Goal: Transaction & Acquisition: Obtain resource

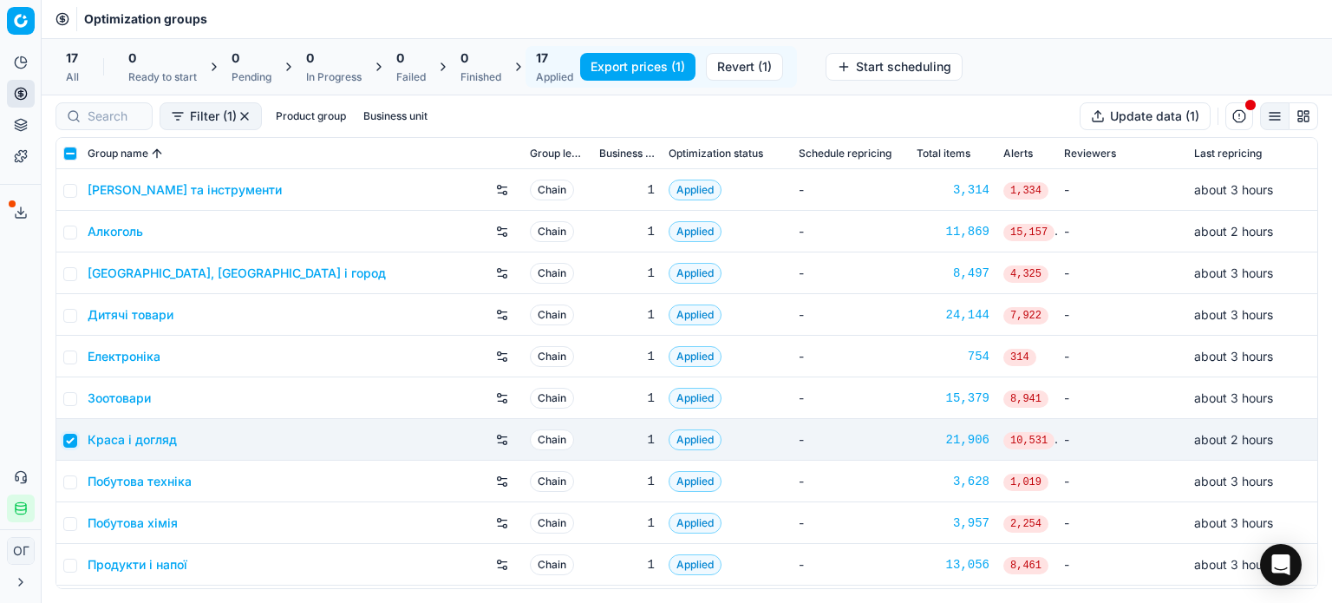
click at [72, 440] on input "checkbox" at bounding box center [70, 441] width 14 height 14
checkbox input "false"
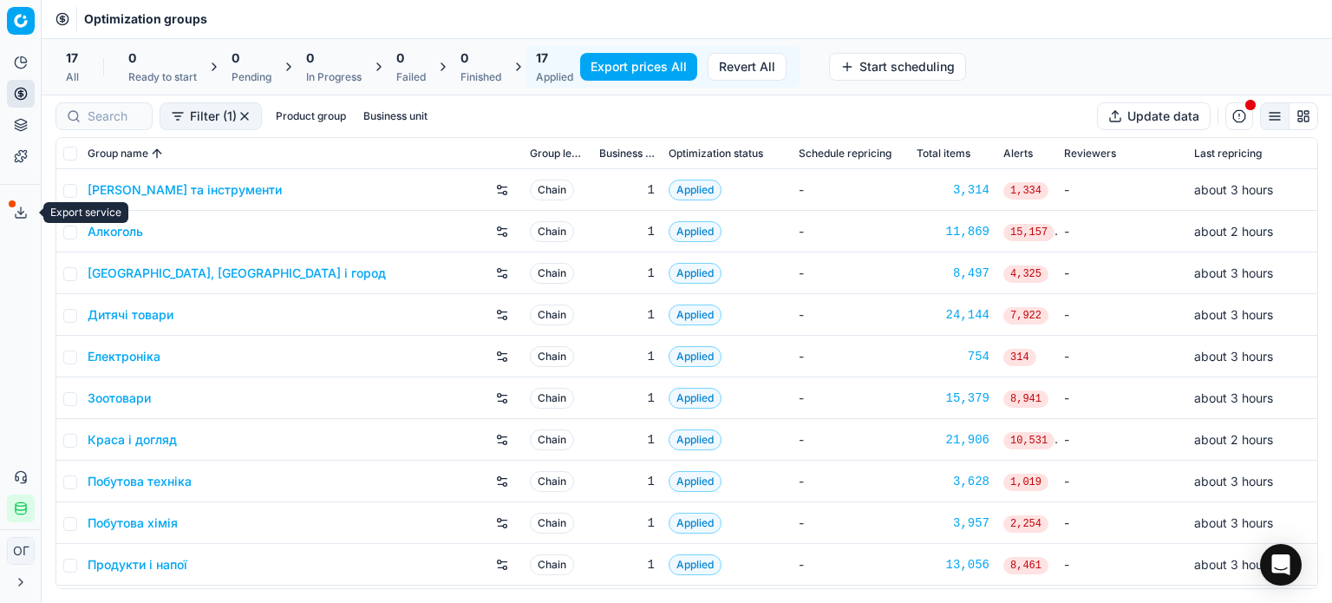
click at [19, 204] on button "Export service" at bounding box center [21, 213] width 28 height 28
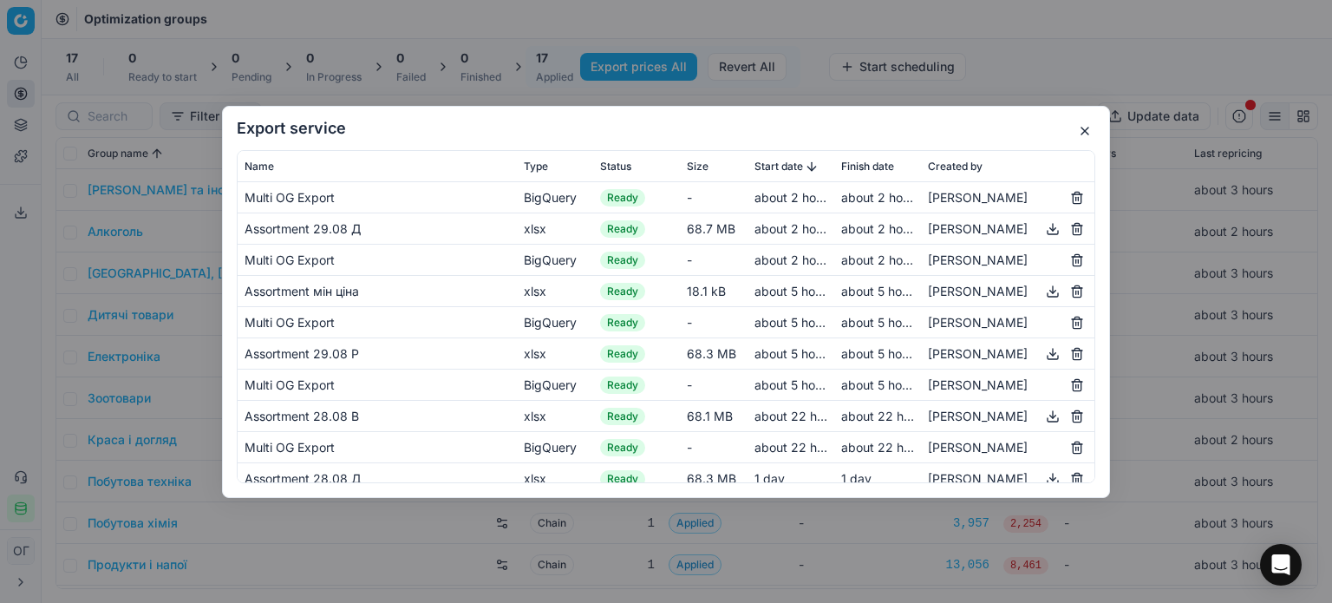
click at [1086, 128] on button "button" at bounding box center [1084, 131] width 21 height 21
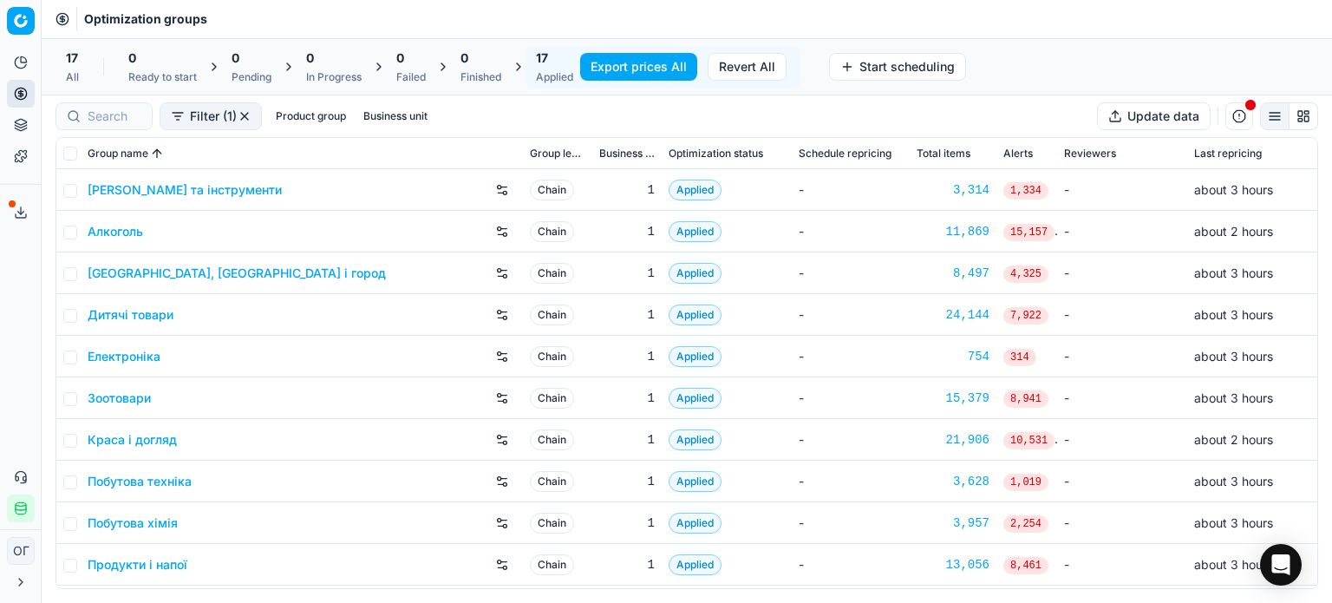
click at [113, 391] on link "Зоотовари" at bounding box center [119, 397] width 63 height 17
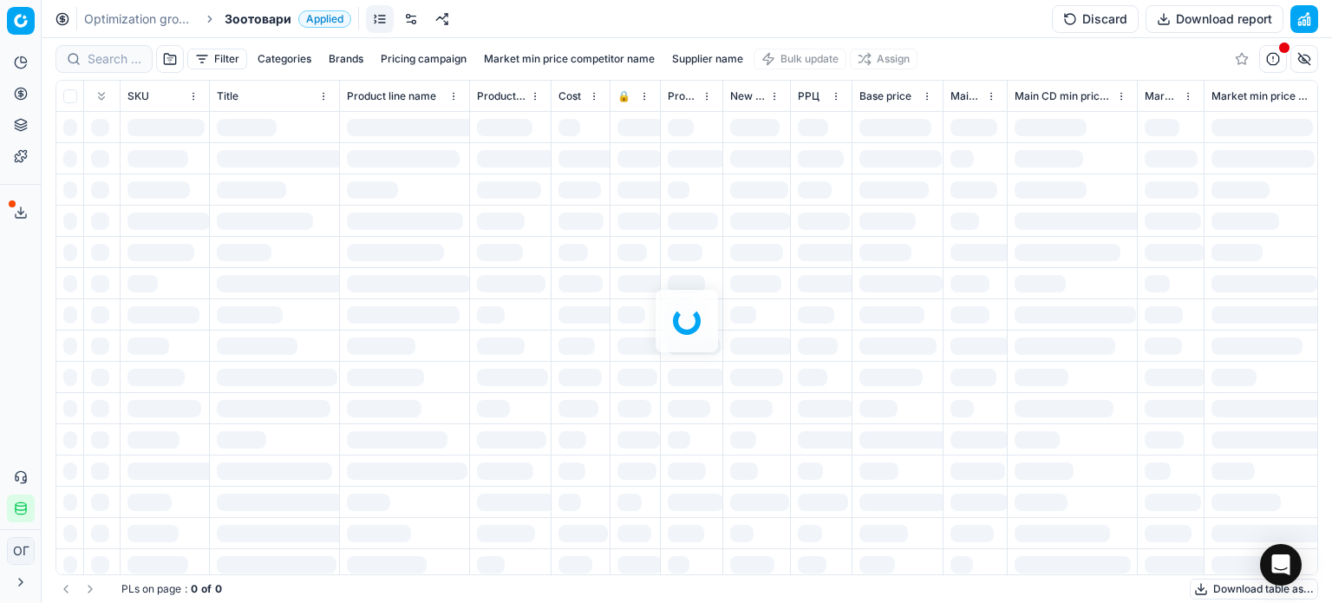
click at [1093, 20] on button "Discard" at bounding box center [1095, 19] width 87 height 28
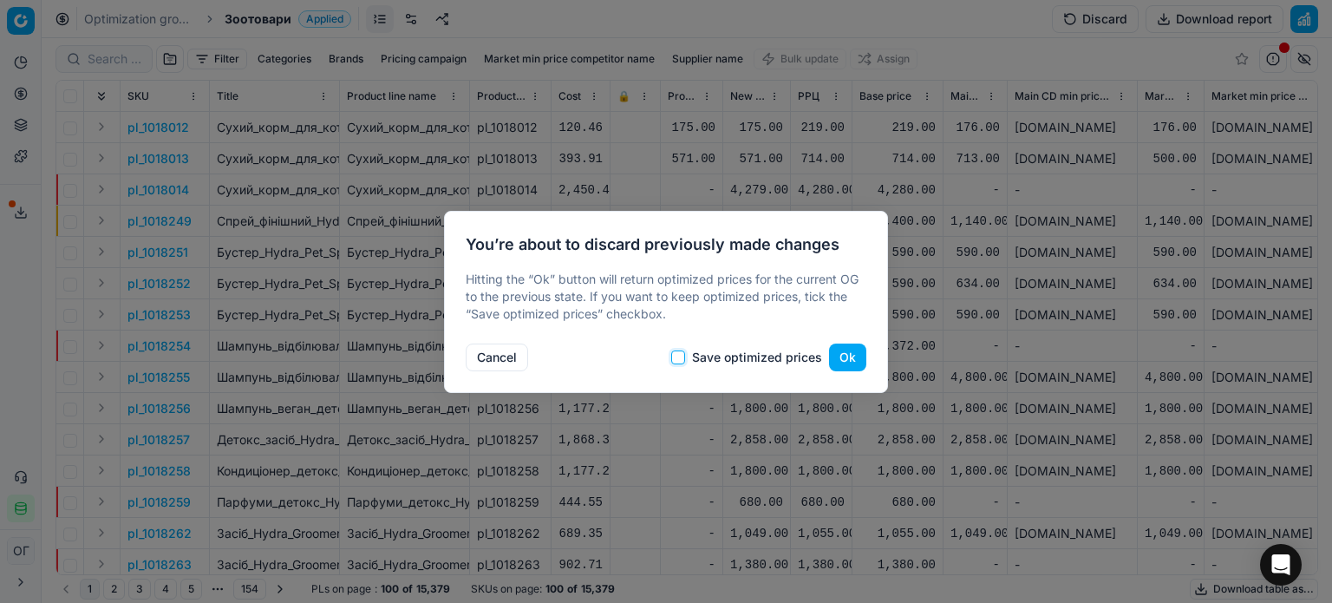
click at [681, 356] on input "Save optimized prices" at bounding box center [678, 357] width 14 height 14
checkbox input "true"
click at [846, 352] on button "Ok" at bounding box center [847, 357] width 37 height 28
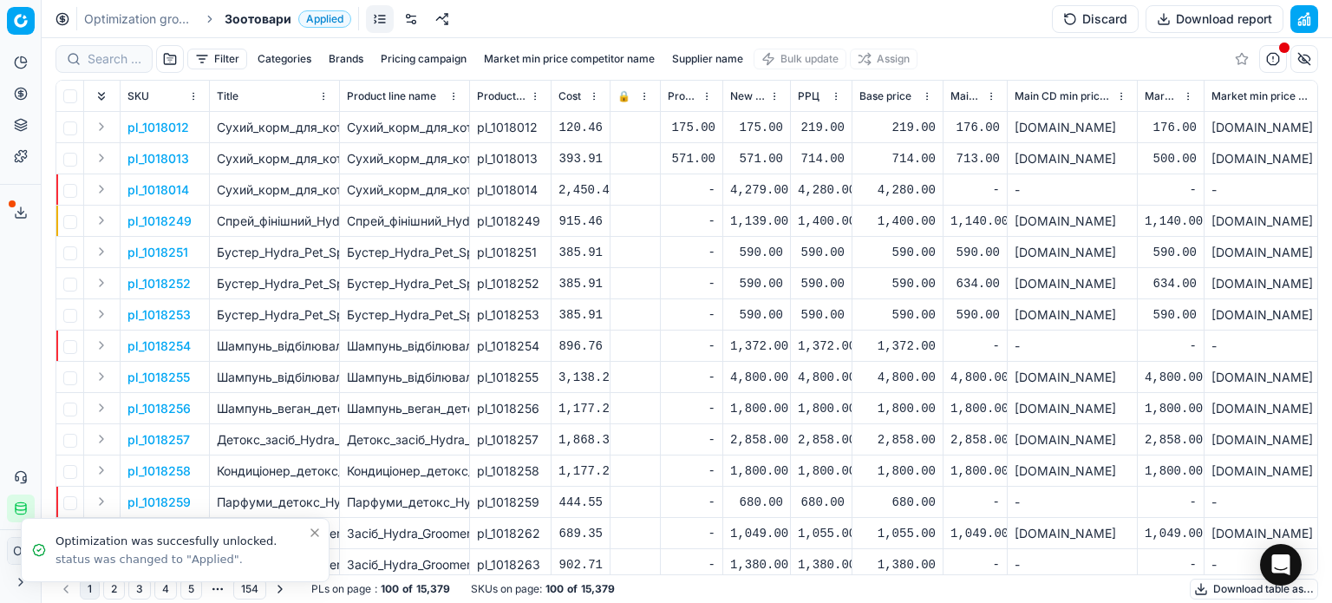
click at [413, 13] on link at bounding box center [411, 19] width 28 height 28
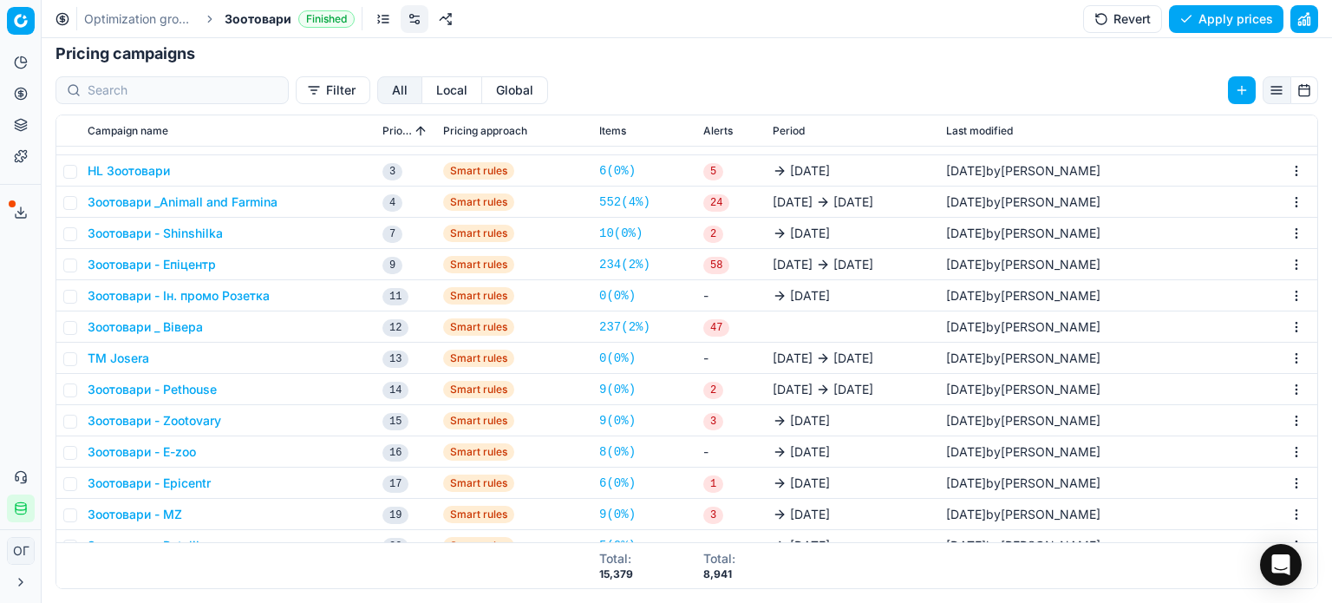
scroll to position [173, 0]
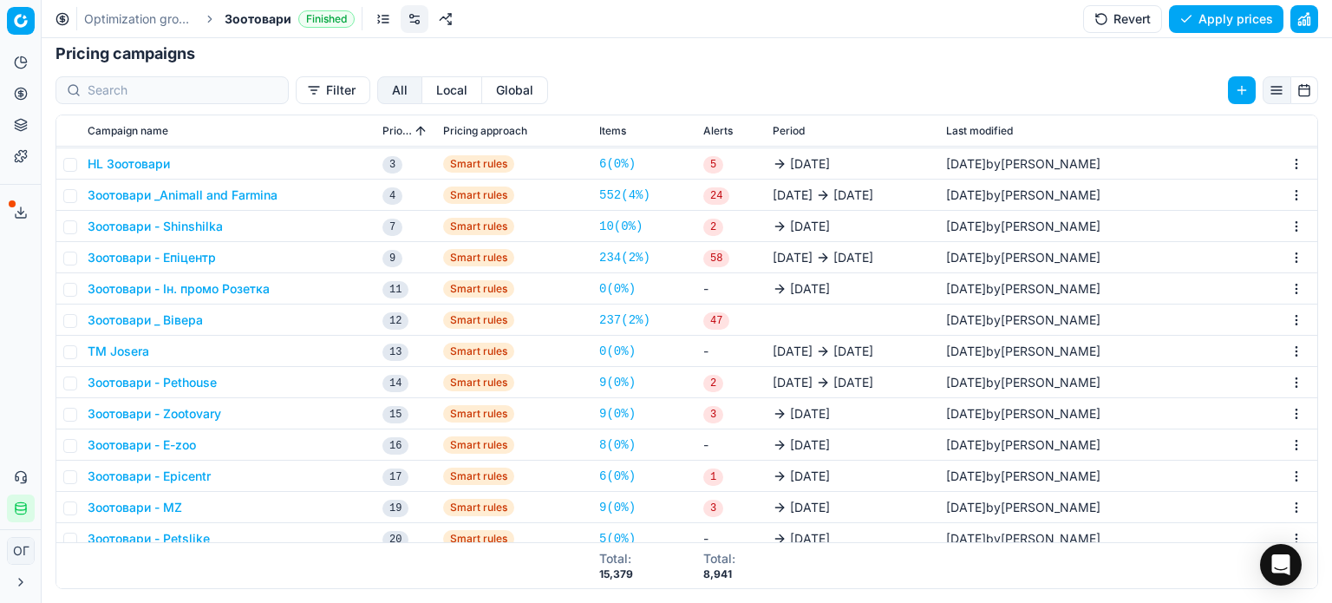
click at [1274, 286] on html "Pricing platform Analytics Pricing Product portfolio Templates Export service 1…" at bounding box center [666, 301] width 1332 height 603
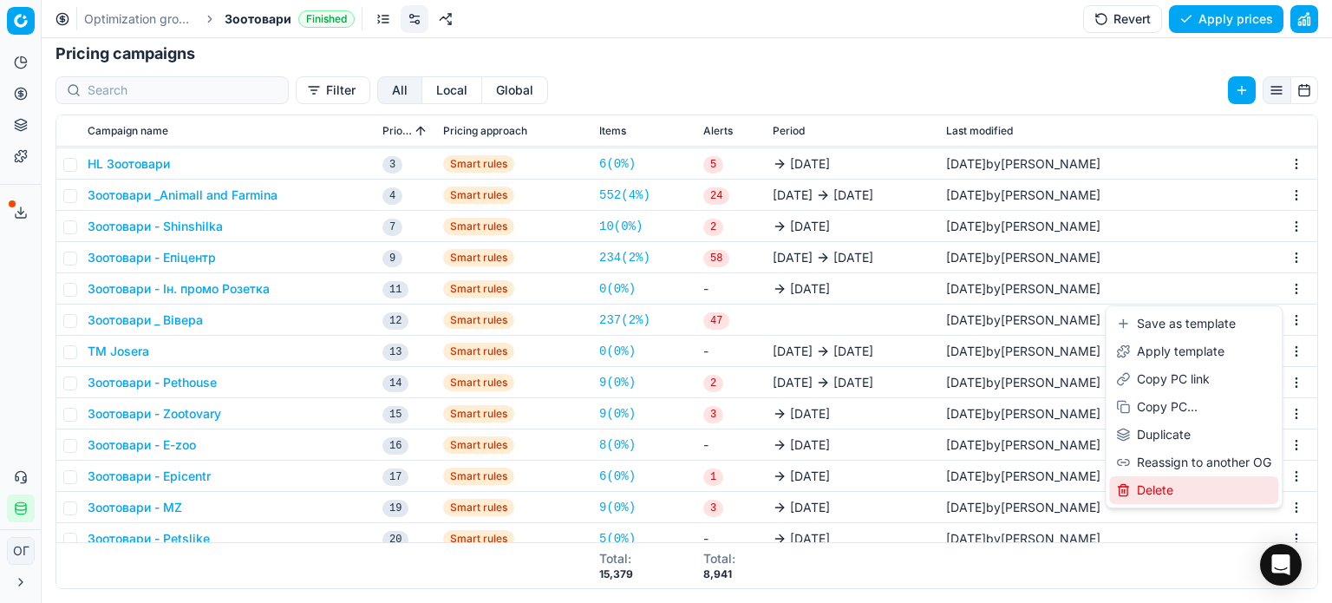
click at [1170, 490] on div "Delete" at bounding box center [1193, 490] width 169 height 28
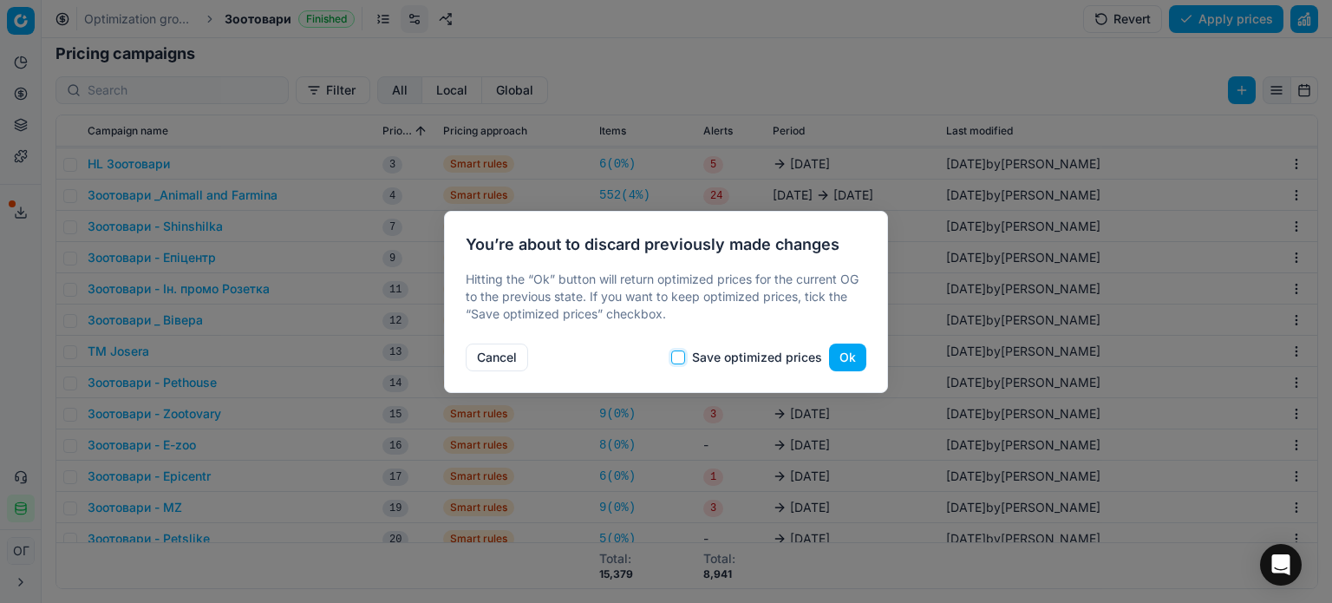
click at [680, 355] on input "Save optimized prices" at bounding box center [678, 357] width 14 height 14
checkbox input "true"
click at [850, 359] on button "Ok" at bounding box center [847, 357] width 37 height 28
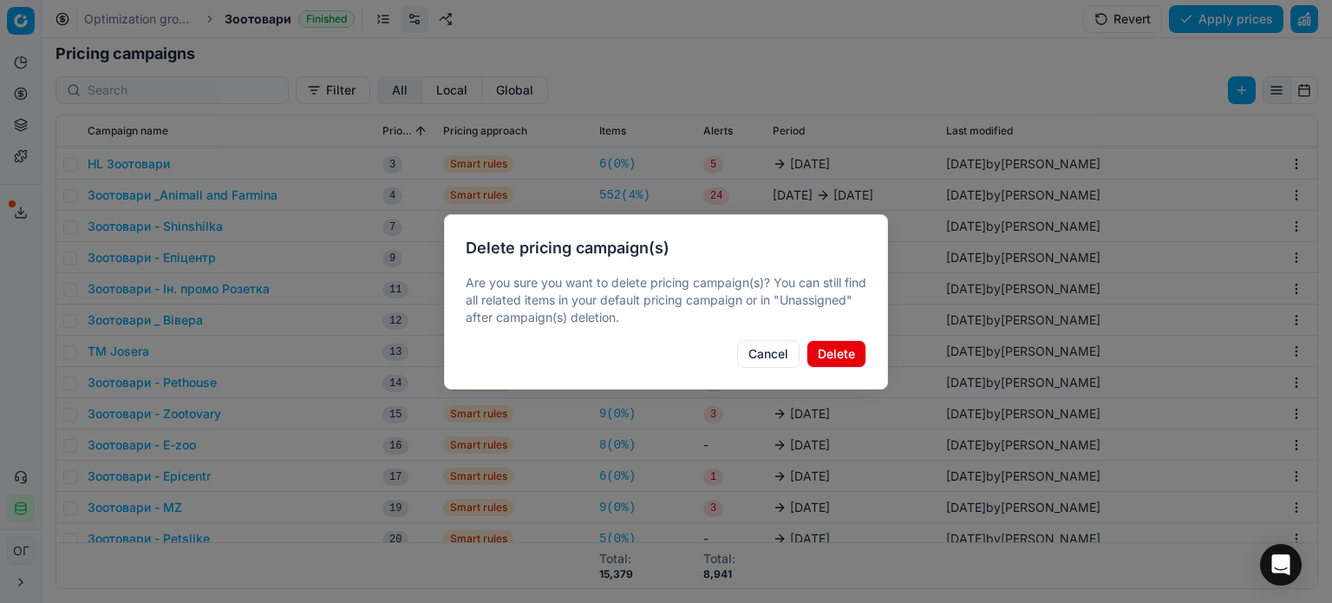
click at [845, 360] on button "Delete" at bounding box center [836, 354] width 60 height 28
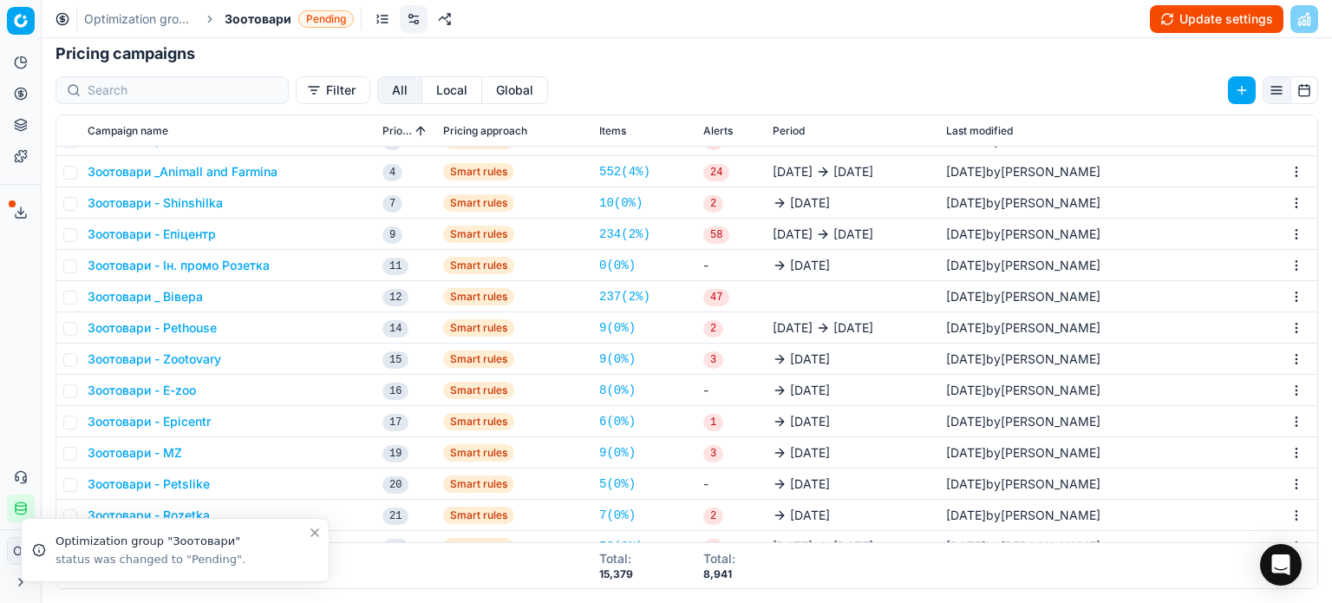
scroll to position [168, 0]
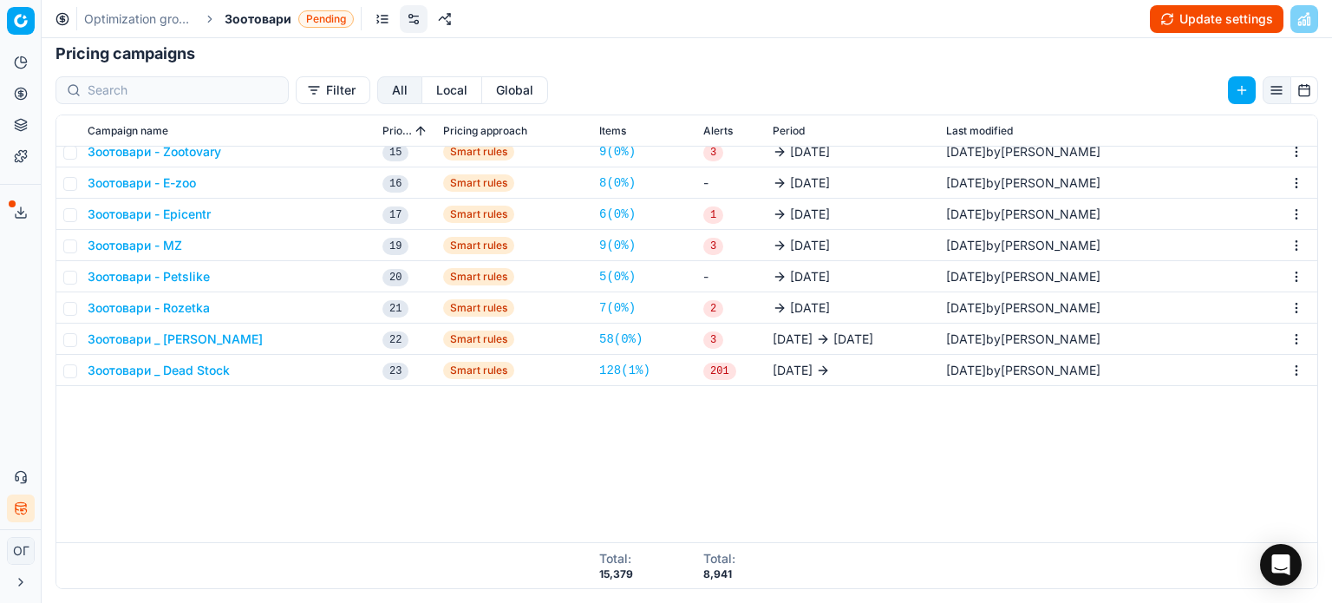
scroll to position [82, 0]
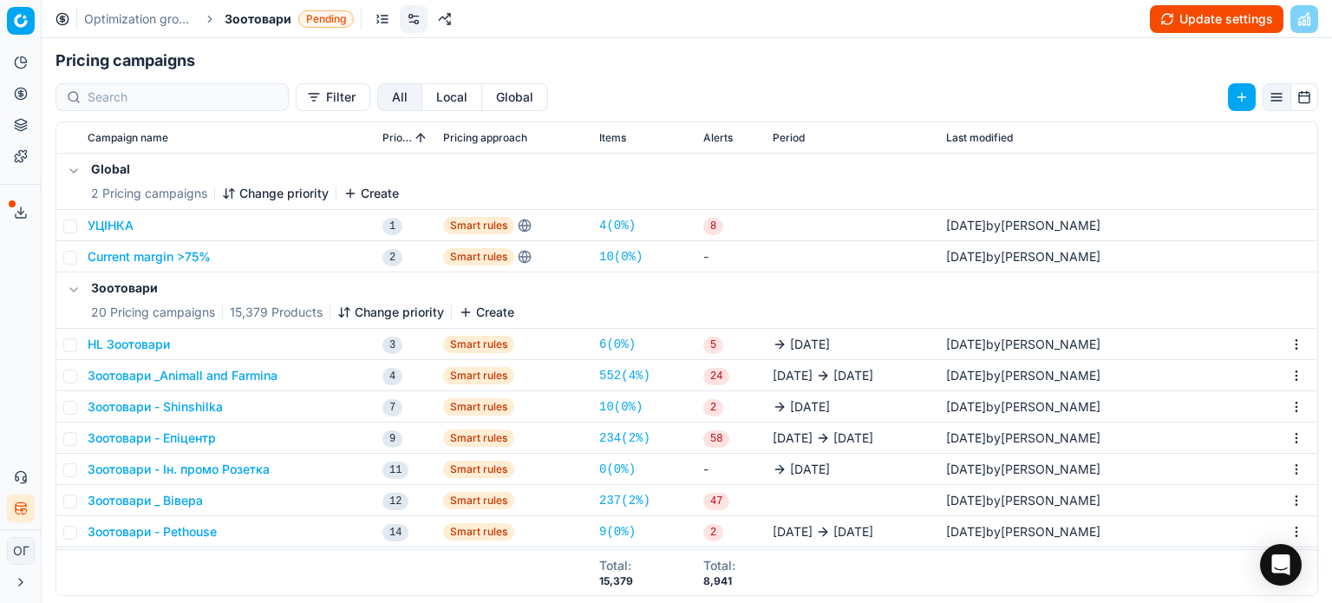
scroll to position [173, 0]
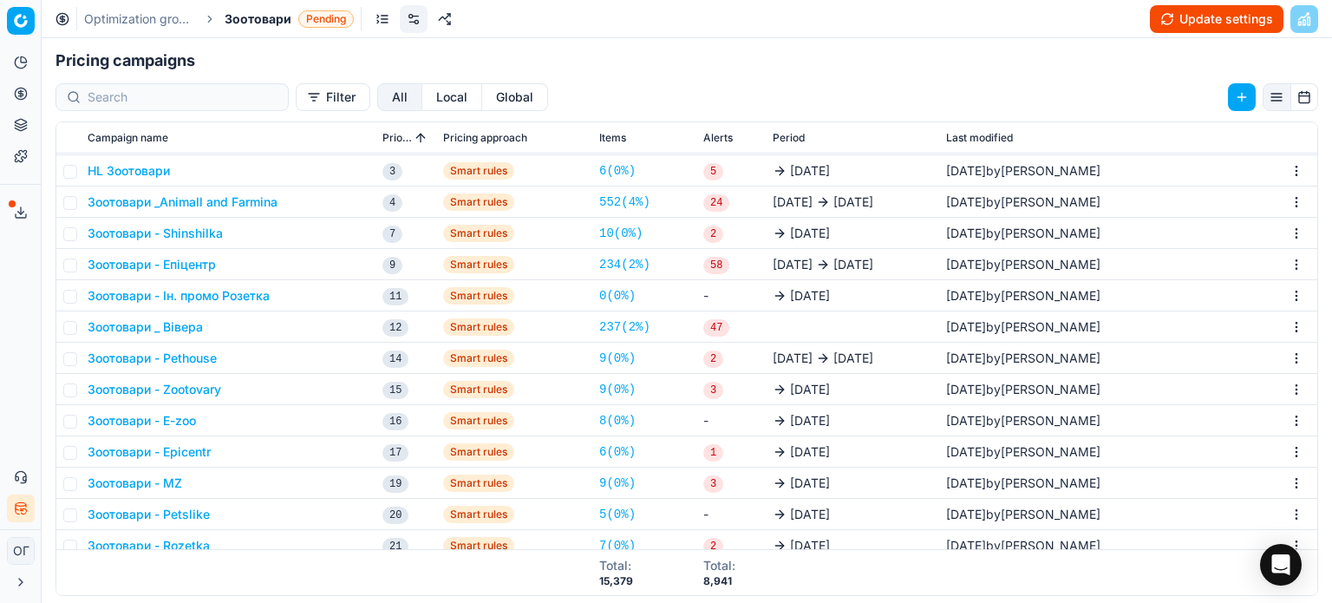
click at [232, 296] on button "Зоотовари - Ін. промо Розетка" at bounding box center [179, 295] width 182 height 17
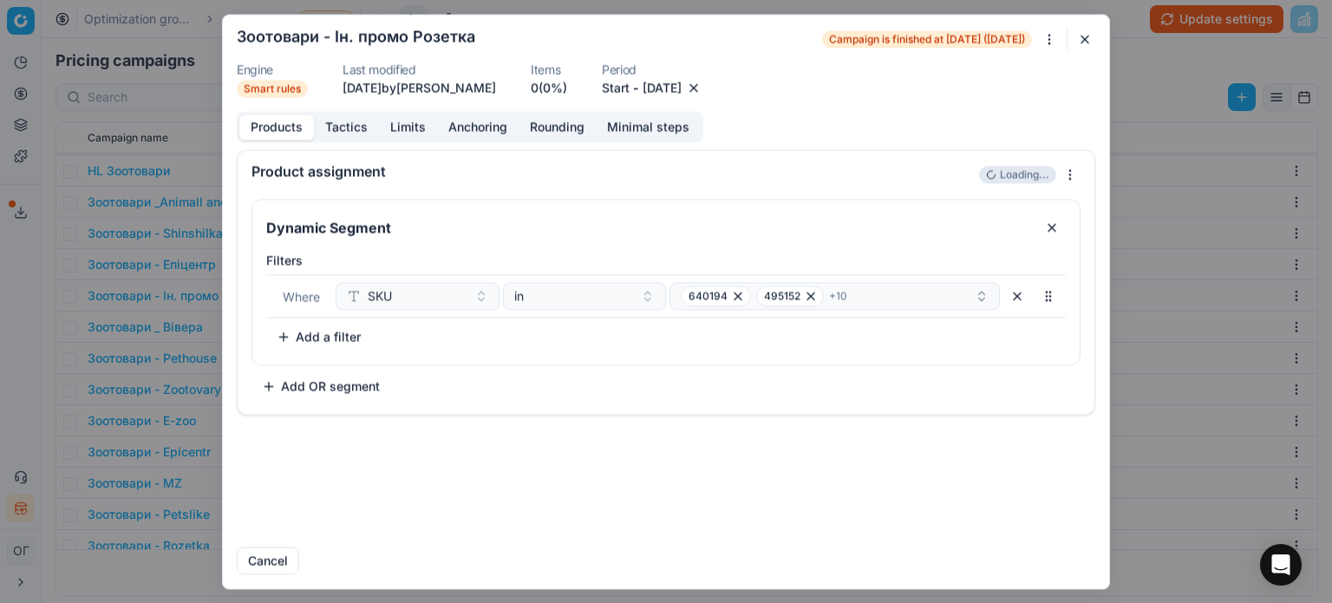
click at [1051, 38] on div "We are saving PC settings. Please wait, it should take a few minutes Зоотовари …" at bounding box center [666, 301] width 1332 height 603
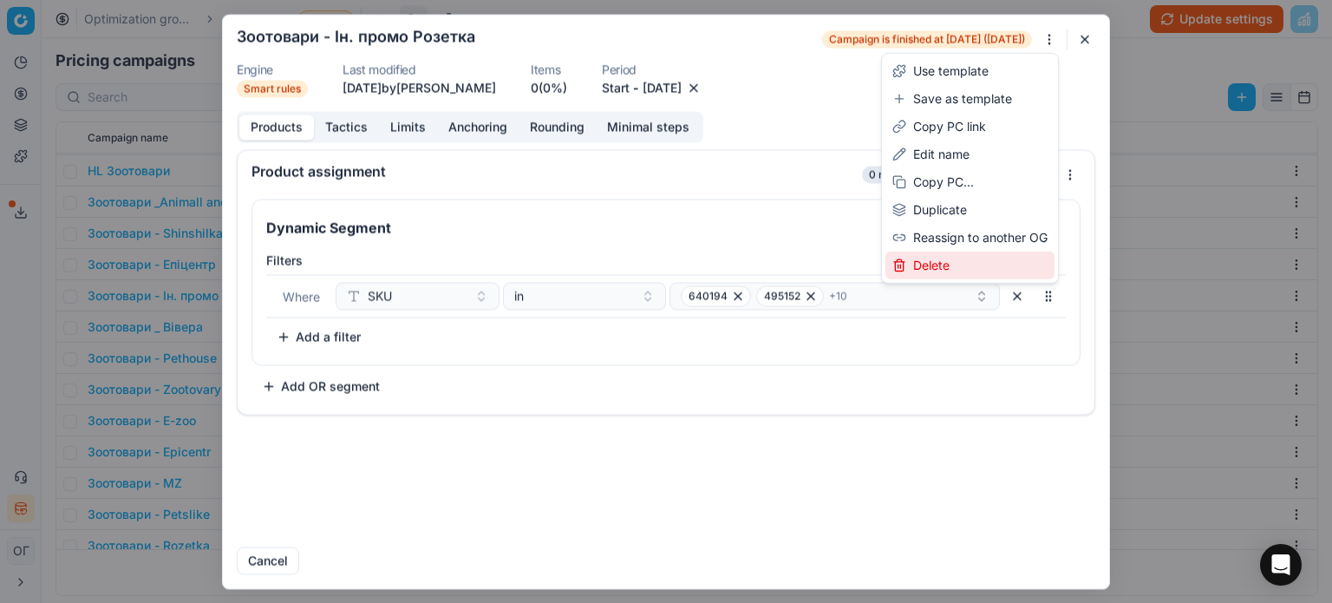
click at [933, 268] on div "Delete" at bounding box center [969, 265] width 169 height 28
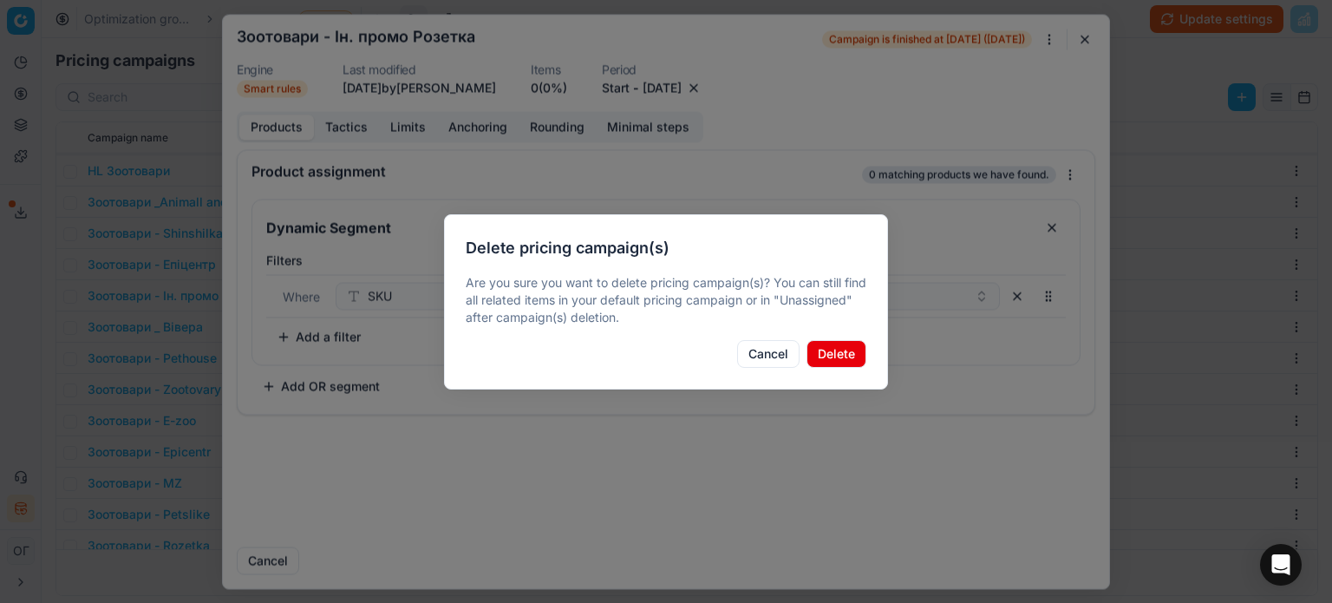
click at [822, 353] on button "Delete" at bounding box center [836, 354] width 60 height 28
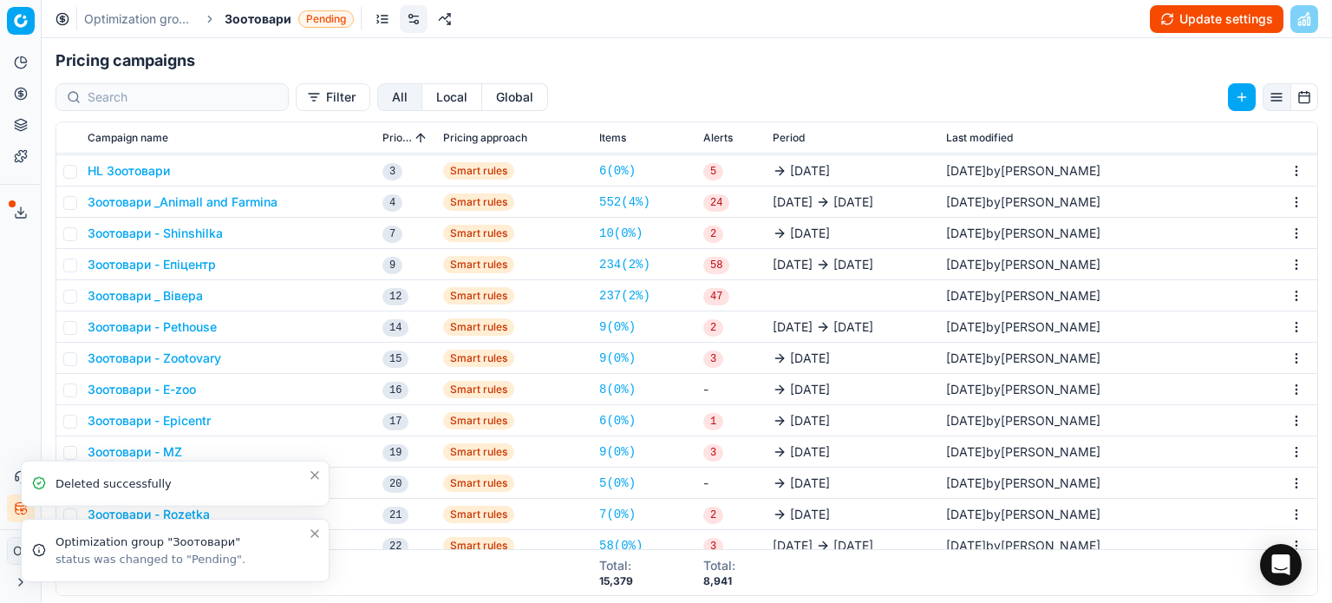
click at [316, 536] on icon "Close toast" at bounding box center [315, 533] width 14 height 14
click at [317, 551] on icon "Close toast" at bounding box center [315, 551] width 14 height 14
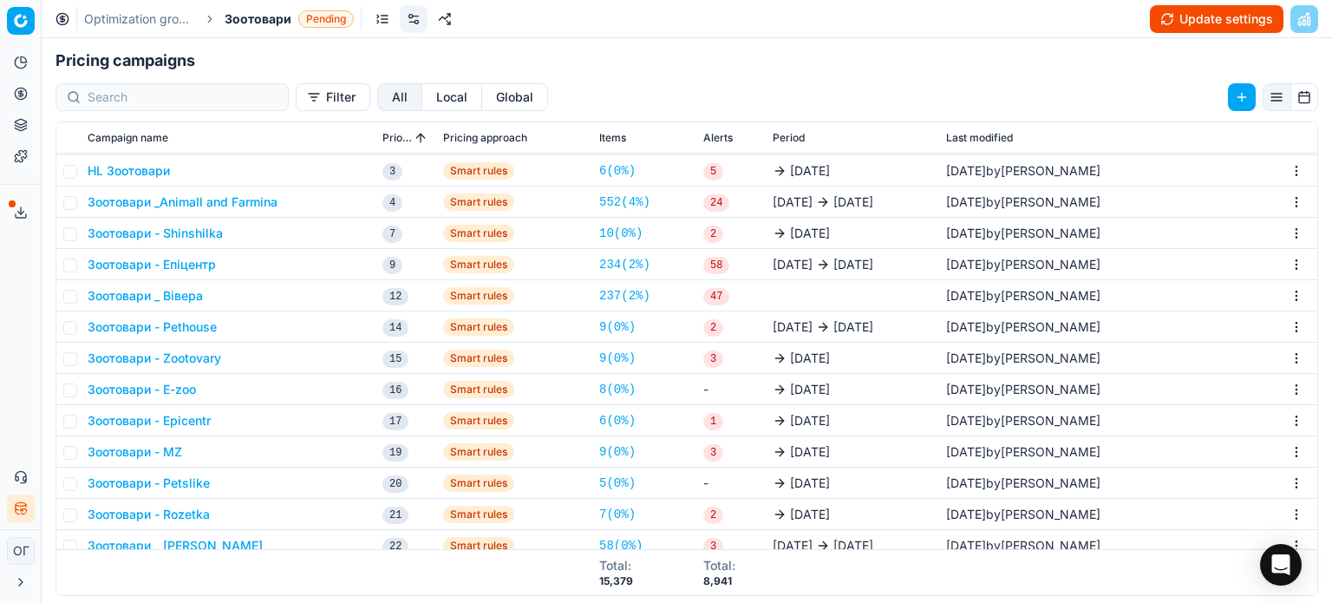
click at [1198, 19] on button "Update settings" at bounding box center [1217, 19] width 134 height 28
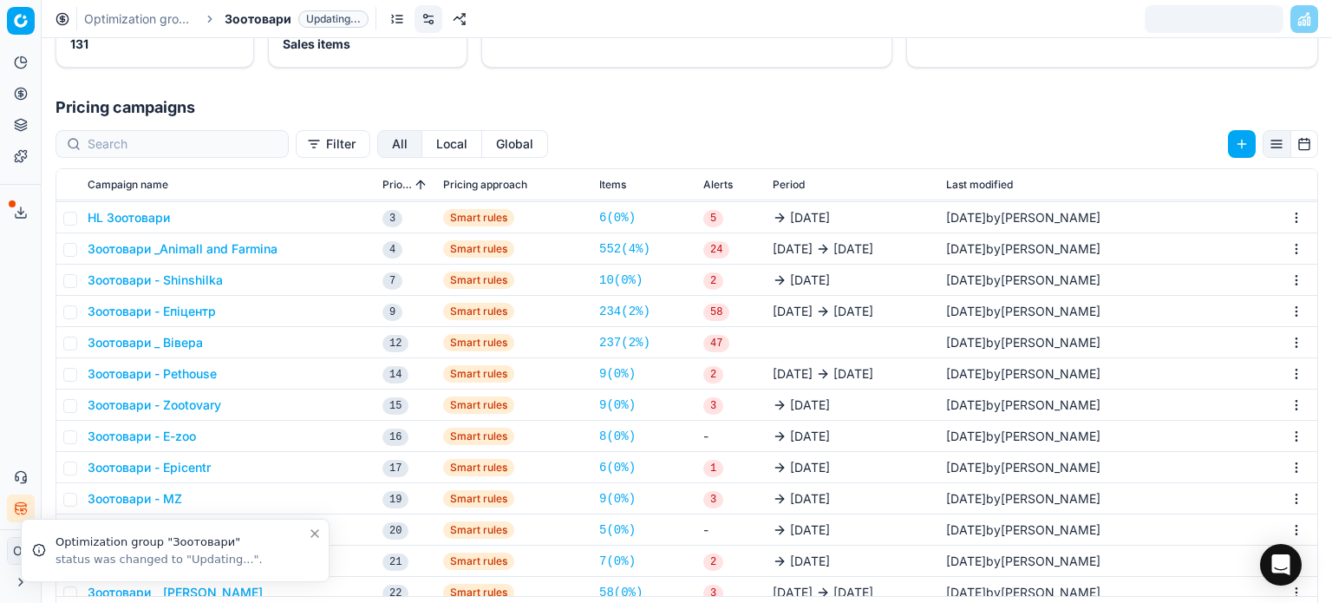
click at [316, 534] on icon "Close toast" at bounding box center [315, 533] width 14 height 14
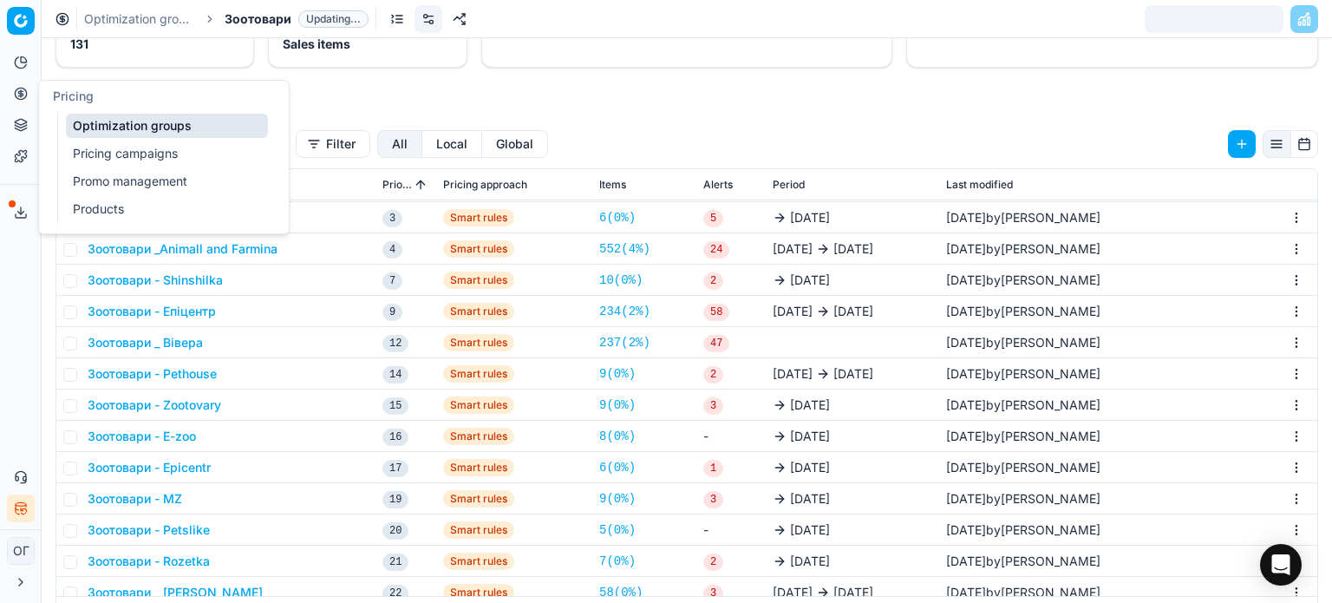
click at [124, 133] on link "Optimization groups" at bounding box center [167, 126] width 202 height 24
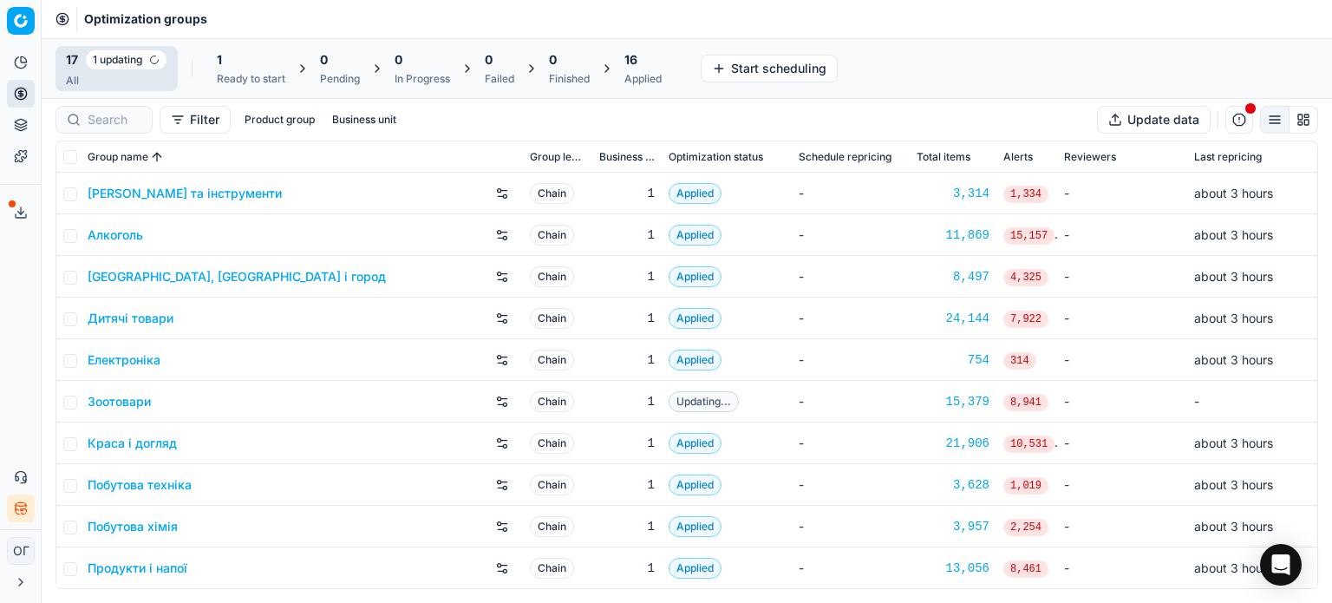
click at [27, 510] on icon "button" at bounding box center [24, 510] width 6 height 5
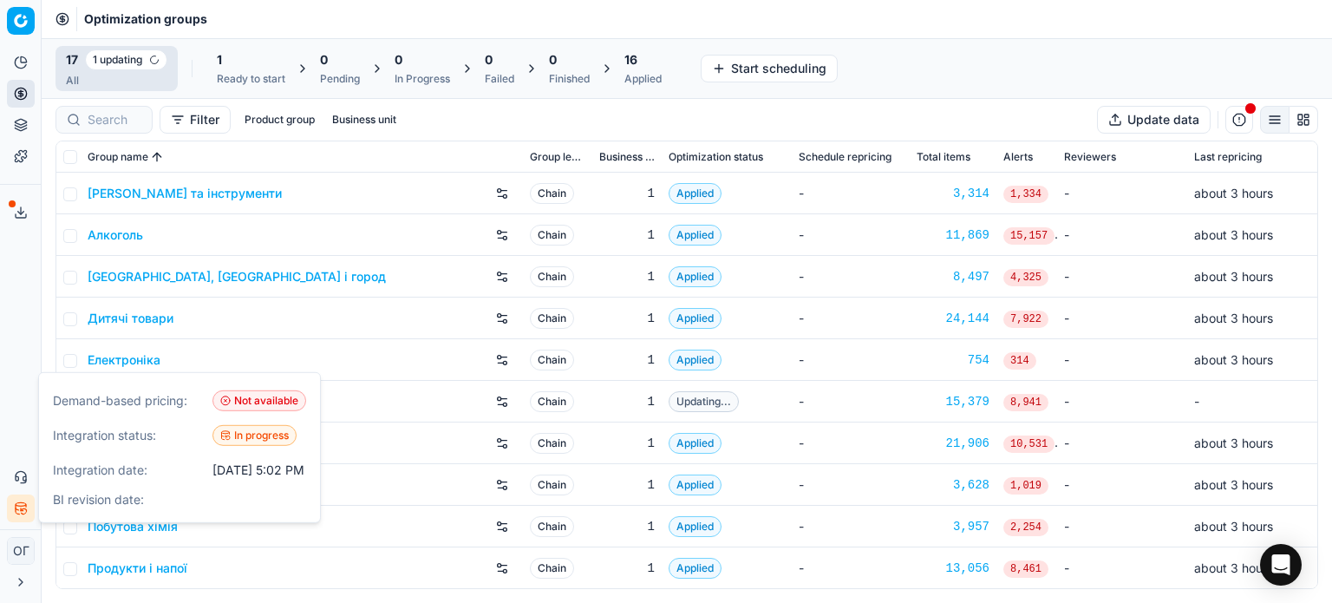
click at [10, 340] on div "Analytics Pricing Product portfolio Templates Export service 158 Contact suppor…" at bounding box center [20, 285] width 41 height 487
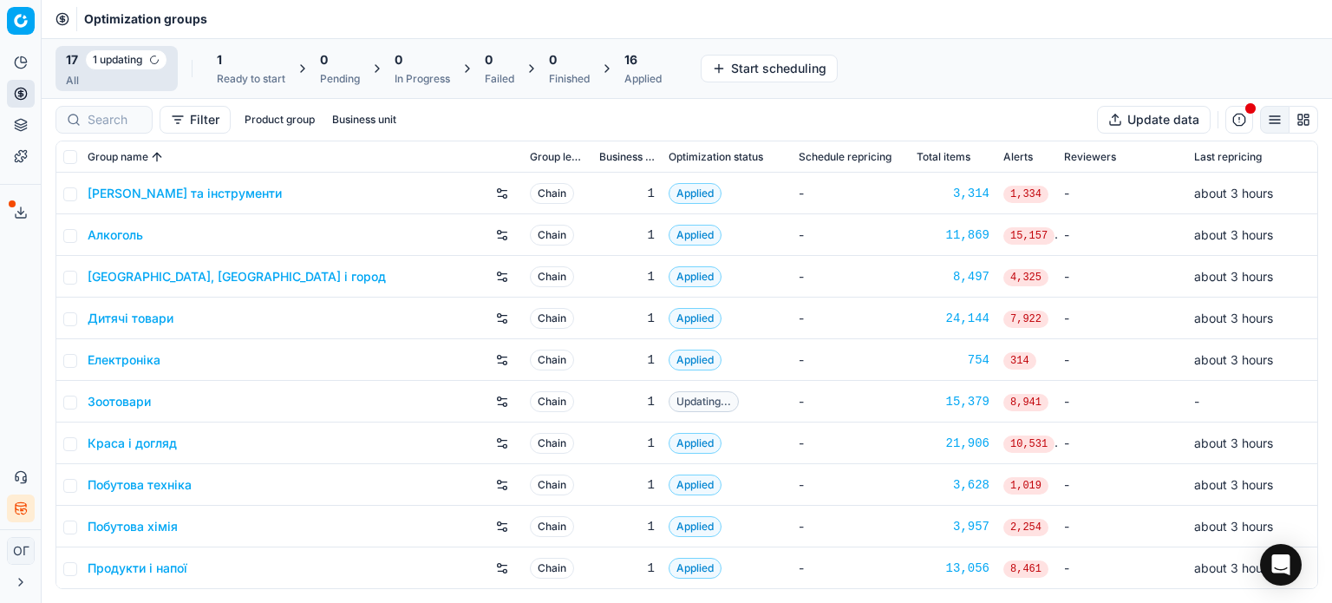
click at [238, 68] on div "1" at bounding box center [251, 59] width 68 height 17
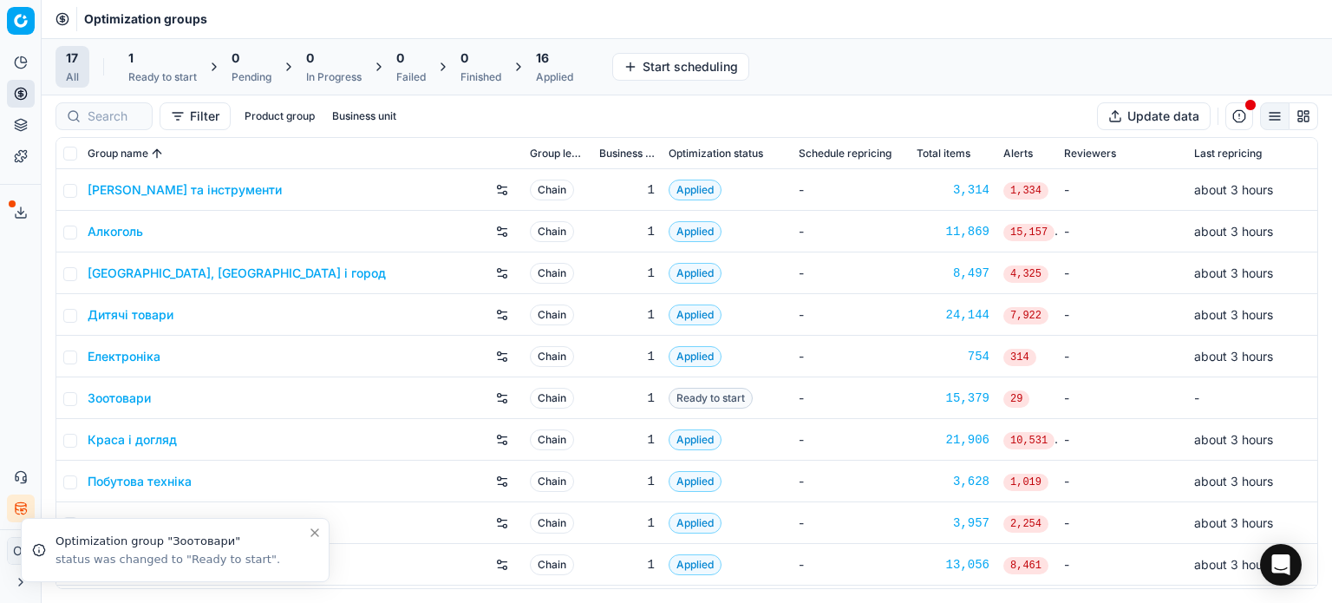
click at [136, 401] on link "Зоотовари" at bounding box center [119, 397] width 63 height 17
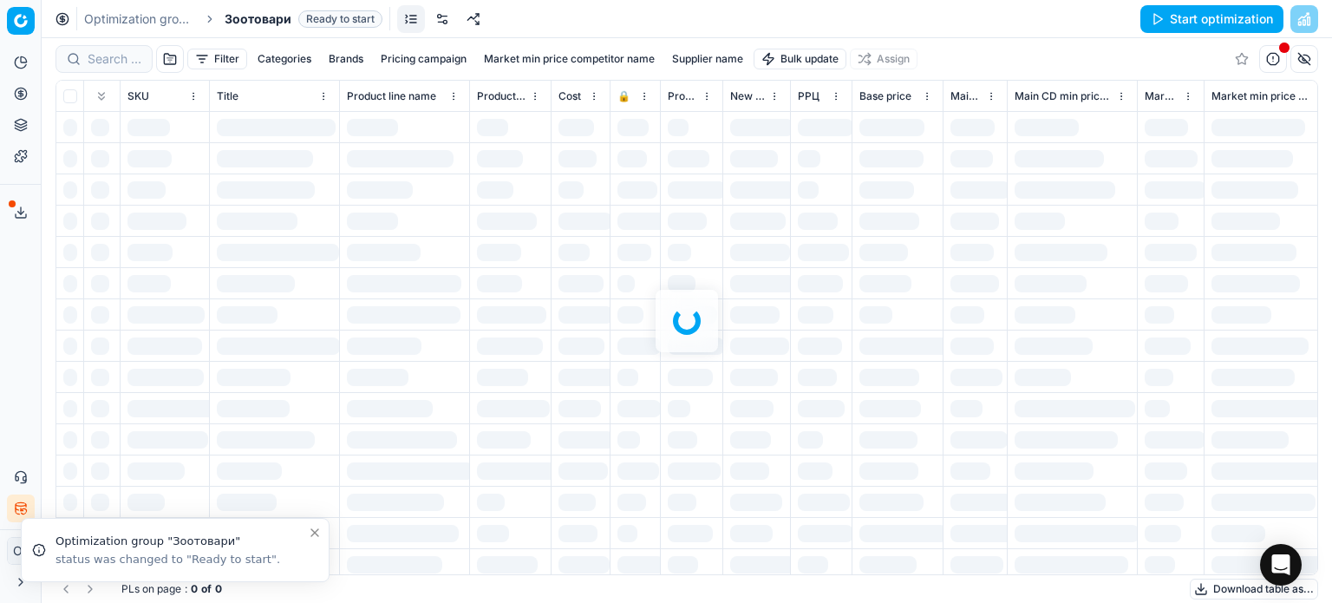
click at [441, 23] on link at bounding box center [442, 19] width 28 height 28
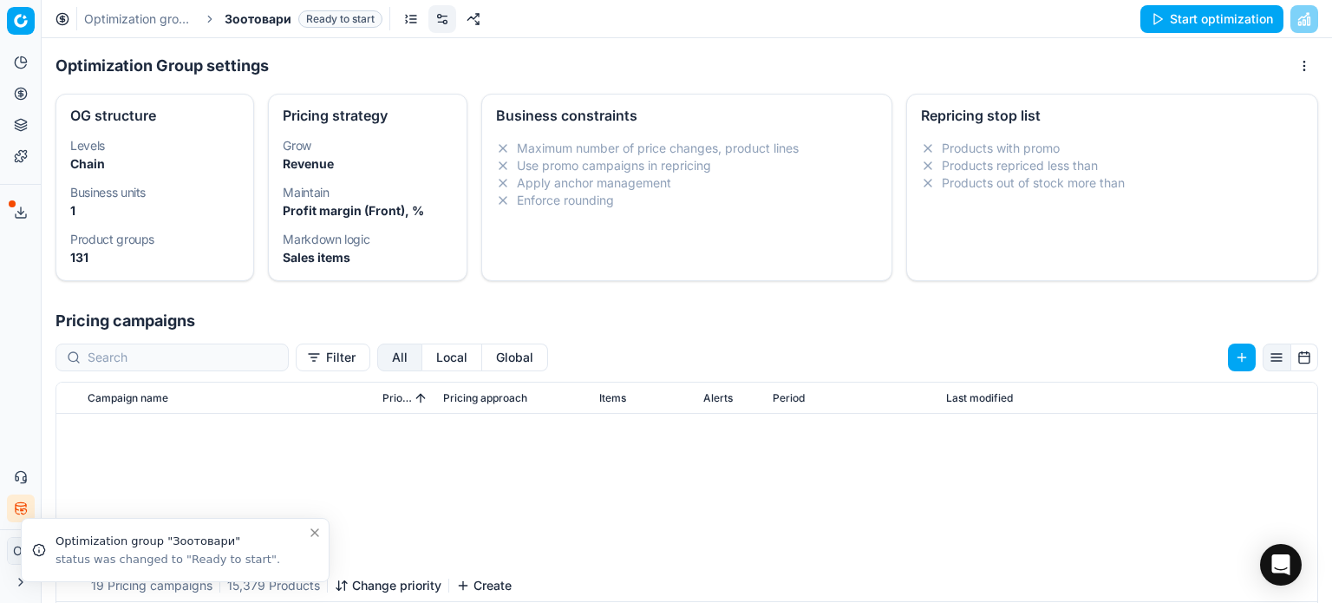
scroll to position [371, 0]
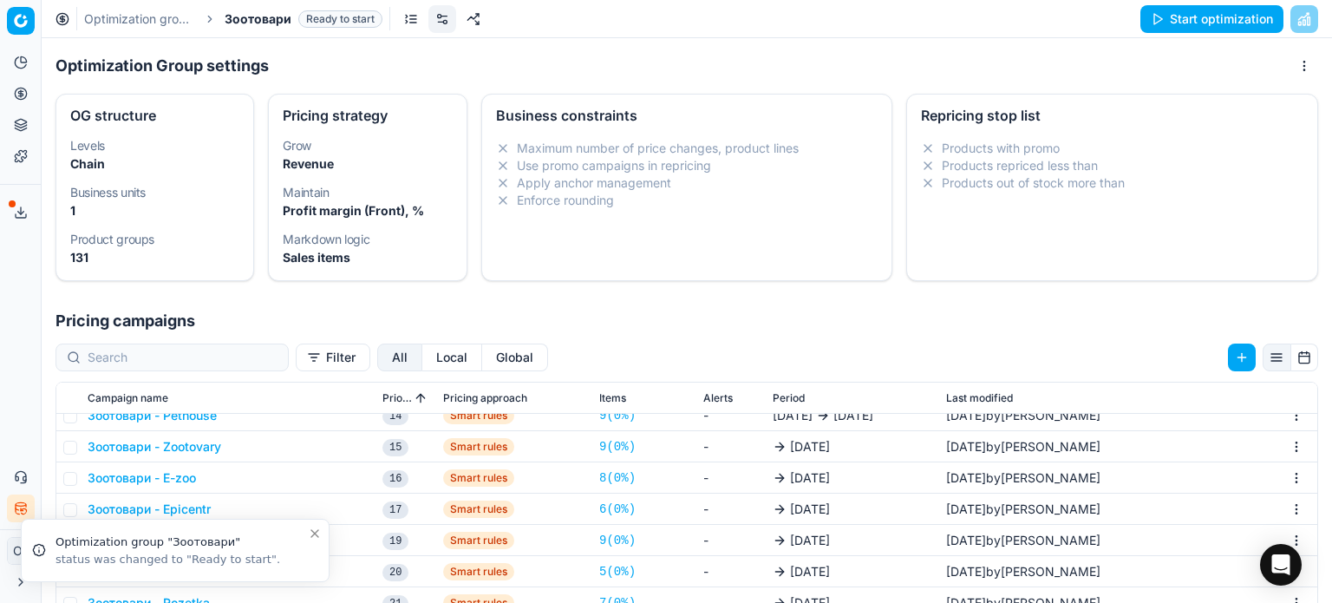
click at [316, 533] on icon "Close toast" at bounding box center [314, 533] width 7 height 7
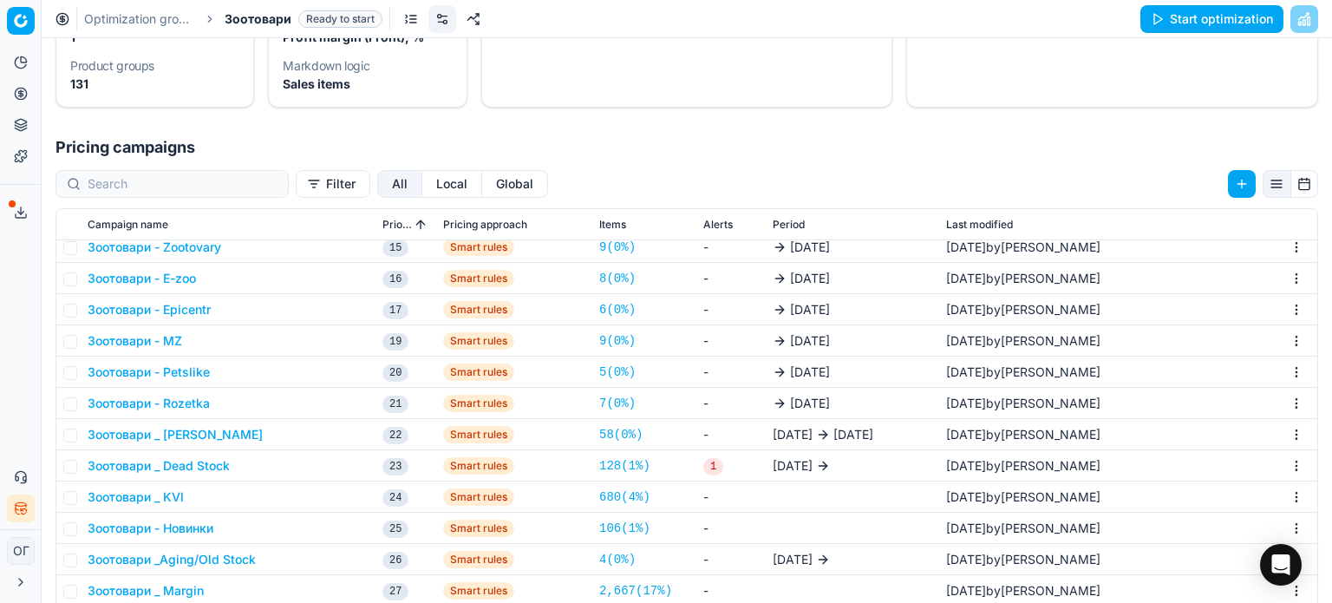
scroll to position [267, 0]
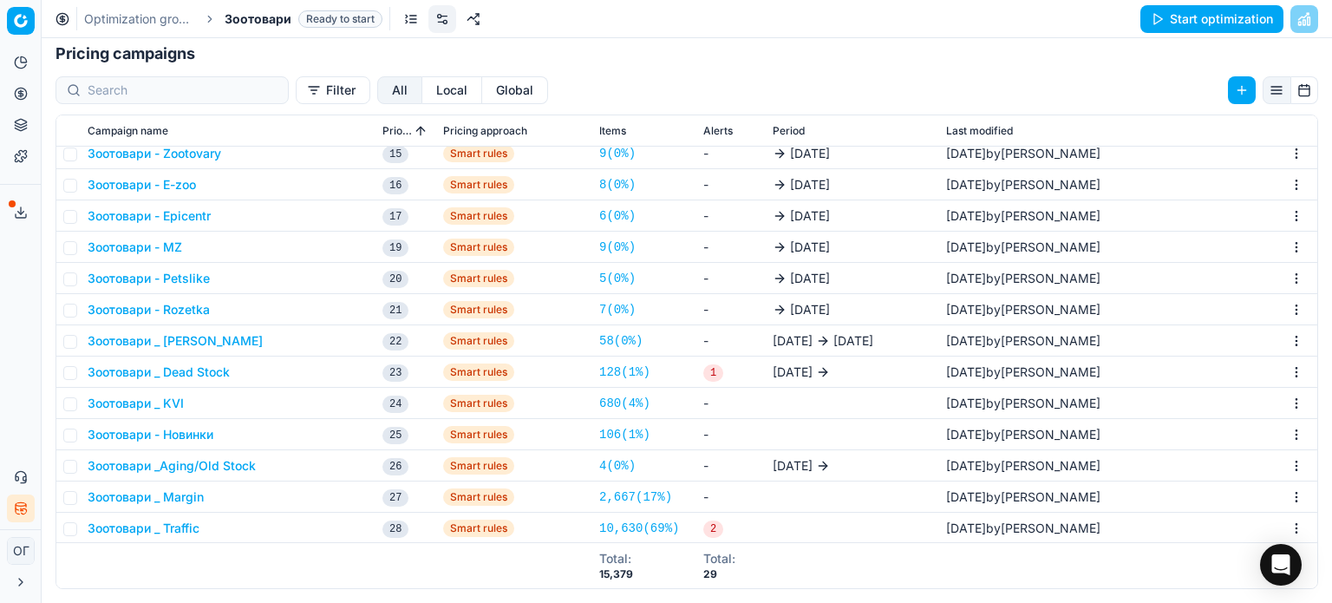
click at [229, 464] on button "Зоотовари _Aging/Old Stock" at bounding box center [172, 465] width 168 height 17
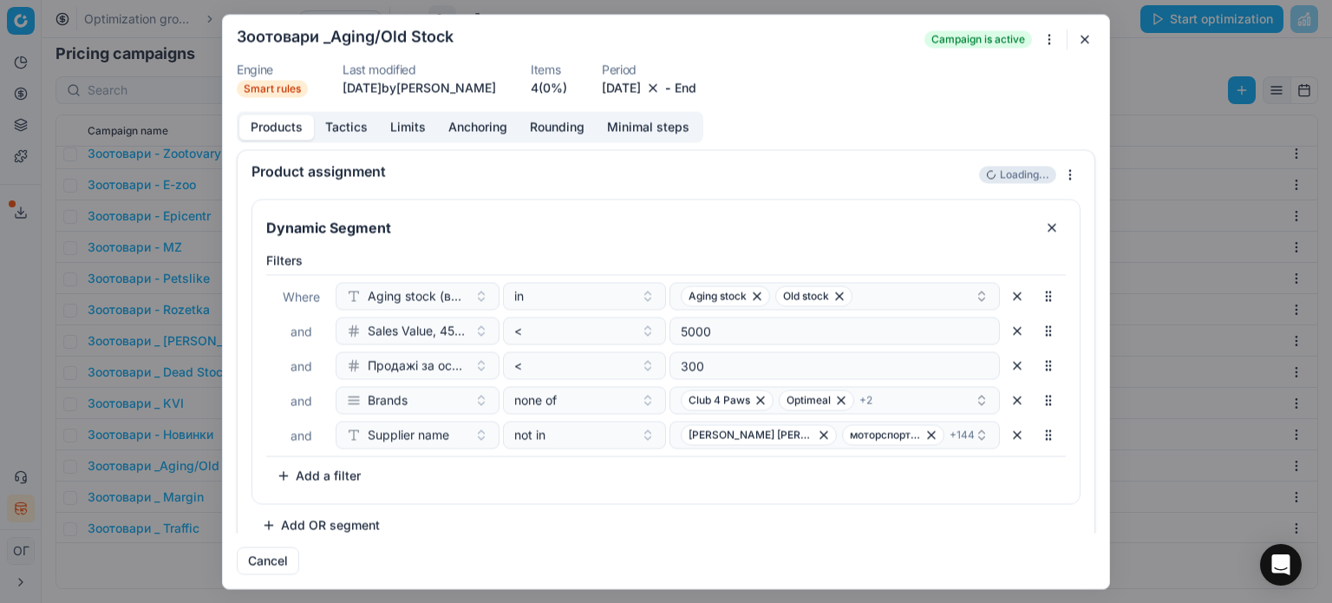
click at [641, 95] on button "8/18/2025" at bounding box center [621, 87] width 39 height 17
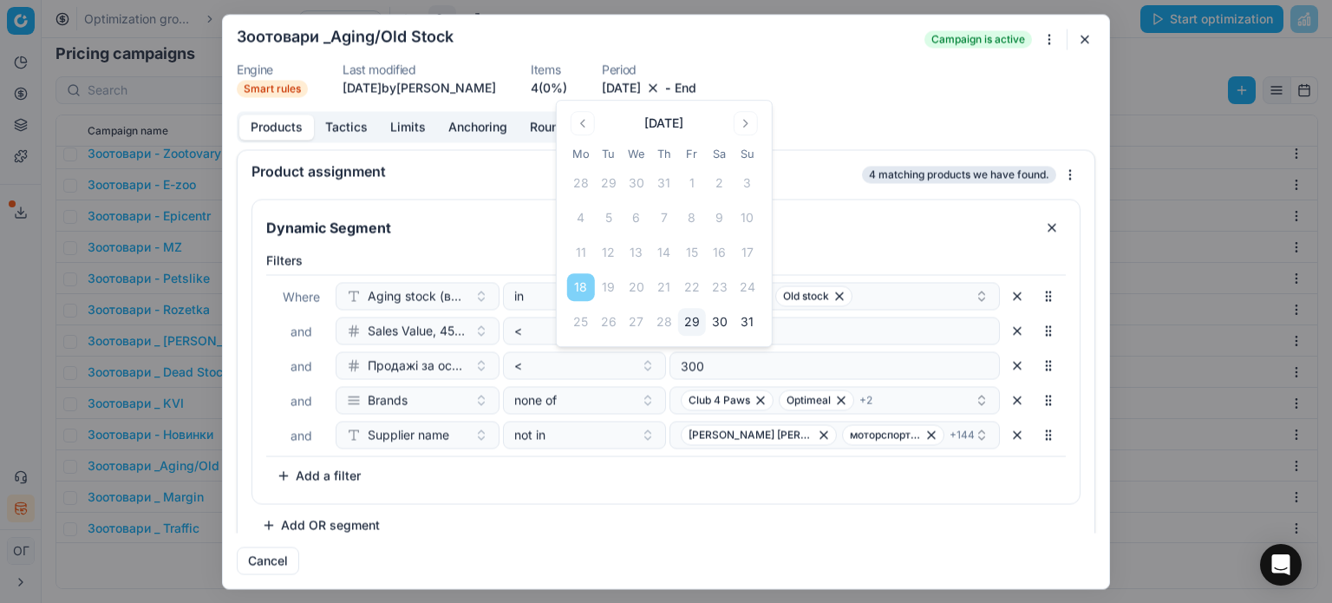
click at [741, 121] on button "Go to the Next Month" at bounding box center [746, 123] width 24 height 24
click at [580, 186] on button "1" at bounding box center [581, 183] width 28 height 28
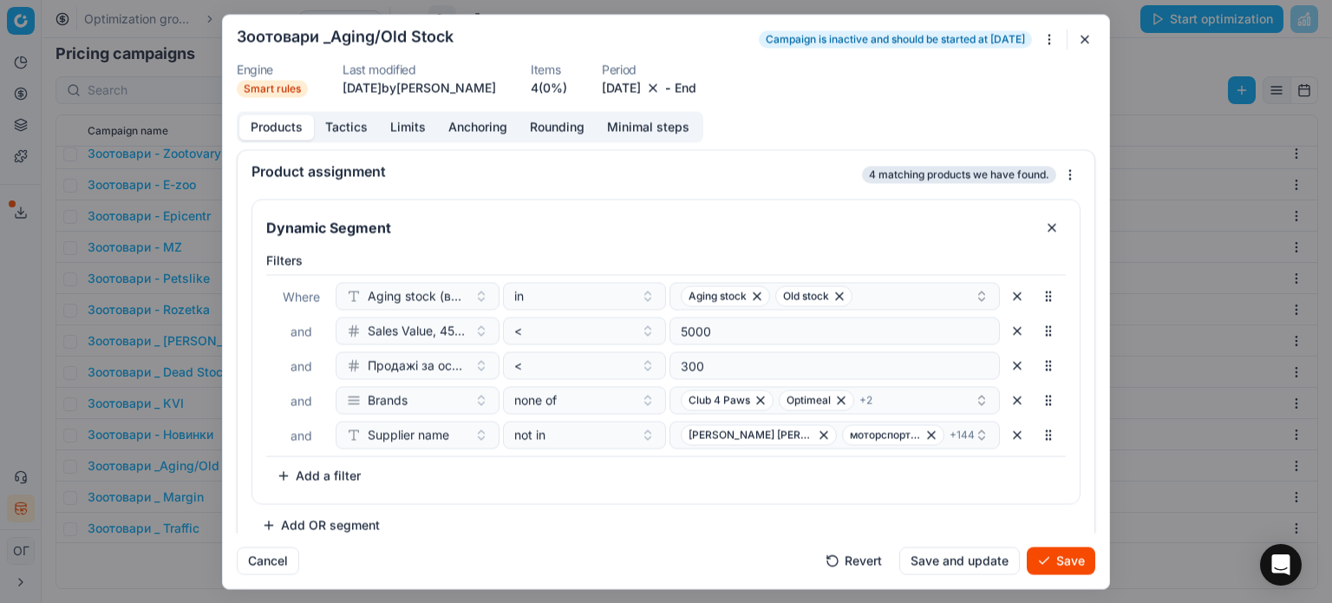
click at [1074, 561] on button "Save" at bounding box center [1061, 560] width 68 height 28
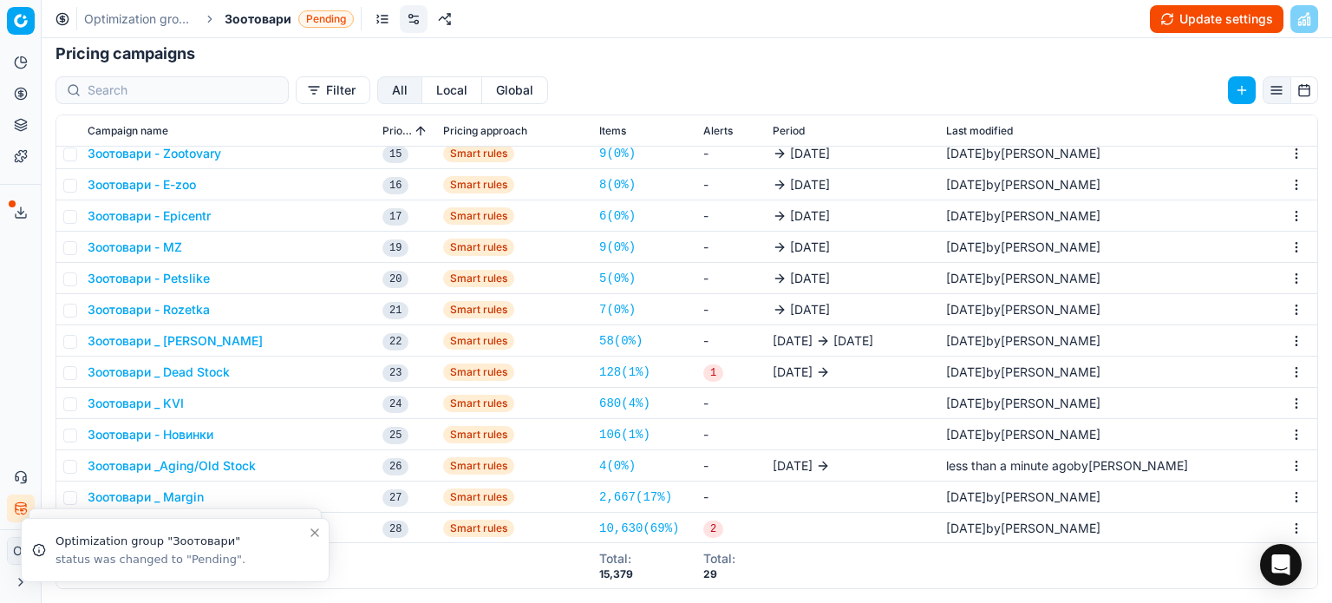
click at [198, 371] on button "Зоотовари _ Dead Stock" at bounding box center [159, 371] width 142 height 17
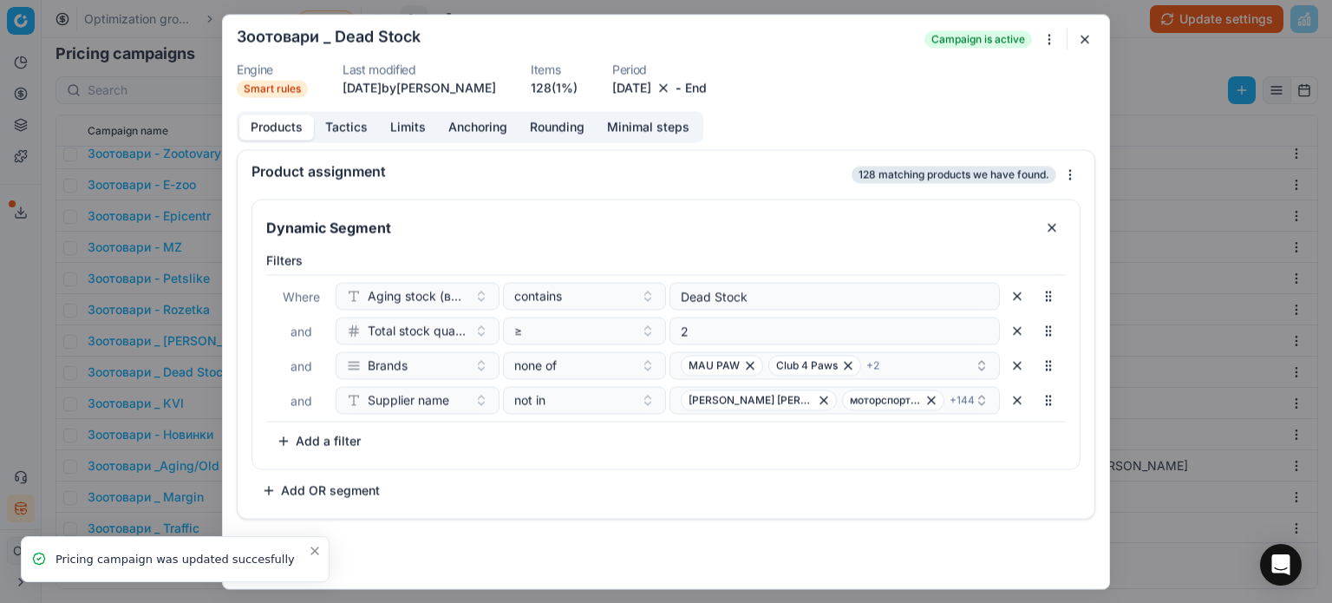
click at [651, 86] on button "8/18/2025" at bounding box center [631, 87] width 39 height 17
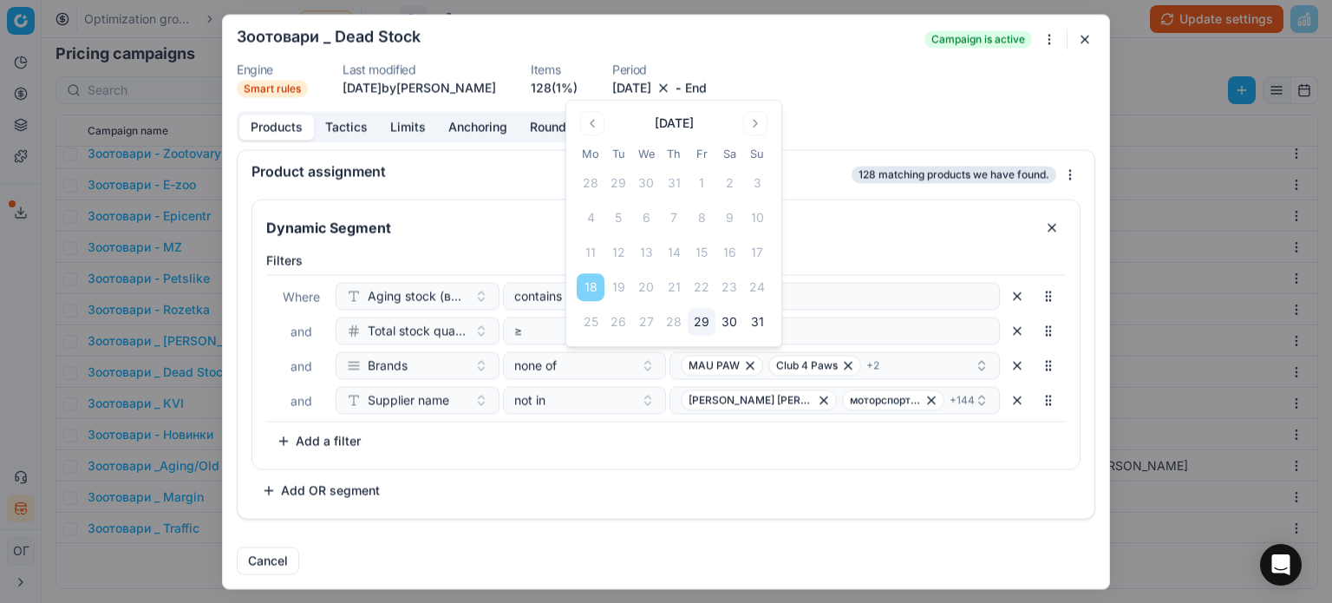
click at [755, 122] on button "Go to the Next Month" at bounding box center [755, 123] width 24 height 24
click at [585, 188] on button "1" at bounding box center [591, 183] width 28 height 28
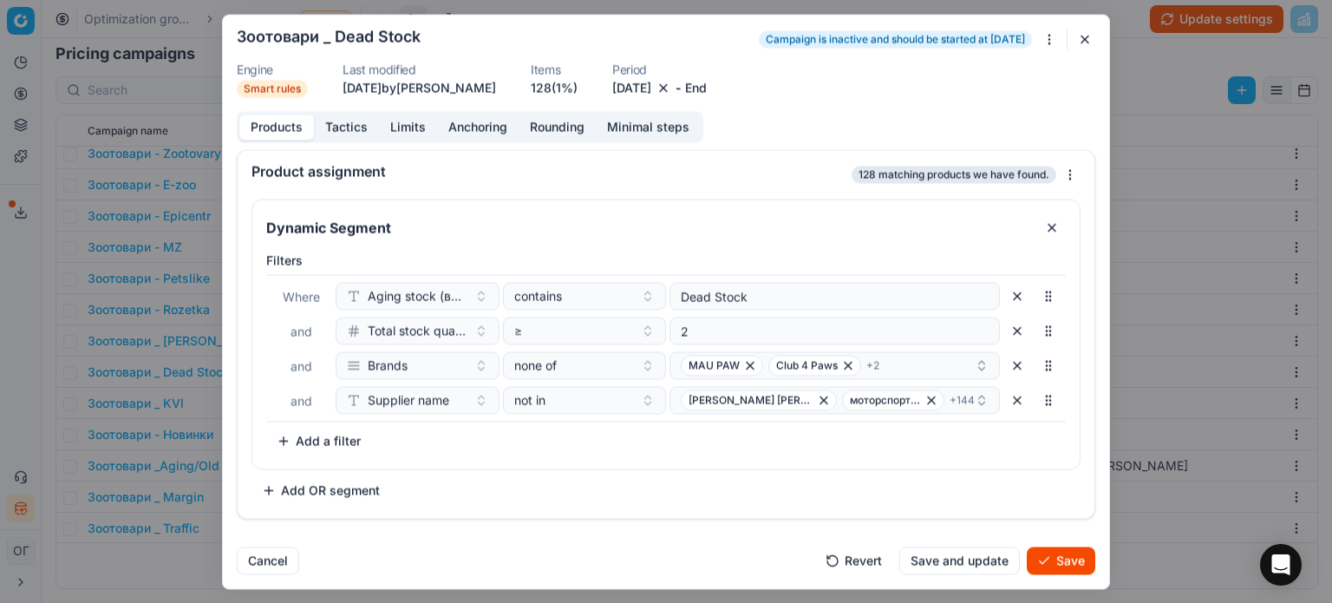
click at [1060, 556] on button "Save" at bounding box center [1061, 560] width 68 height 28
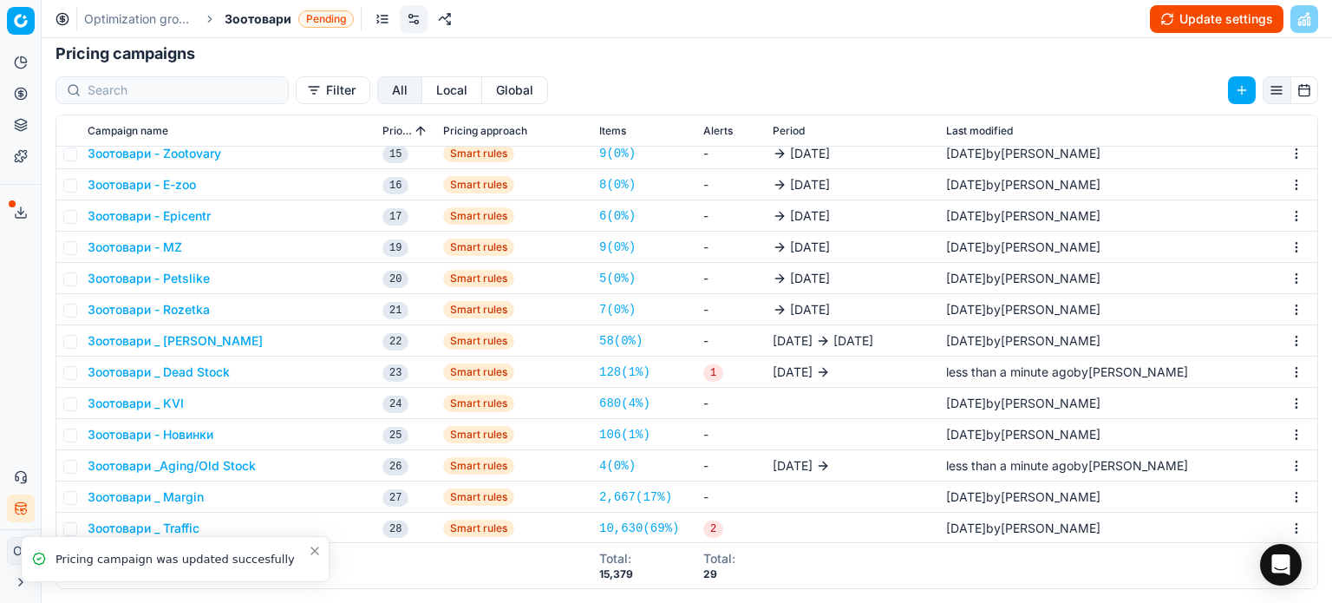
click at [316, 549] on icon "Close toast" at bounding box center [314, 550] width 7 height 7
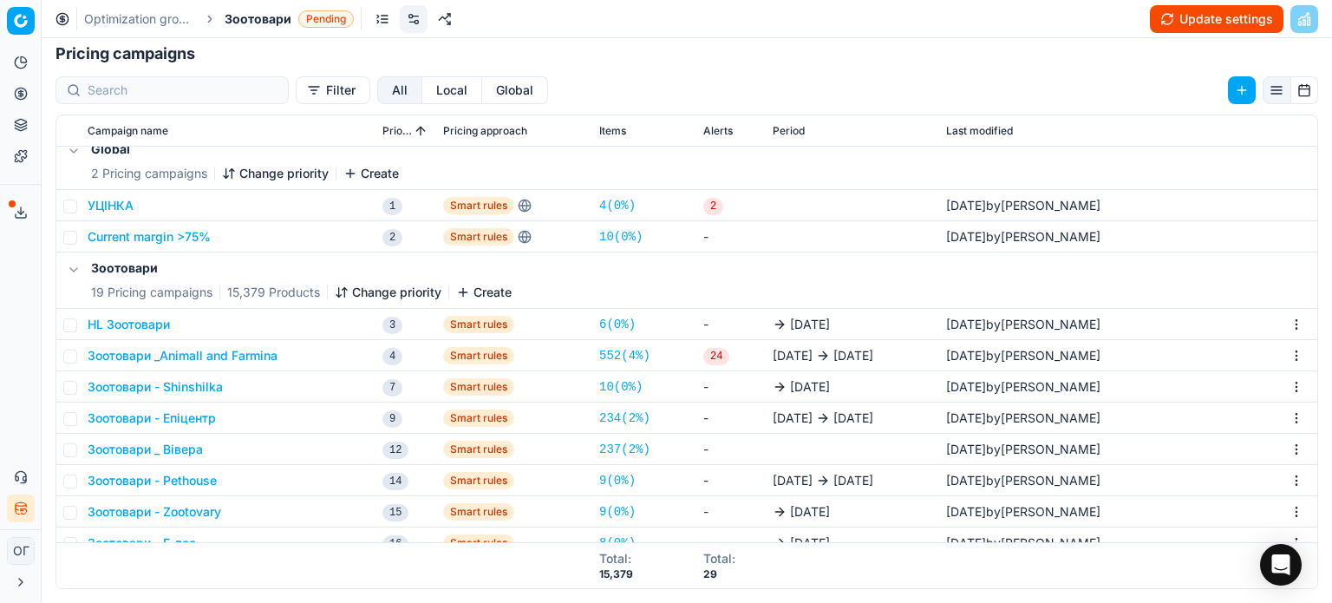
scroll to position [0, 0]
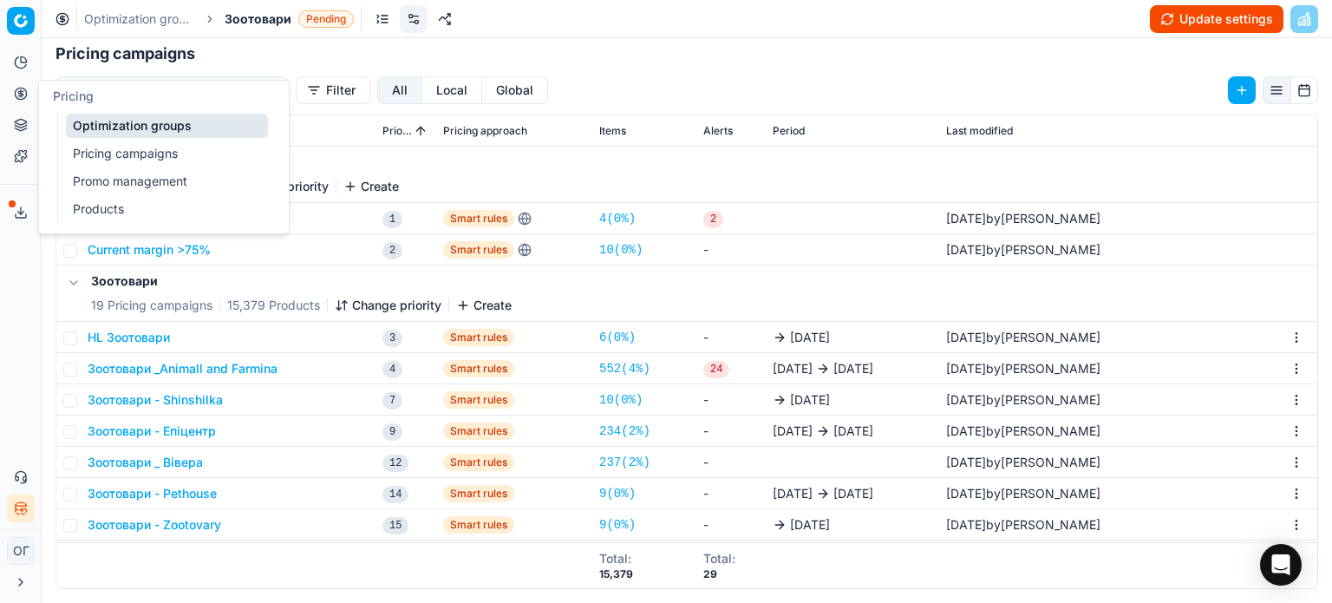
click at [110, 150] on link "Pricing campaigns" at bounding box center [167, 153] width 202 height 24
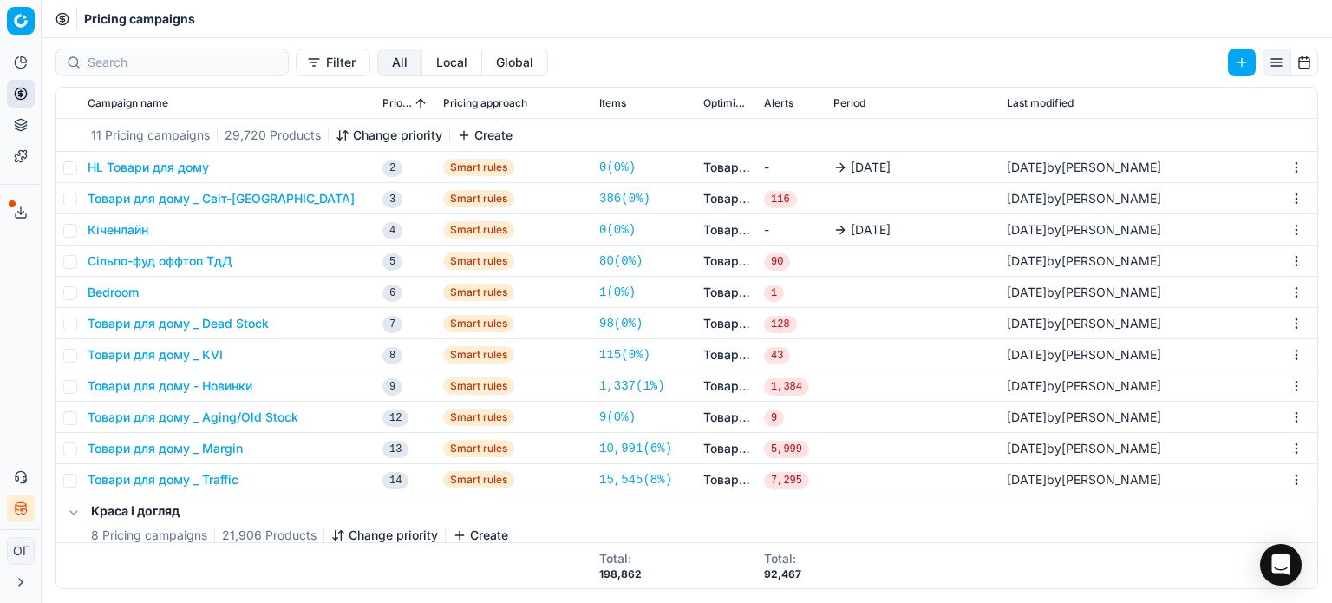
scroll to position [4855, 0]
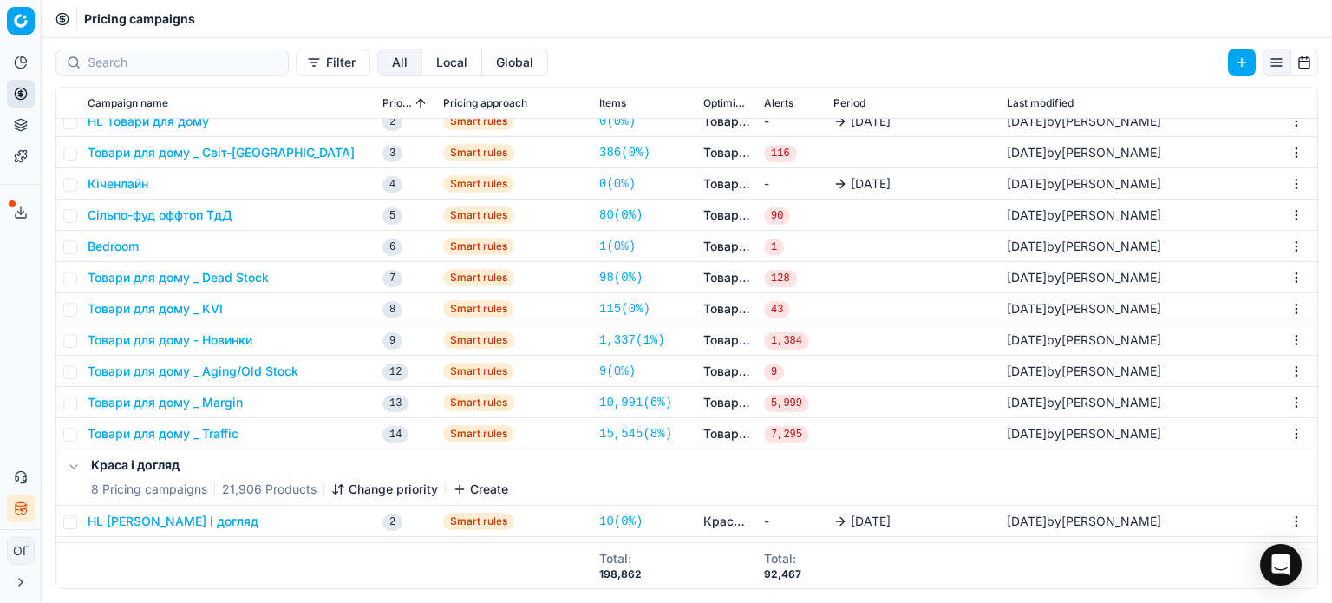
click at [127, 179] on button "Кіченлайн" at bounding box center [118, 183] width 61 height 17
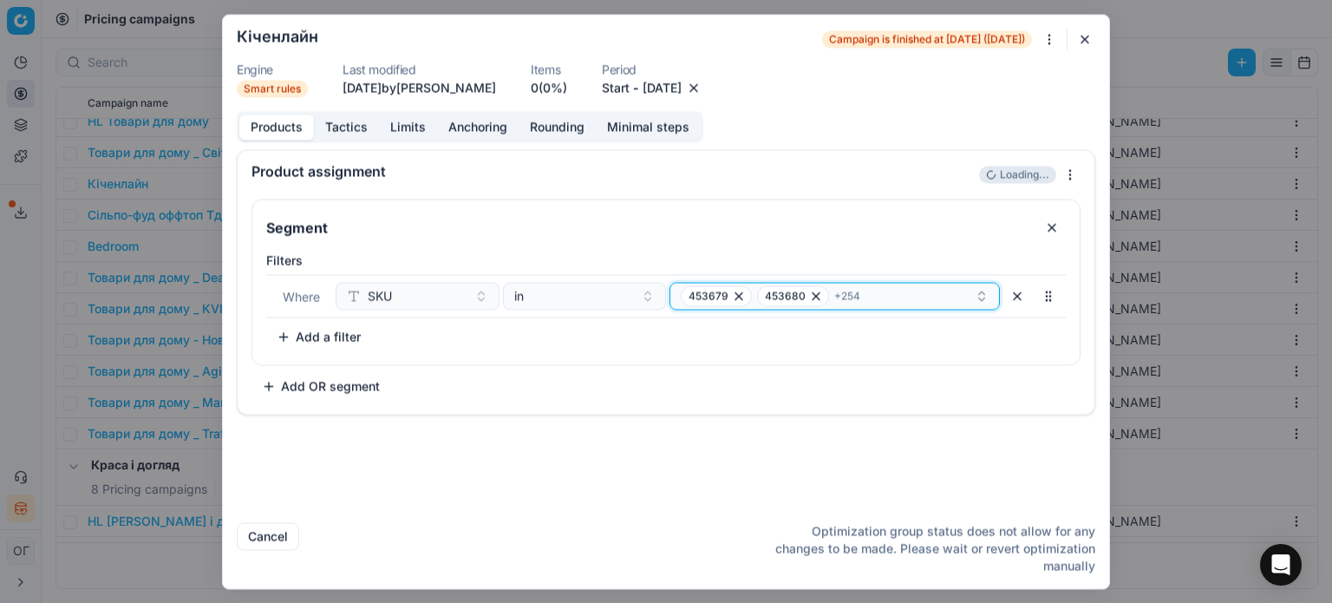
click at [890, 298] on div "453679 453680 + 254" at bounding box center [828, 295] width 294 height 21
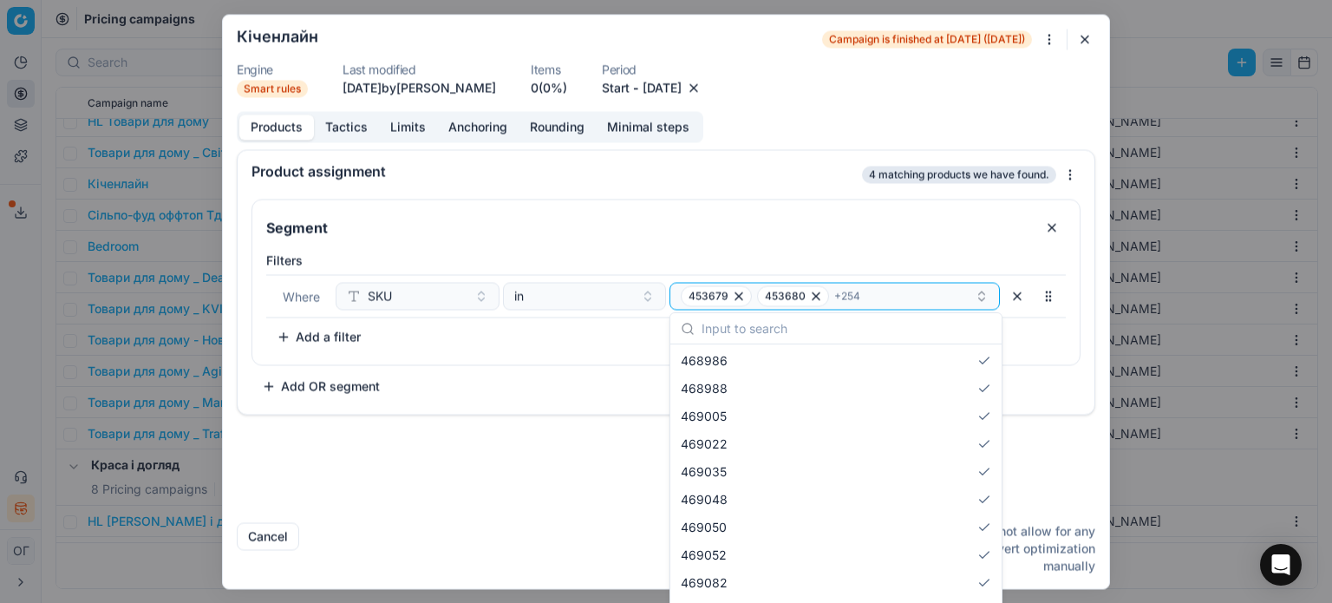
scroll to position [1474, 0]
click at [780, 164] on div "Product assignment" at bounding box center [554, 171] width 607 height 14
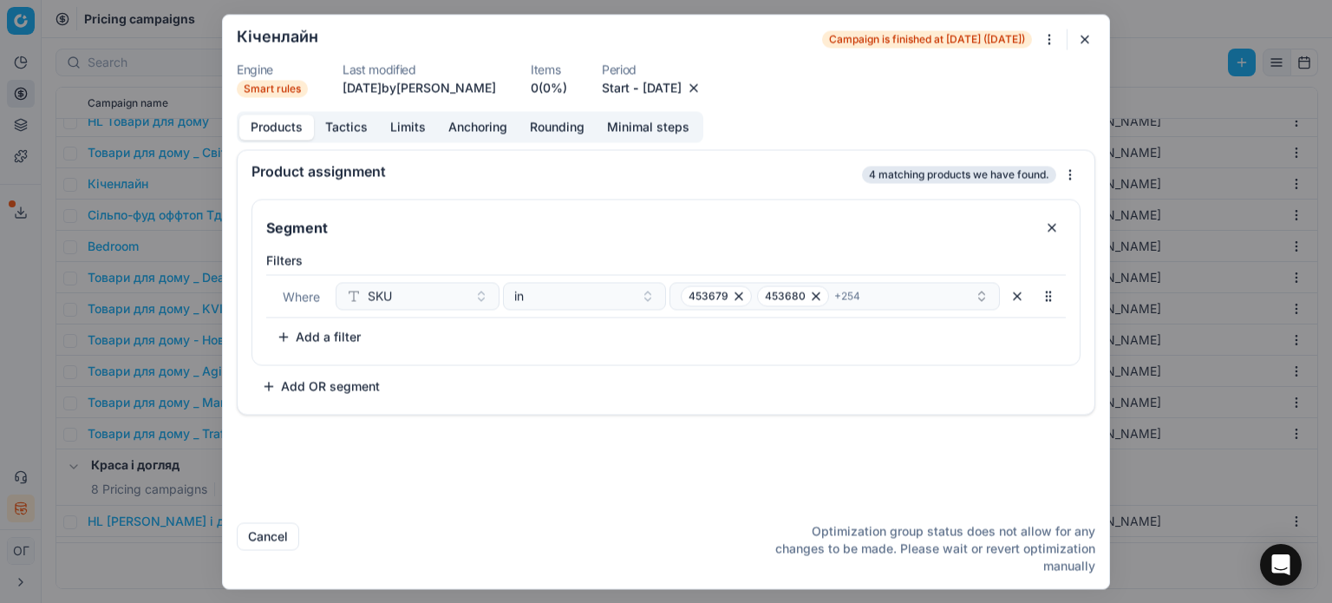
click at [1089, 41] on button "button" at bounding box center [1084, 39] width 21 height 21
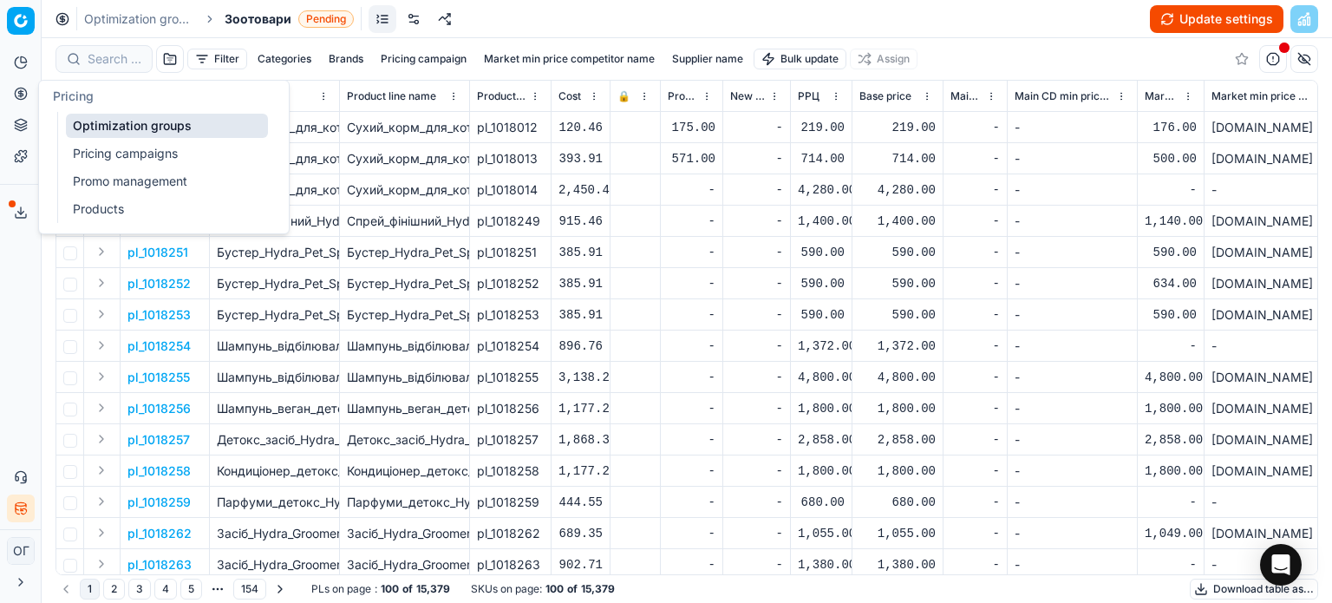
click at [132, 162] on link "Pricing campaigns" at bounding box center [167, 153] width 202 height 24
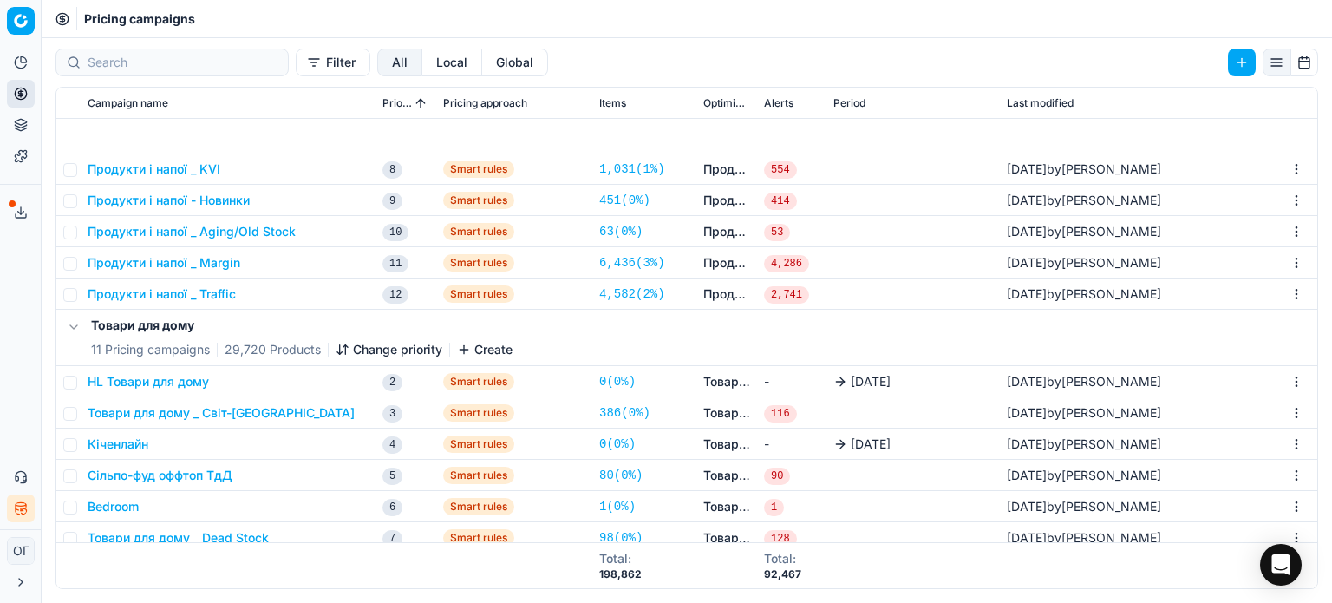
scroll to position [4769, 0]
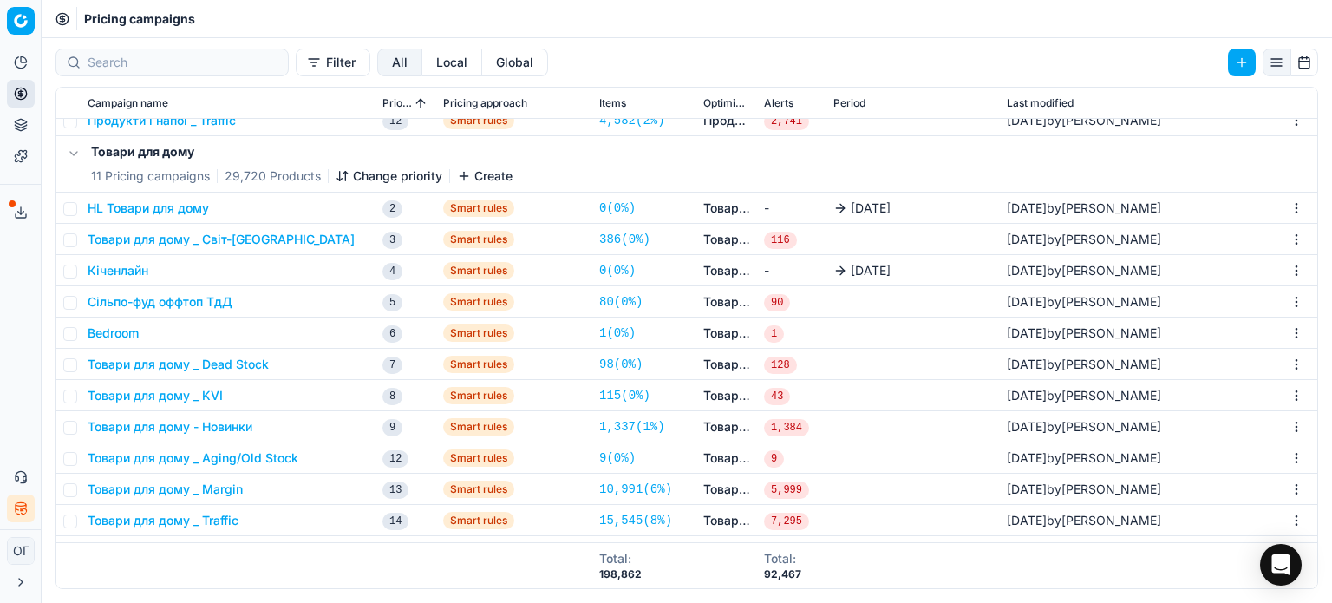
click at [124, 272] on button "Кіченлайн" at bounding box center [118, 270] width 61 height 17
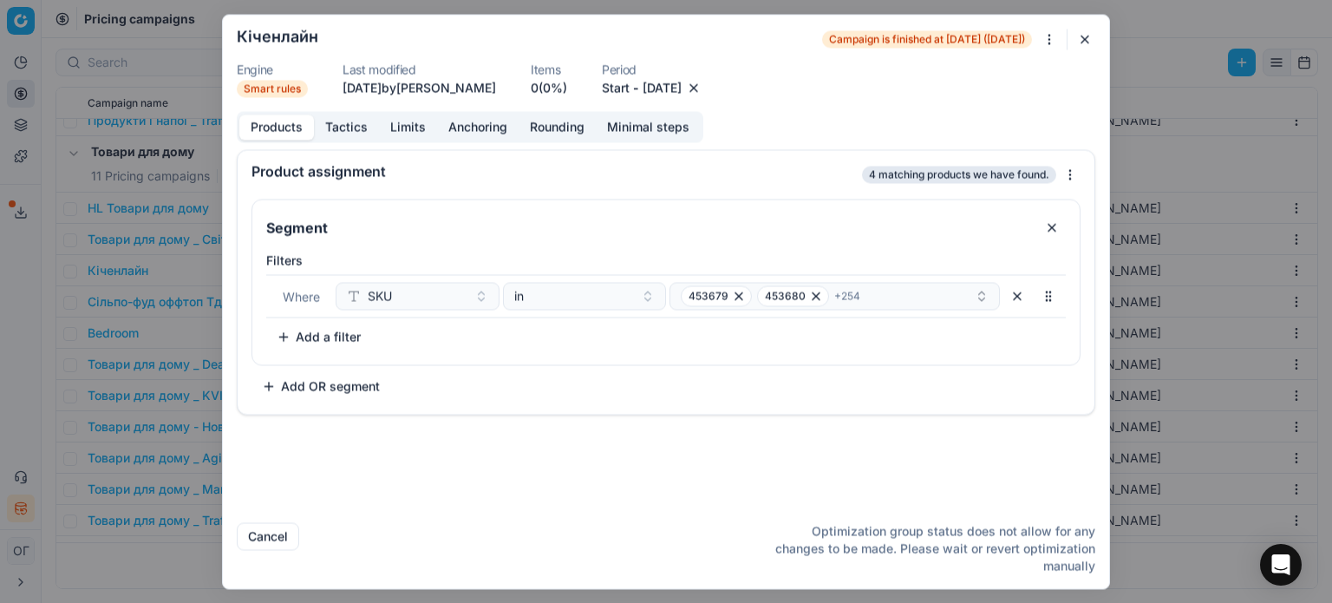
click at [1053, 41] on div "We are saving PC settings. Please wait, it should take a few minutes Кіченлайн …" at bounding box center [666, 301] width 1332 height 603
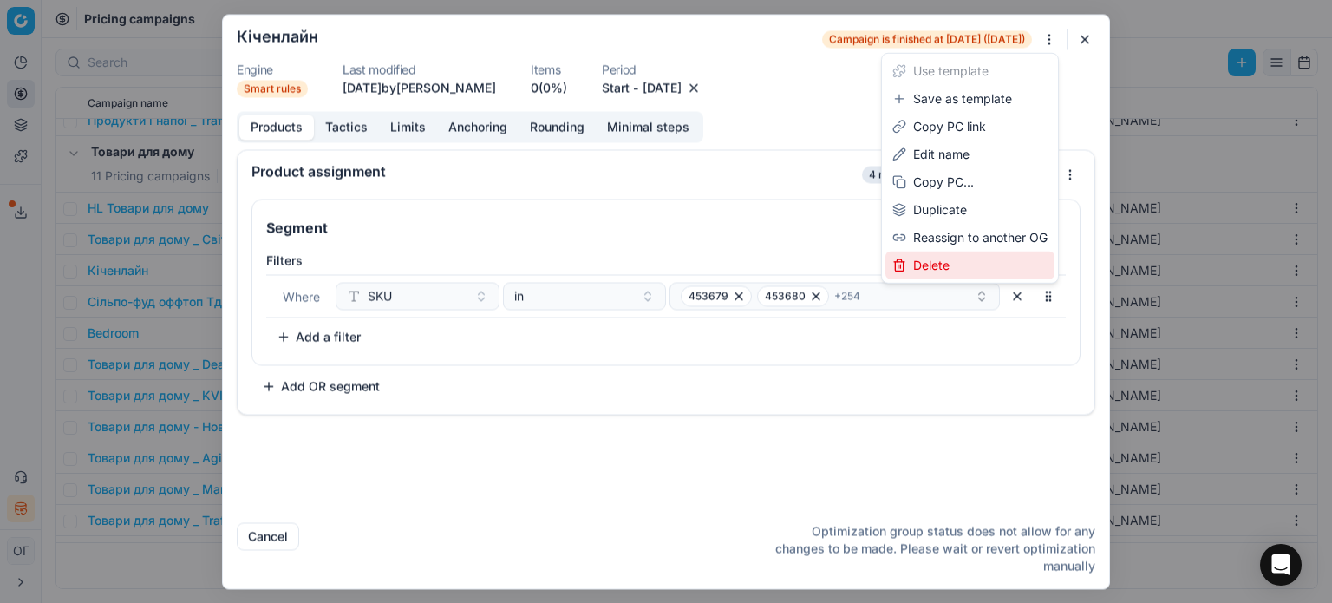
click at [962, 258] on div "Delete" at bounding box center [969, 265] width 169 height 28
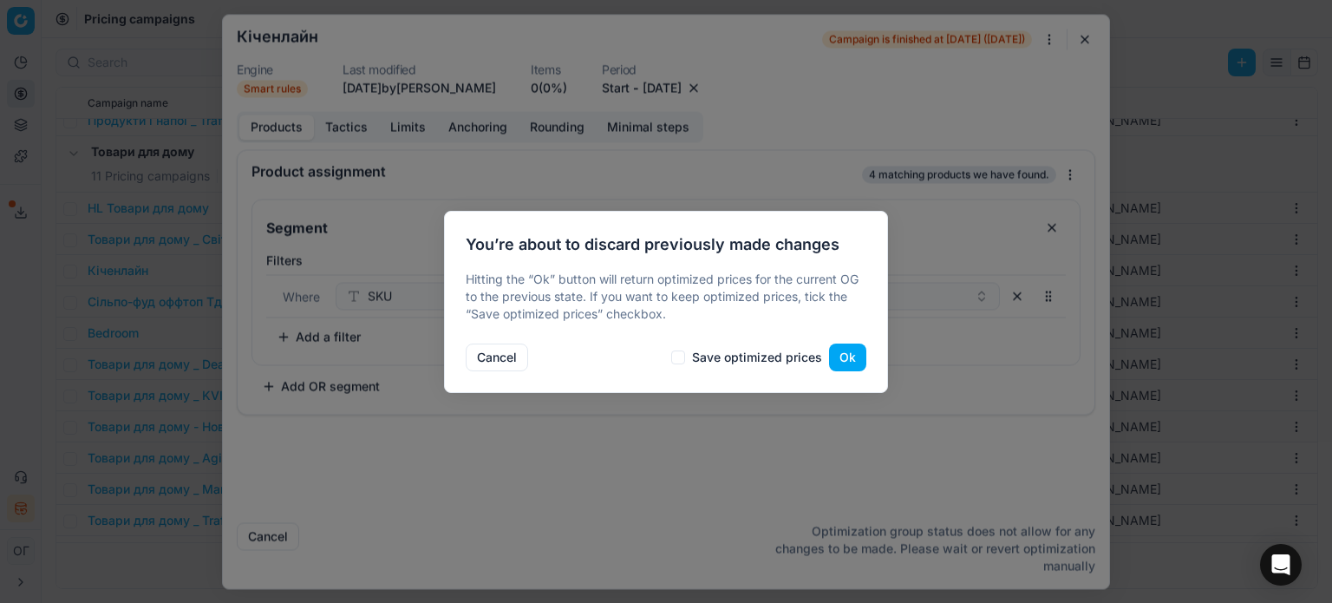
click at [846, 356] on button "Ok" at bounding box center [847, 357] width 37 height 28
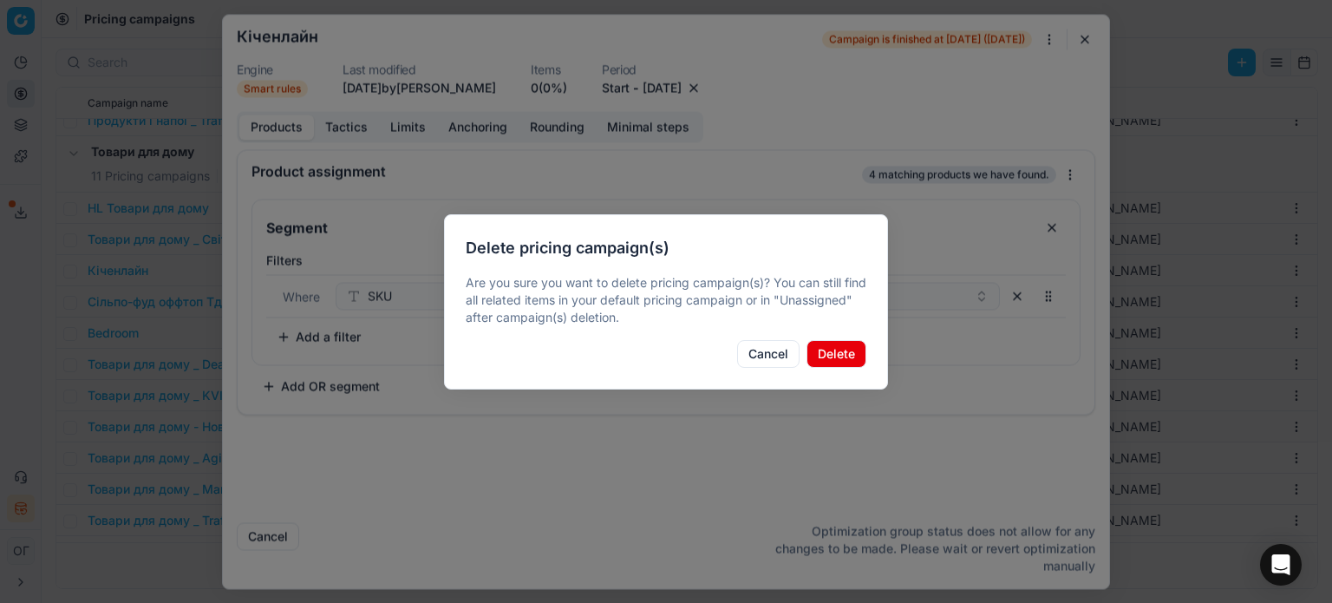
click at [836, 353] on button "Delete" at bounding box center [836, 354] width 60 height 28
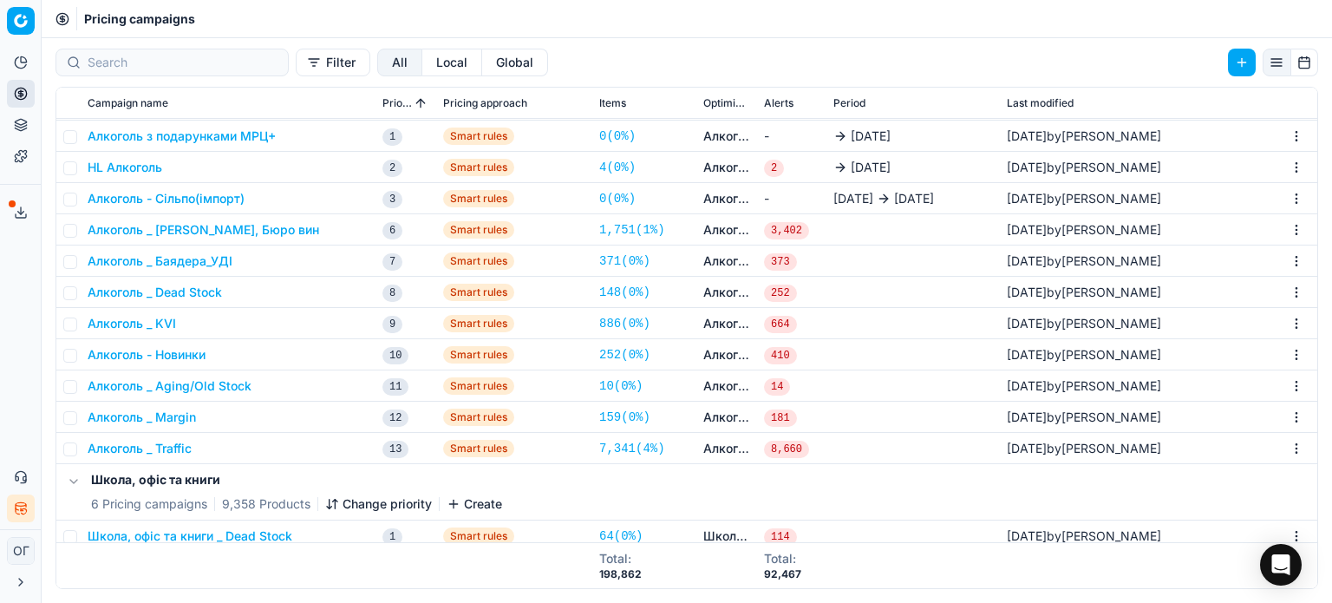
scroll to position [2777, 0]
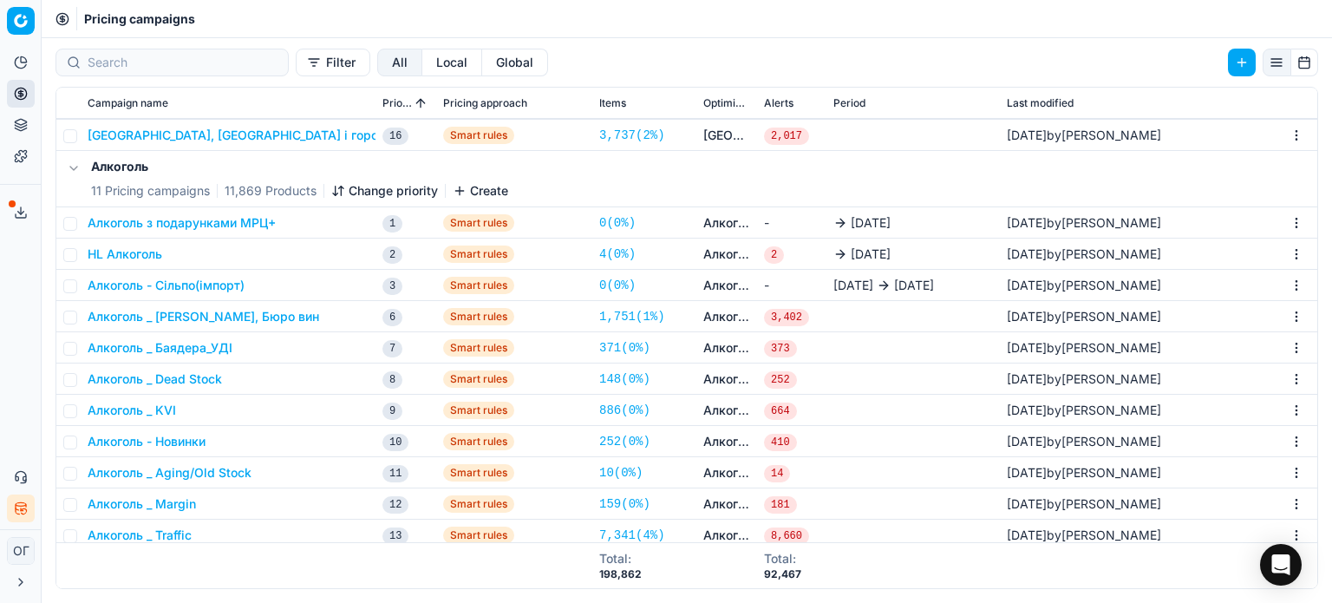
click at [1283, 284] on html "Pricing platform Analytics Pricing Product portfolio Templates Export service 1…" at bounding box center [666, 301] width 1332 height 603
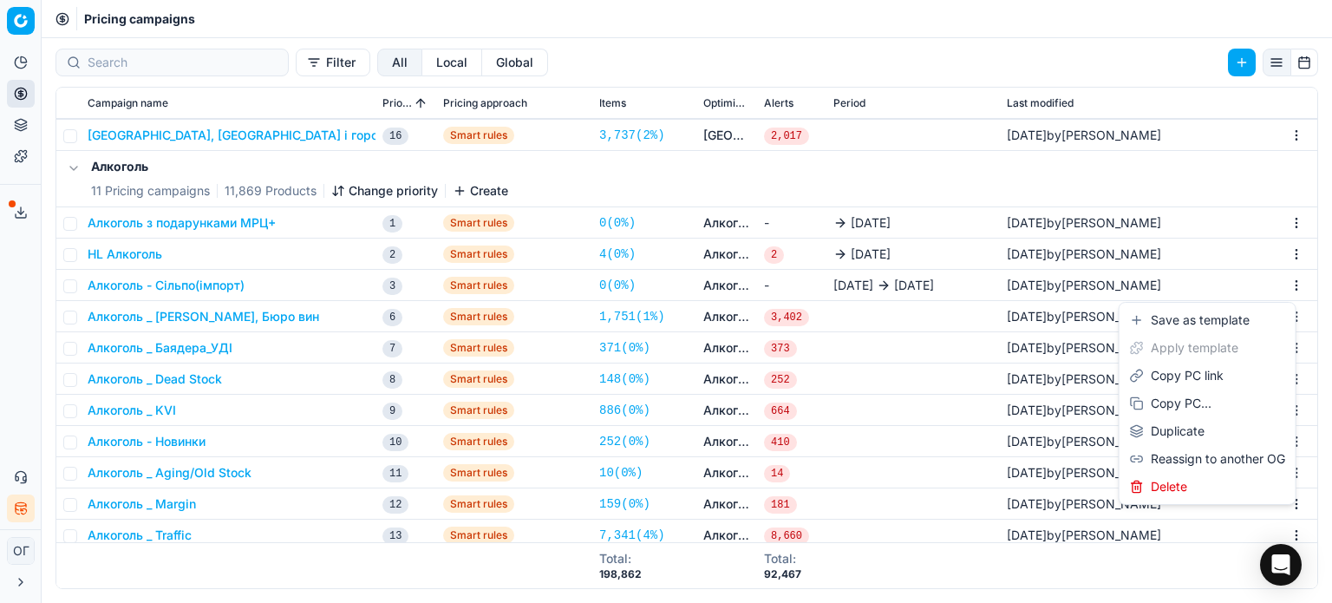
click at [207, 283] on html "Pricing platform Analytics Pricing Product portfolio Templates Export service 1…" at bounding box center [666, 301] width 1332 height 603
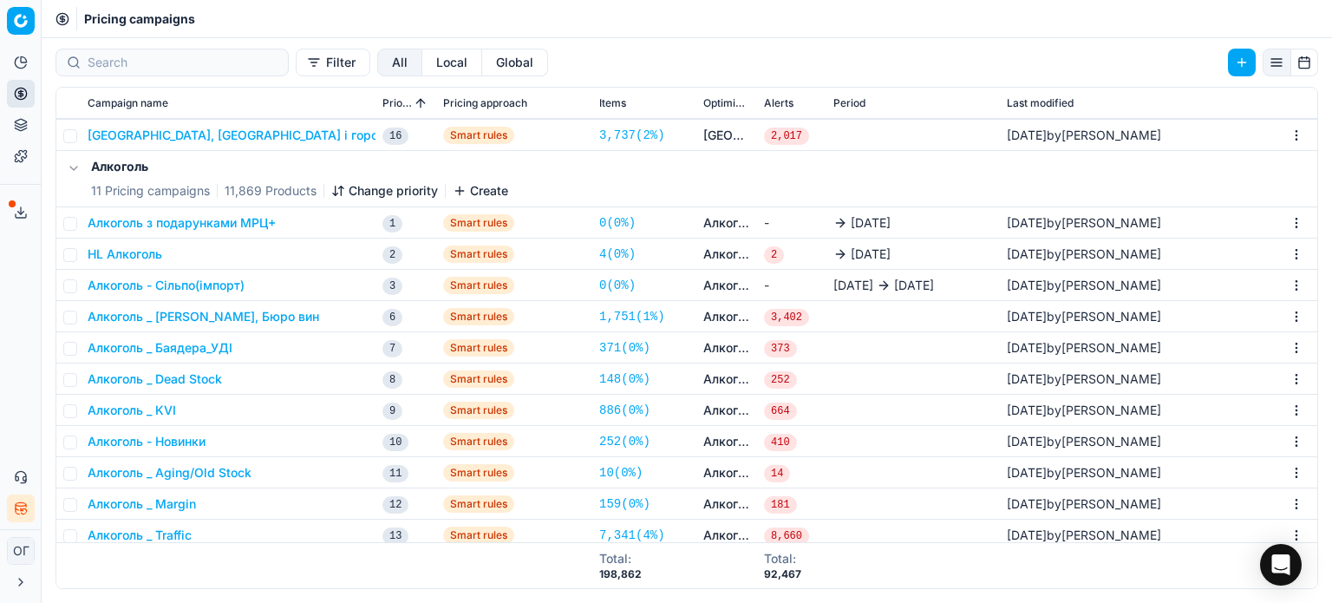
click at [208, 283] on button "Алкоголь - Сільпо(імпорт)" at bounding box center [166, 285] width 157 height 17
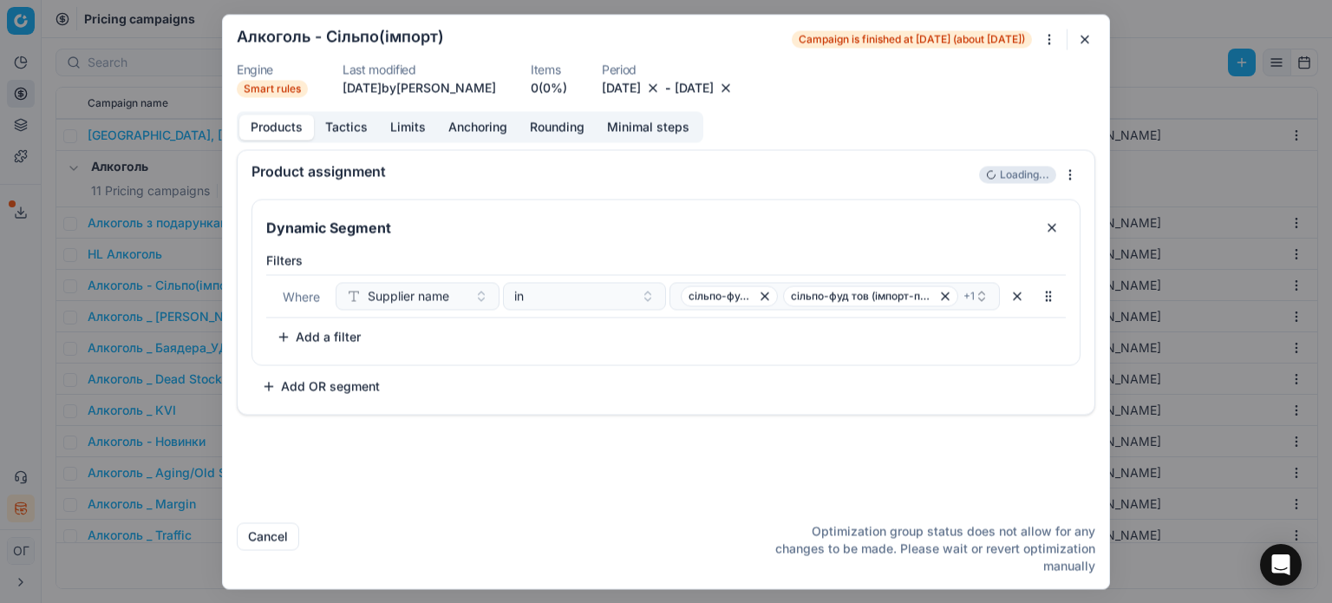
click at [1052, 33] on div "We are saving PC settings. Please wait, it should take a few minutes Алкоголь -…" at bounding box center [666, 301] width 1332 height 603
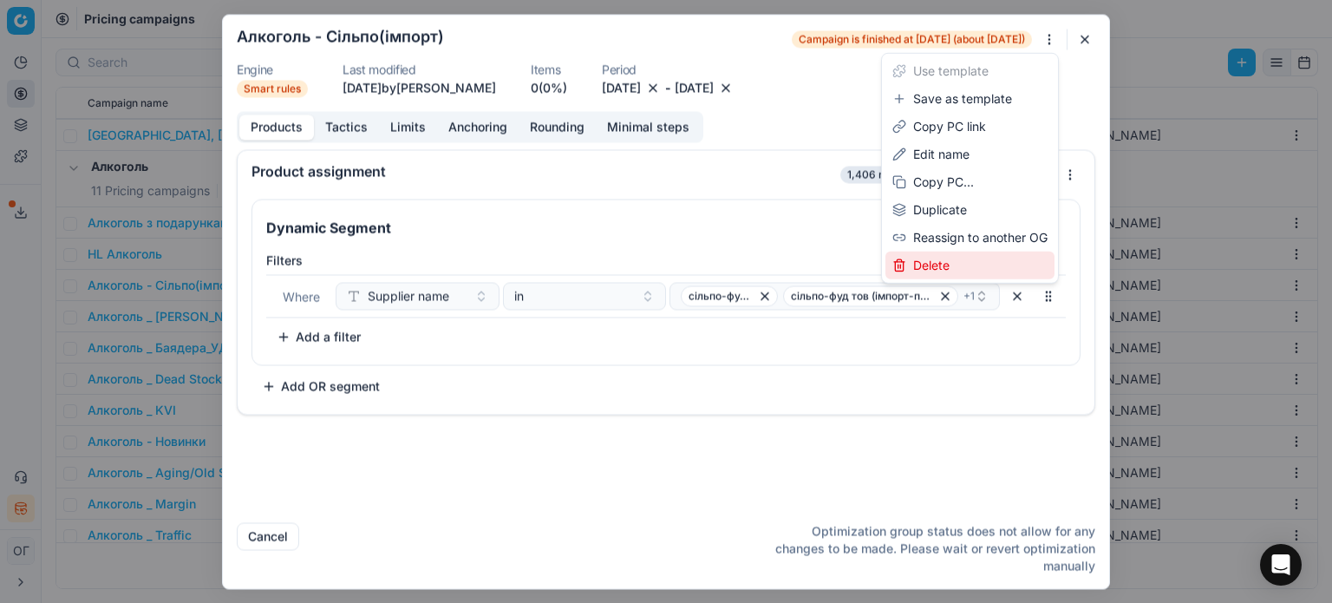
click at [949, 264] on div "Delete" at bounding box center [969, 265] width 169 height 28
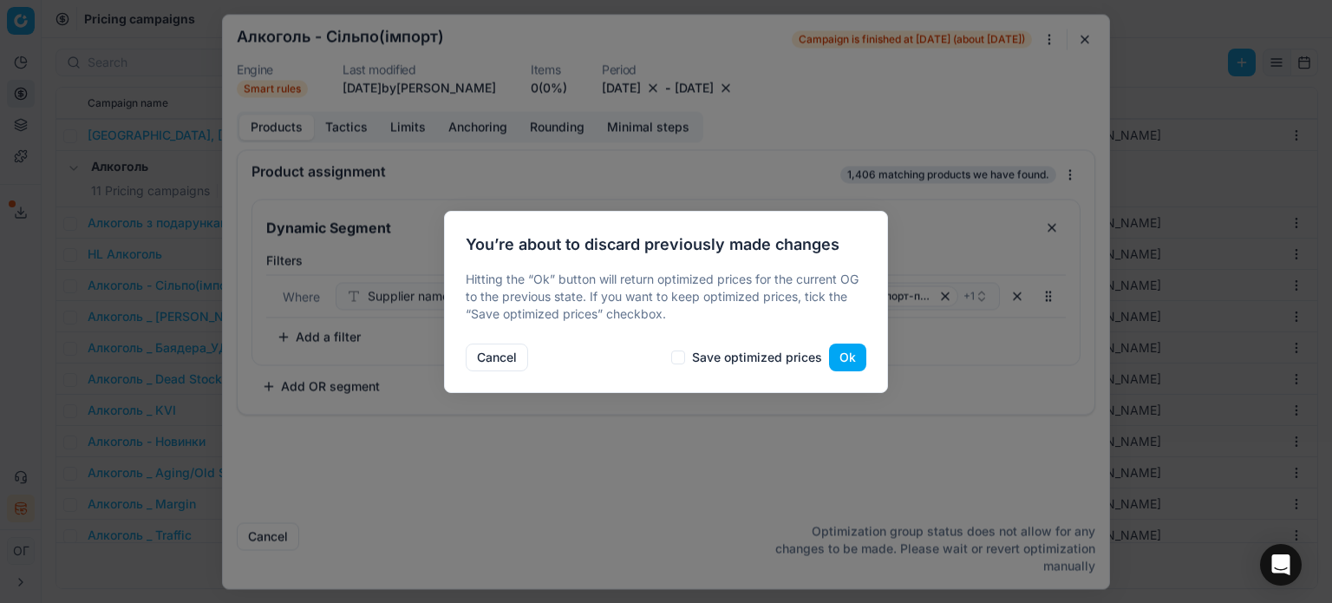
click at [851, 355] on button "Ok" at bounding box center [847, 357] width 37 height 28
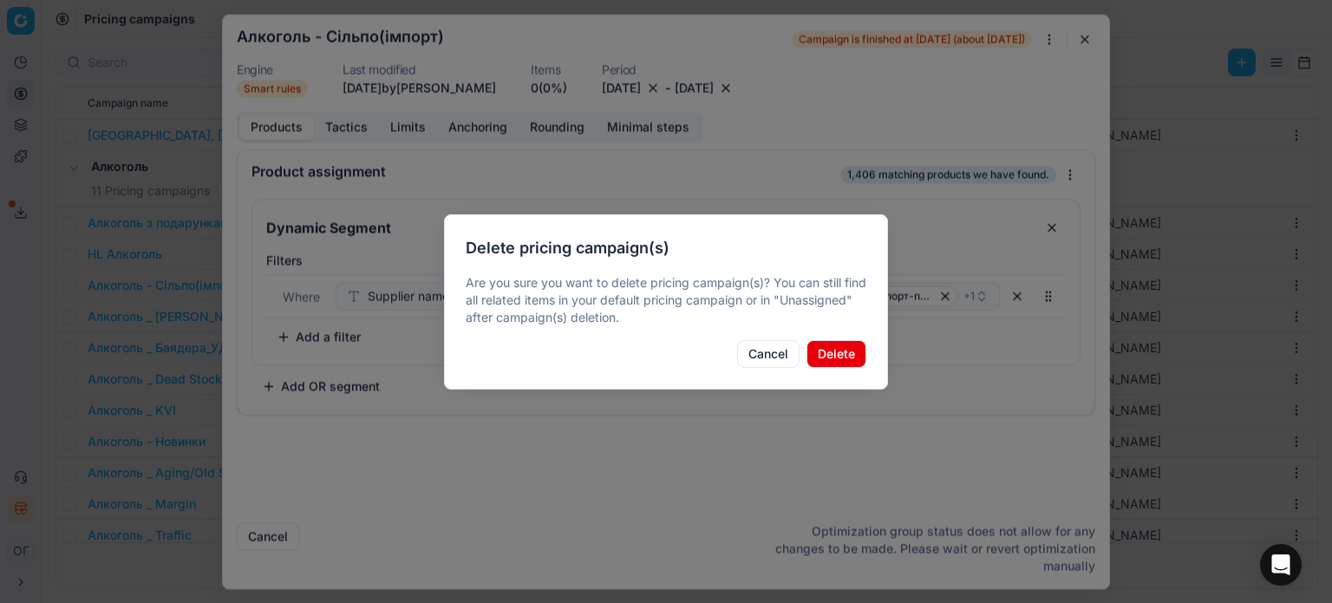
drag, startPoint x: 825, startPoint y: 349, endPoint x: 832, endPoint y: 363, distance: 15.5
click at [826, 349] on button "Delete" at bounding box center [836, 354] width 60 height 28
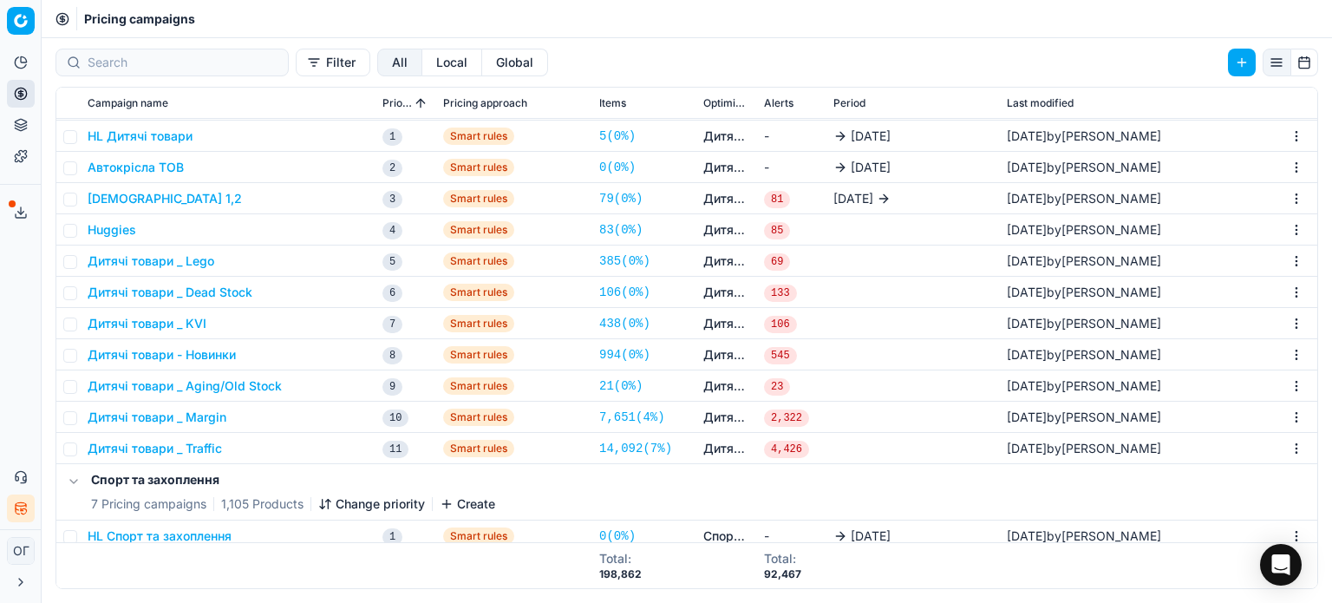
scroll to position [1563, 0]
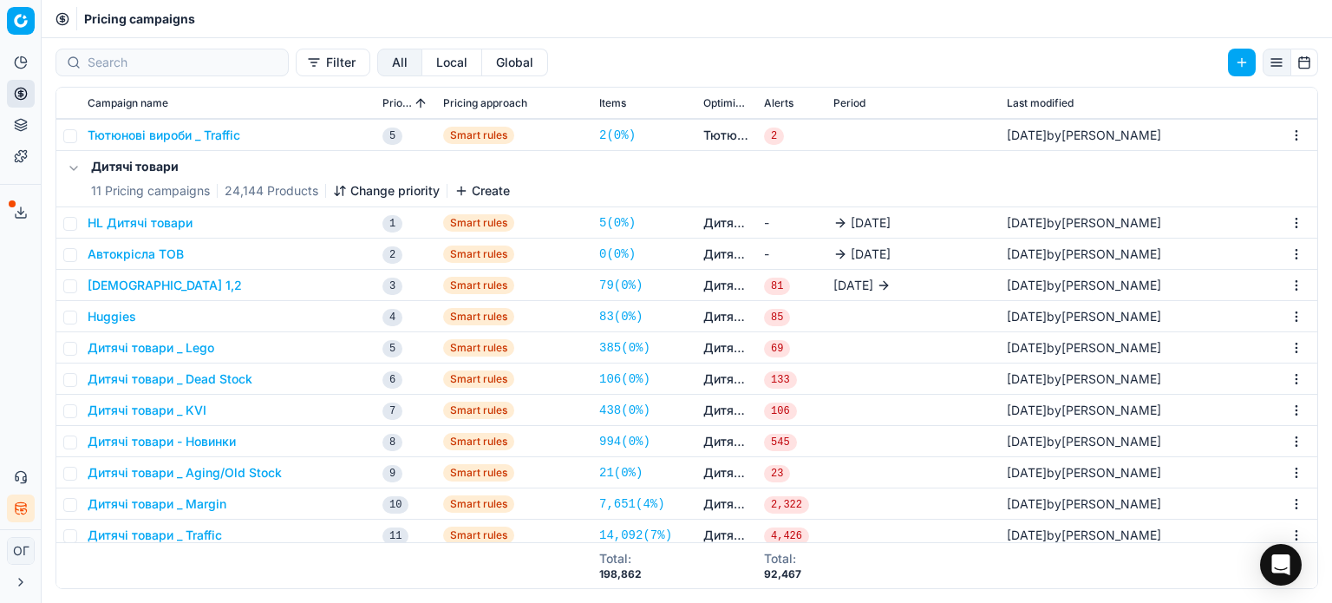
click at [138, 249] on button "Автокрісла ТОВ" at bounding box center [136, 253] width 96 height 17
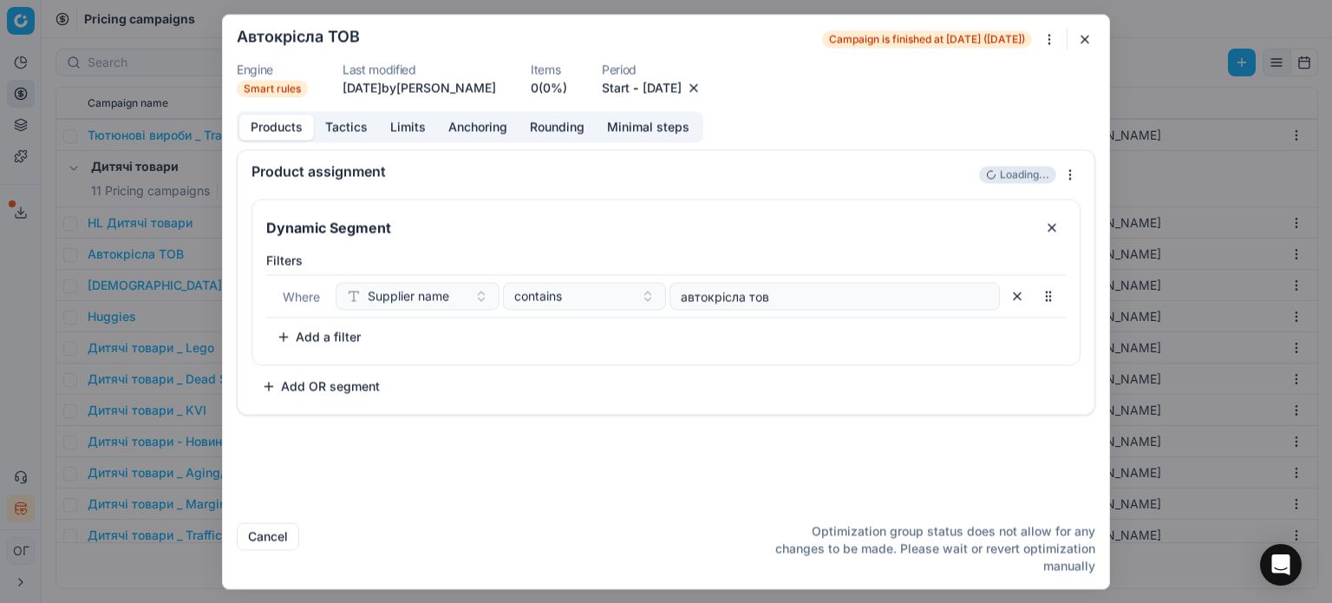
click at [1049, 38] on div "We are saving PC settings. Please wait, it should take a few minutes Автокрісла…" at bounding box center [666, 301] width 1332 height 603
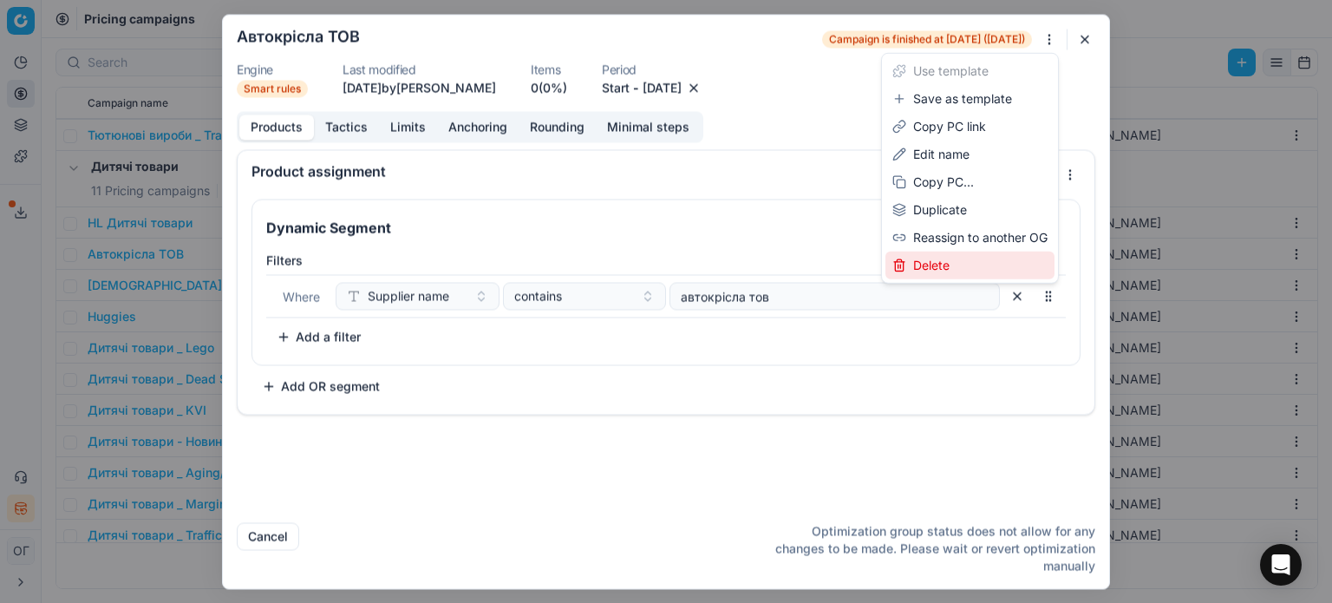
click at [950, 256] on div "Delete" at bounding box center [969, 265] width 169 height 28
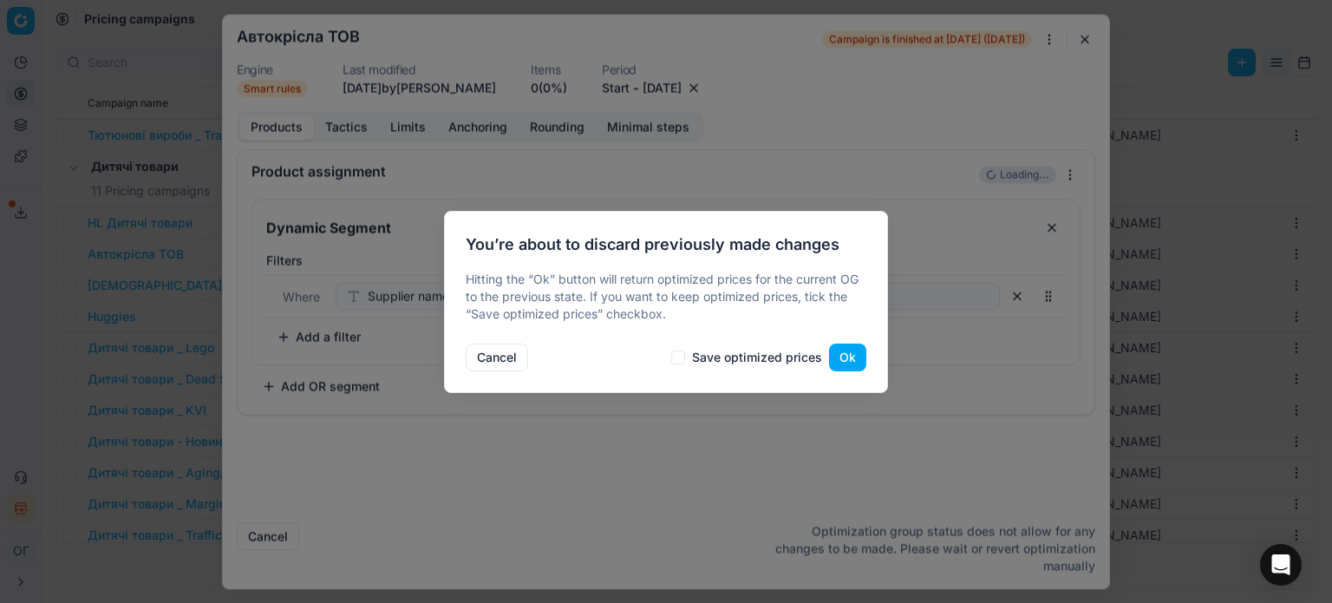
click at [847, 362] on button "Ok" at bounding box center [847, 357] width 37 height 28
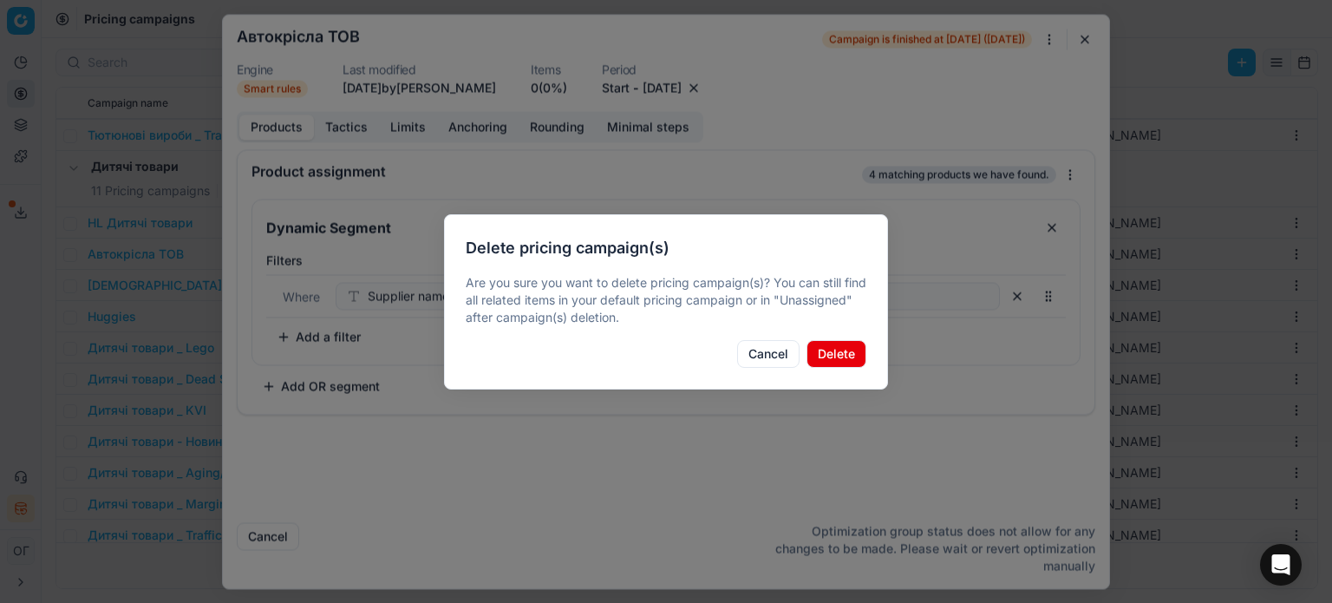
click at [836, 354] on button "Delete" at bounding box center [836, 354] width 60 height 28
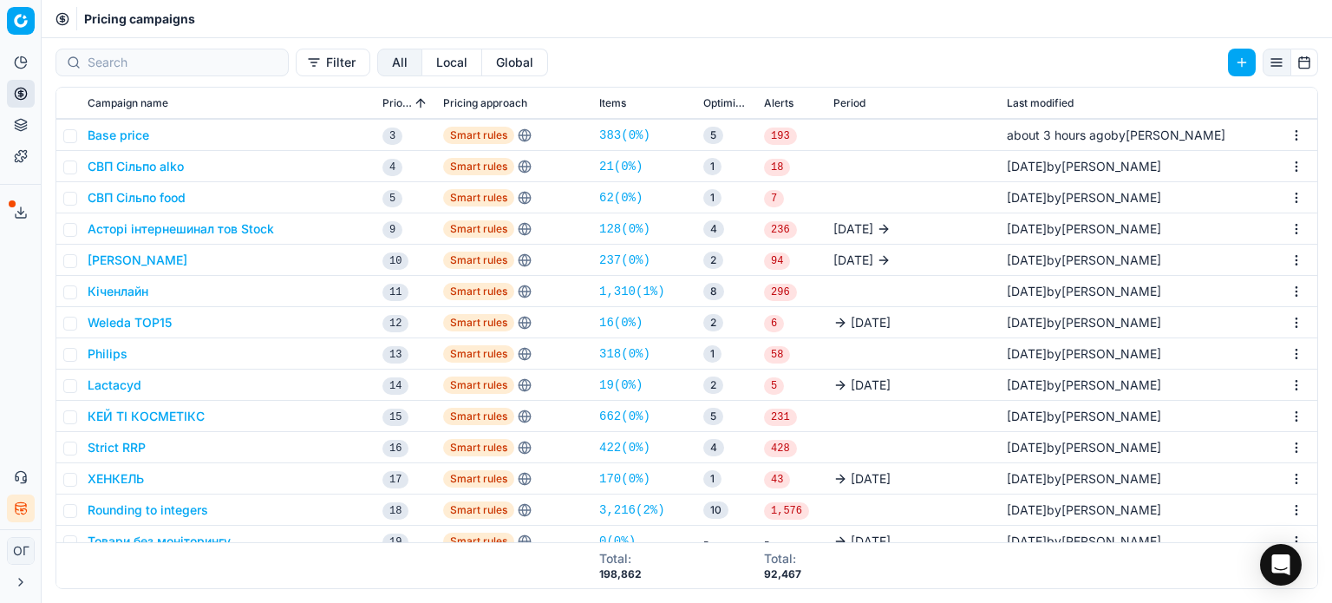
scroll to position [173, 0]
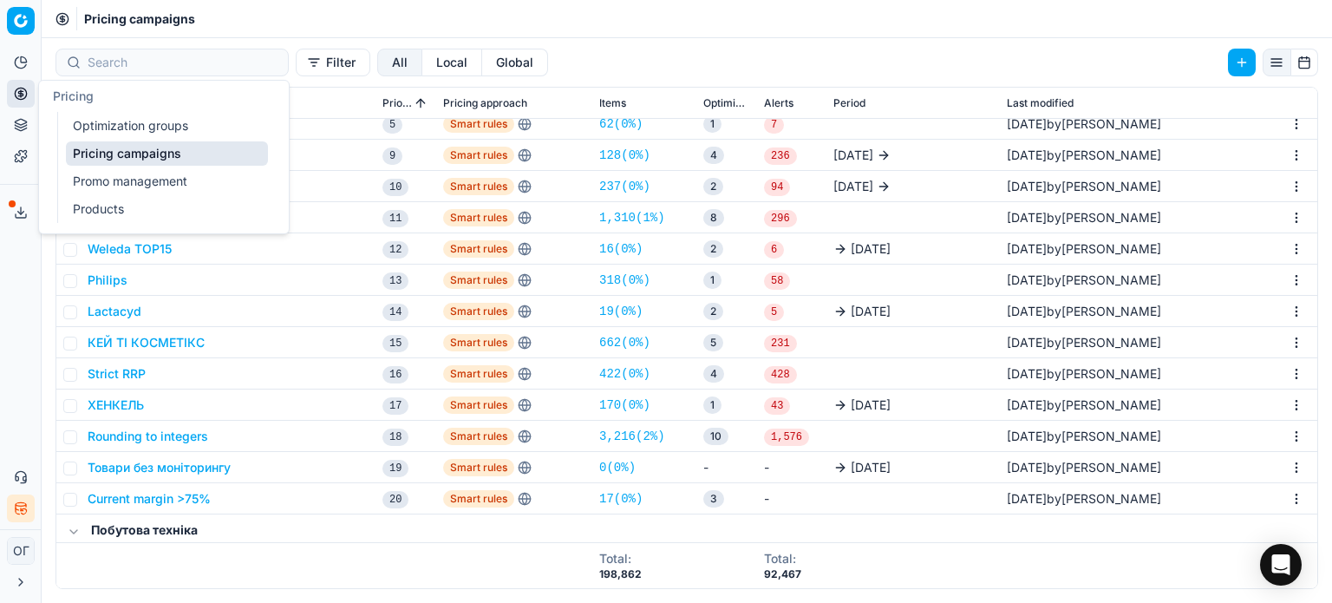
click at [97, 130] on link "Optimization groups" at bounding box center [167, 126] width 202 height 24
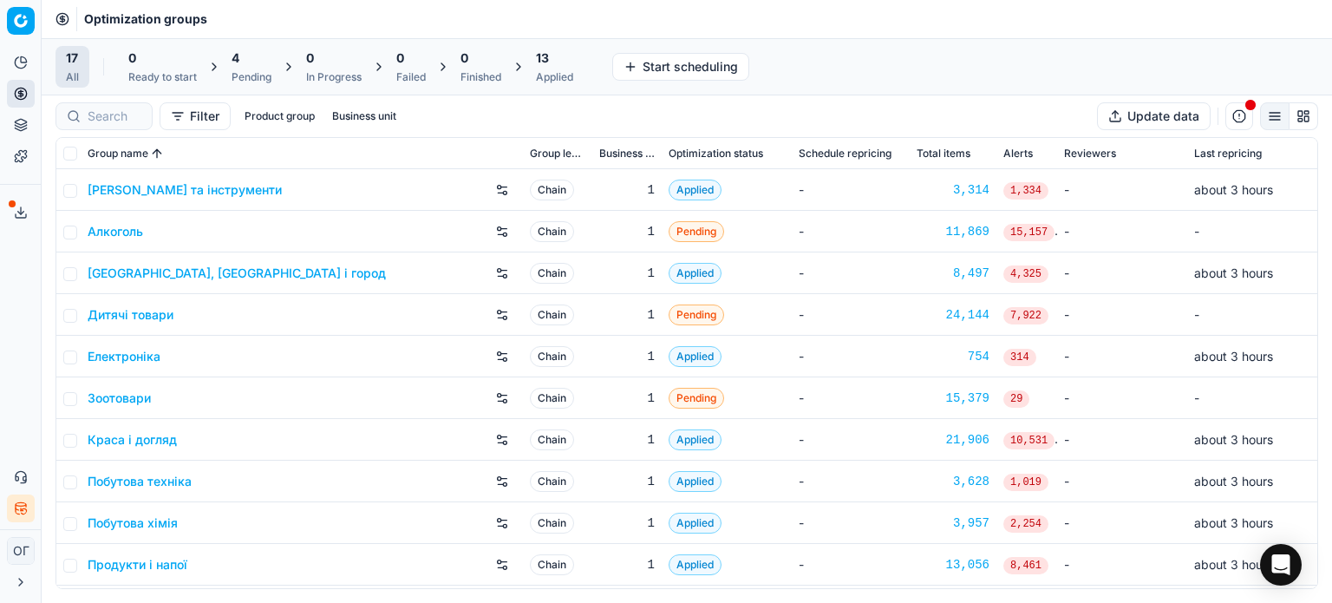
click at [263, 65] on div "4" at bounding box center [251, 57] width 40 height 17
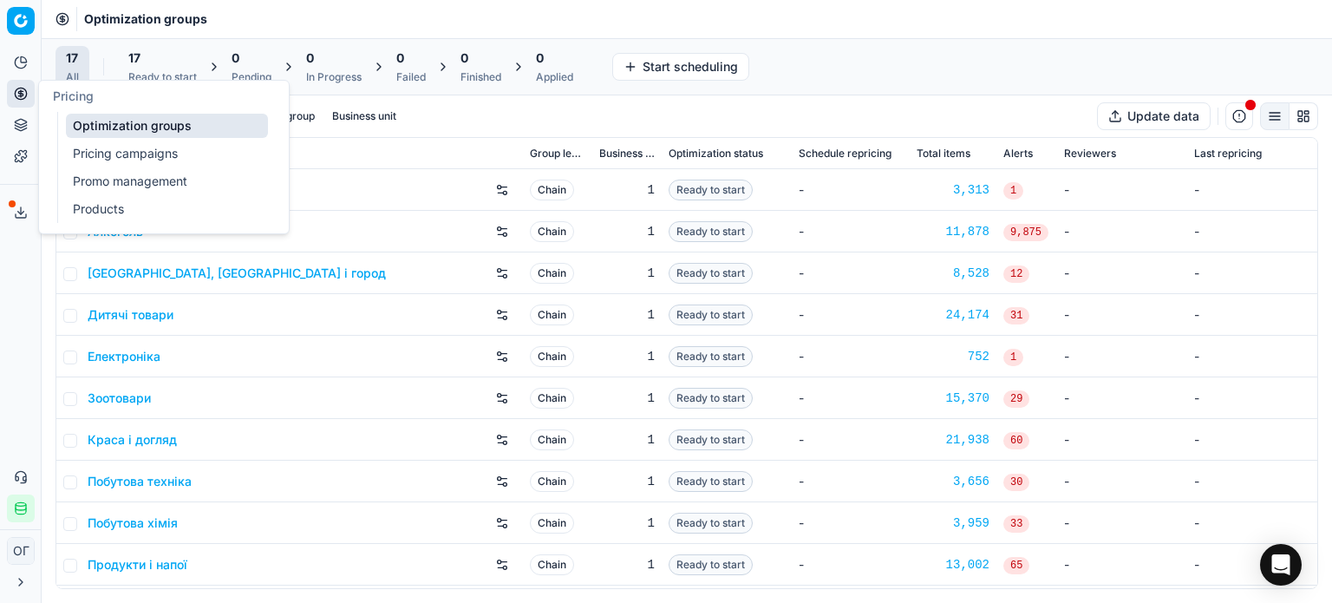
click at [114, 150] on link "Pricing campaigns" at bounding box center [167, 153] width 202 height 24
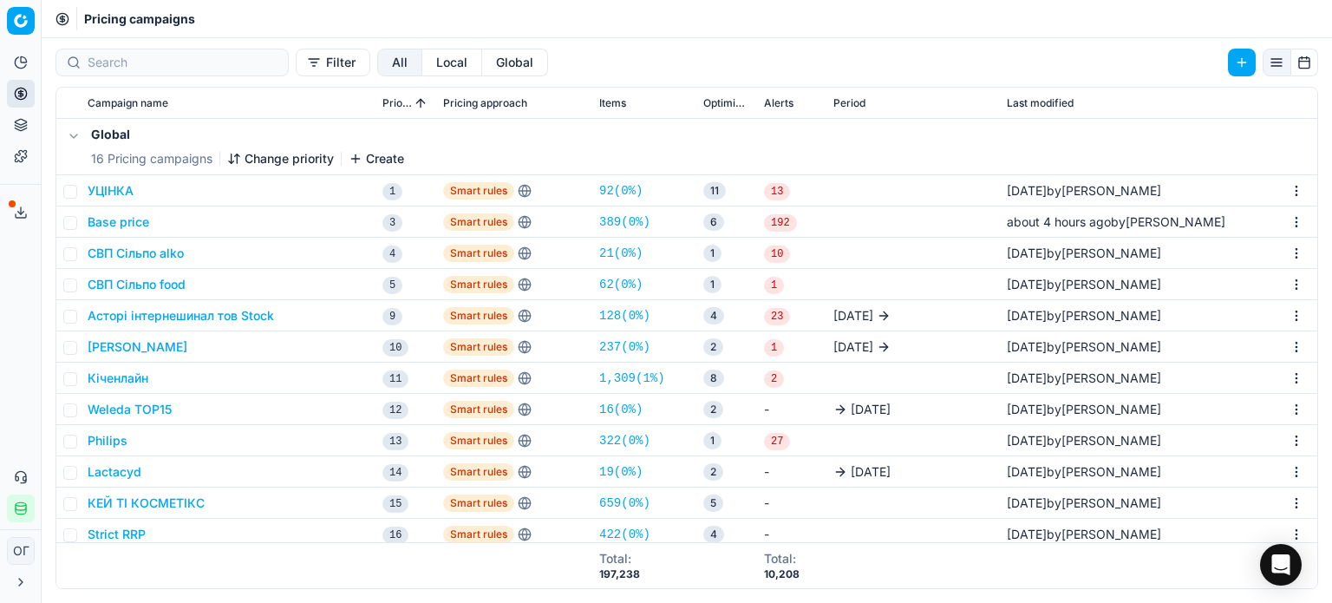
click at [124, 221] on button "Base price" at bounding box center [119, 221] width 62 height 17
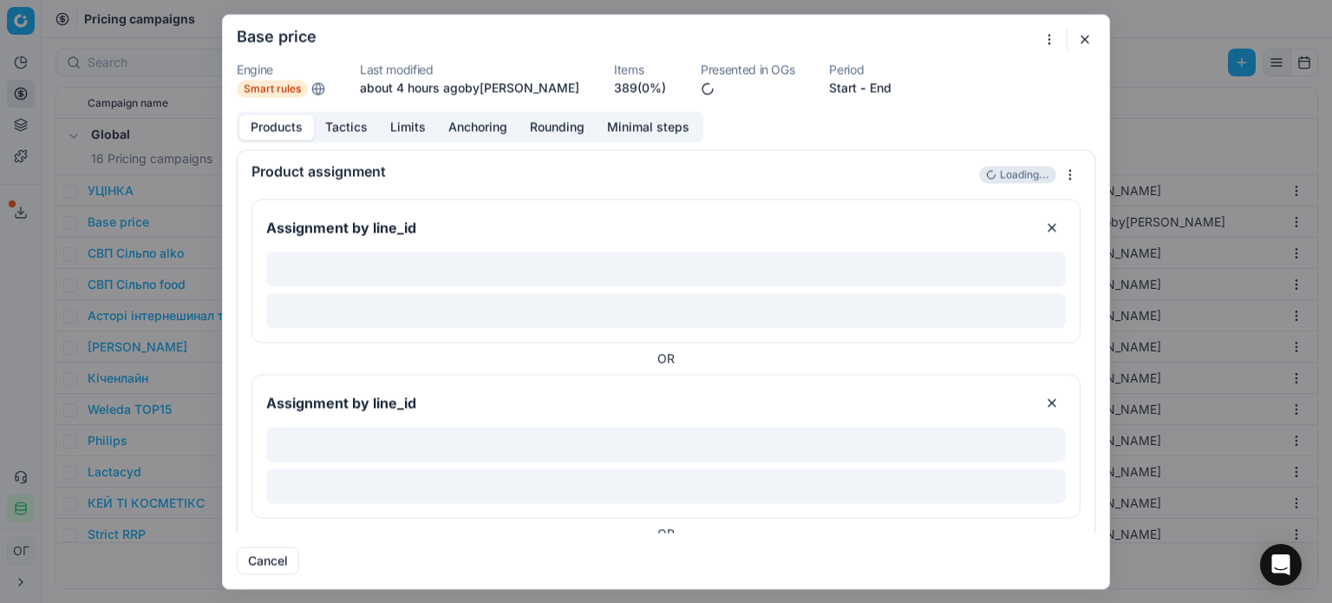
click at [642, 85] on link "389 (0%)" at bounding box center [640, 87] width 52 height 17
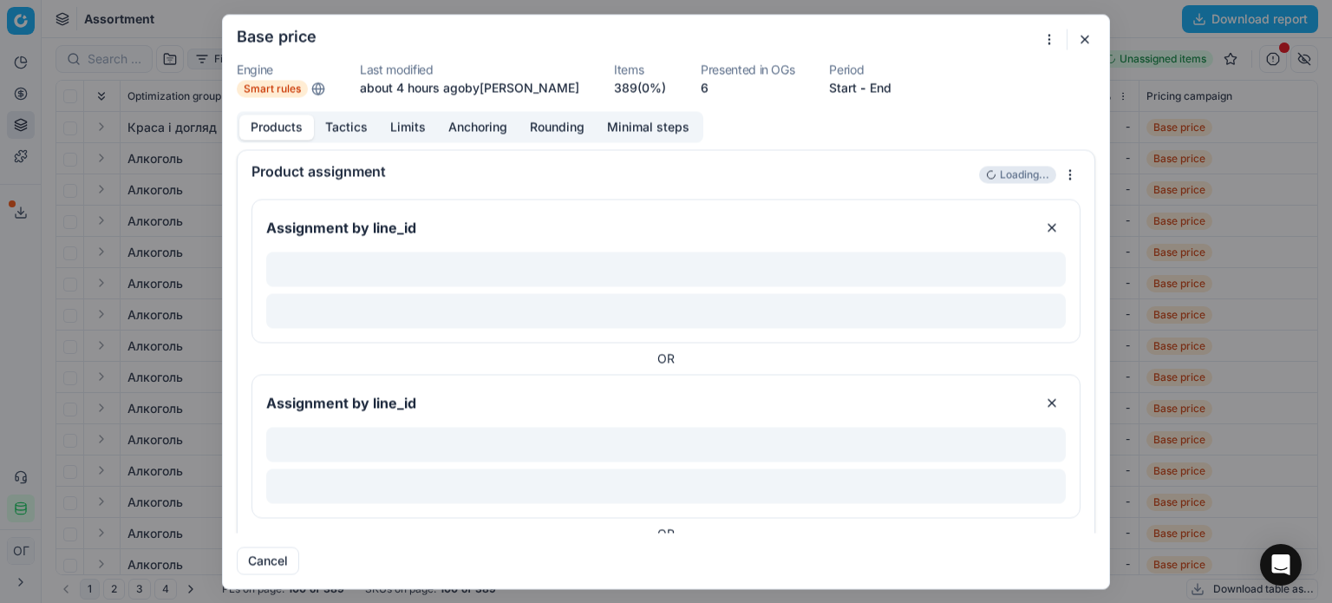
click at [633, 90] on link "389 (0%)" at bounding box center [640, 87] width 52 height 17
click at [1089, 38] on button "button" at bounding box center [1084, 39] width 21 height 21
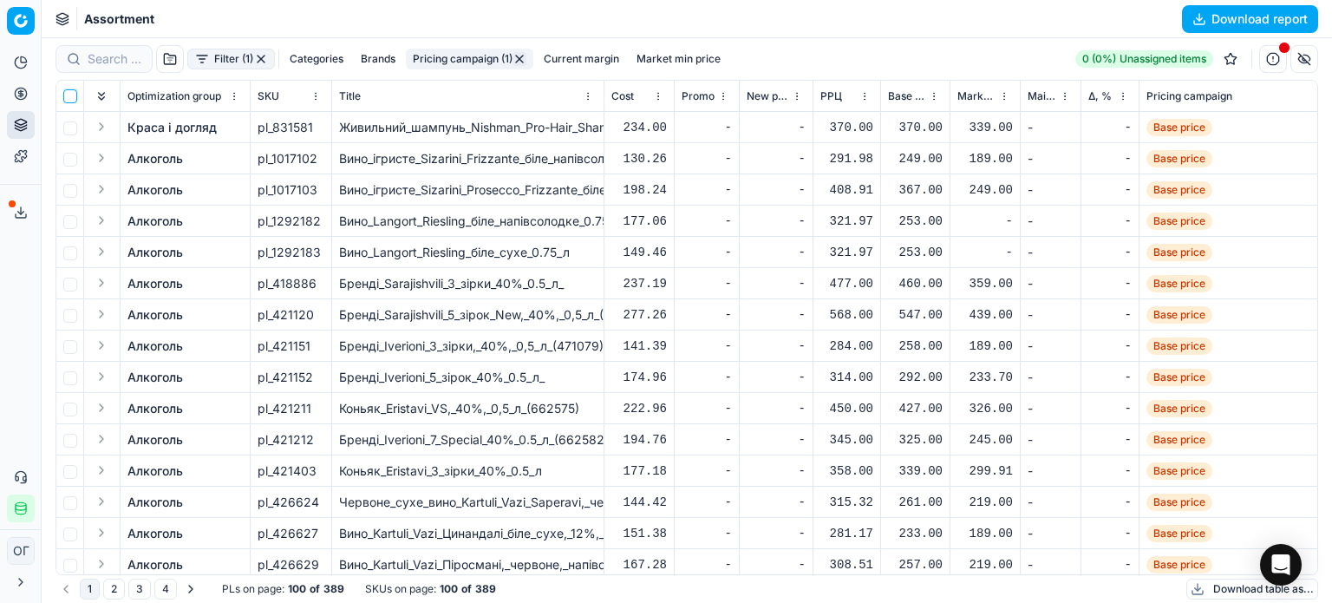
click at [71, 92] on input "checkbox" at bounding box center [70, 96] width 14 height 14
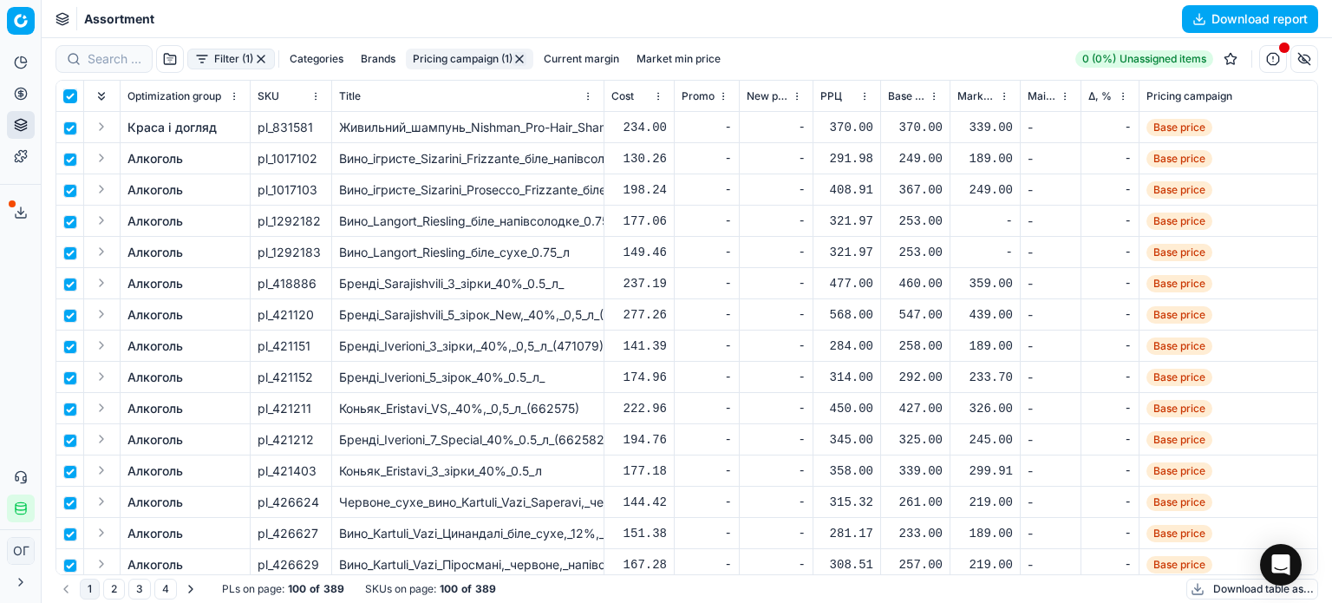
checkbox input "true"
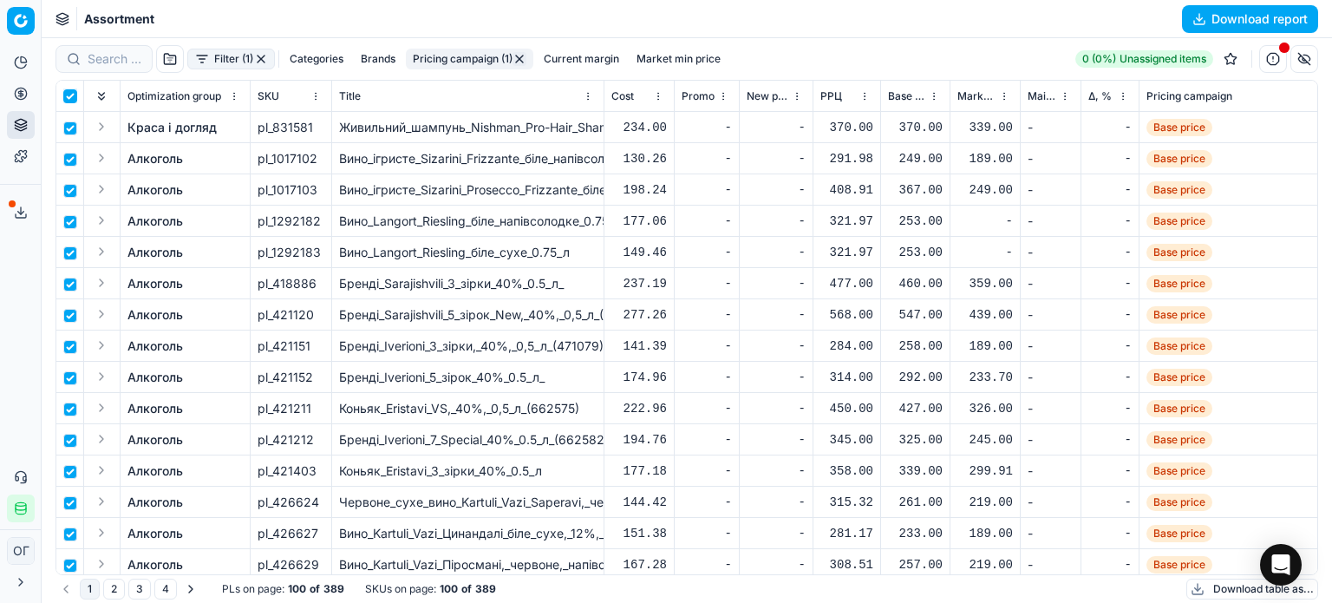
checkbox input "true"
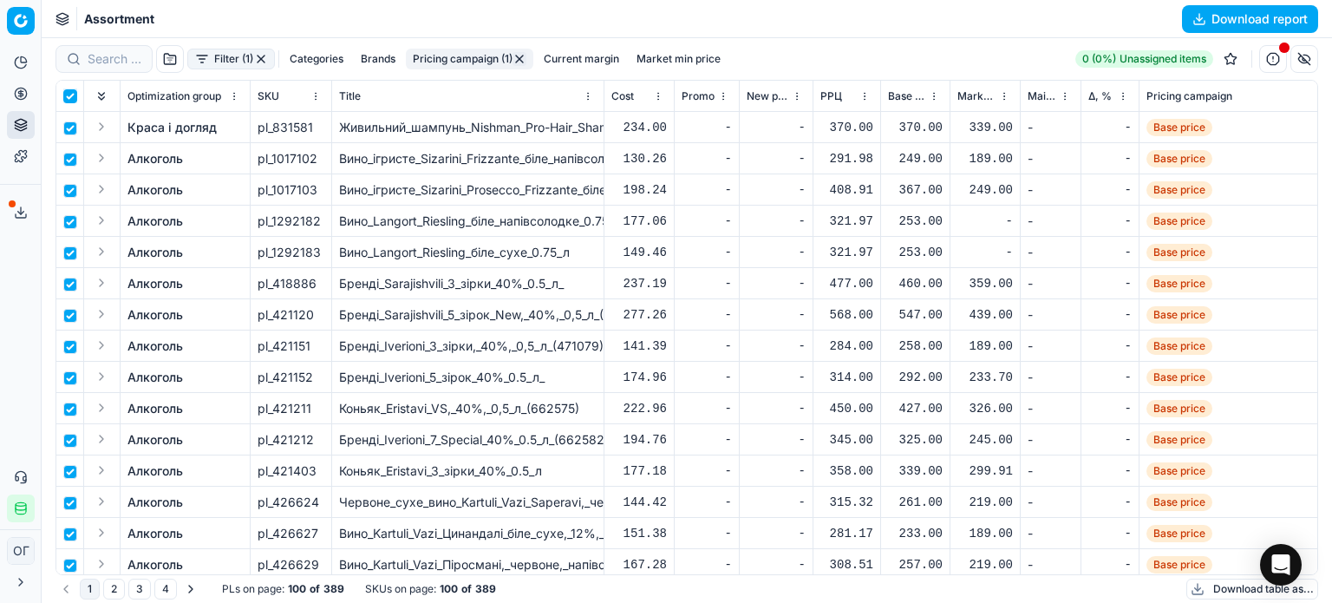
checkbox input "true"
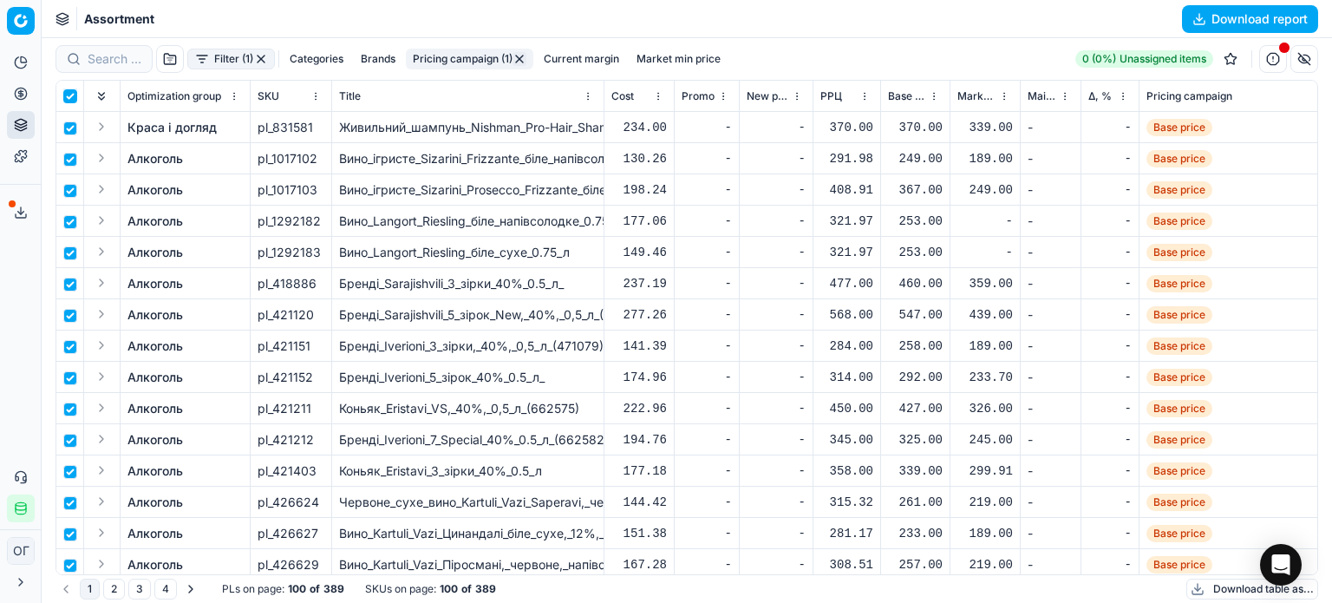
checkbox input "true"
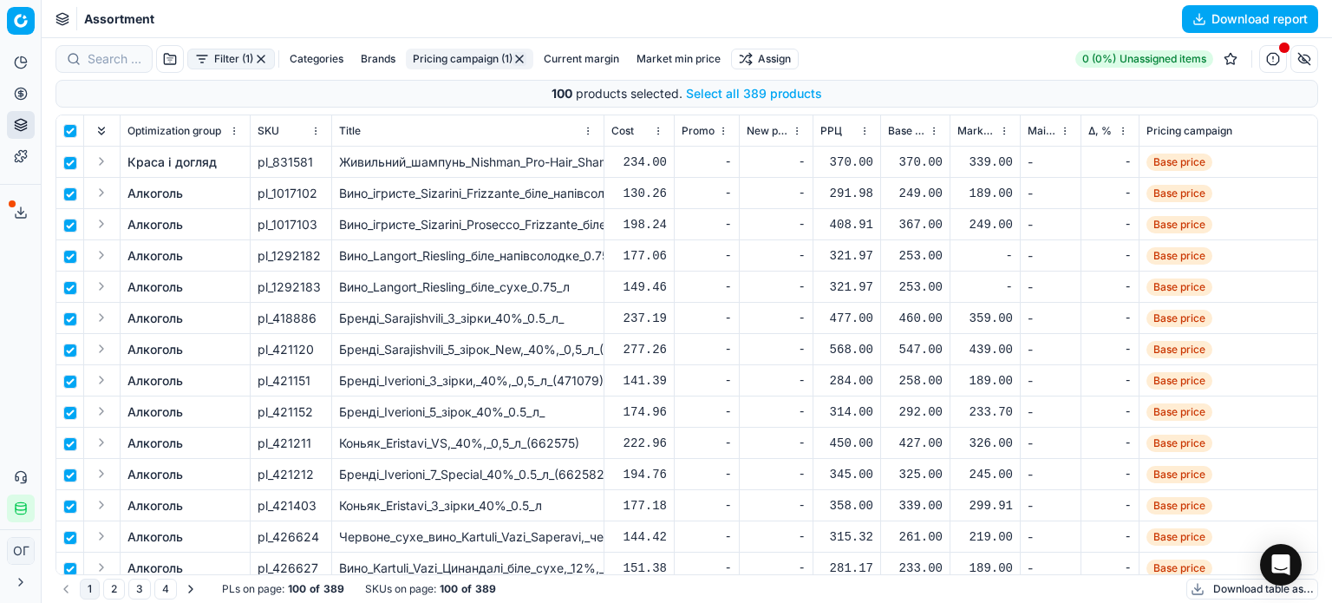
click at [785, 90] on button "Select all 389 products" at bounding box center [754, 93] width 136 height 17
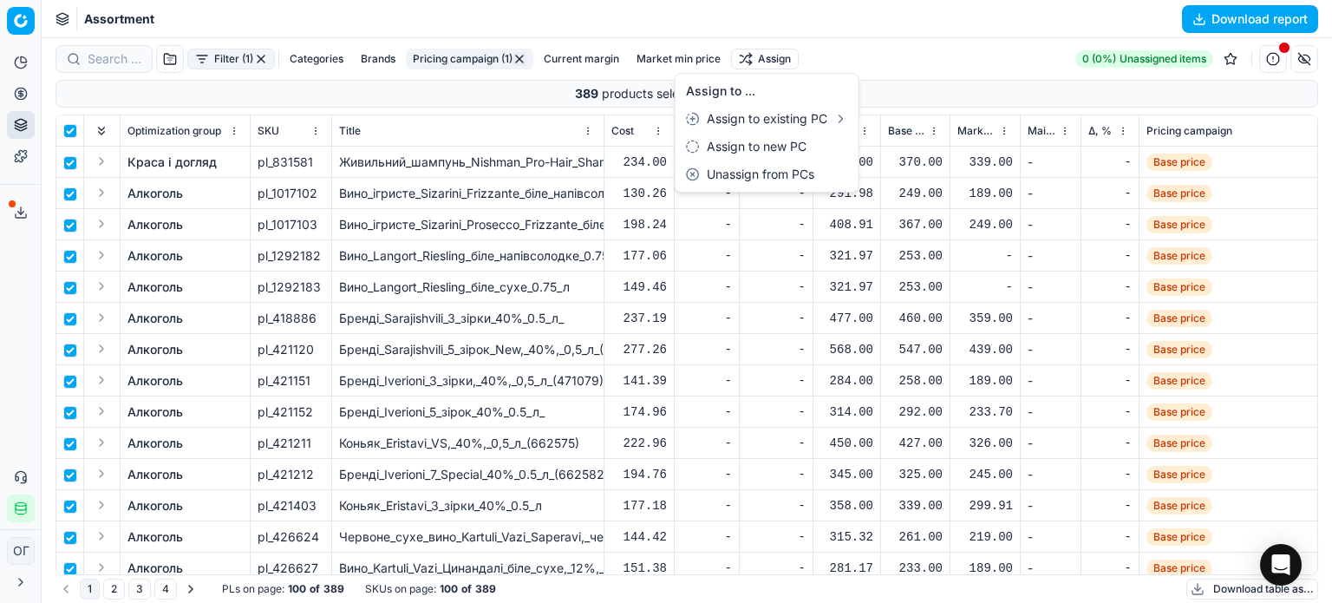
click at [766, 49] on html "Pricing platform Analytics Pricing Product portfolio Templates Export service 1…" at bounding box center [666, 301] width 1332 height 603
click at [784, 166] on div "Unassign from PCs" at bounding box center [767, 174] width 176 height 28
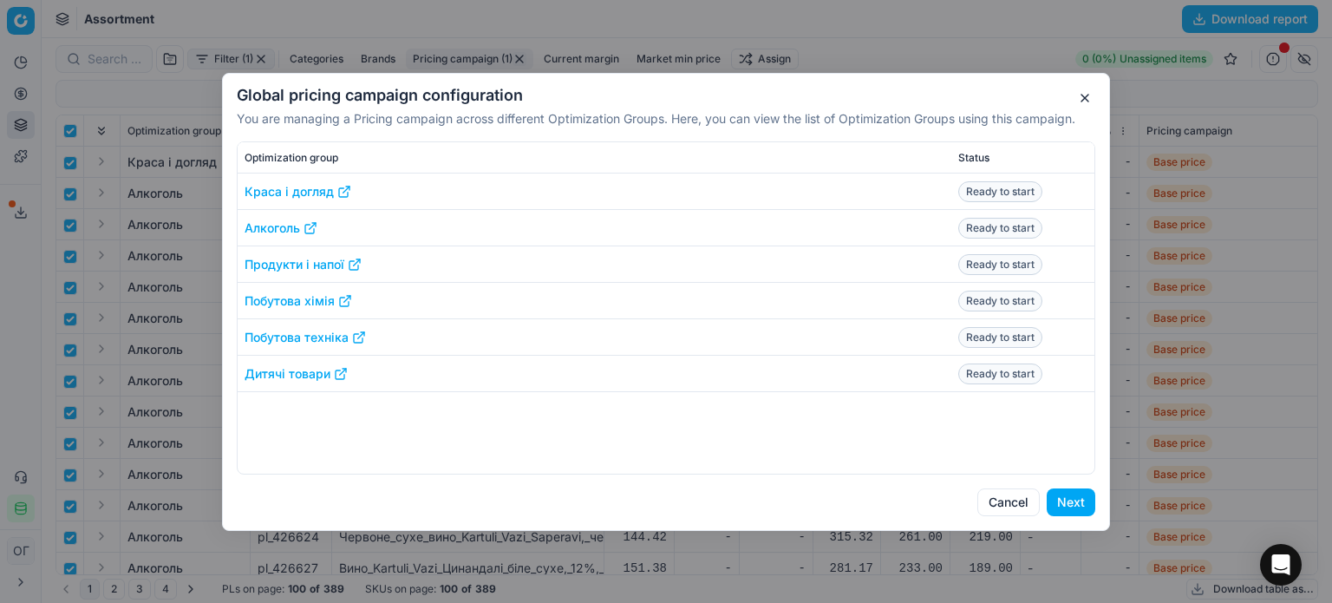
click at [1083, 516] on div "Global pricing campaign configuration You are managing a Pricing campaign acros…" at bounding box center [666, 302] width 888 height 458
click at [1079, 505] on button "Next" at bounding box center [1070, 502] width 49 height 28
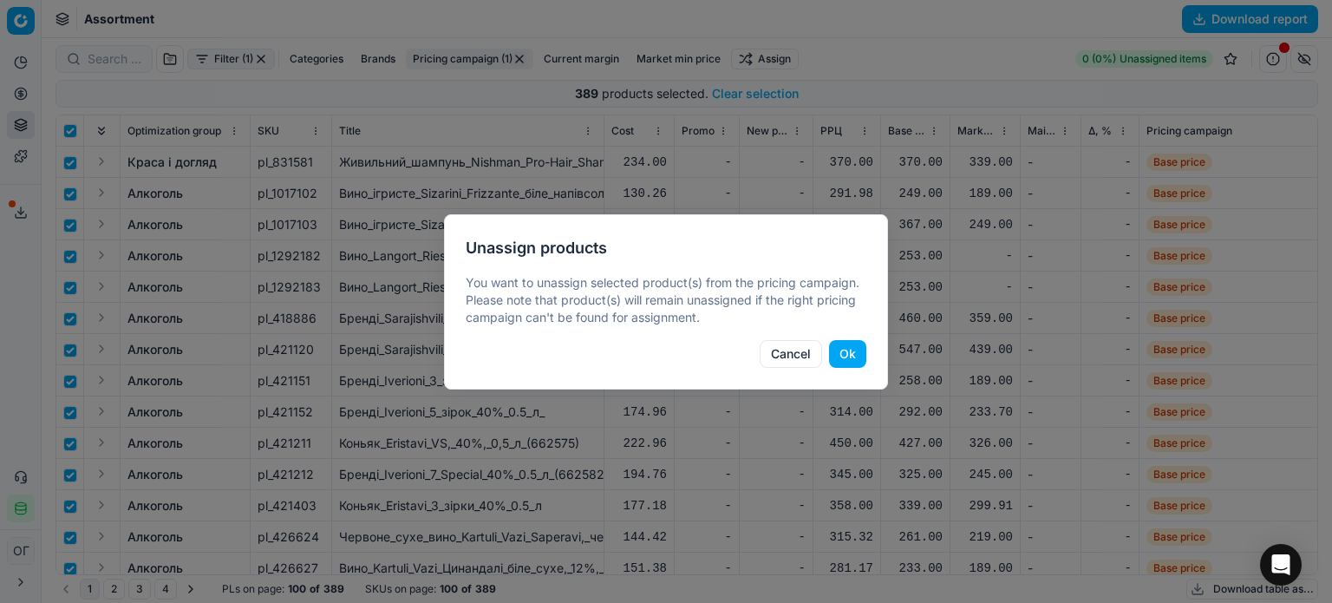
click at [856, 353] on button "Ok" at bounding box center [847, 354] width 37 height 28
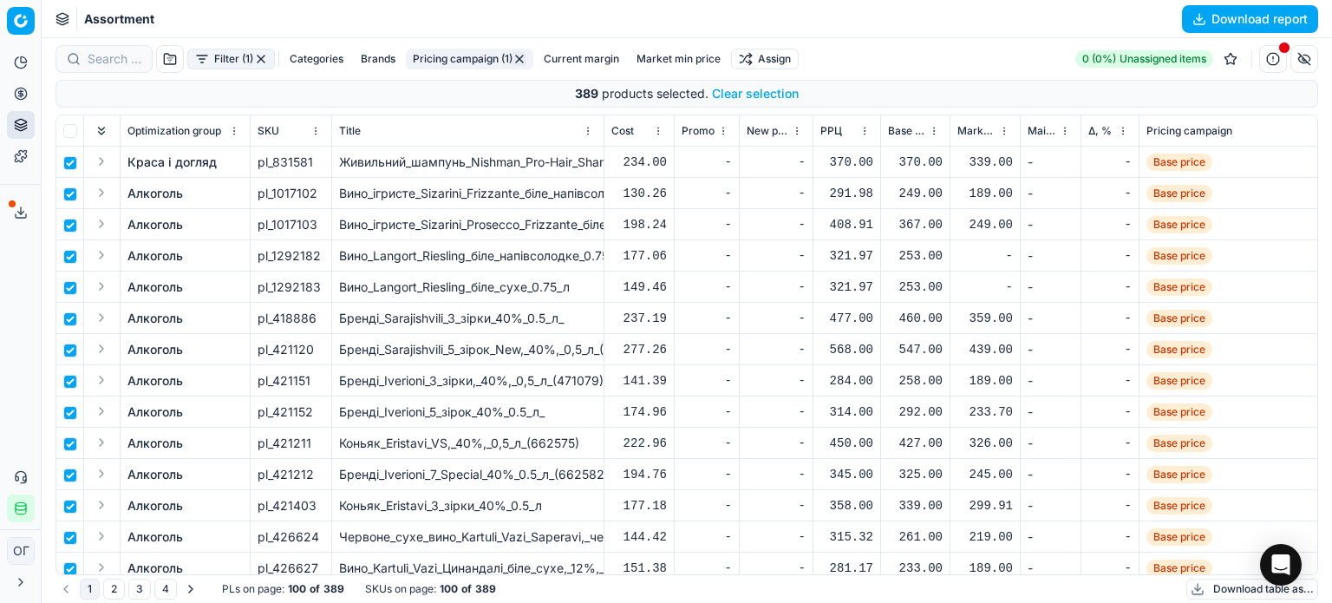
checkbox input "false"
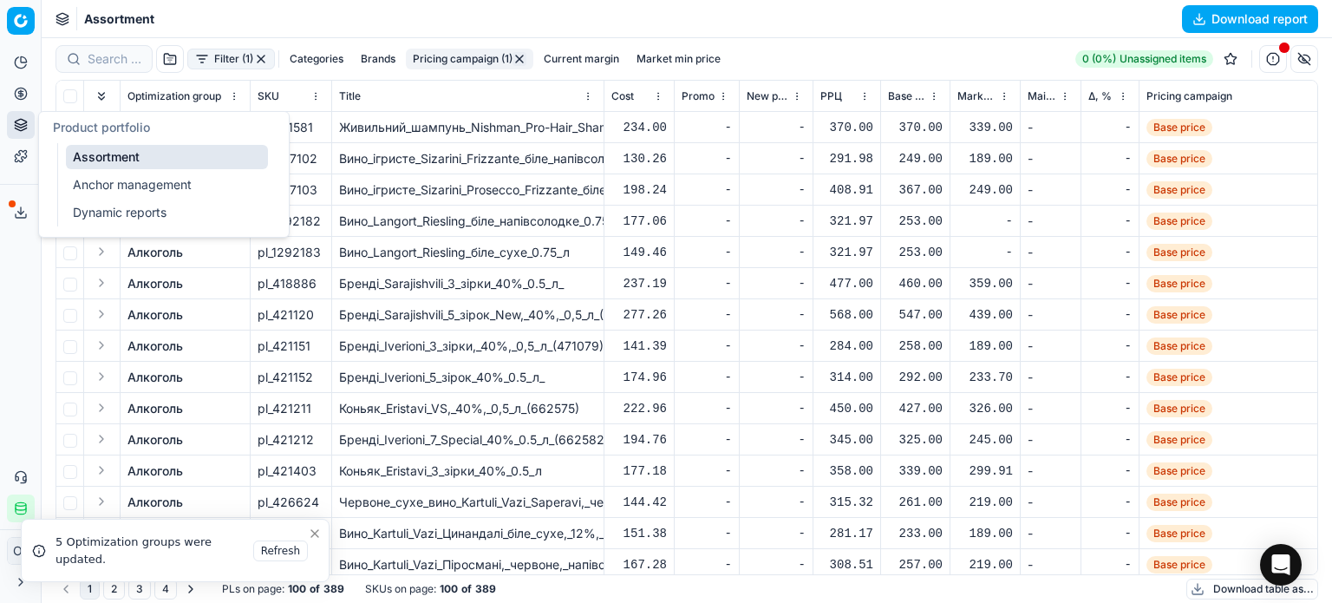
click at [95, 154] on link "Assortment" at bounding box center [167, 157] width 202 height 24
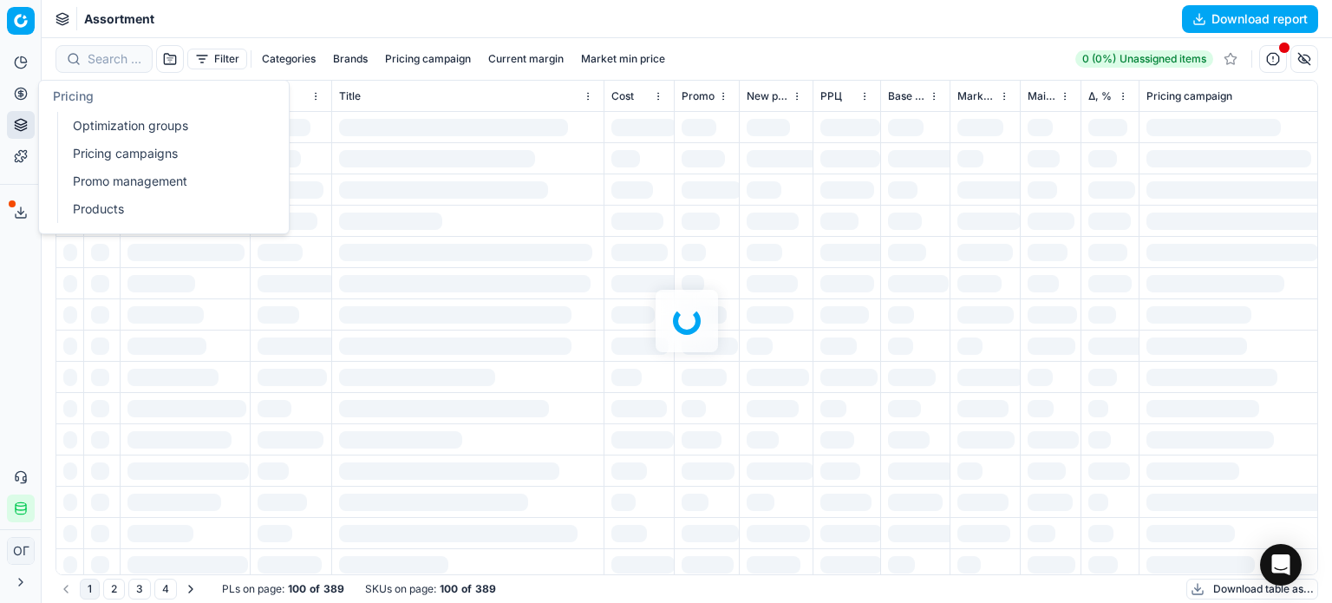
click at [113, 121] on link "Optimization groups" at bounding box center [167, 126] width 202 height 24
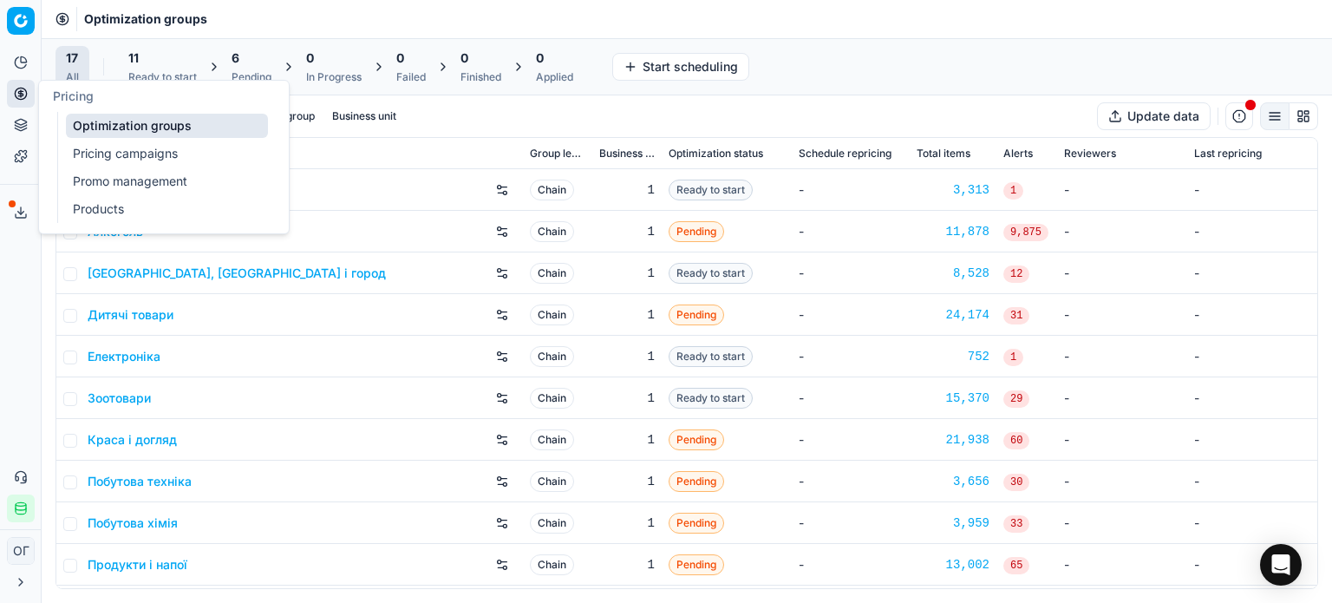
click at [259, 51] on div "6" at bounding box center [251, 57] width 40 height 17
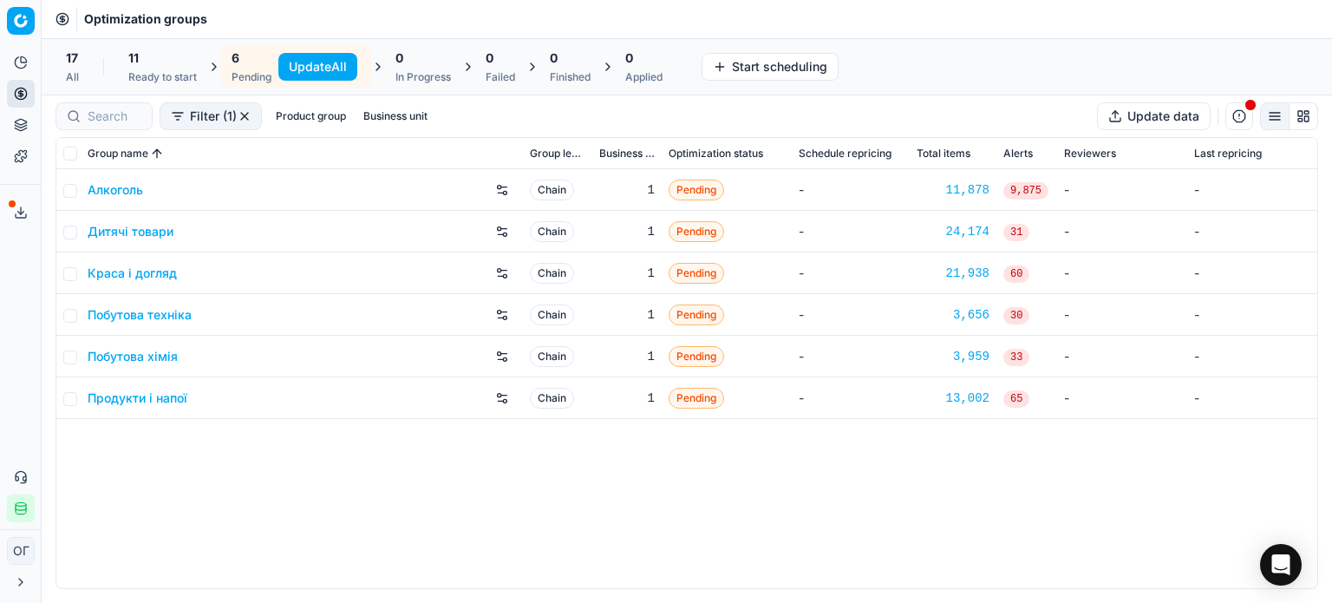
click at [300, 69] on button "Update All" at bounding box center [317, 67] width 79 height 28
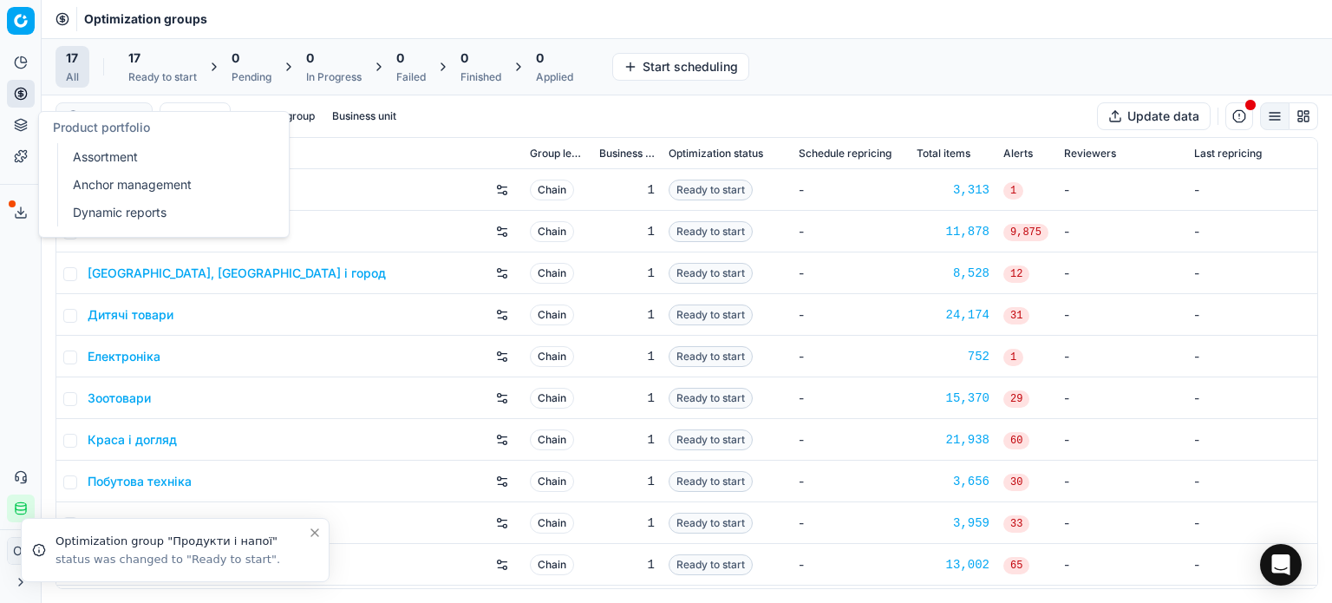
click at [98, 159] on link "Assortment" at bounding box center [167, 157] width 202 height 24
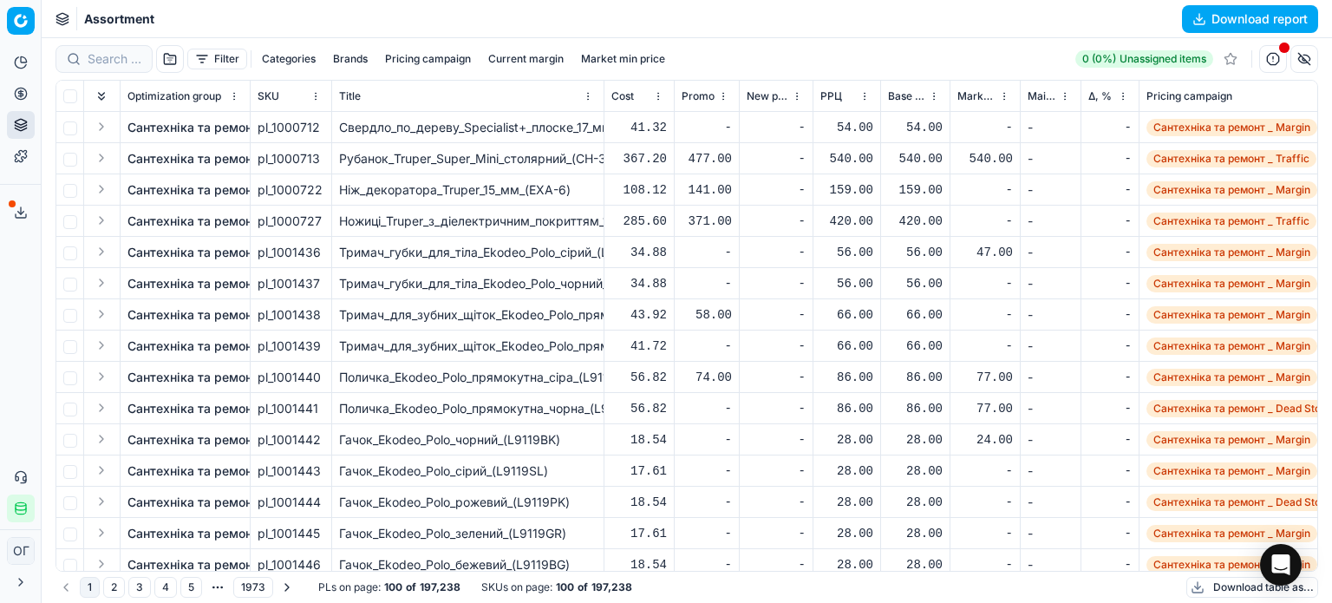
click at [207, 56] on button "Filter" at bounding box center [217, 59] width 60 height 21
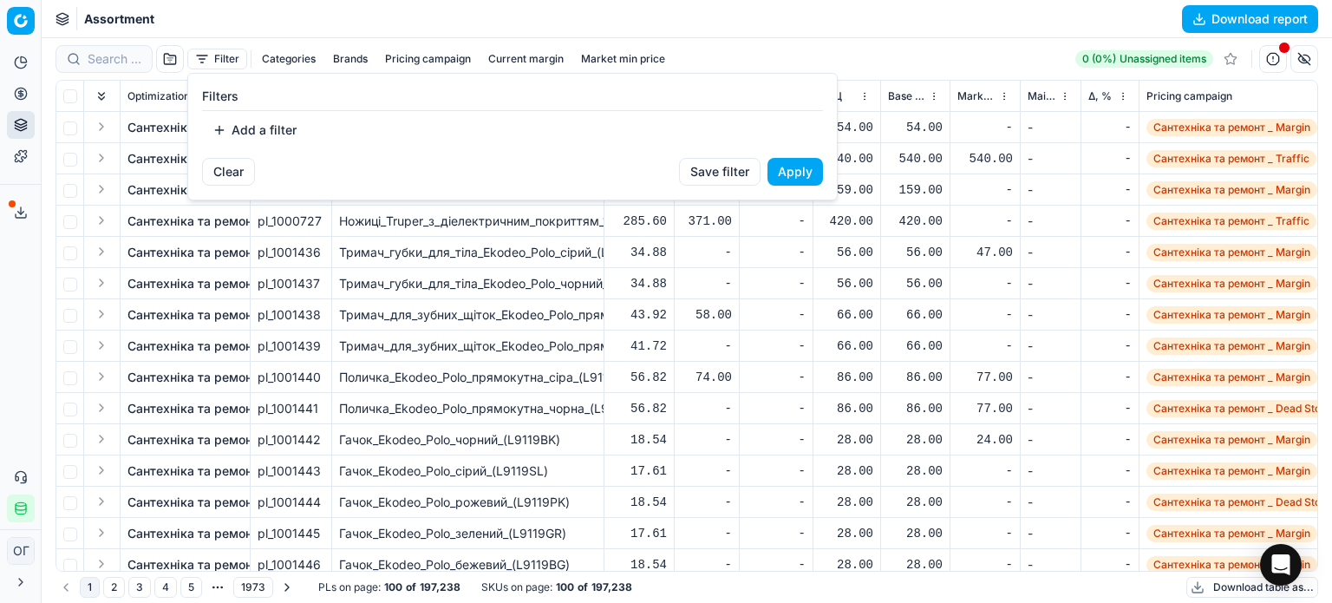
click at [255, 134] on button "Add a filter" at bounding box center [254, 130] width 105 height 28
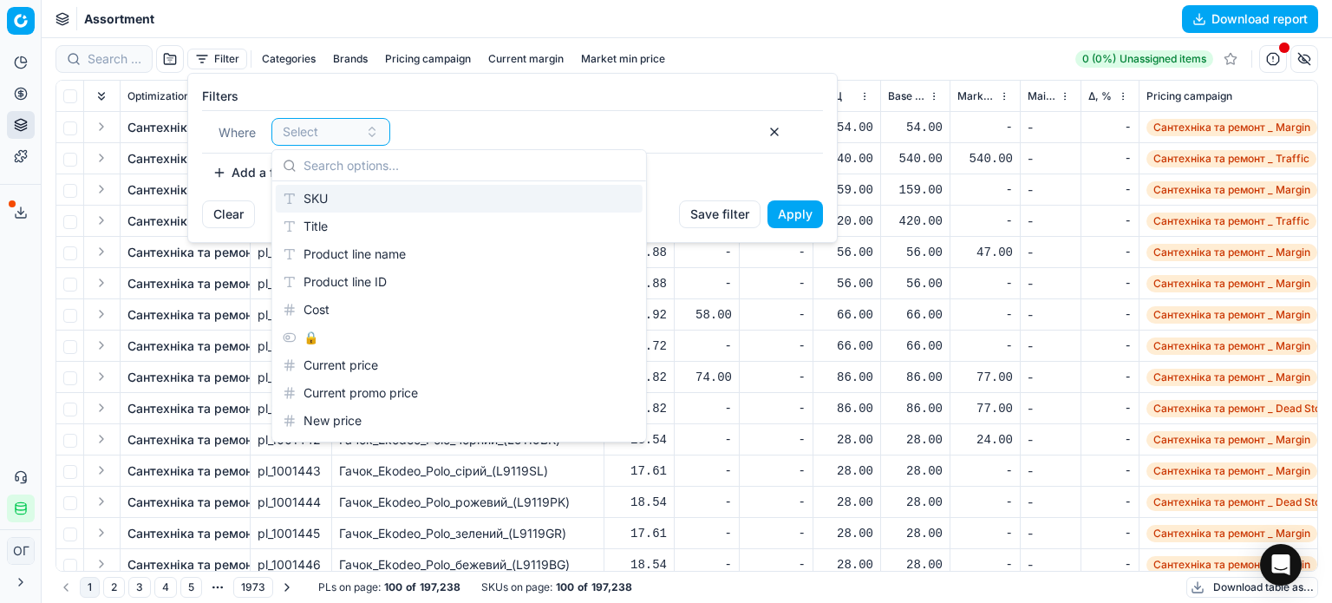
click at [339, 198] on div "SKU" at bounding box center [459, 199] width 367 height 28
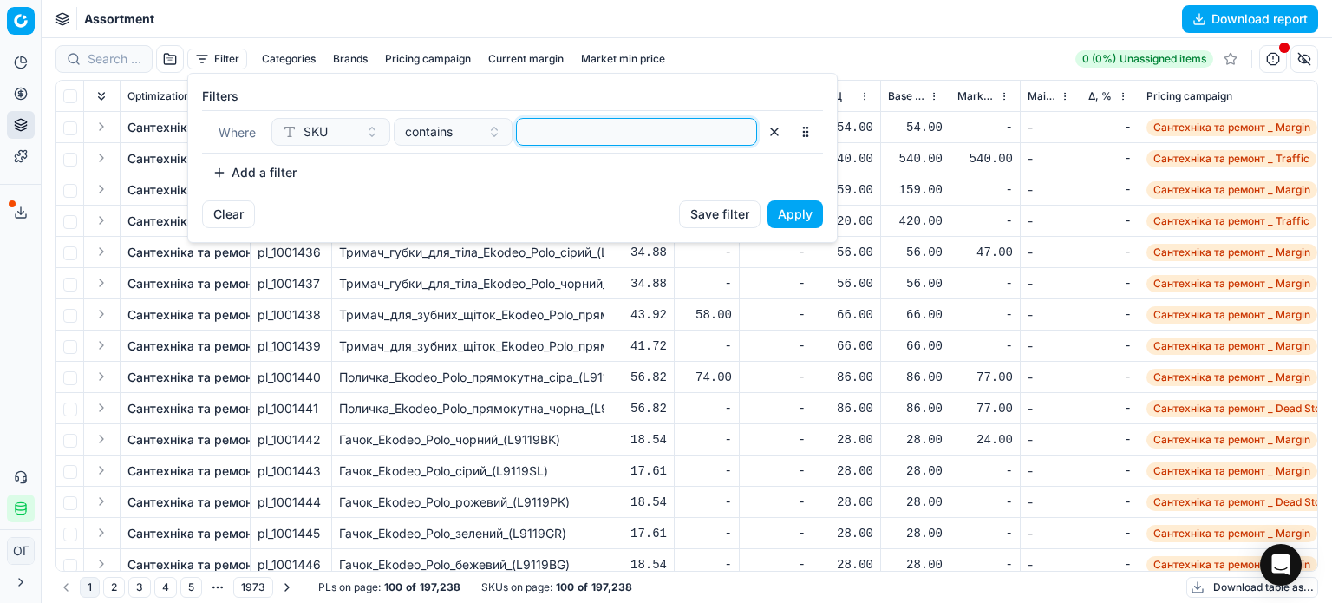
click at [557, 132] on input at bounding box center [636, 132] width 225 height 26
paste input "589908,589909,589910,589911,899287,899286,167760,,73235,,379806,589912,589913,5…"
type input "589908,589909,589910,589911,899287,899286,167760,,73235,,379806,589912,589913,5…"
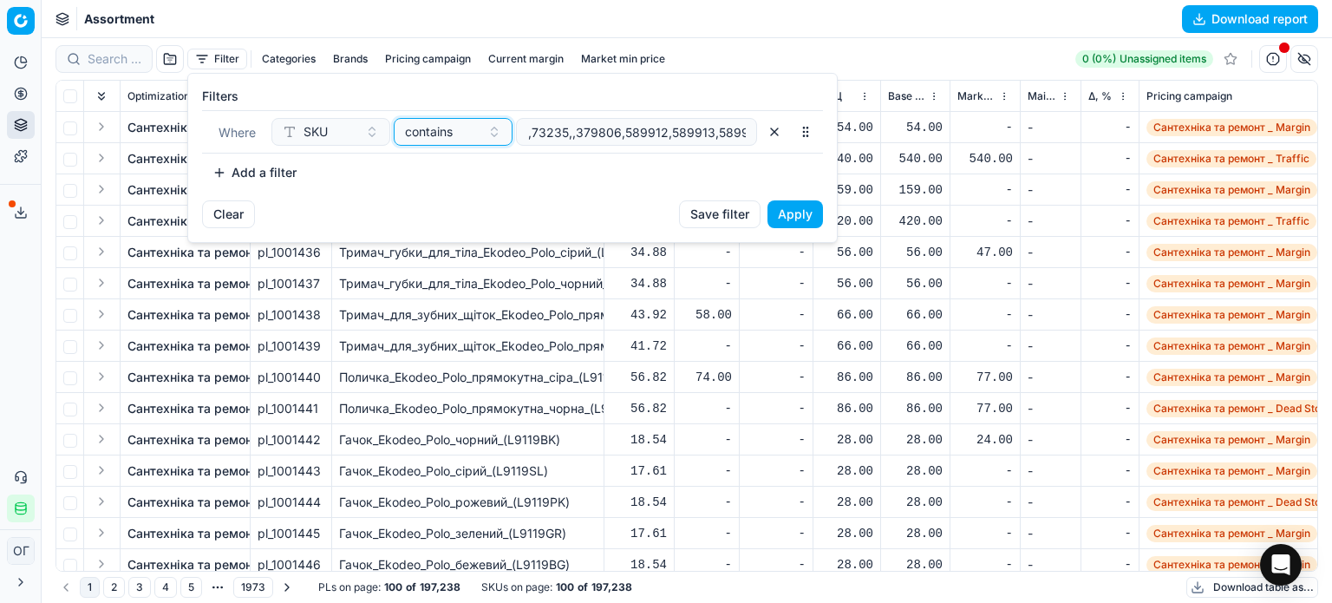
click at [440, 135] on span "contains" at bounding box center [429, 131] width 48 height 17
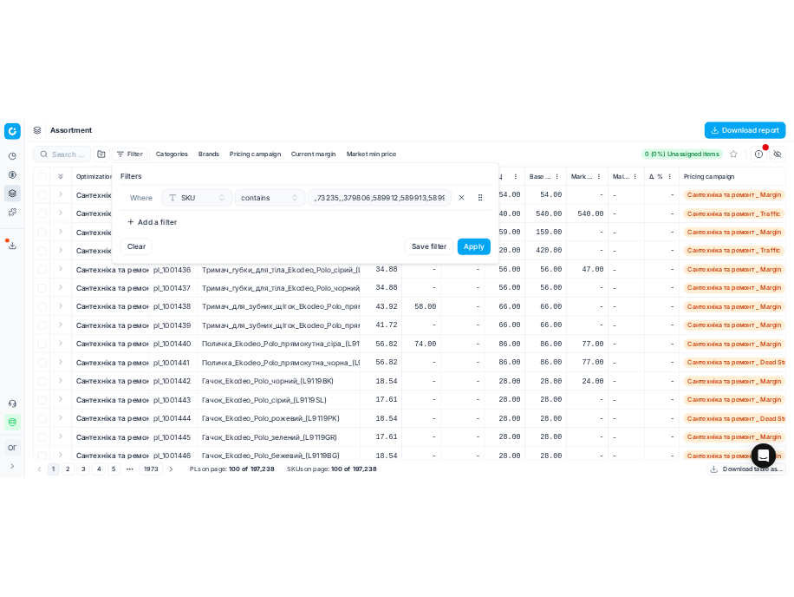
scroll to position [0, 0]
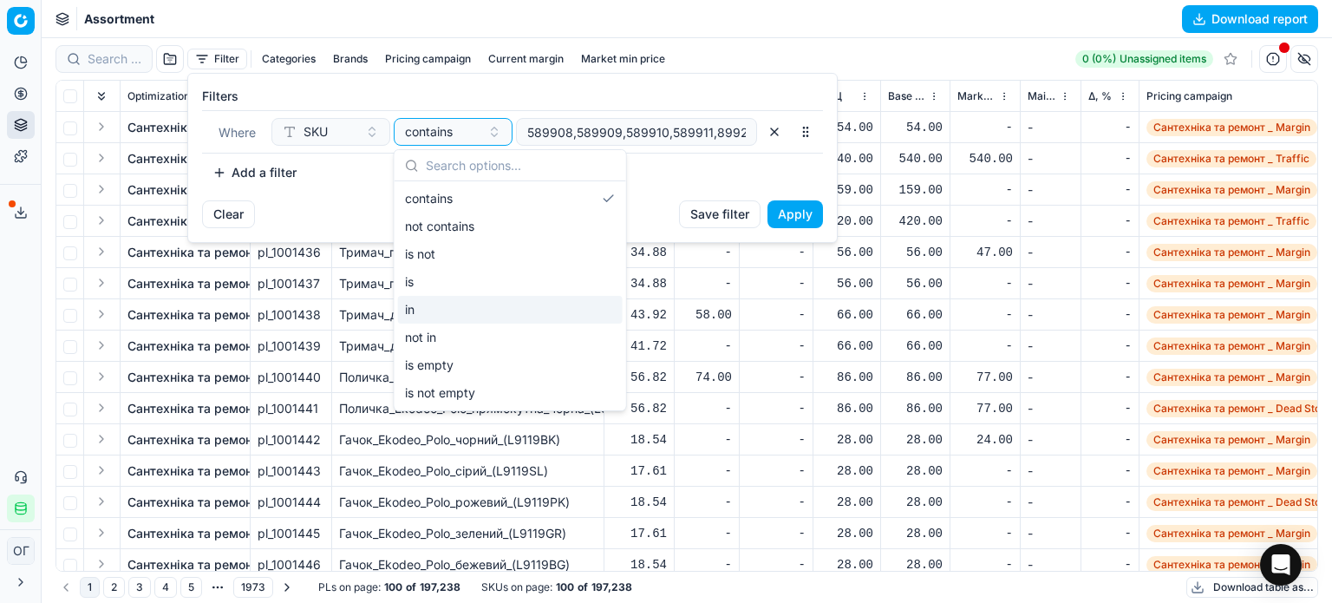
click at [460, 310] on div "in" at bounding box center [510, 310] width 225 height 28
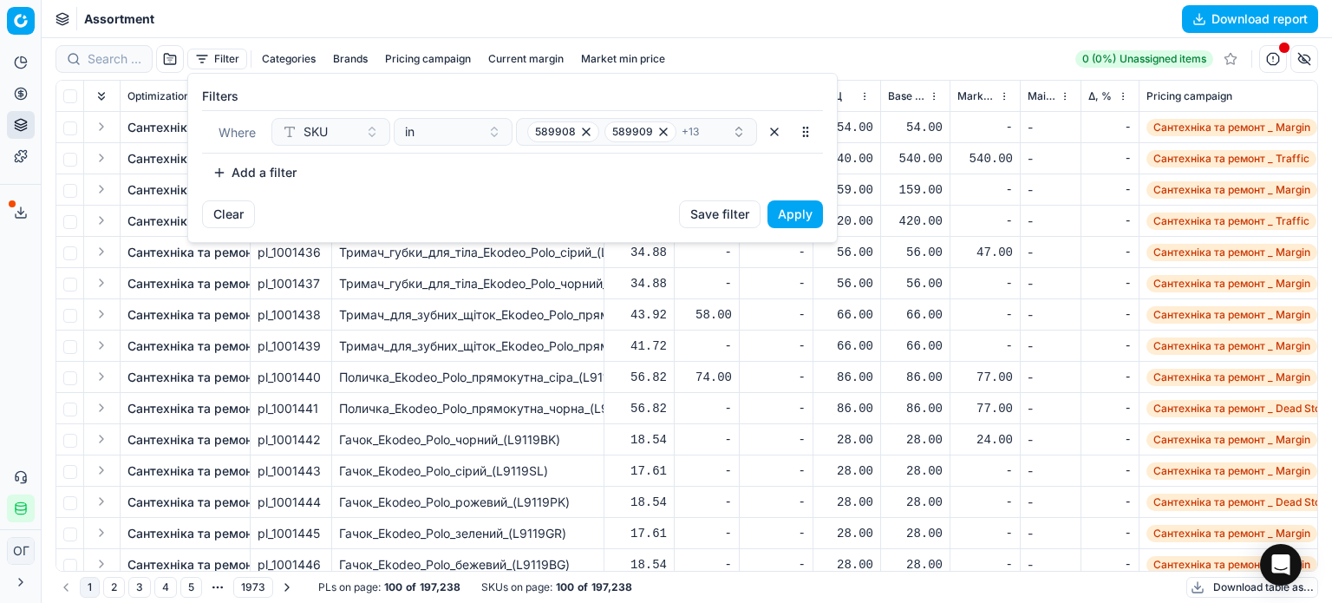
click at [789, 218] on button "Apply" at bounding box center [794, 214] width 55 height 28
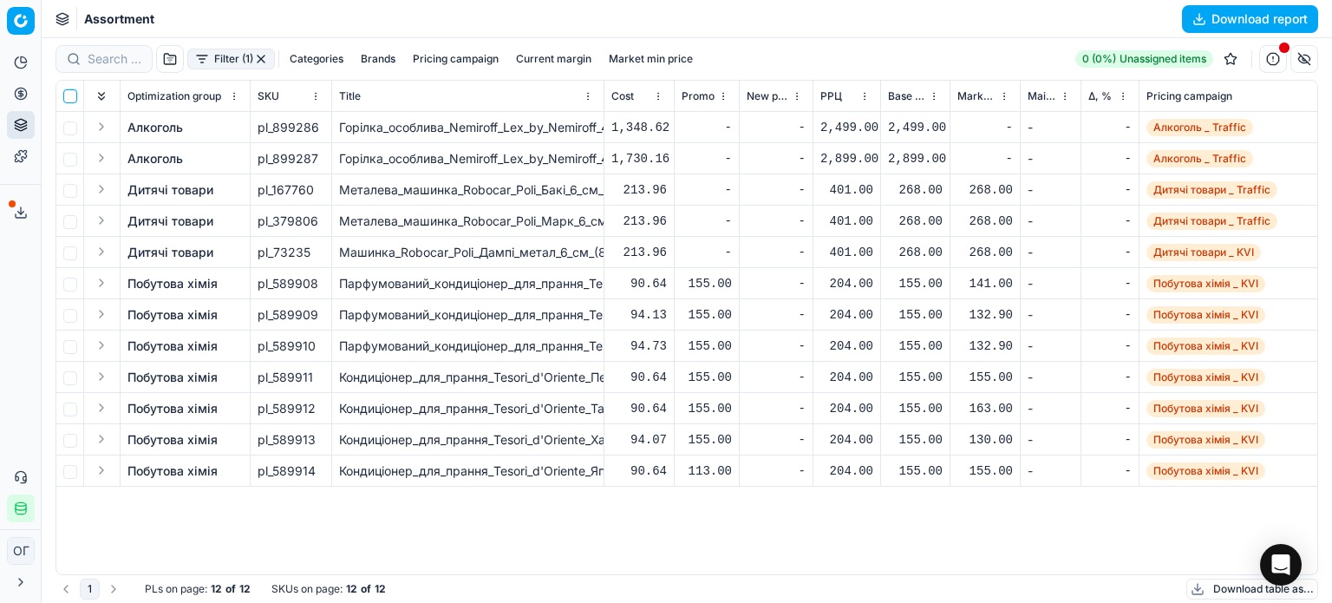
click at [73, 93] on input "checkbox" at bounding box center [70, 96] width 14 height 14
checkbox input "true"
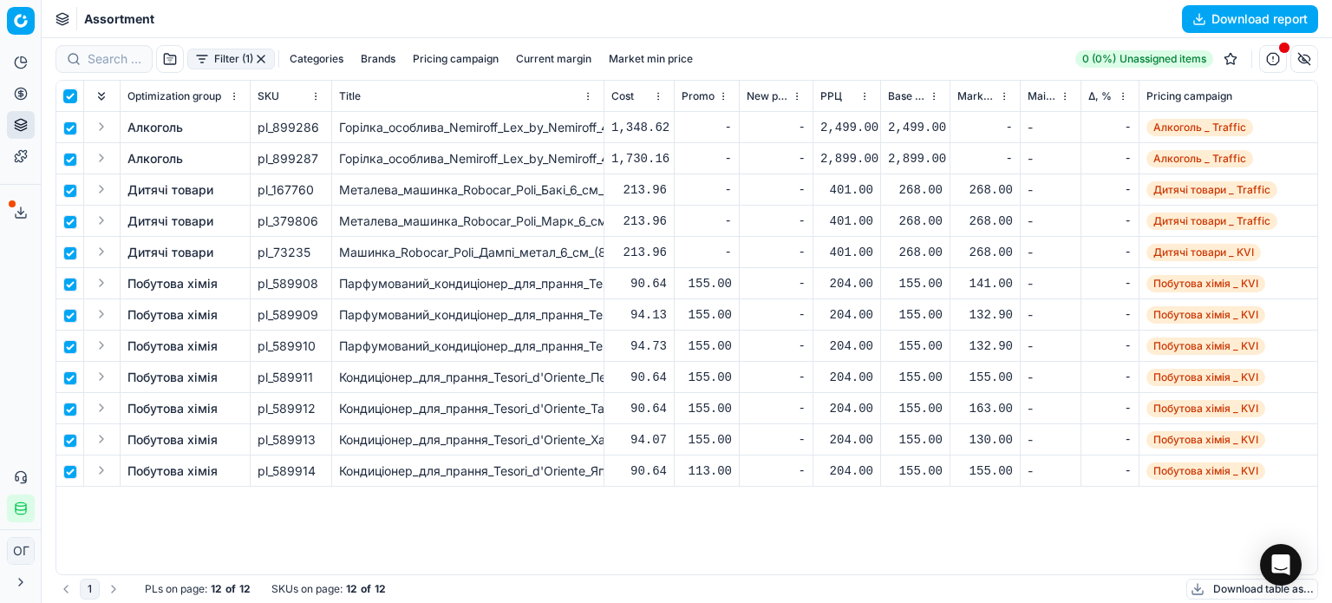
checkbox input "true"
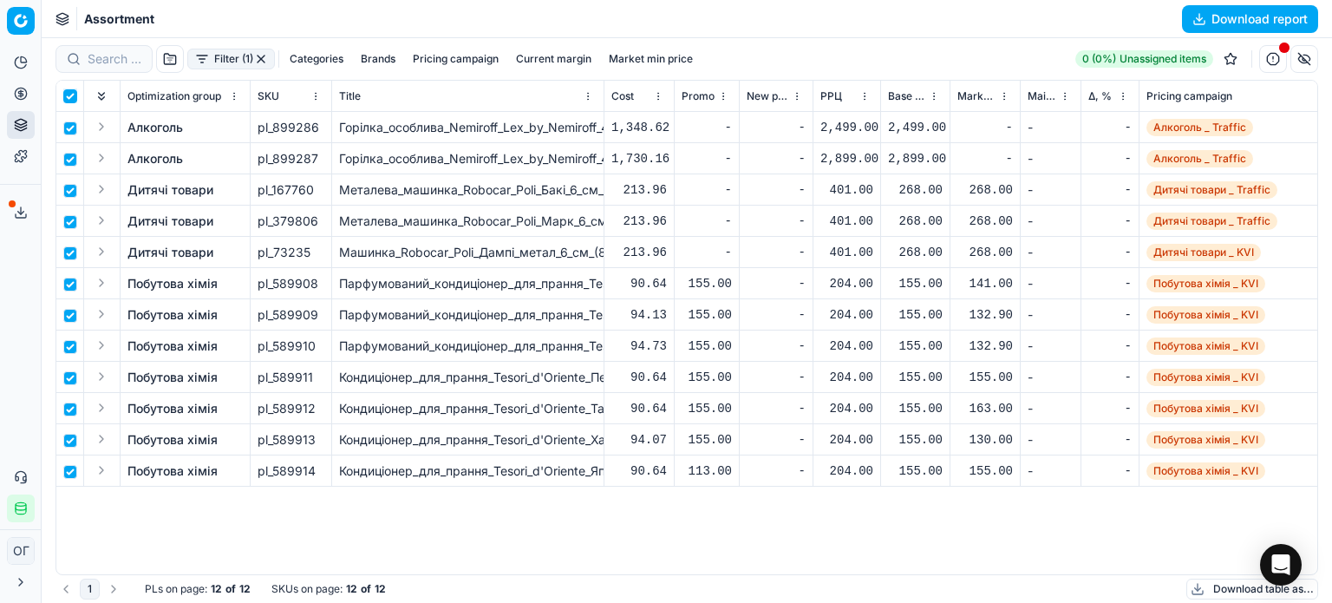
checkbox input "true"
click at [738, 57] on html "Pricing platform Analytics Pricing Product portfolio Templates Export service 1…" at bounding box center [666, 301] width 1332 height 603
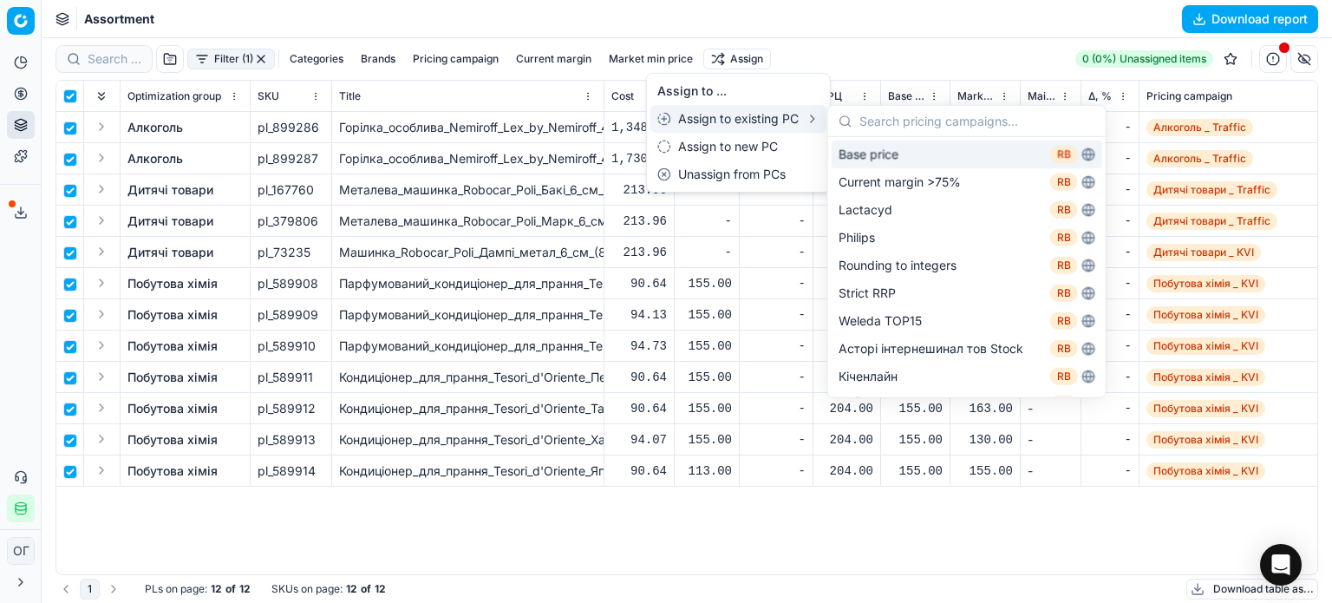
click at [877, 148] on div "Base price RB" at bounding box center [966, 154] width 271 height 28
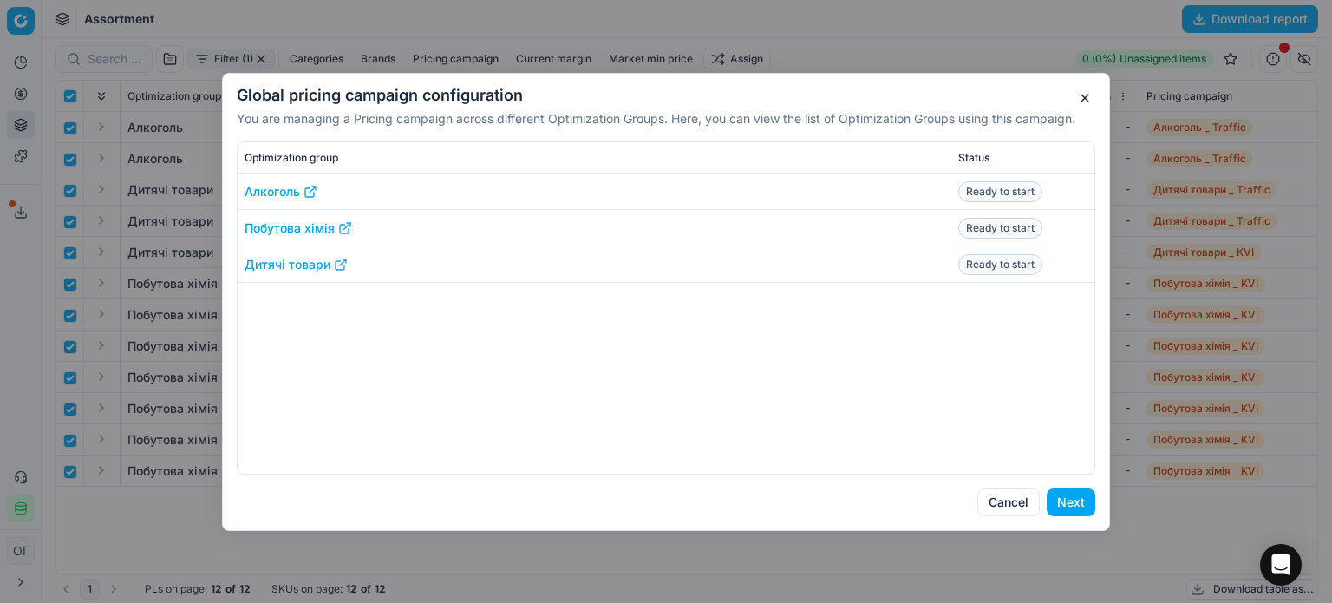
click at [1075, 493] on button "Next" at bounding box center [1070, 502] width 49 height 28
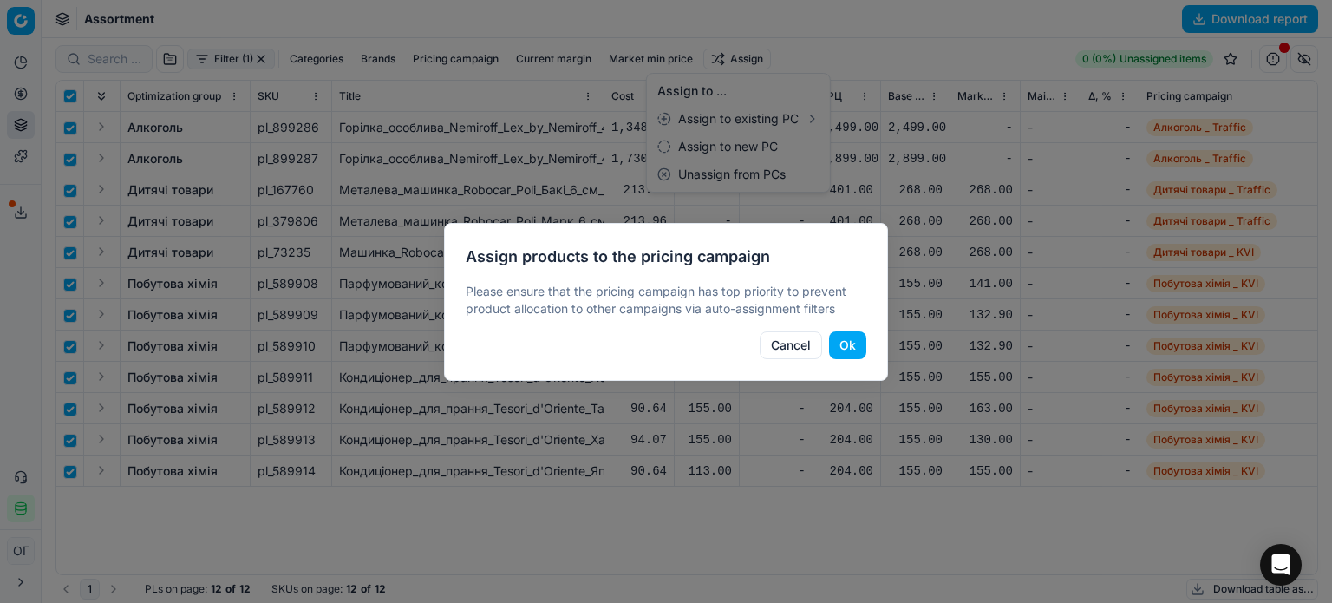
click at [844, 343] on button "Ok" at bounding box center [847, 345] width 37 height 28
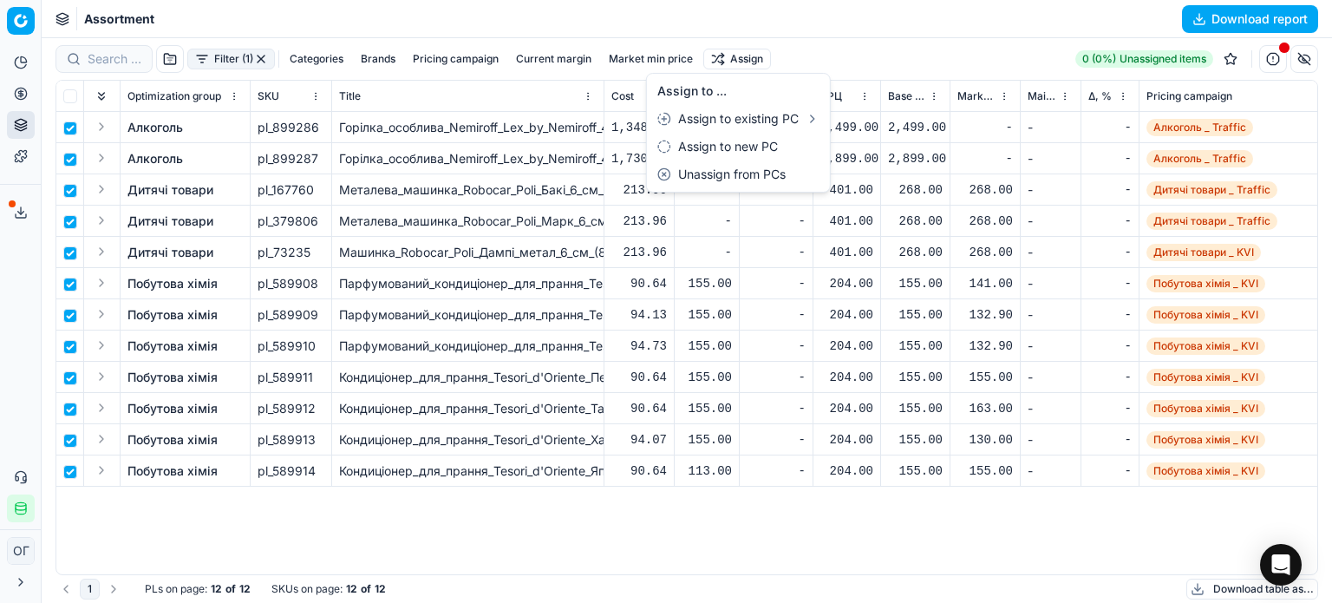
checkbox input "false"
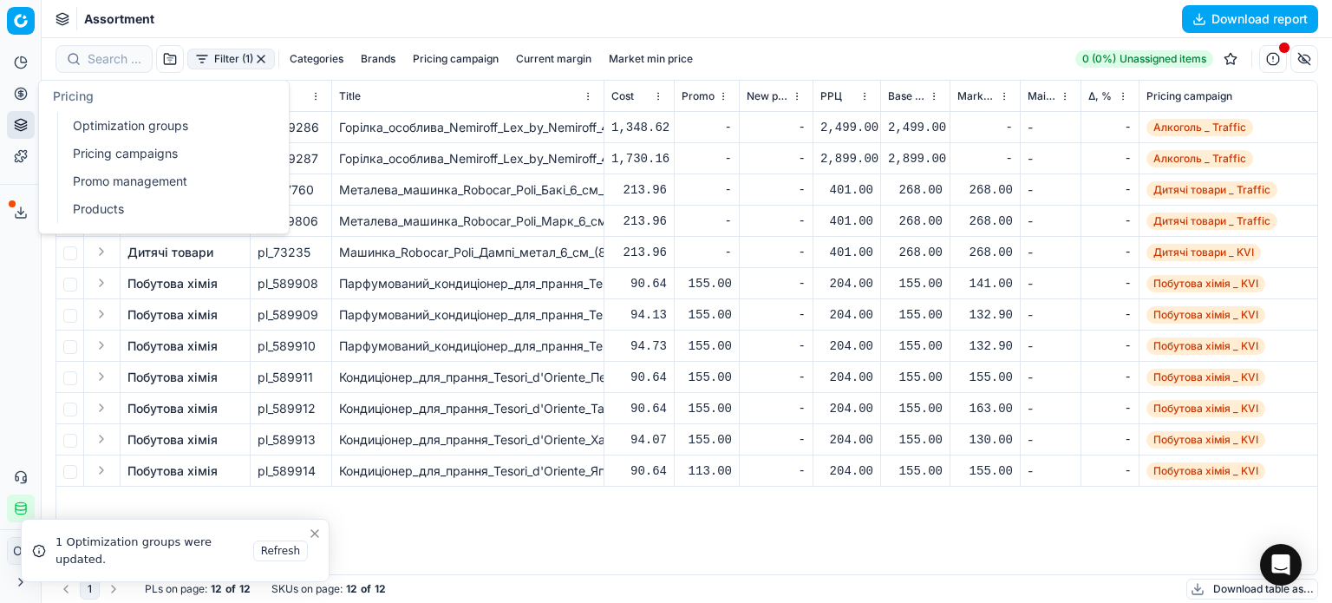
click at [81, 121] on link "Optimization groups" at bounding box center [167, 126] width 202 height 24
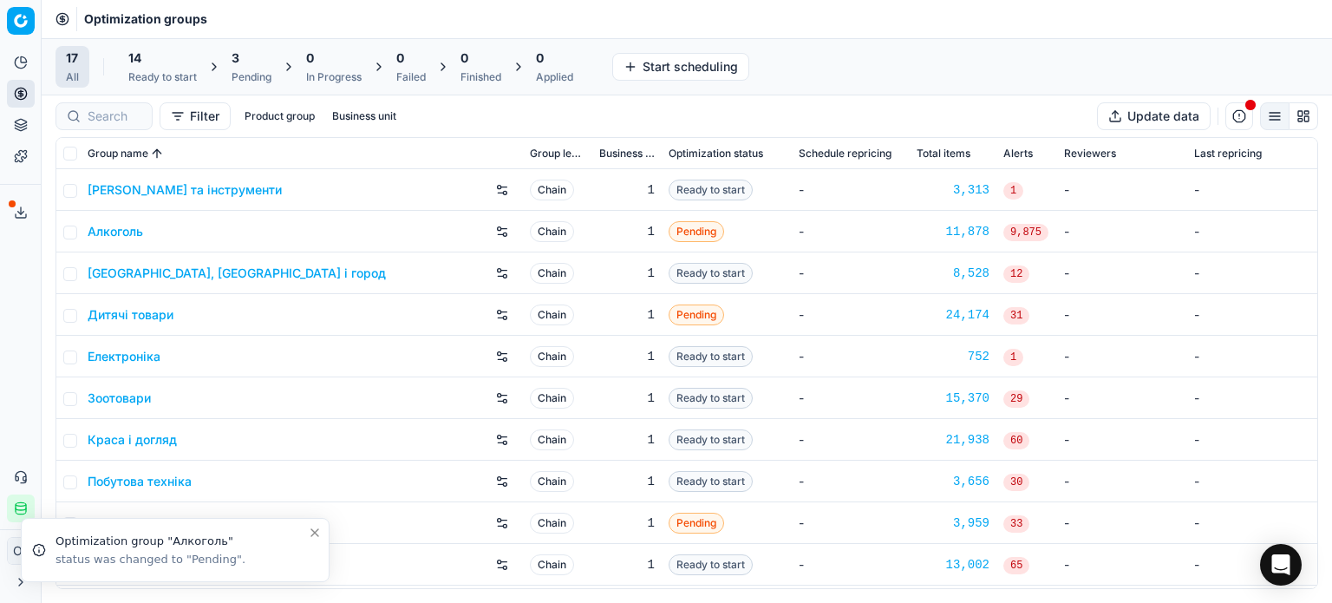
click at [154, 62] on div "14" at bounding box center [162, 57] width 68 height 17
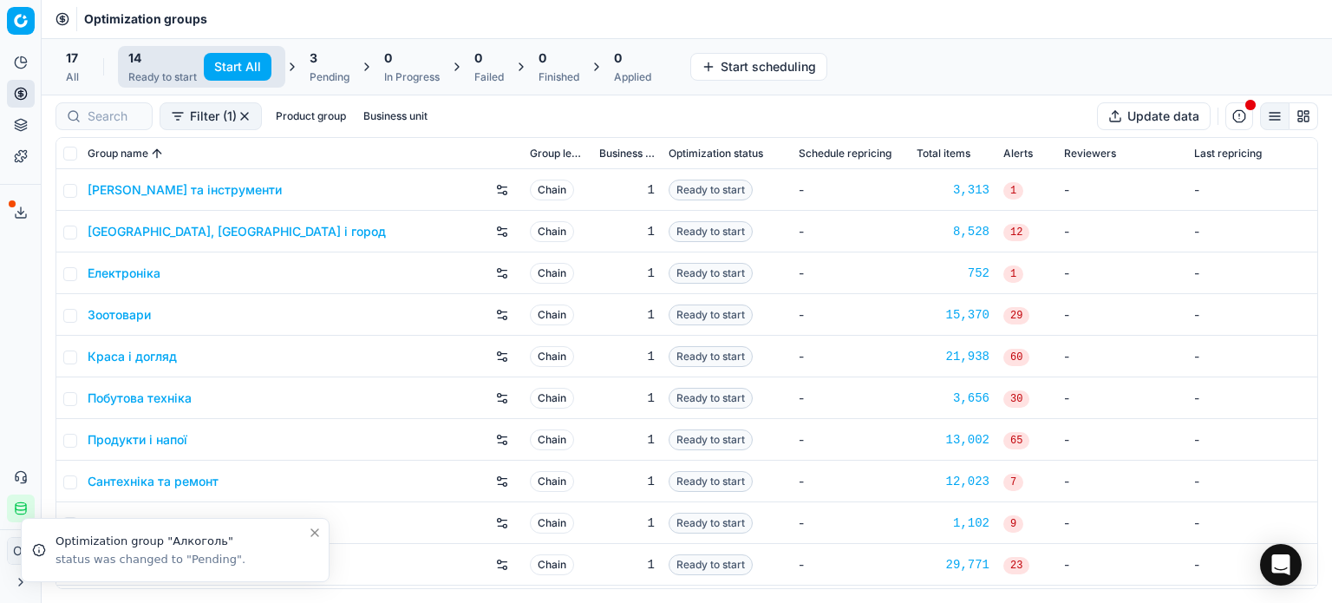
click at [219, 62] on button "Start All" at bounding box center [238, 67] width 68 height 28
click at [321, 63] on span "3" at bounding box center [322, 57] width 8 height 17
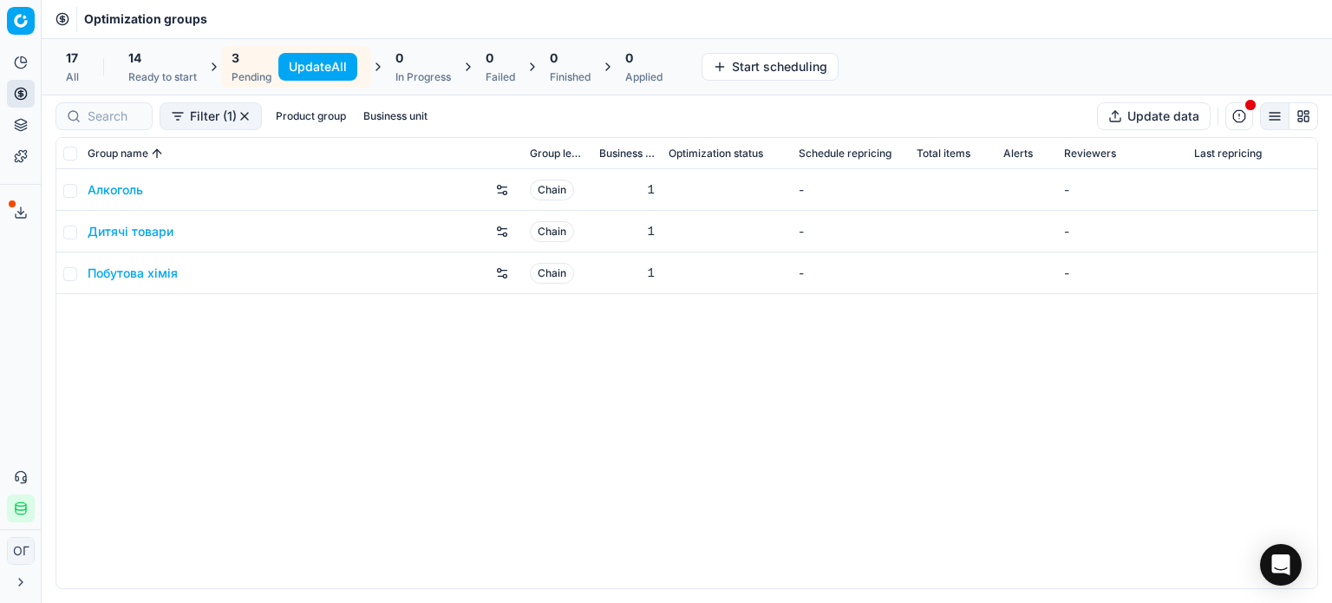
click at [288, 58] on button "Update All" at bounding box center [317, 67] width 79 height 28
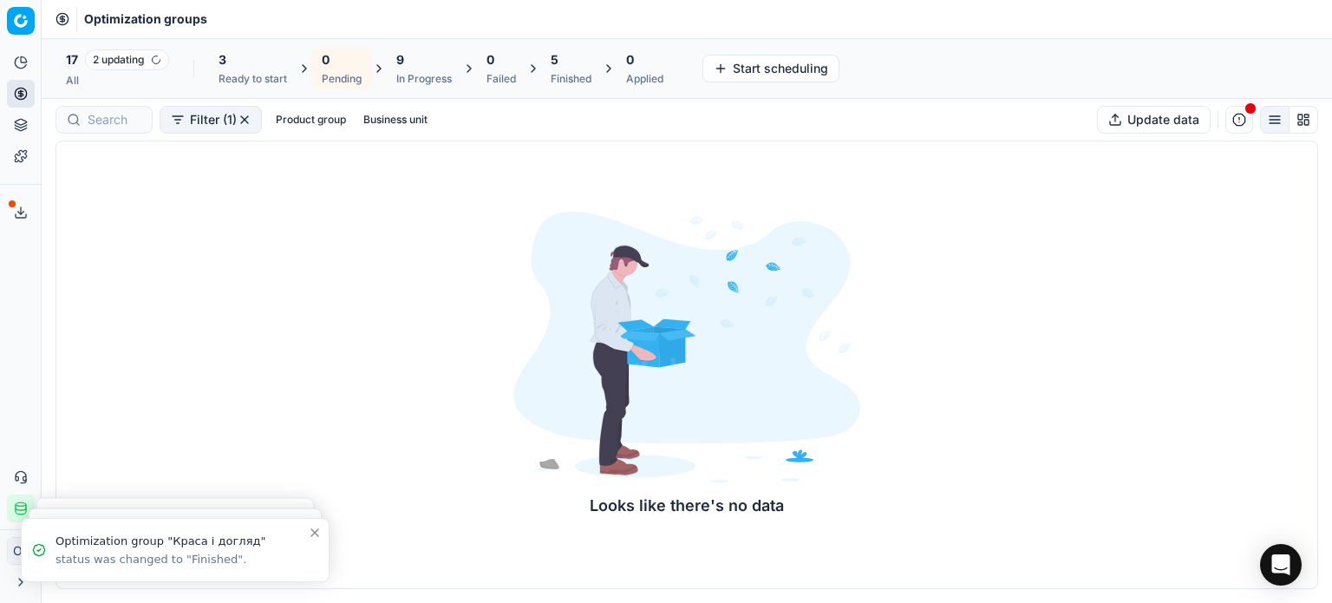
click at [218, 68] on div "3 Ready to start" at bounding box center [252, 69] width 89 height 42
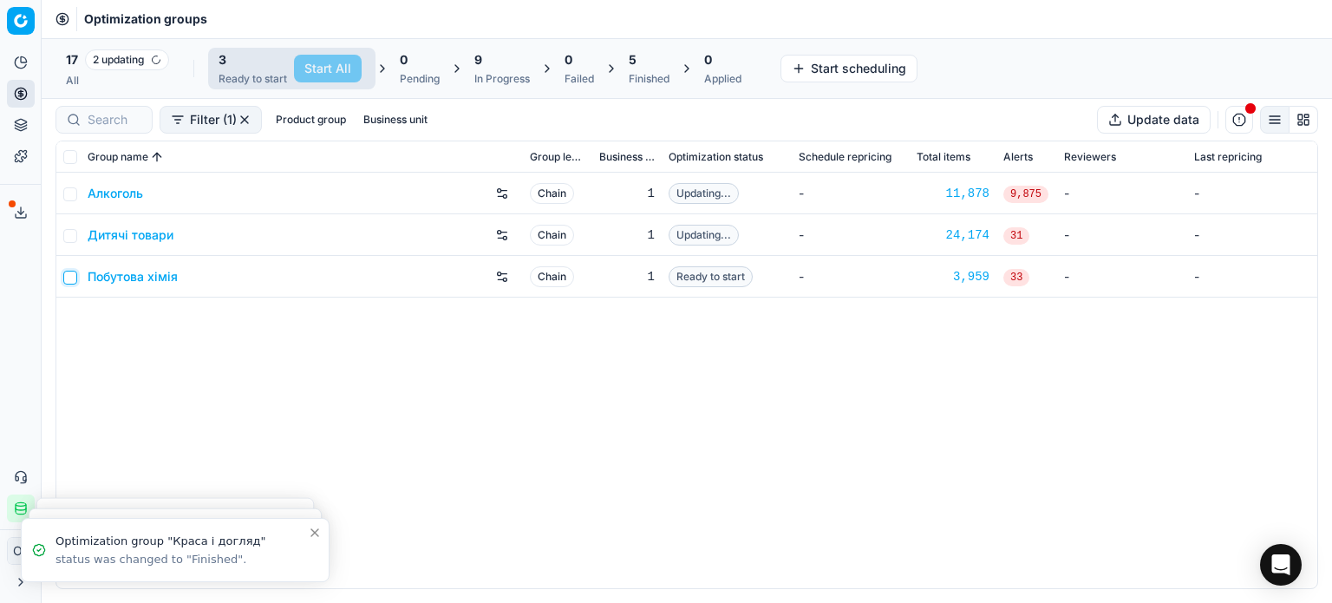
drag, startPoint x: 68, startPoint y: 276, endPoint x: 108, endPoint y: 259, distance: 43.2
click at [68, 276] on input "checkbox" at bounding box center [70, 278] width 14 height 14
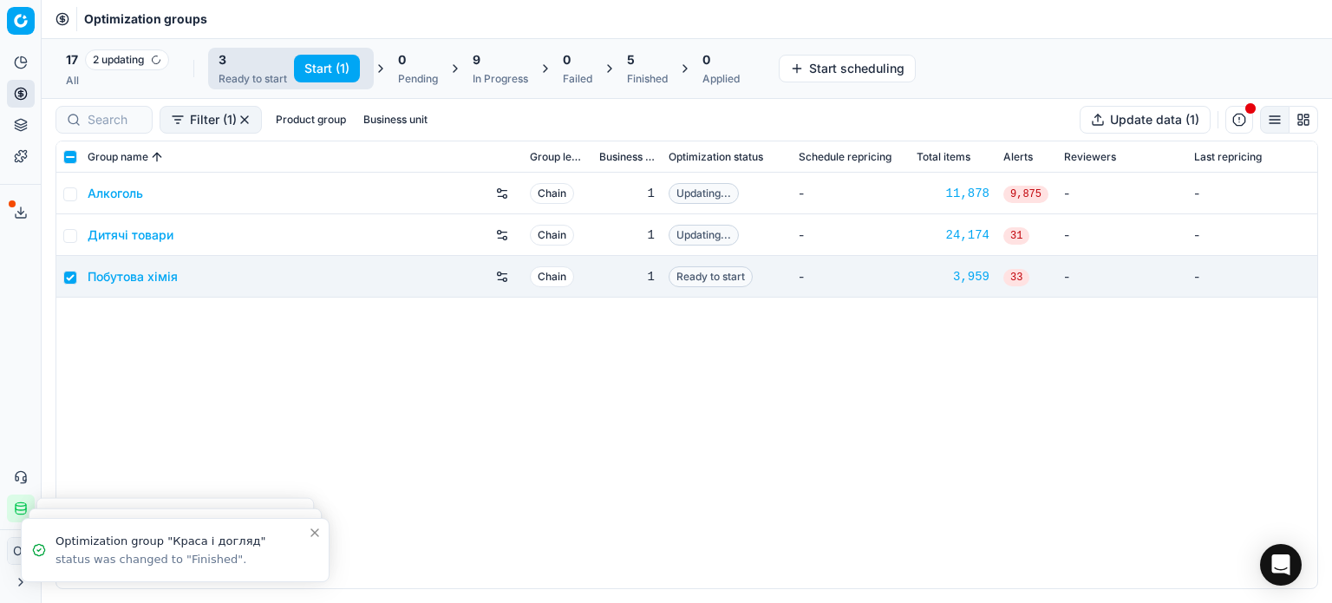
click at [327, 55] on button "Start (1)" at bounding box center [327, 69] width 66 height 28
checkbox input "false"
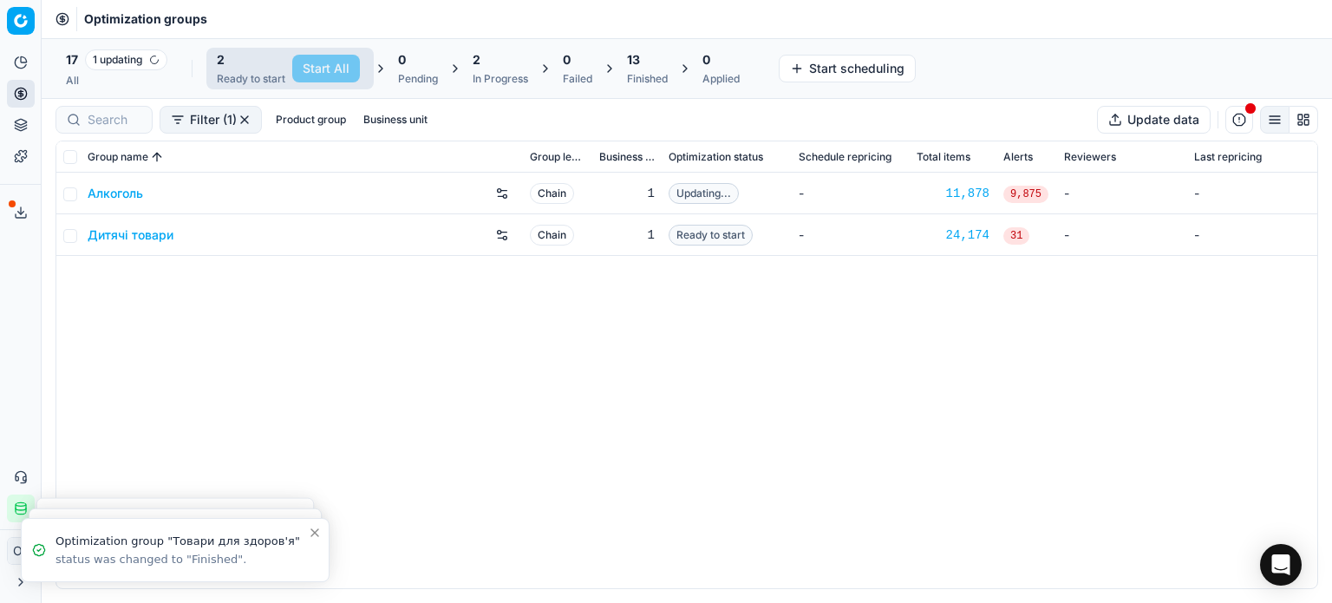
click at [59, 229] on td at bounding box center [68, 235] width 24 height 42
click at [66, 236] on input "checkbox" at bounding box center [70, 236] width 14 height 14
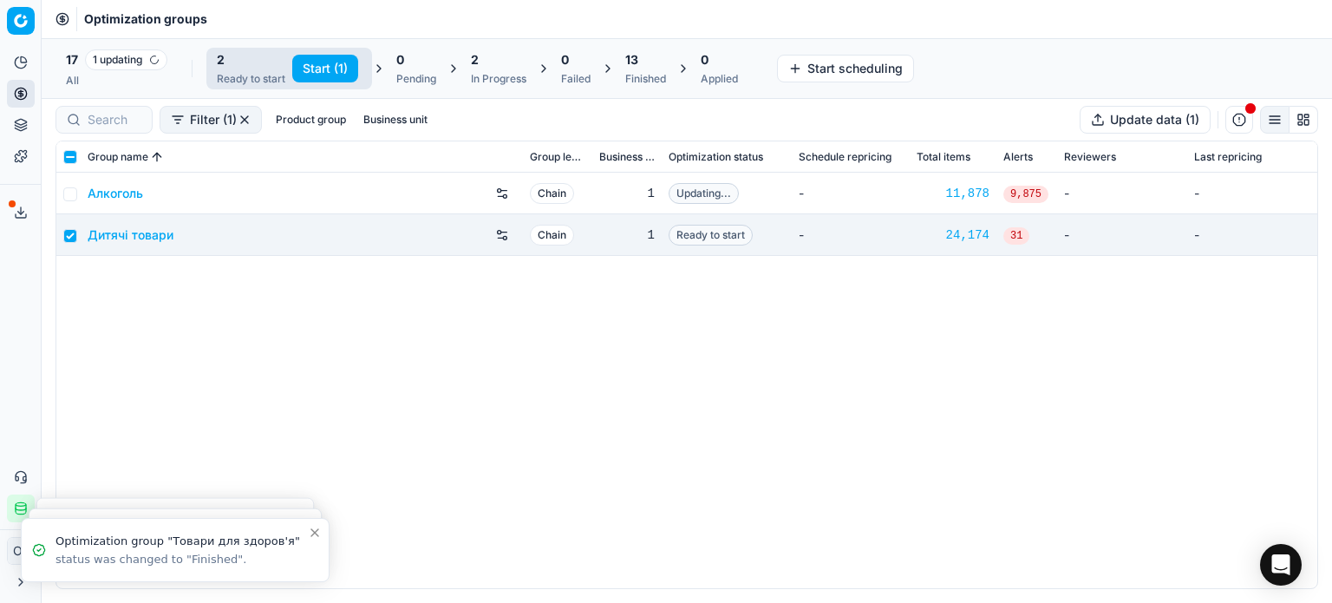
click at [328, 62] on button "Start (1)" at bounding box center [325, 69] width 66 height 28
checkbox input "false"
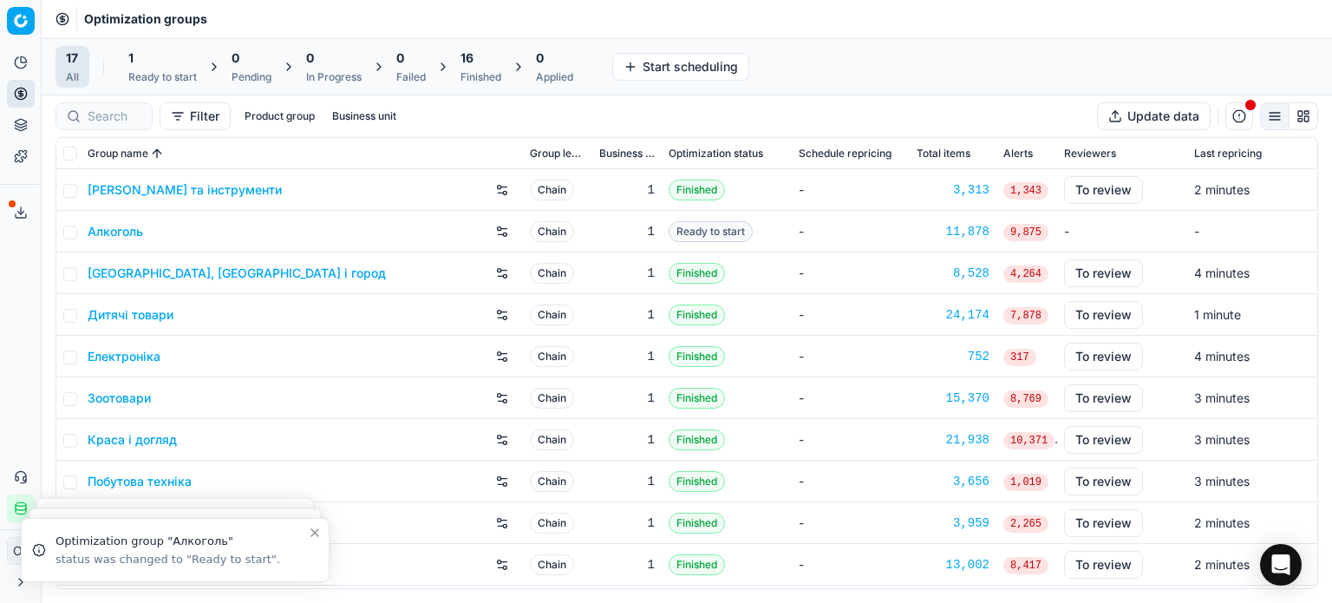
drag, startPoint x: 165, startPoint y: 72, endPoint x: 218, endPoint y: 66, distance: 54.1
click at [166, 72] on div "Ready to start" at bounding box center [162, 77] width 68 height 14
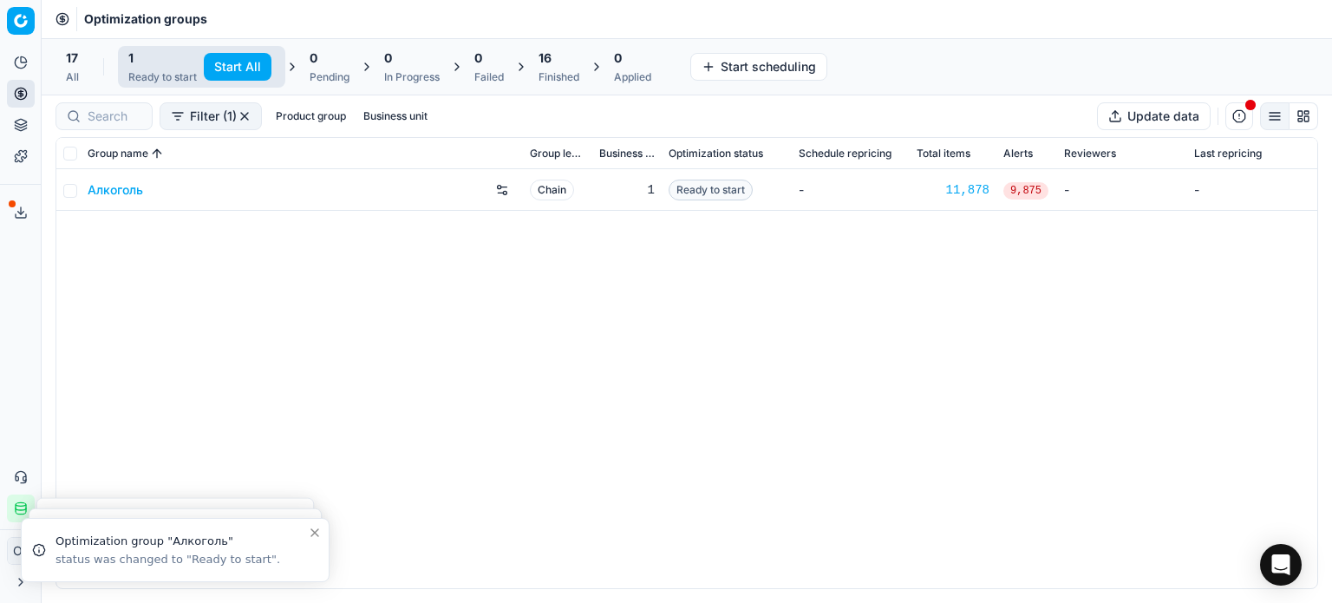
click at [250, 67] on button "Start All" at bounding box center [238, 67] width 68 height 28
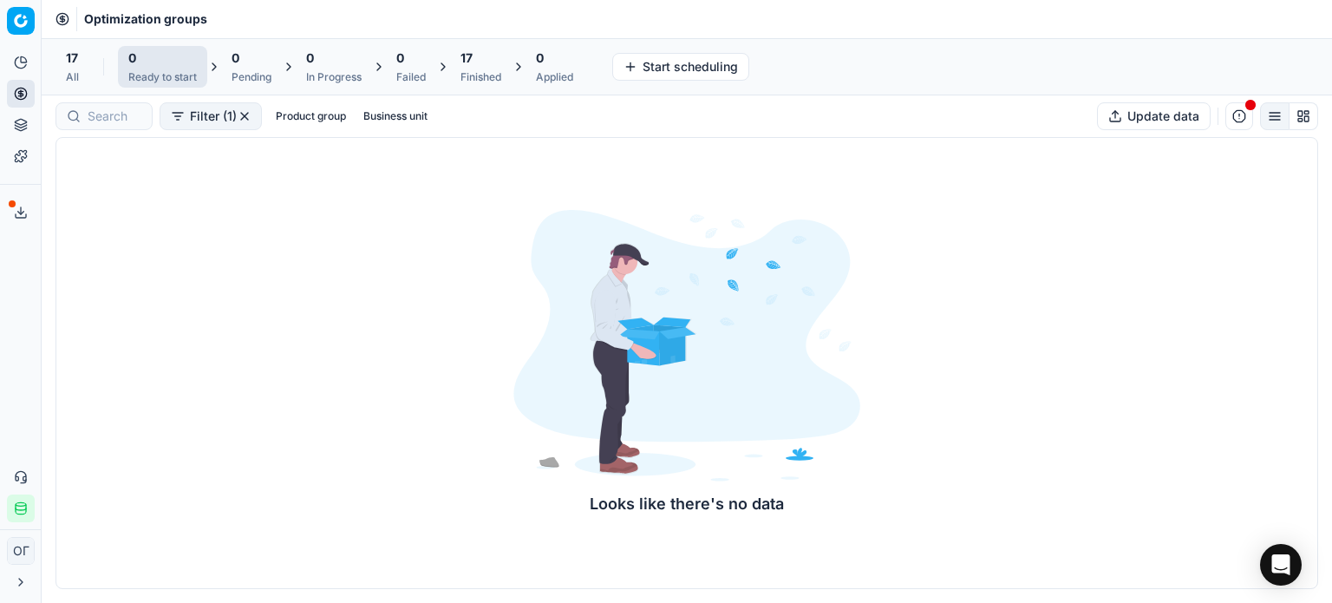
click at [1304, 41] on div "17 All 0 Ready to start 0 Pending 0 In Progress 0 Failed 17 Finished 0 Applied …" at bounding box center [687, 66] width 1290 height 57
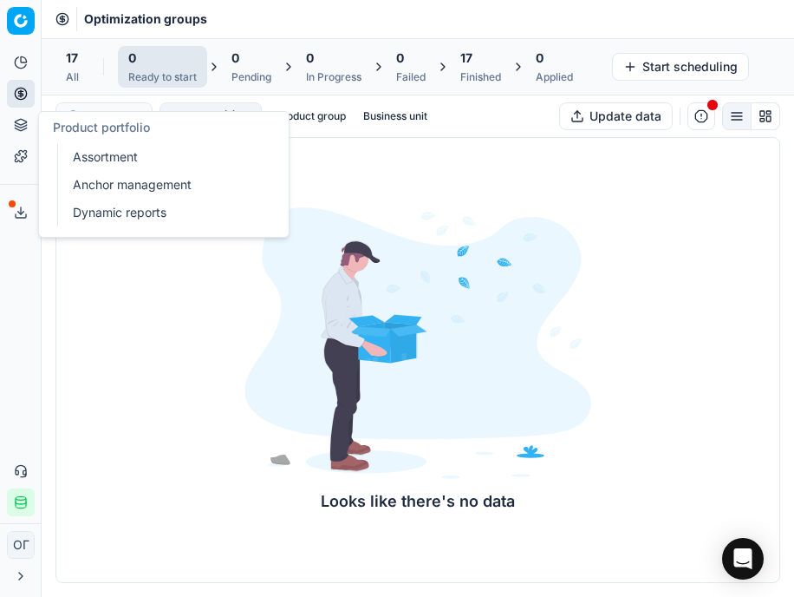
click at [24, 121] on icon at bounding box center [20, 122] width 11 height 6
click at [77, 153] on link "Assortment" at bounding box center [167, 157] width 202 height 24
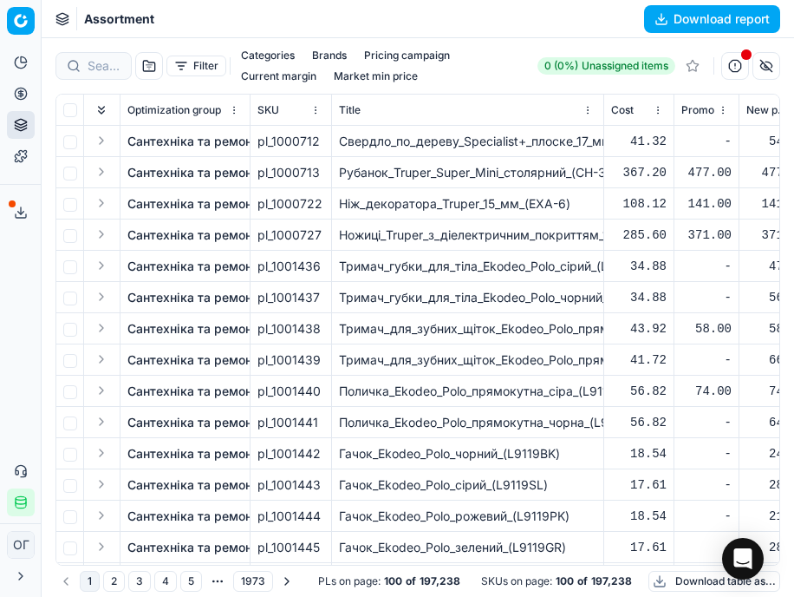
click at [551, 29] on div "Assortment Download report" at bounding box center [418, 19] width 753 height 38
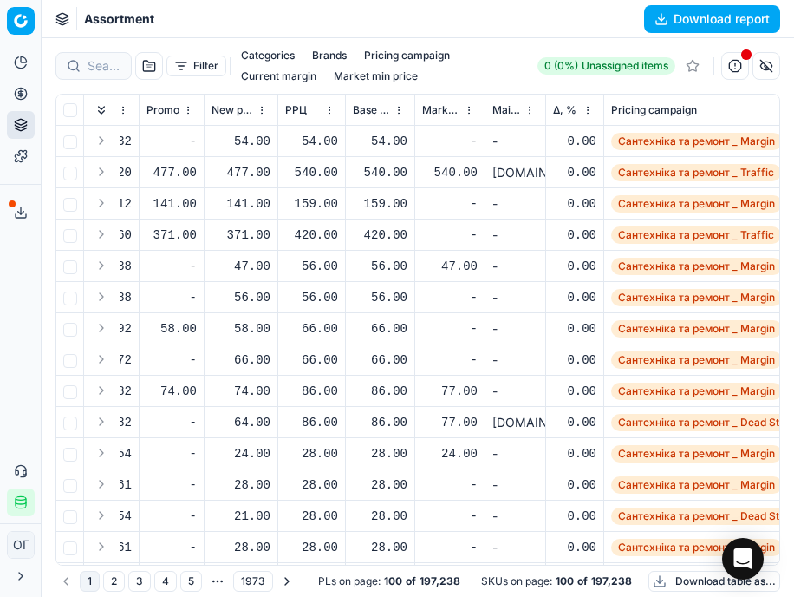
scroll to position [0, 546]
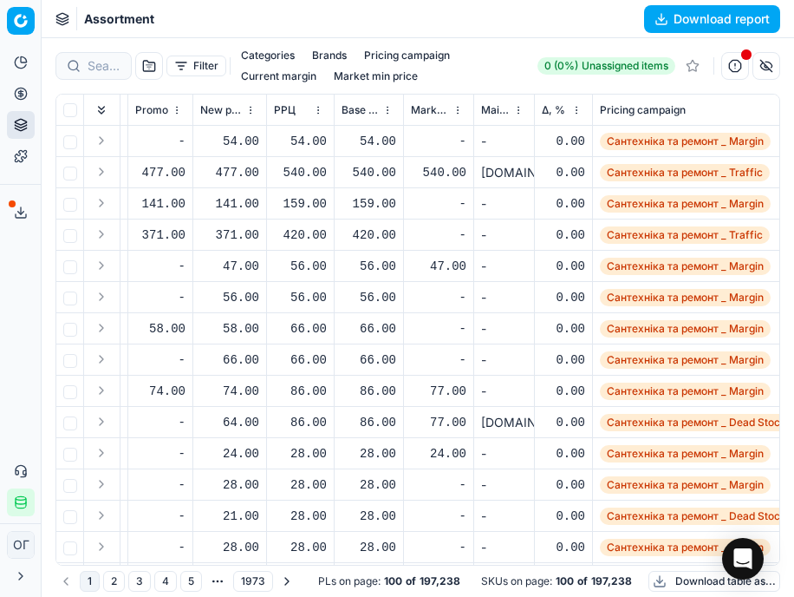
click at [555, 110] on span "Δ, %" at bounding box center [553, 110] width 23 height 14
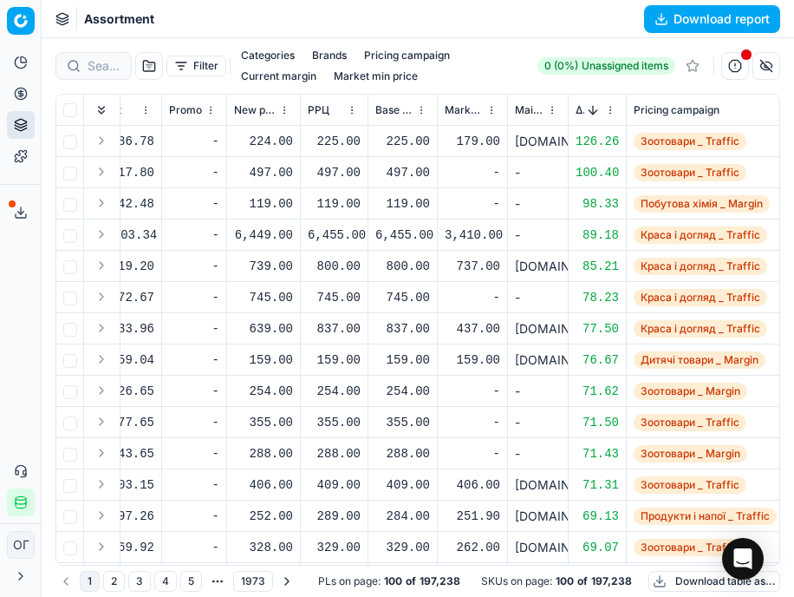
scroll to position [0, 479]
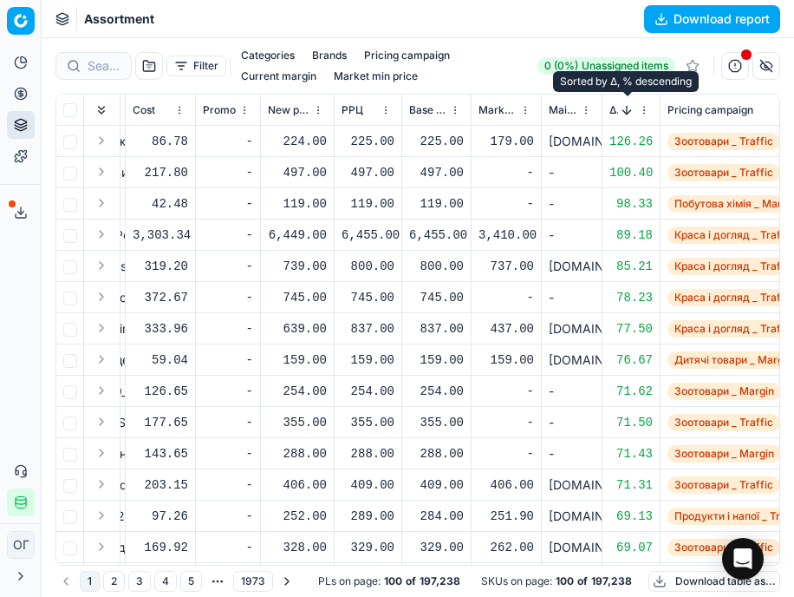
click at [618, 106] on button "Sorted by Δ, % descending" at bounding box center [626, 109] width 17 height 17
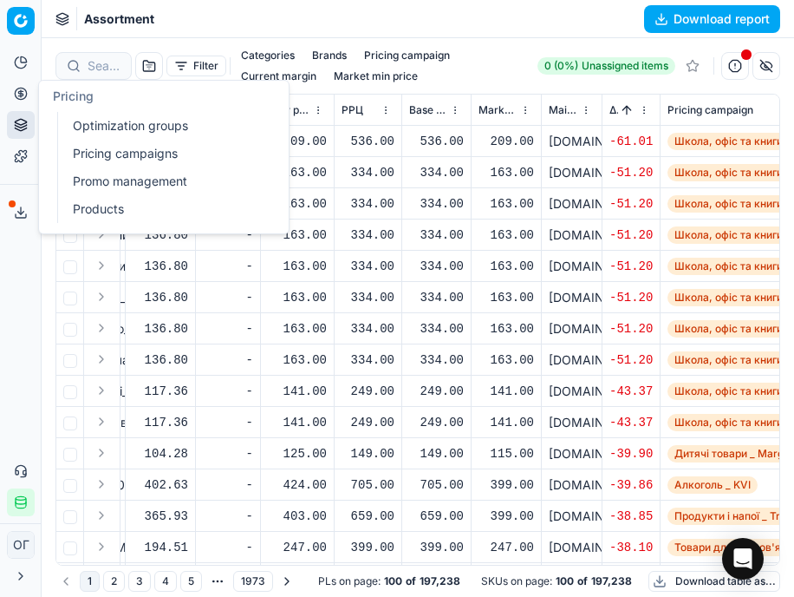
click at [66, 121] on link "Optimization groups" at bounding box center [167, 126] width 202 height 24
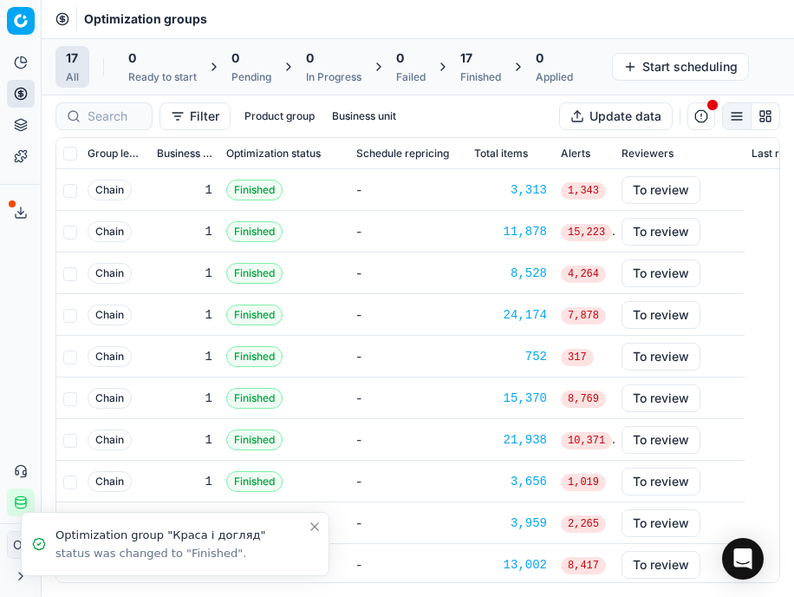
click at [498, 62] on div "17" at bounding box center [480, 57] width 41 height 17
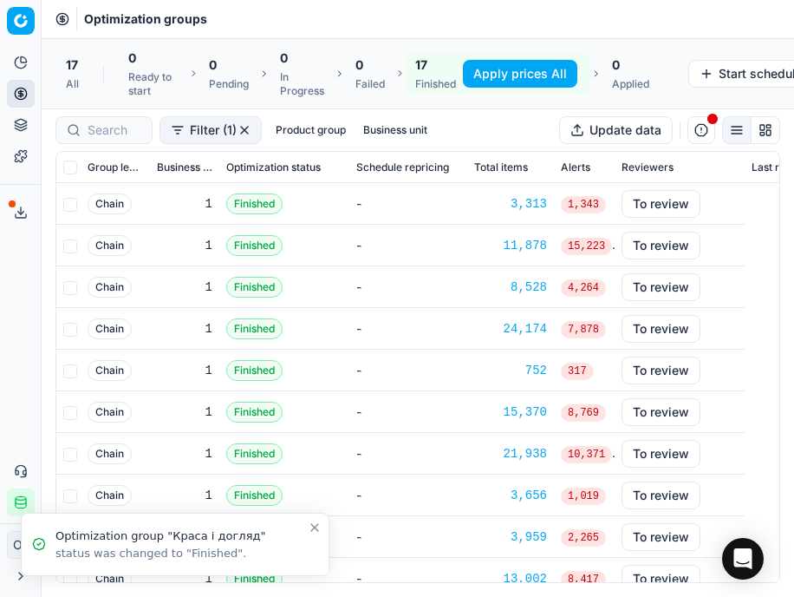
click at [319, 525] on icon "Close toast" at bounding box center [315, 527] width 14 height 14
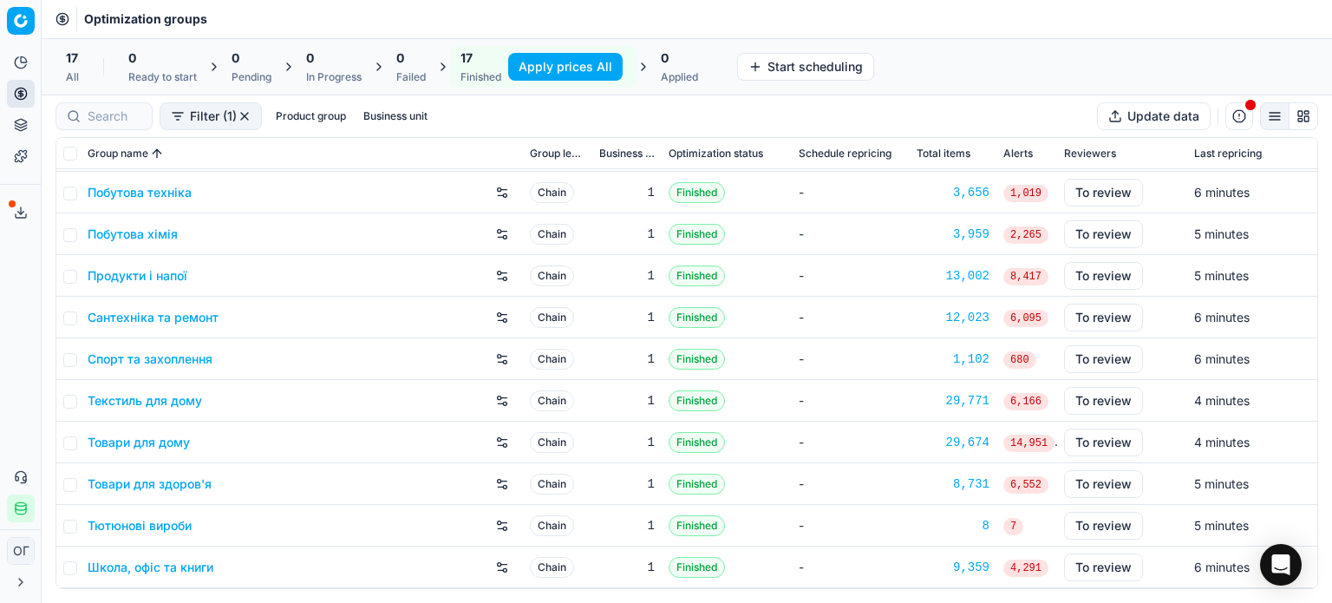
scroll to position [288, 0]
click at [137, 280] on link "Продукти і напої" at bounding box center [138, 276] width 100 height 17
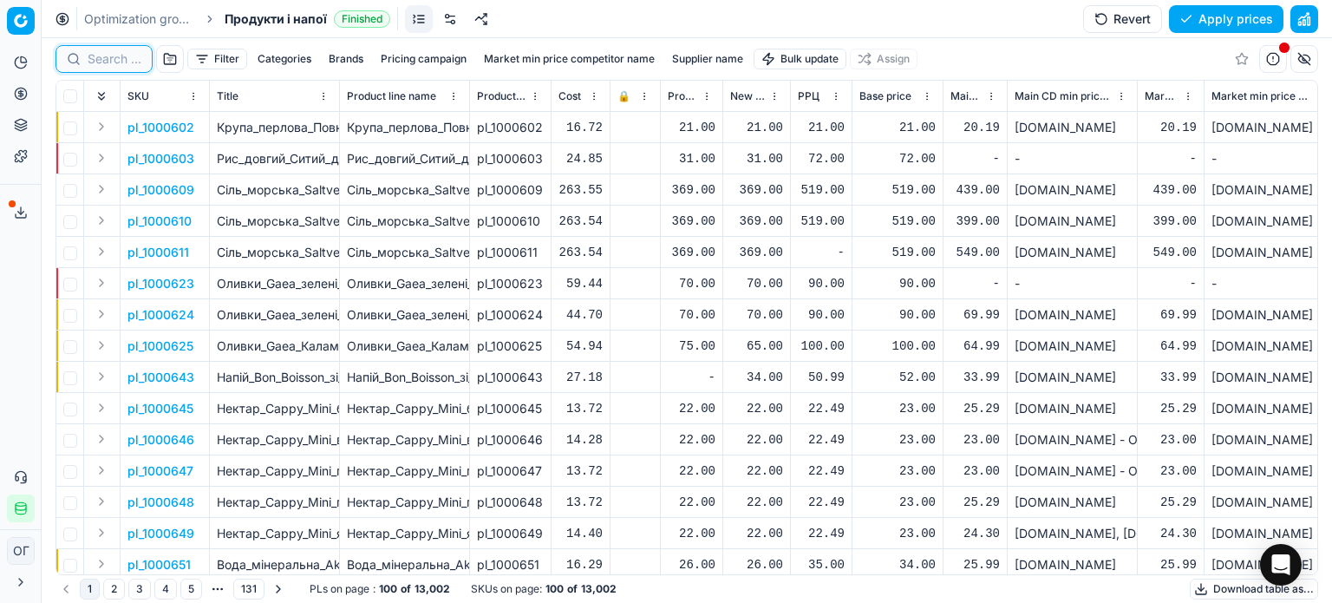
click at [105, 62] on input at bounding box center [115, 58] width 54 height 17
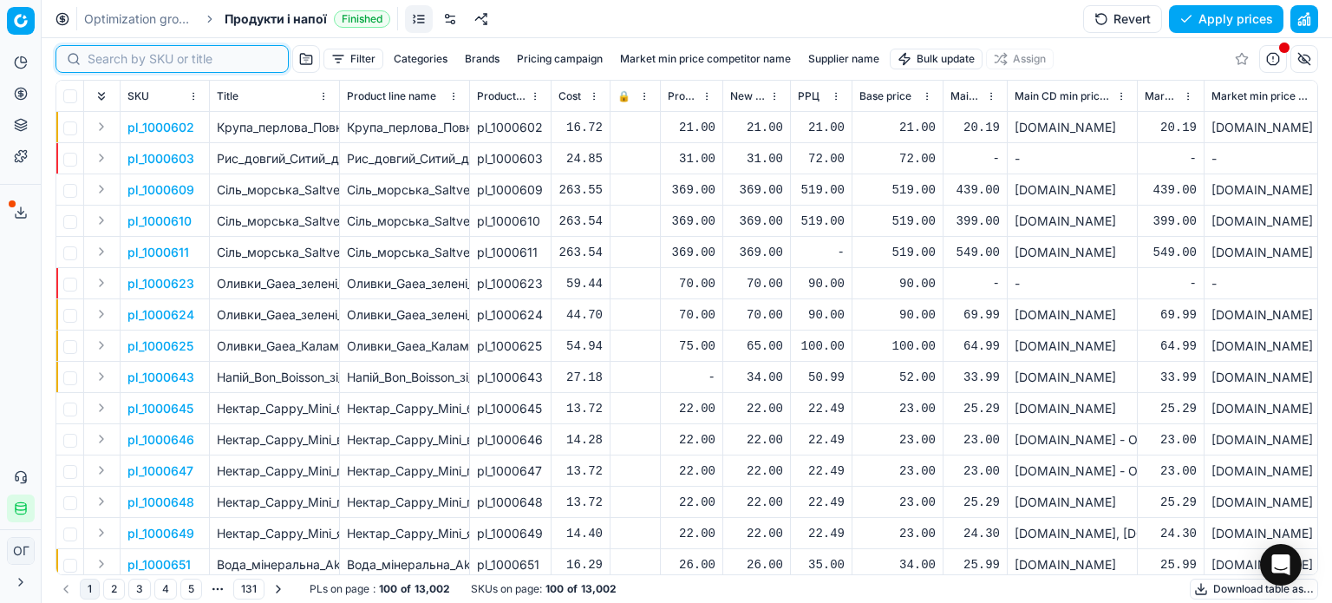
paste input "586988"
type input "586988"
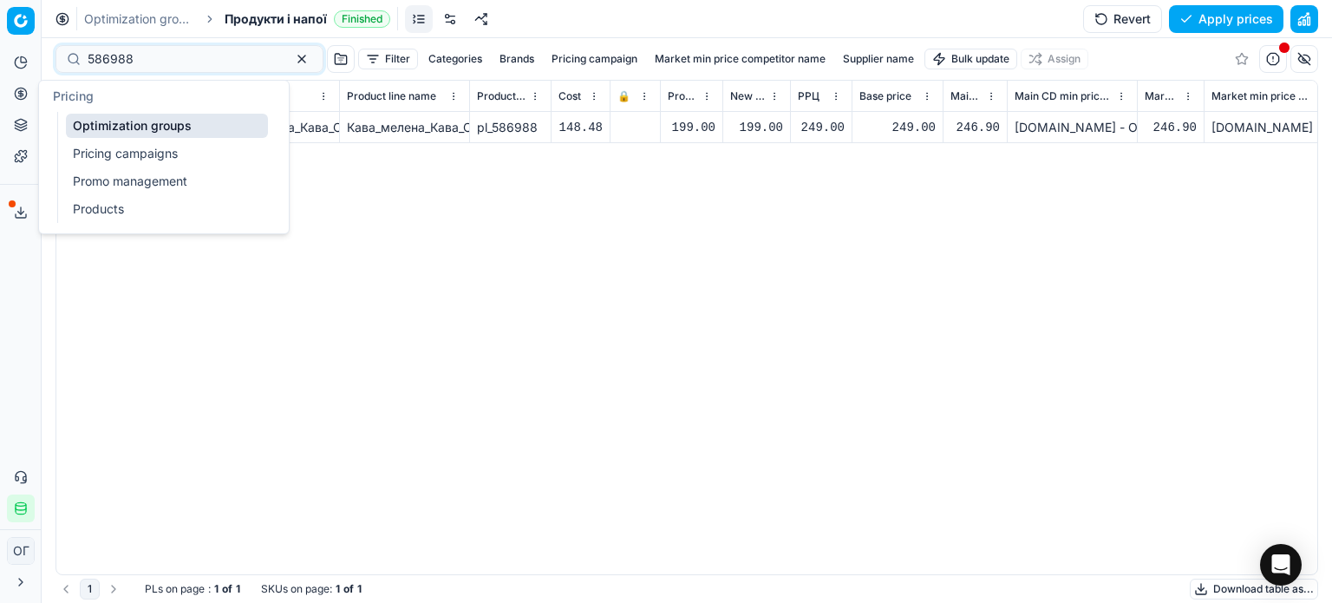
click at [118, 128] on link "Optimization groups" at bounding box center [167, 126] width 202 height 24
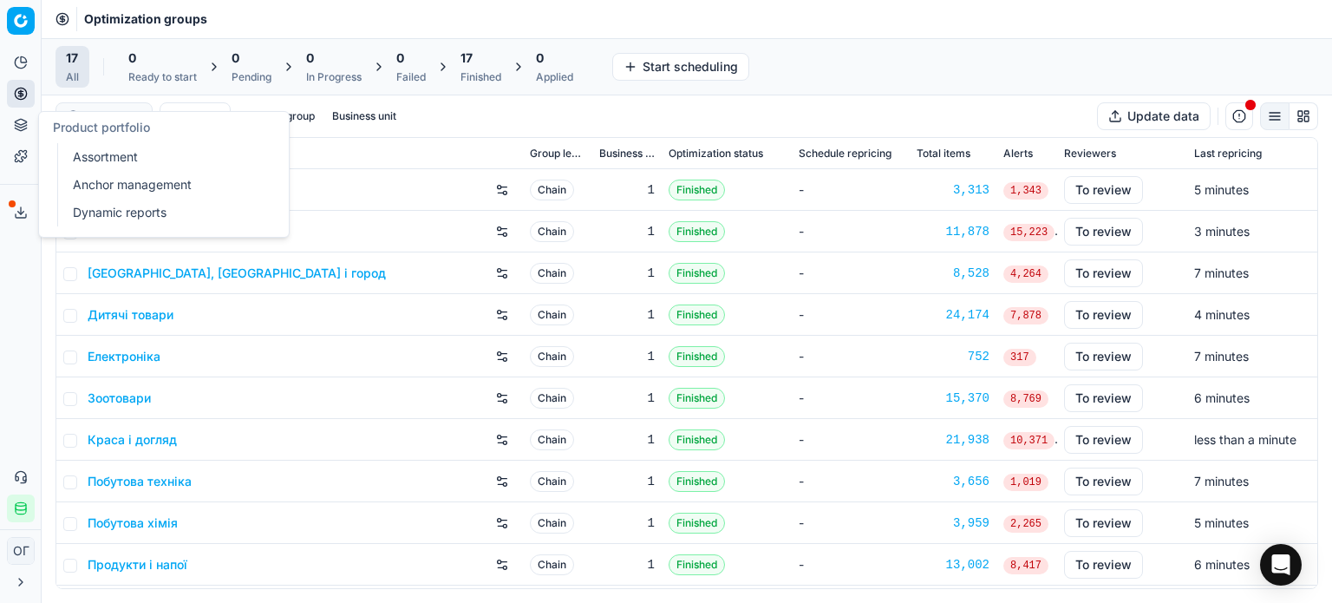
click at [110, 154] on link "Assortment" at bounding box center [167, 157] width 202 height 24
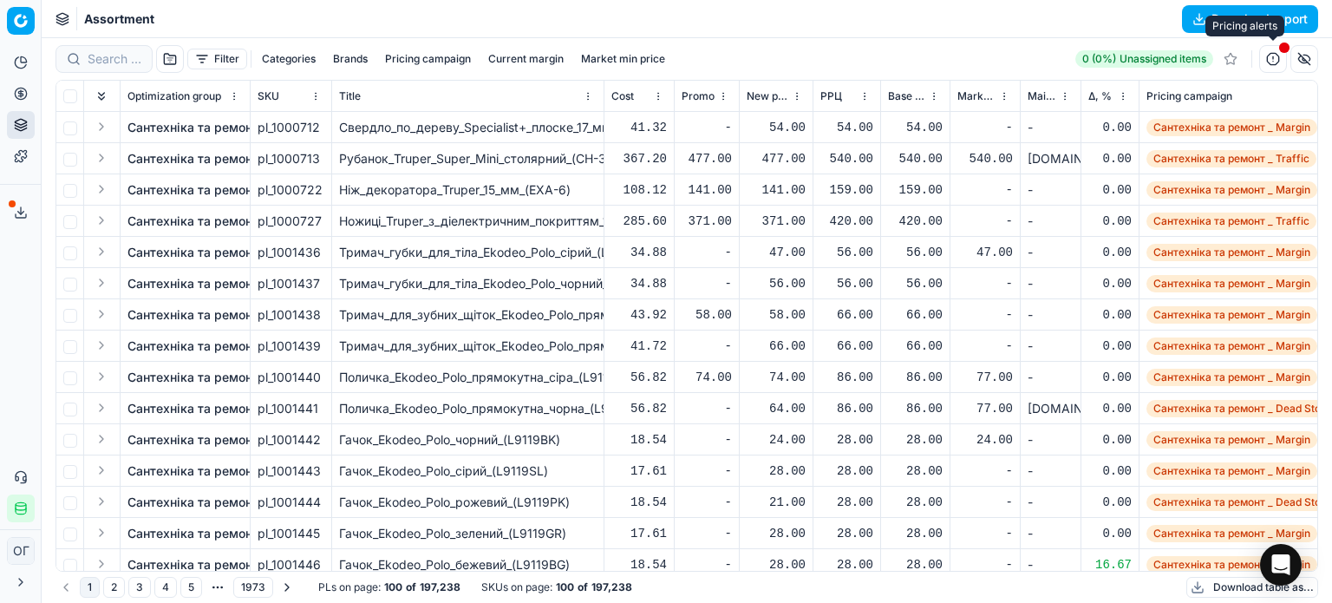
click at [1273, 56] on button "button" at bounding box center [1273, 59] width 28 height 28
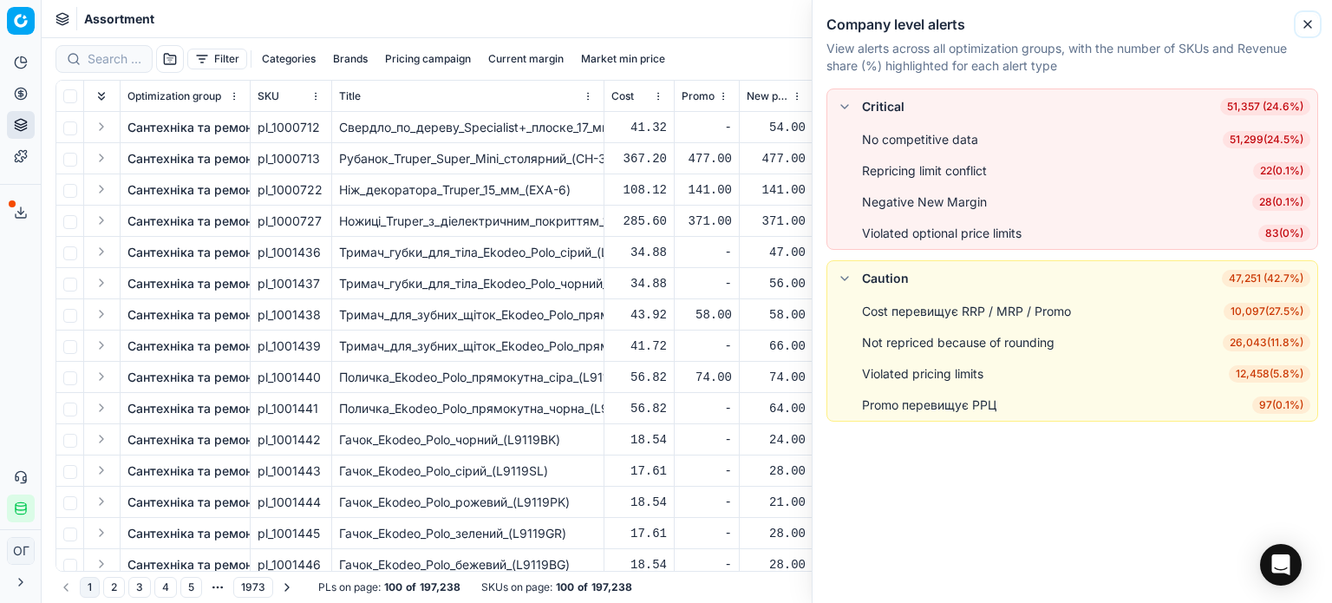
click at [1310, 27] on icon "button" at bounding box center [1307, 24] width 7 height 7
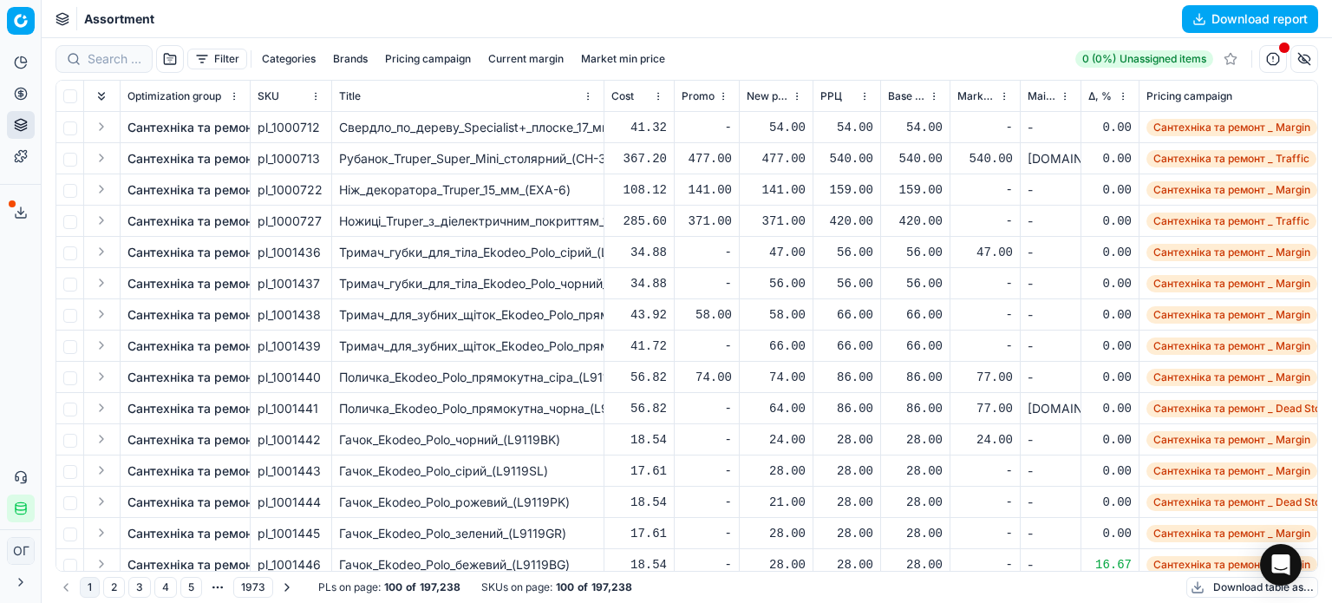
click at [1228, 588] on button "Download table as..." at bounding box center [1252, 587] width 132 height 21
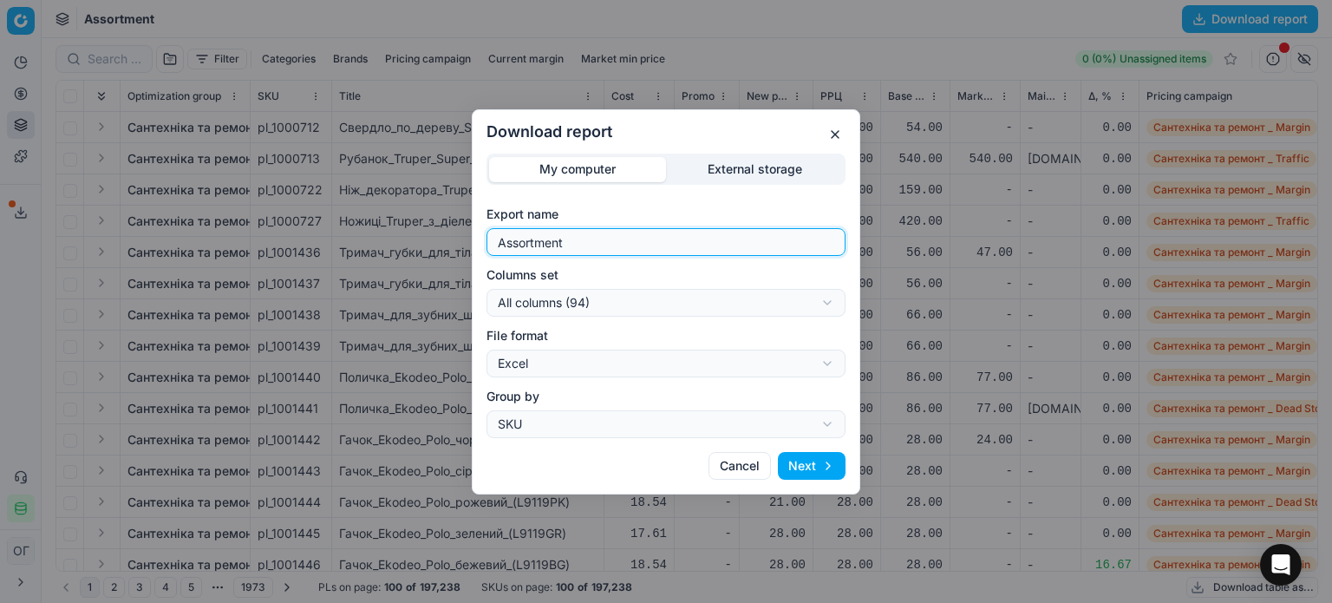
click at [597, 242] on input "Assortment" at bounding box center [665, 242] width 343 height 26
type input "Assortment 29.08 В"
click at [652, 303] on div "Download report My computer External storage Export name Assortment 29.08 В Col…" at bounding box center [666, 301] width 1332 height 603
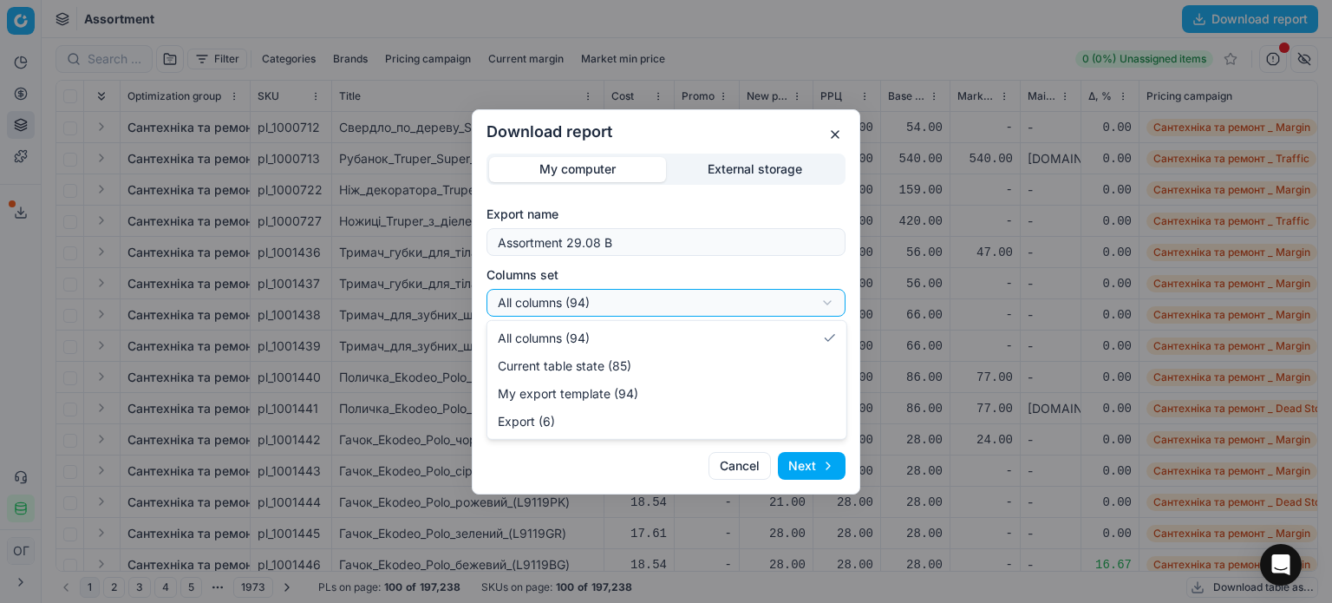
select select "table"
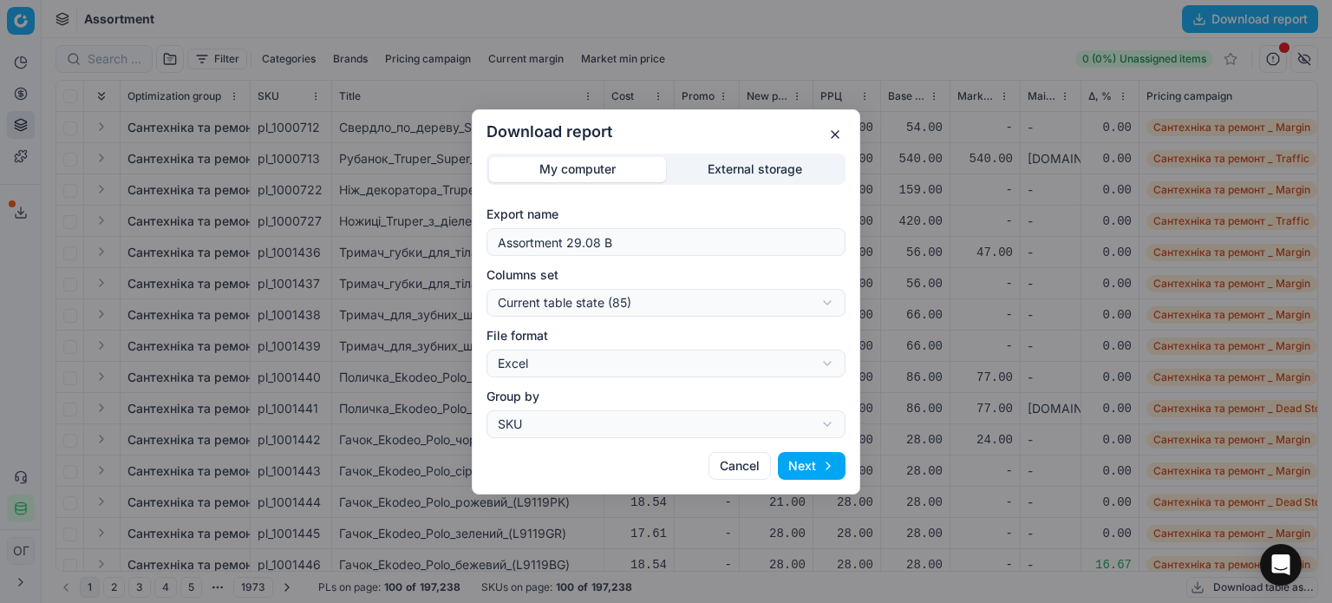
click at [805, 472] on button "Next" at bounding box center [812, 466] width 68 height 28
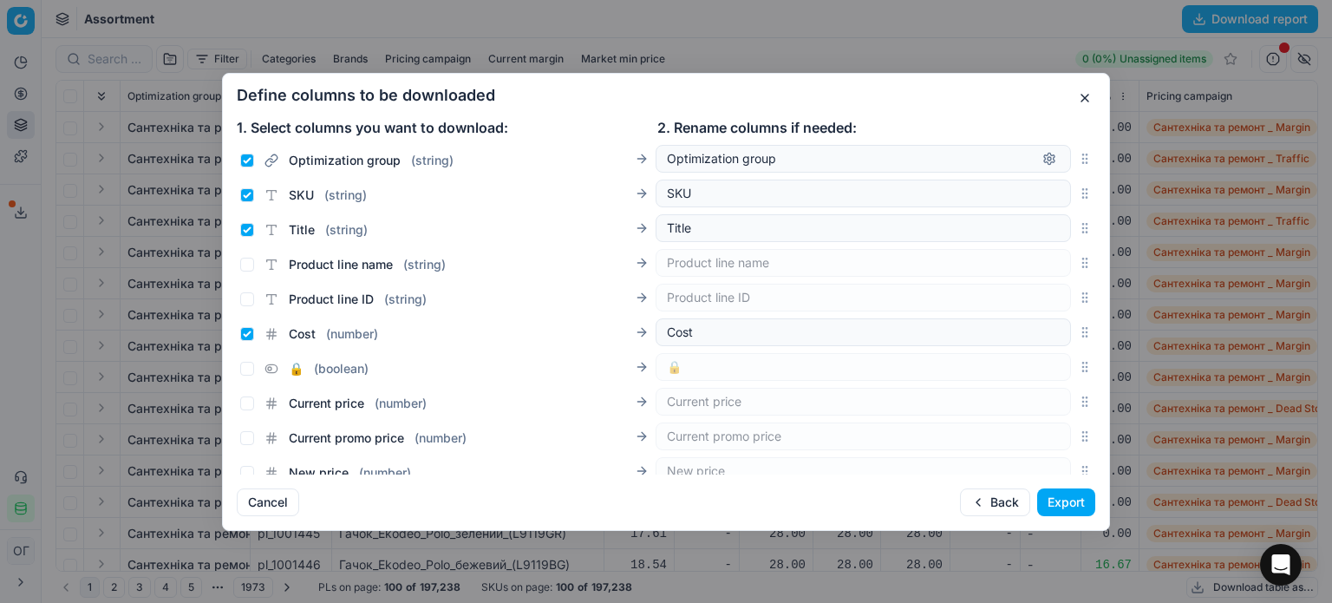
click at [1072, 503] on button "Export" at bounding box center [1066, 502] width 58 height 28
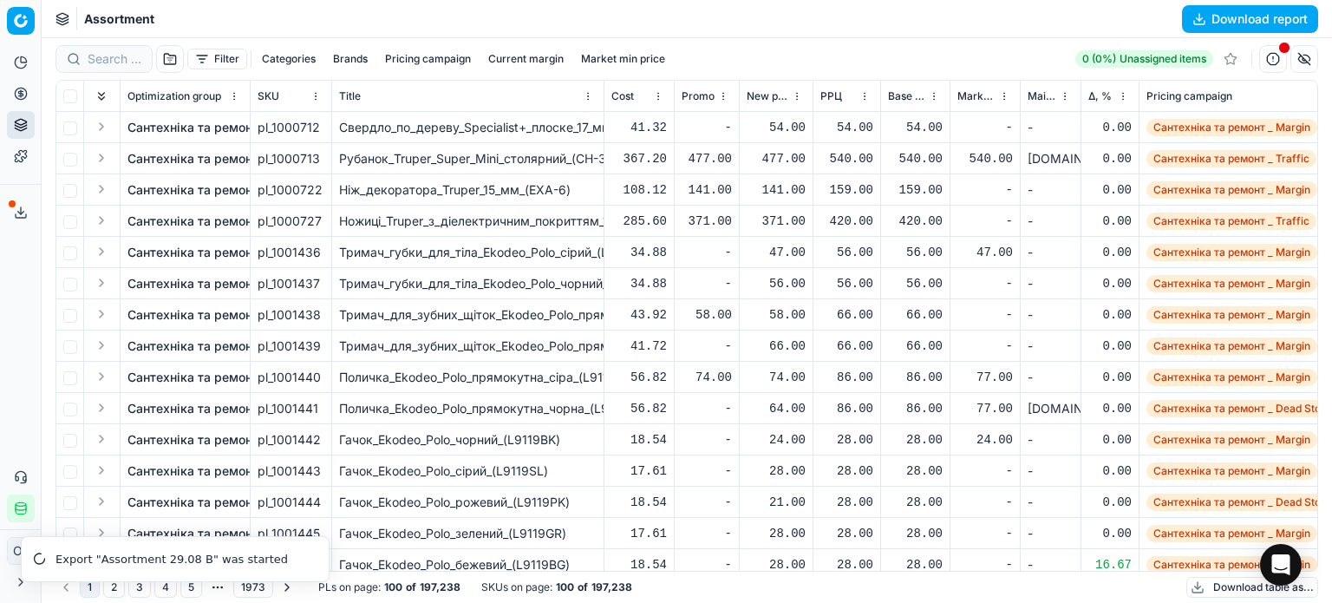
click at [10, 207] on button "Export service" at bounding box center [21, 213] width 28 height 28
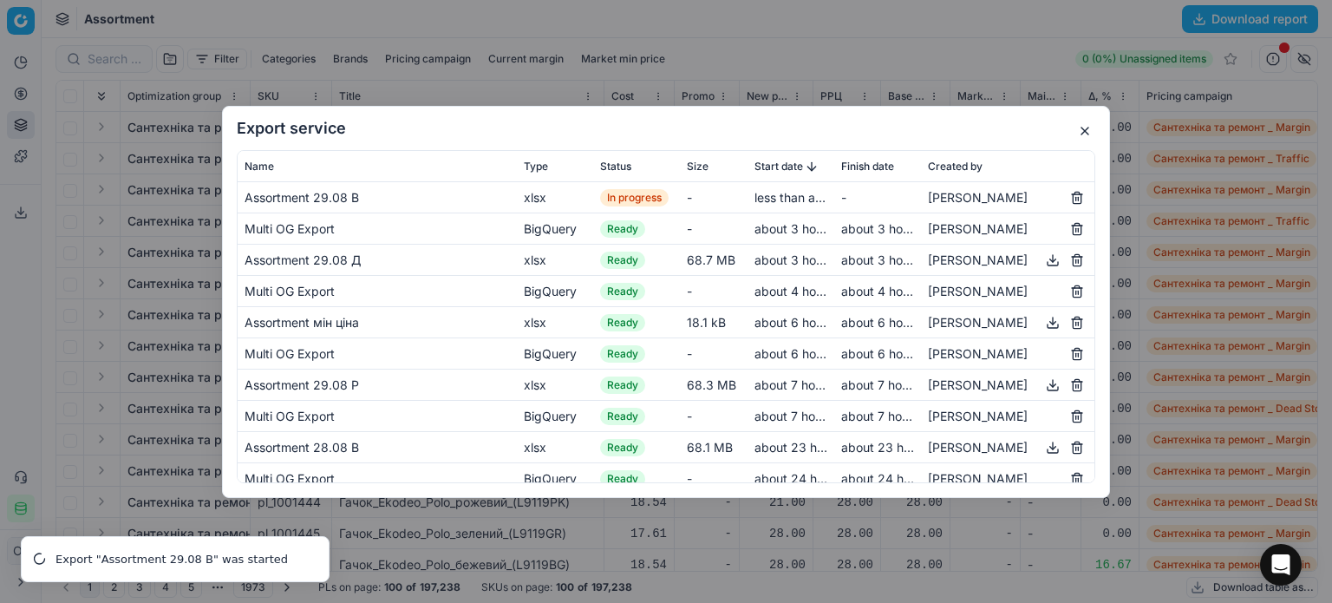
drag, startPoint x: 1091, startPoint y: 134, endPoint x: 943, endPoint y: 49, distance: 170.1
click at [1090, 134] on button "button" at bounding box center [1084, 131] width 21 height 21
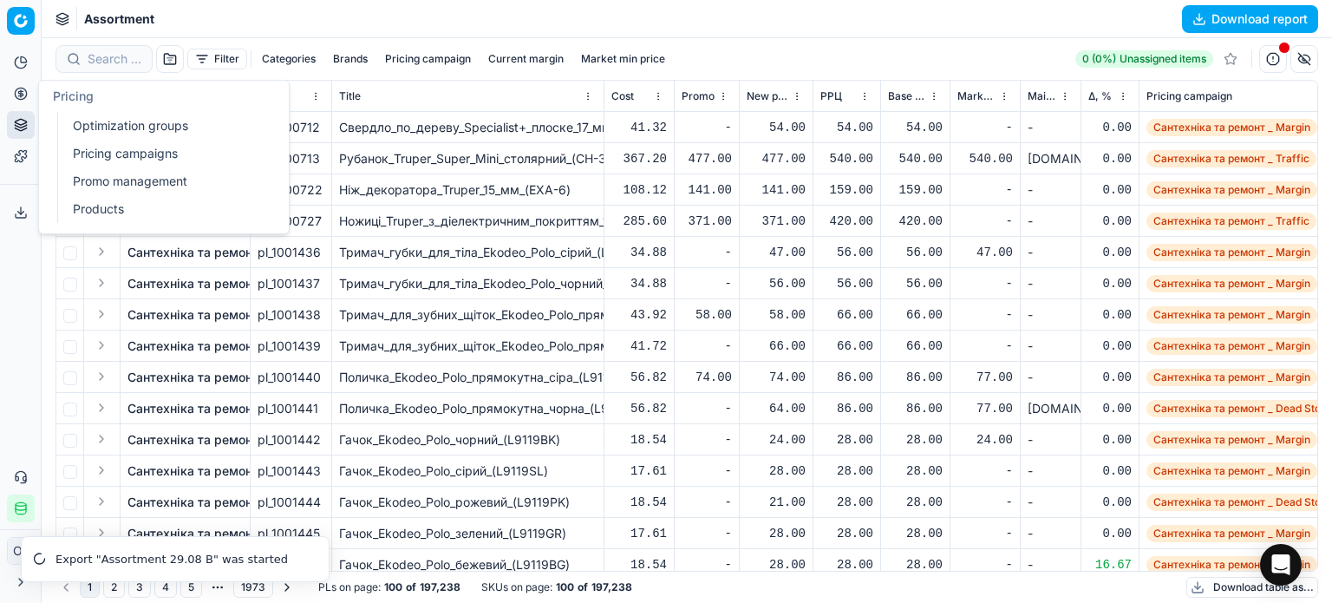
click at [88, 120] on link "Optimization groups" at bounding box center [167, 126] width 202 height 24
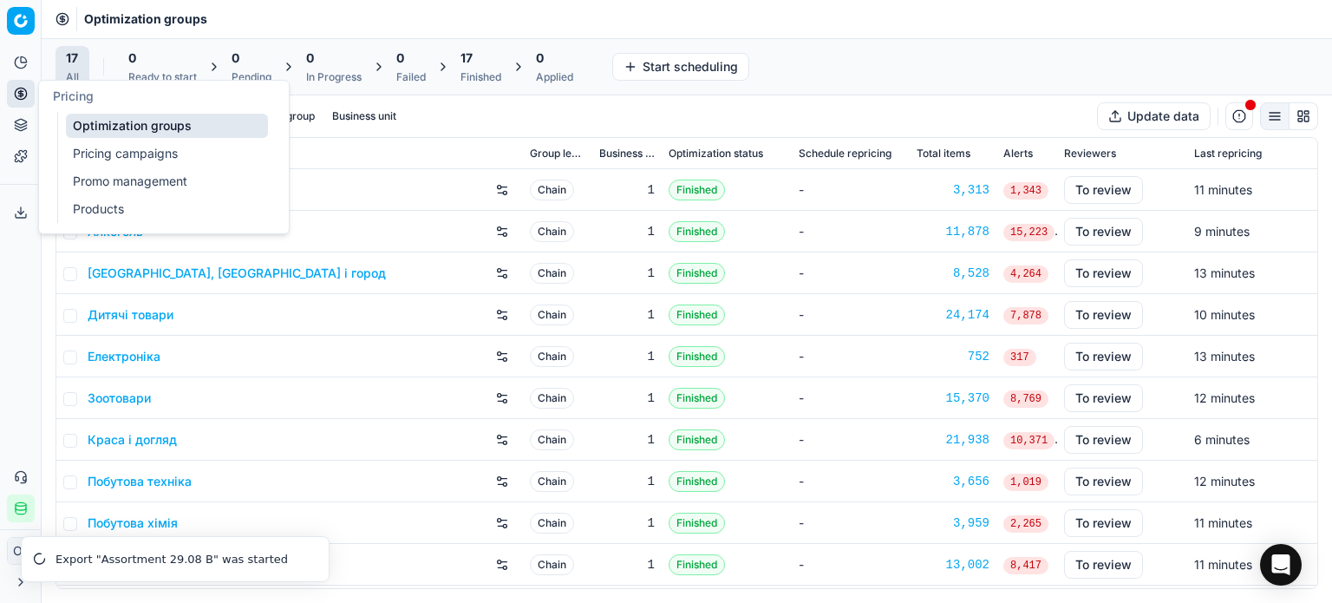
click at [489, 75] on div "Finished" at bounding box center [480, 77] width 41 height 14
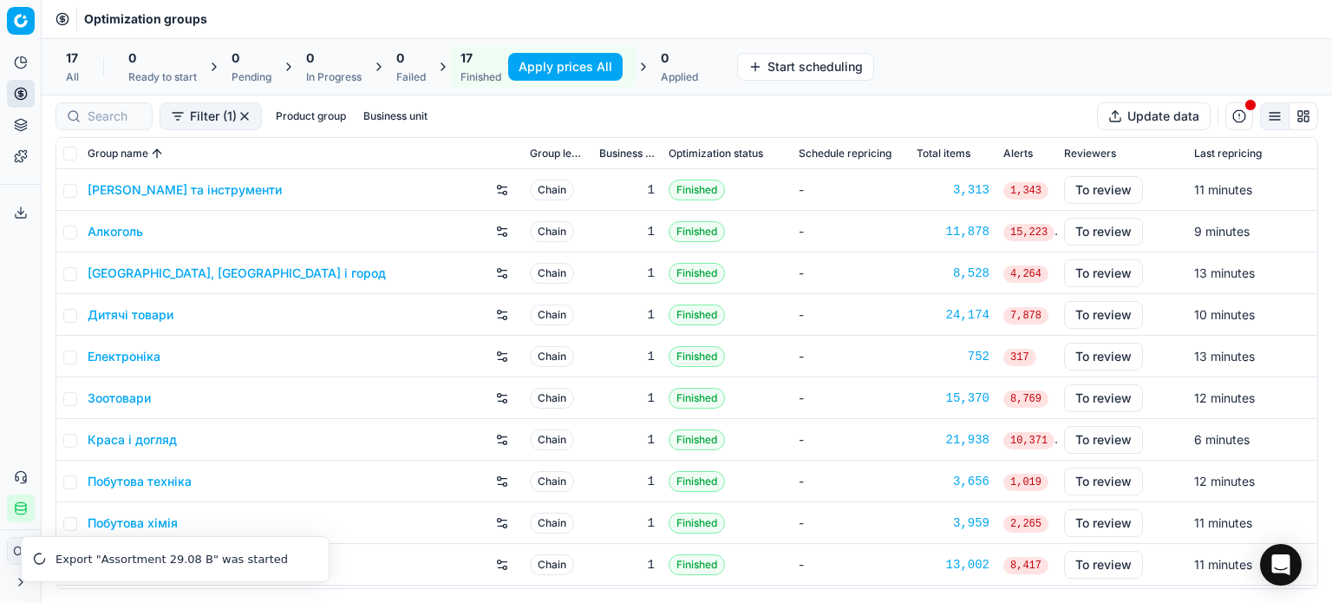
click at [533, 62] on button "Apply prices All" at bounding box center [565, 67] width 114 height 28
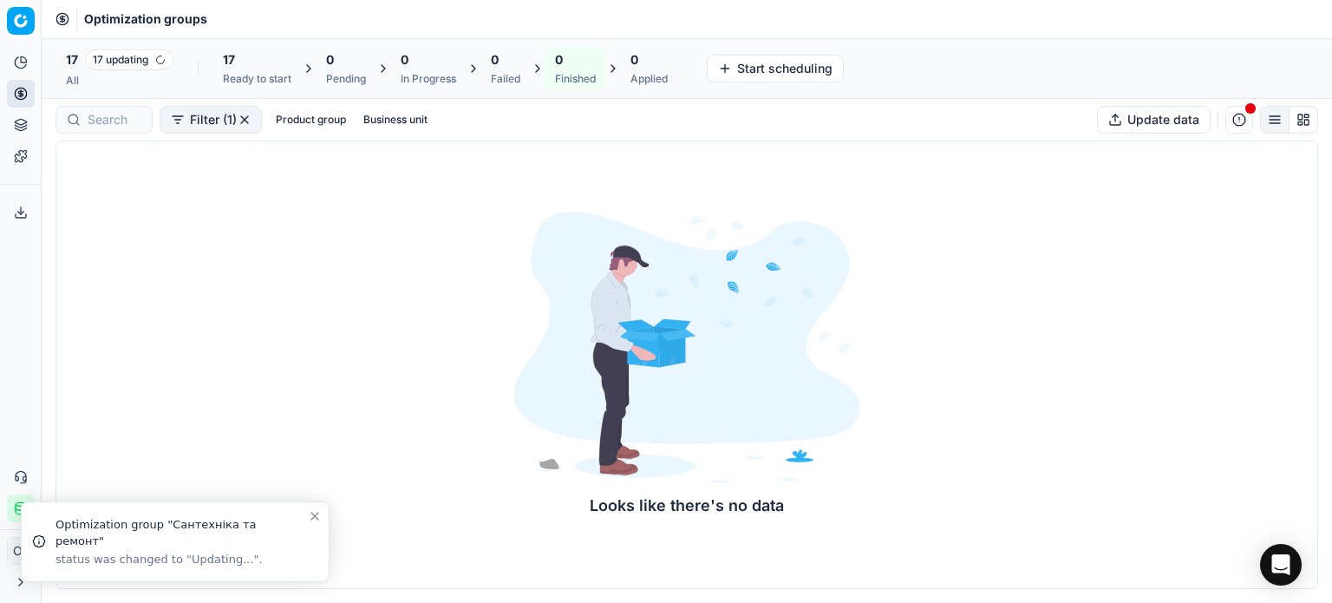
click at [11, 217] on button "Export service" at bounding box center [21, 213] width 28 height 28
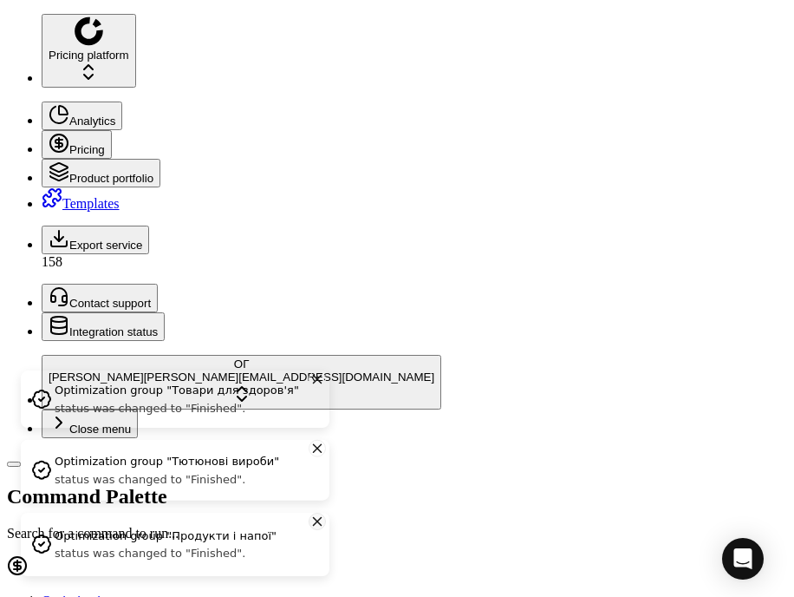
click at [317, 525] on icon "Close toast" at bounding box center [318, 521] width 8 height 8
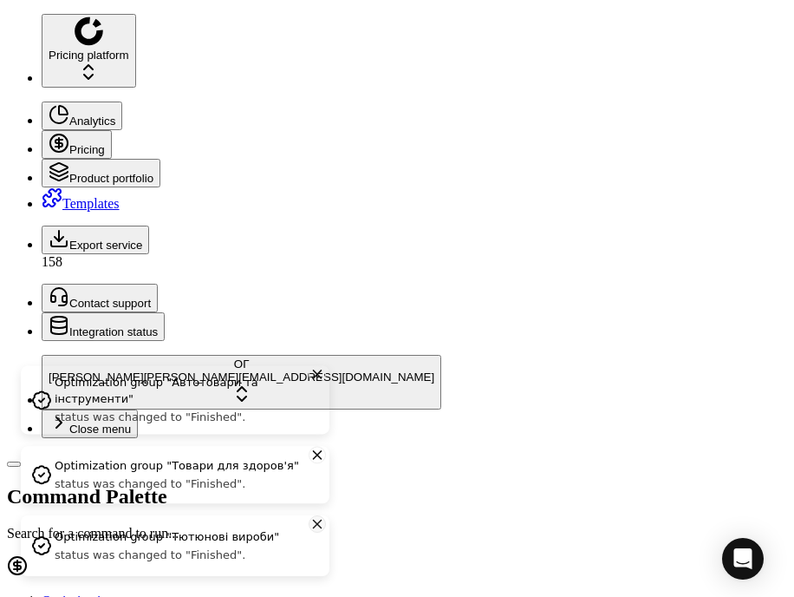
click at [316, 533] on icon "Close toast" at bounding box center [318, 523] width 16 height 21
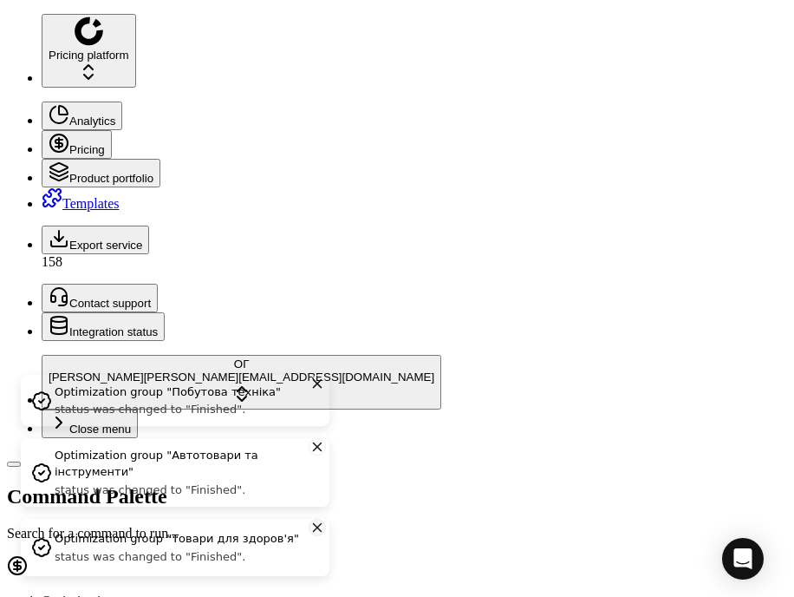
click at [316, 538] on icon "Close toast" at bounding box center [318, 527] width 16 height 21
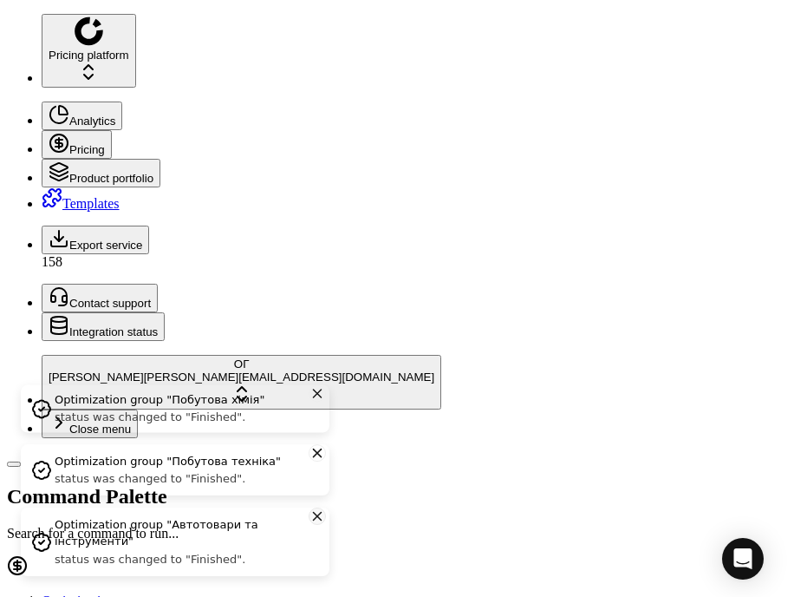
click at [317, 523] on icon "Close toast" at bounding box center [318, 515] width 16 height 21
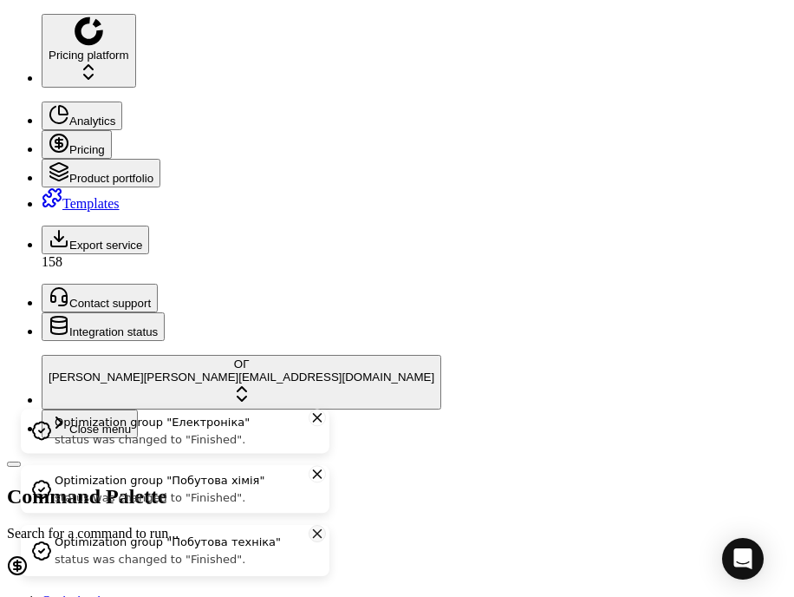
click at [316, 532] on icon "Close toast" at bounding box center [318, 533] width 16 height 21
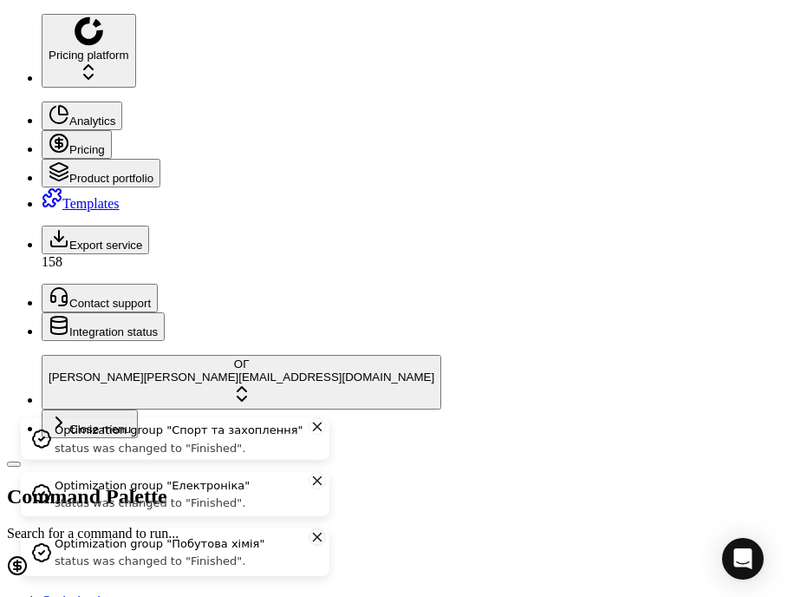
click at [313, 545] on button "Close toast" at bounding box center [317, 536] width 17 height 17
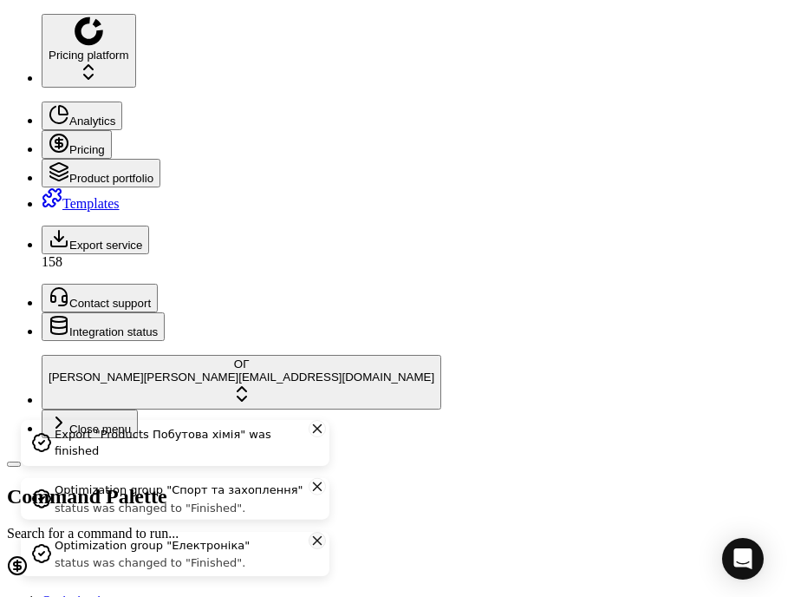
click at [316, 544] on icon "Close toast" at bounding box center [318, 540] width 8 height 8
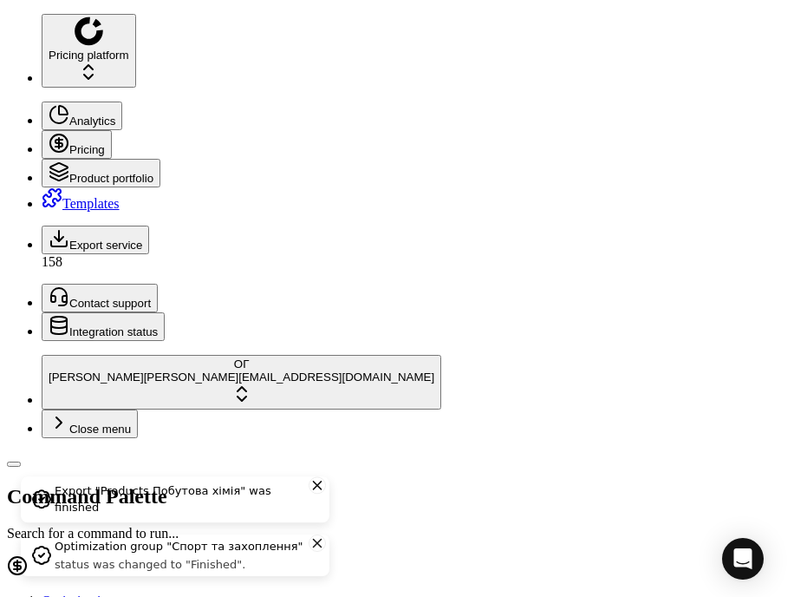
click at [316, 547] on icon "Close toast" at bounding box center [318, 543] width 8 height 8
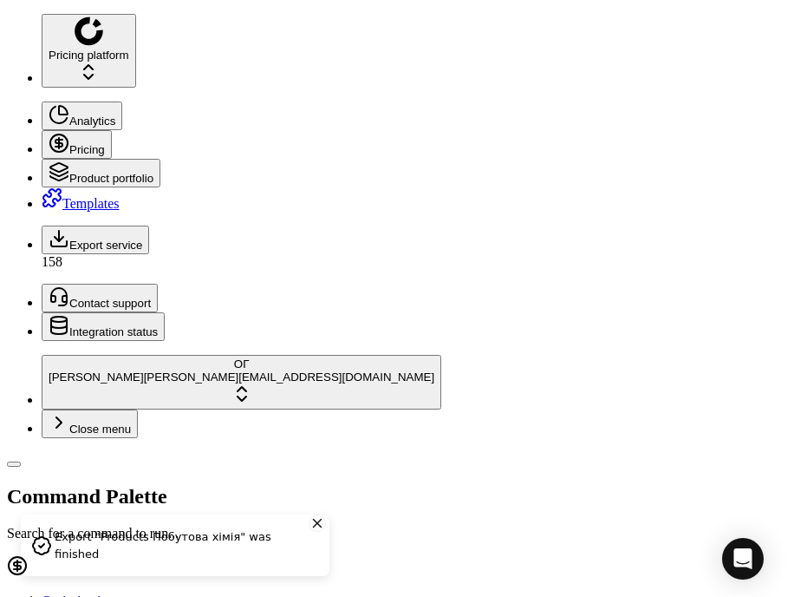
click at [316, 527] on icon "Close toast" at bounding box center [318, 523] width 8 height 8
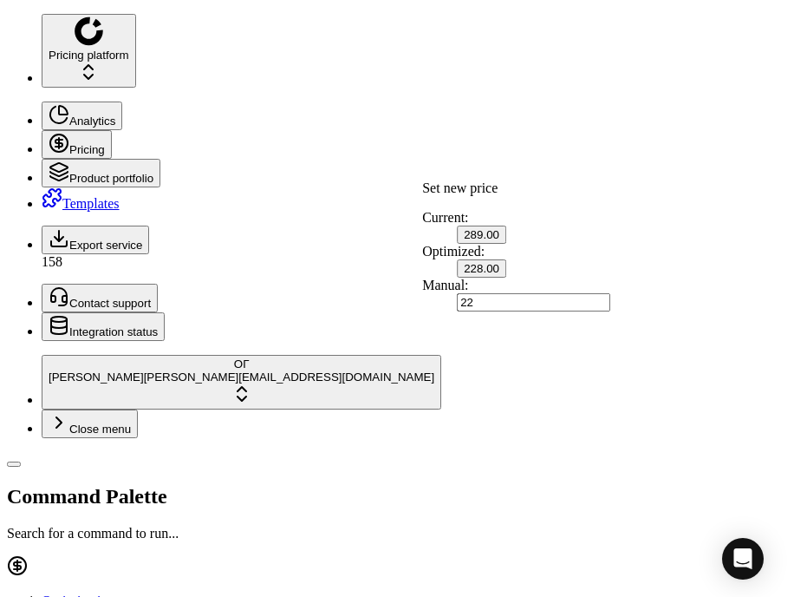
type input "2"
type input "289.00"
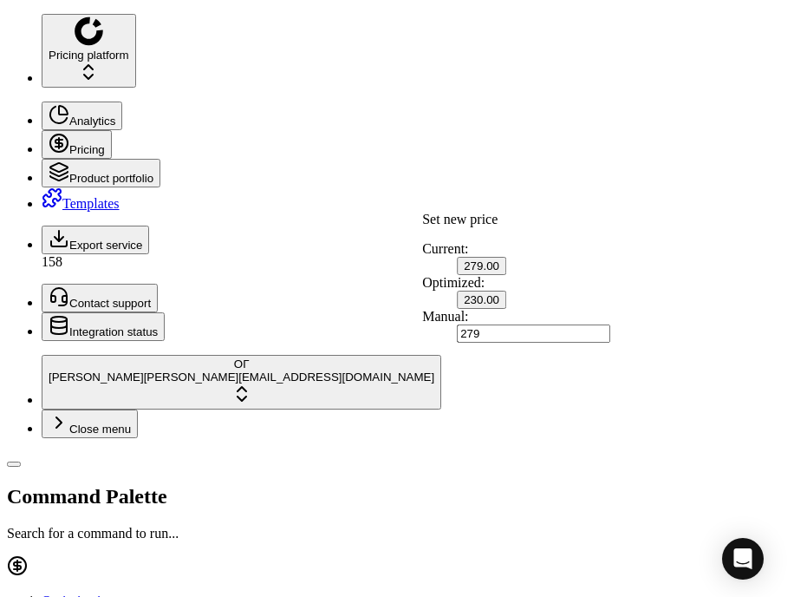
type input "279.00"
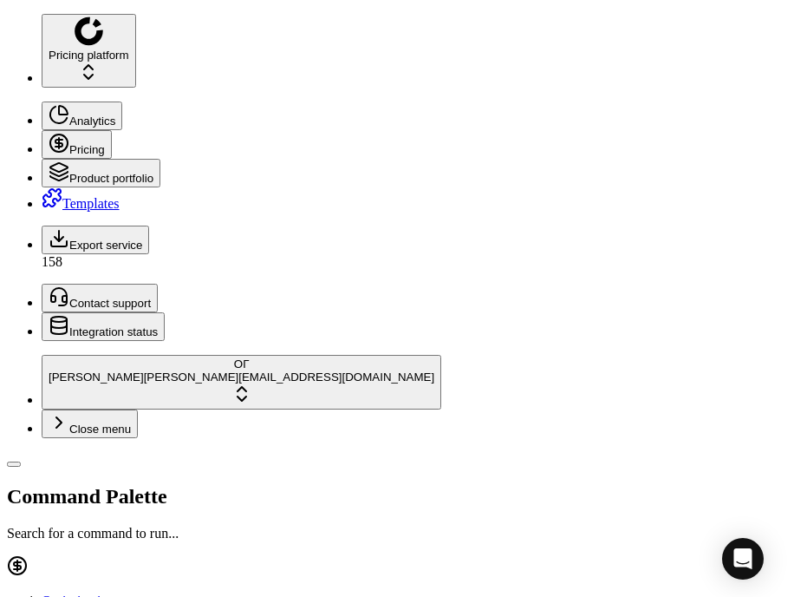
type input "279.00"
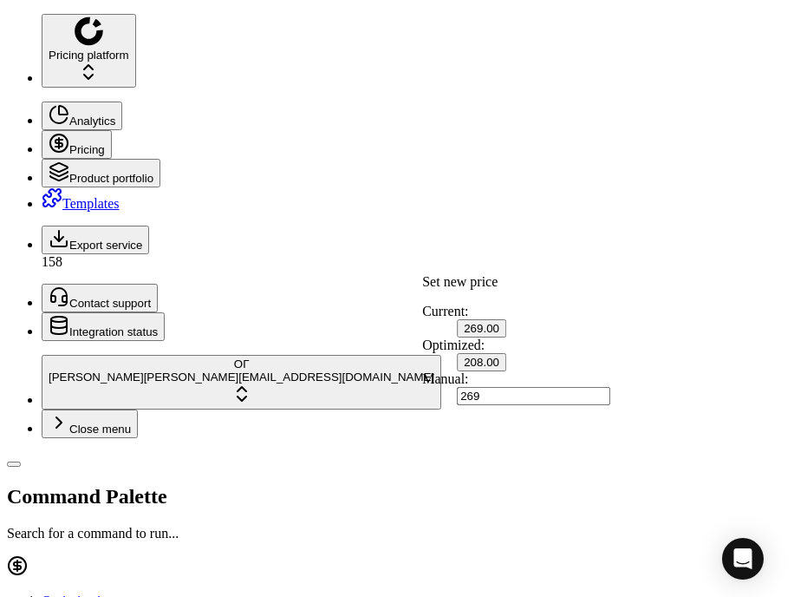
type input "269.00"
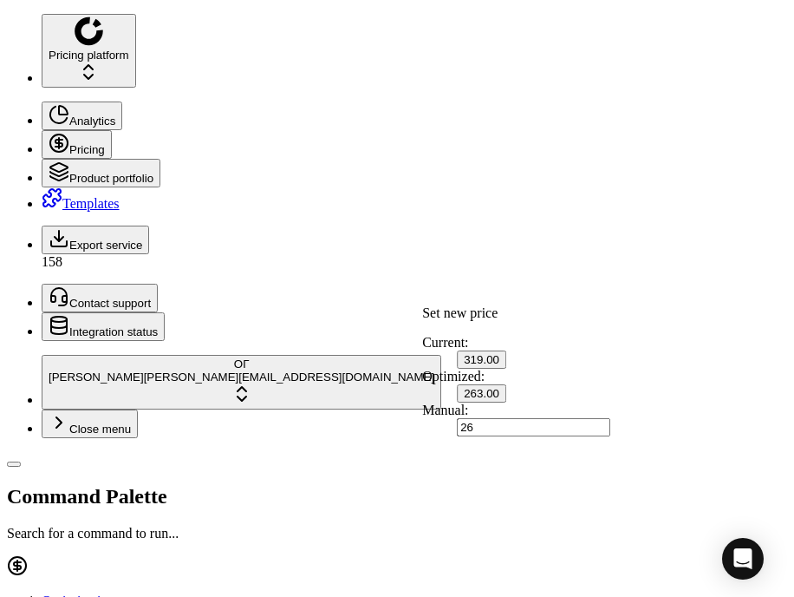
type input "2"
type input "319.00"
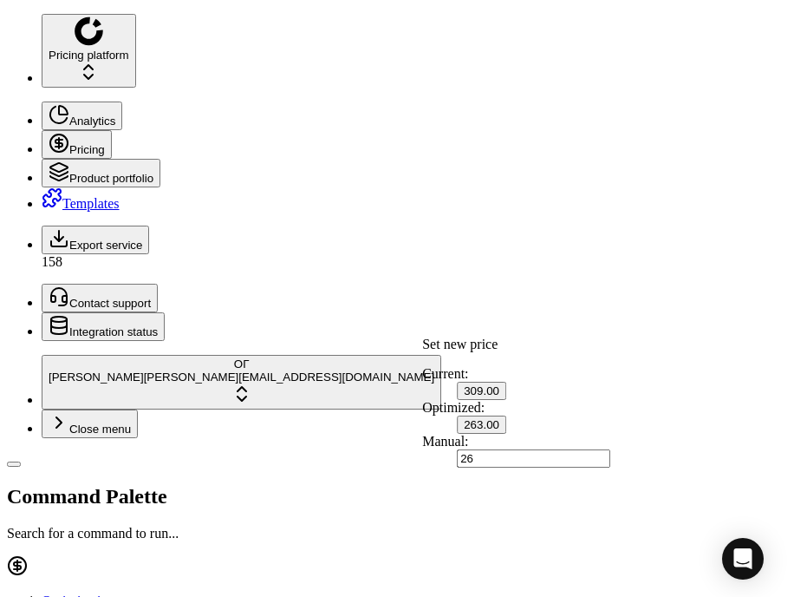
type input "2"
type input "309.00"
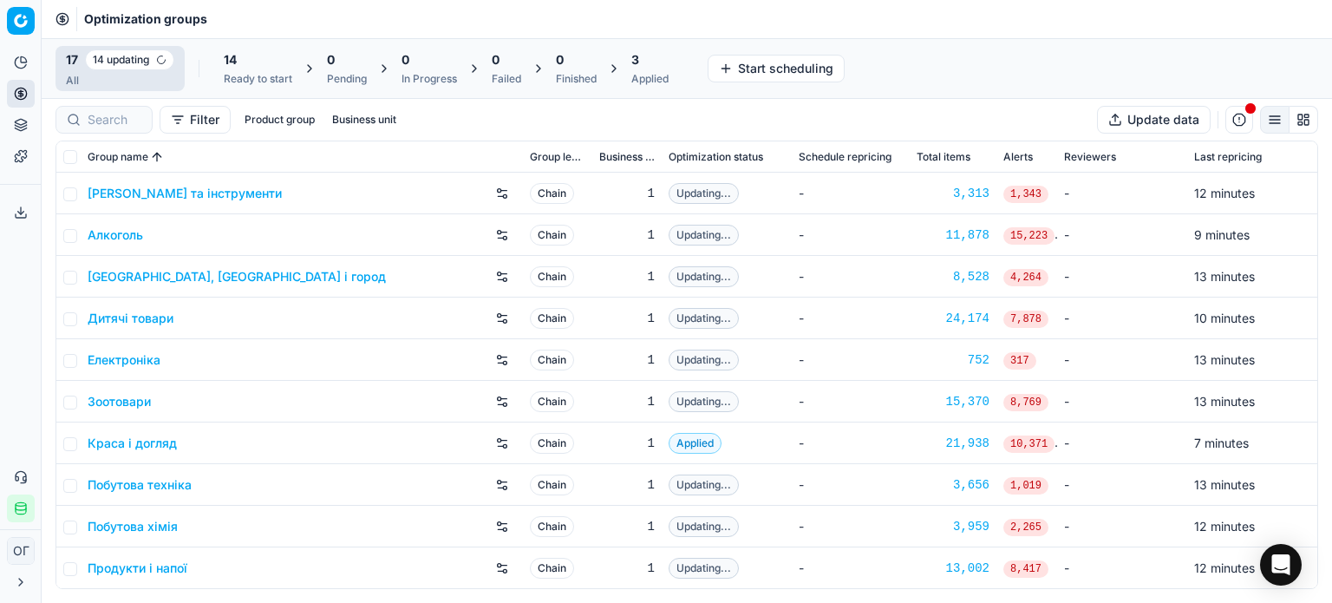
click at [30, 211] on button "Export service" at bounding box center [21, 213] width 28 height 28
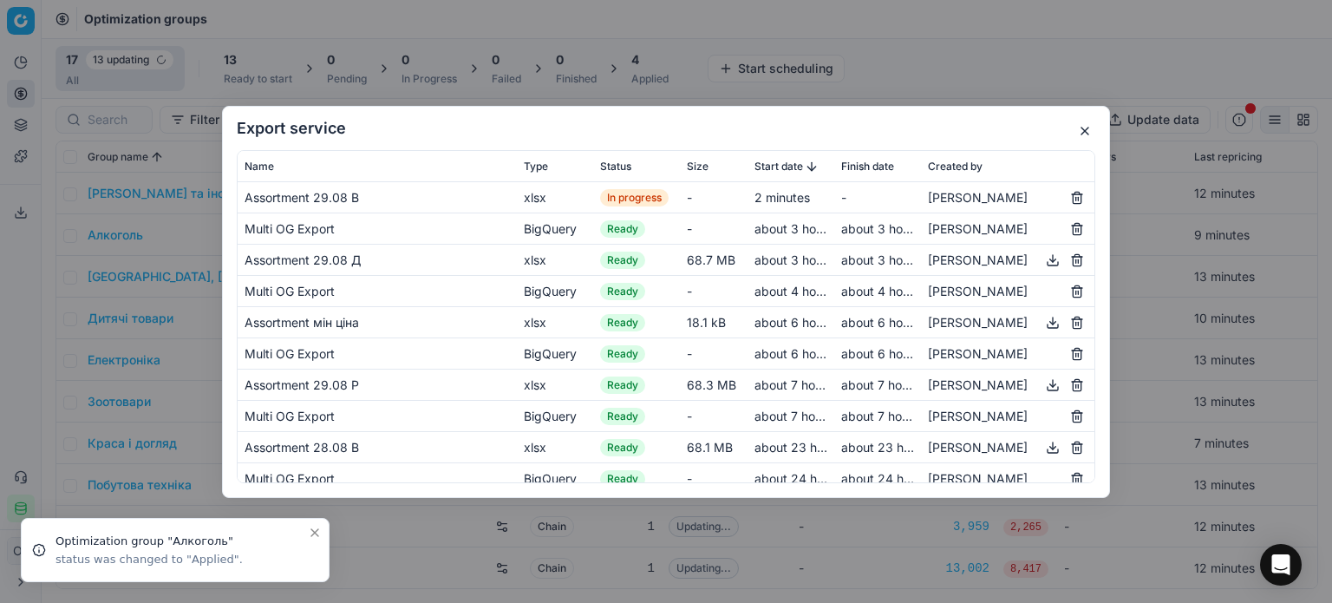
click at [1087, 132] on button "button" at bounding box center [1084, 131] width 21 height 21
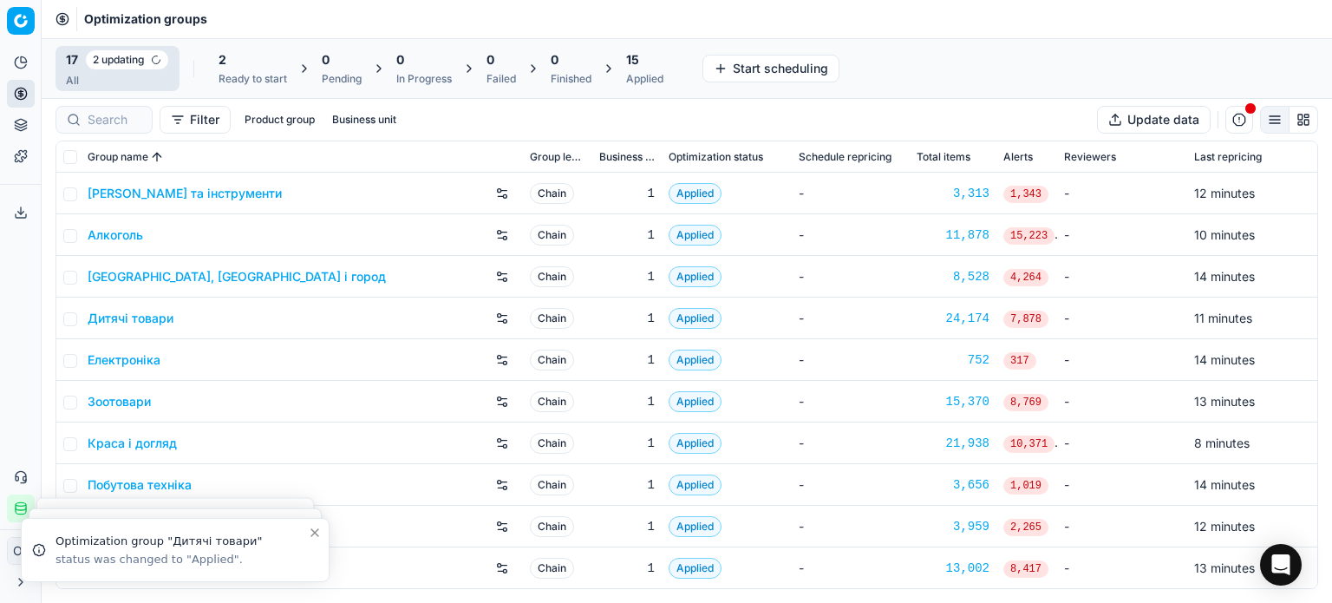
click at [19, 207] on icon at bounding box center [21, 212] width 14 height 14
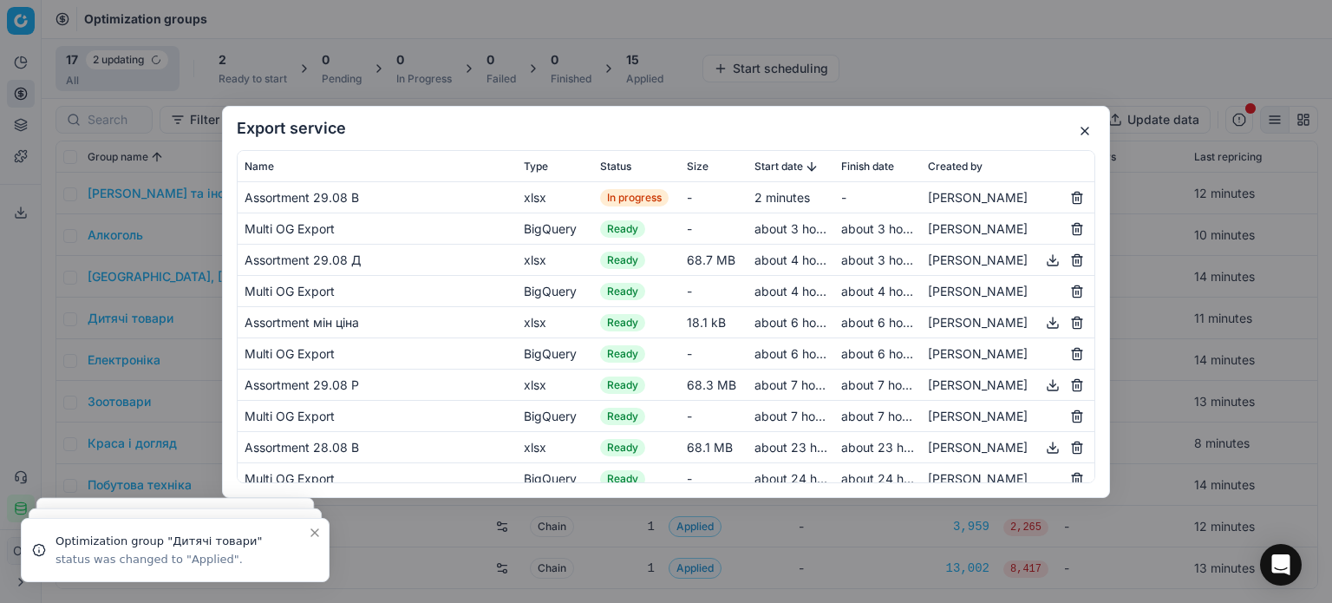
click at [1013, 45] on div "Export service Name Type Status Size Start date Finish date Created by Assortme…" at bounding box center [666, 301] width 1332 height 603
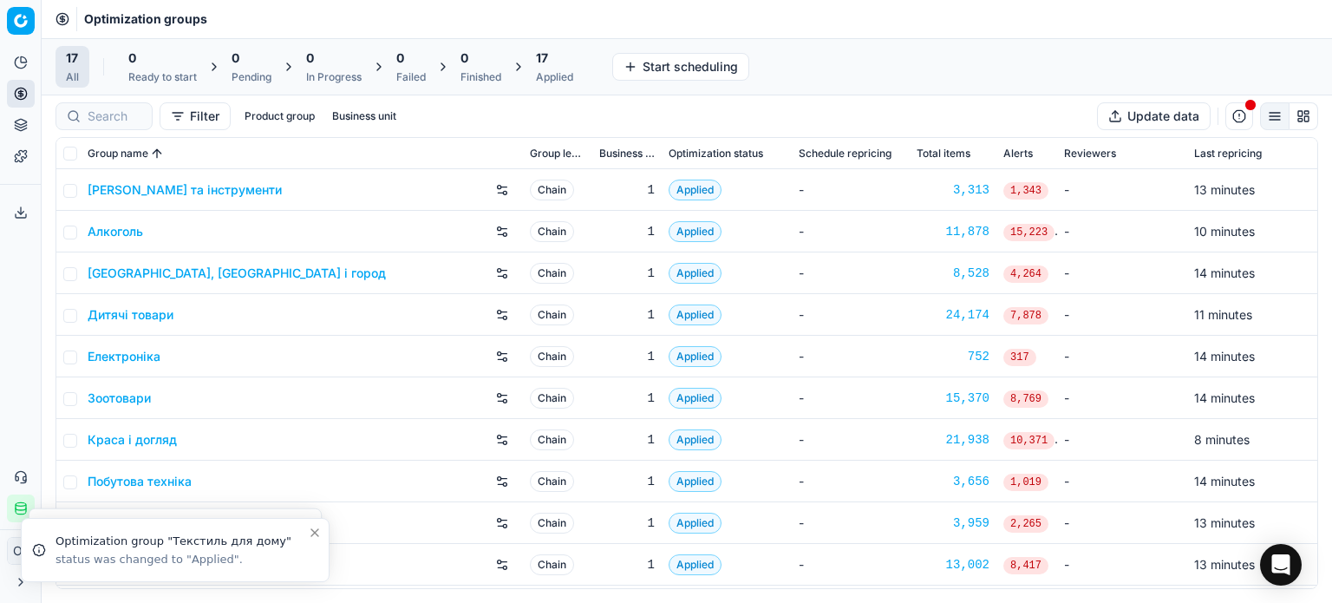
click at [21, 221] on button "Export service" at bounding box center [21, 213] width 28 height 28
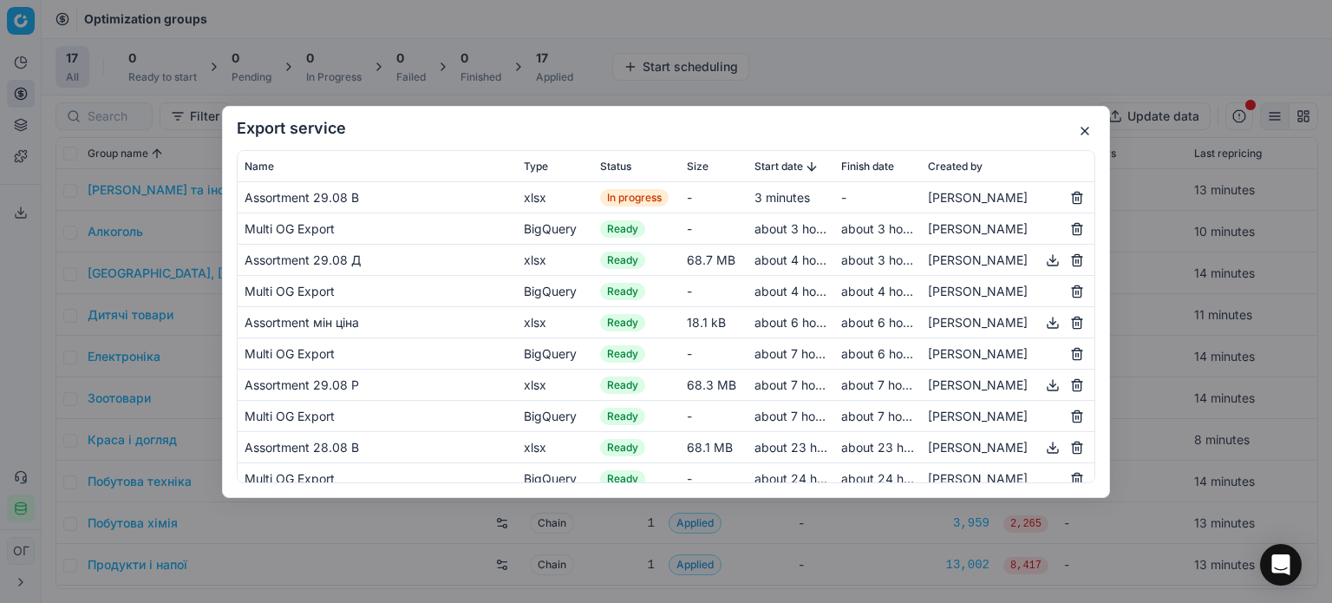
click at [1087, 131] on button "button" at bounding box center [1084, 131] width 21 height 21
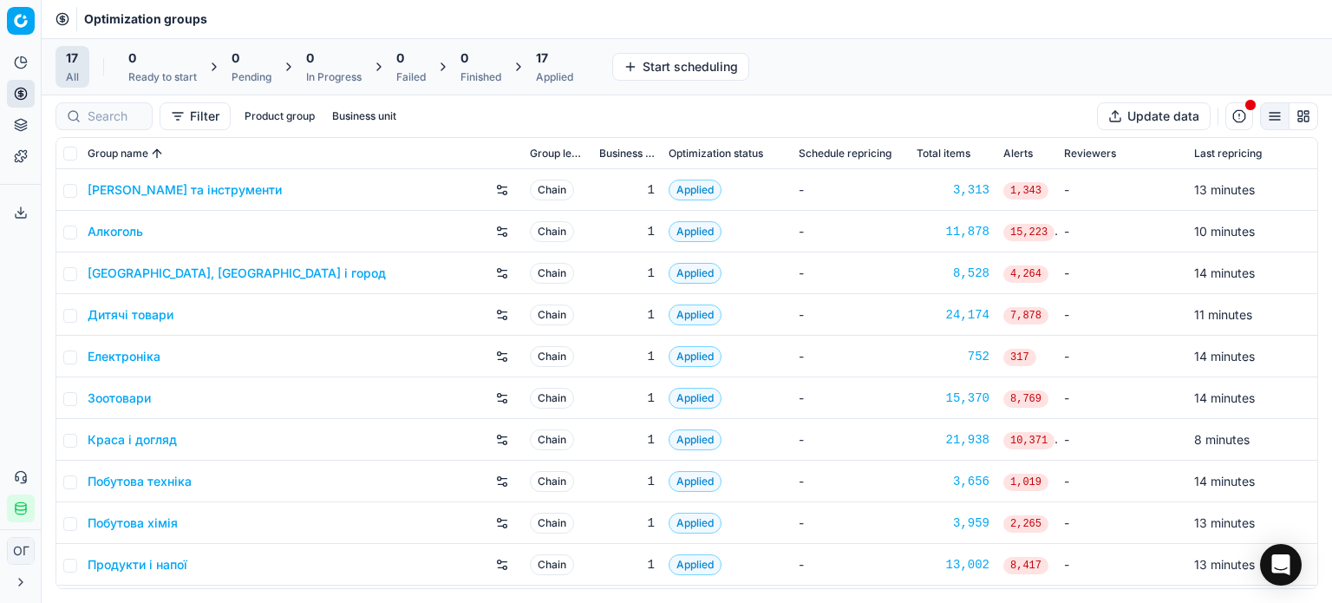
click at [20, 215] on icon at bounding box center [21, 212] width 14 height 14
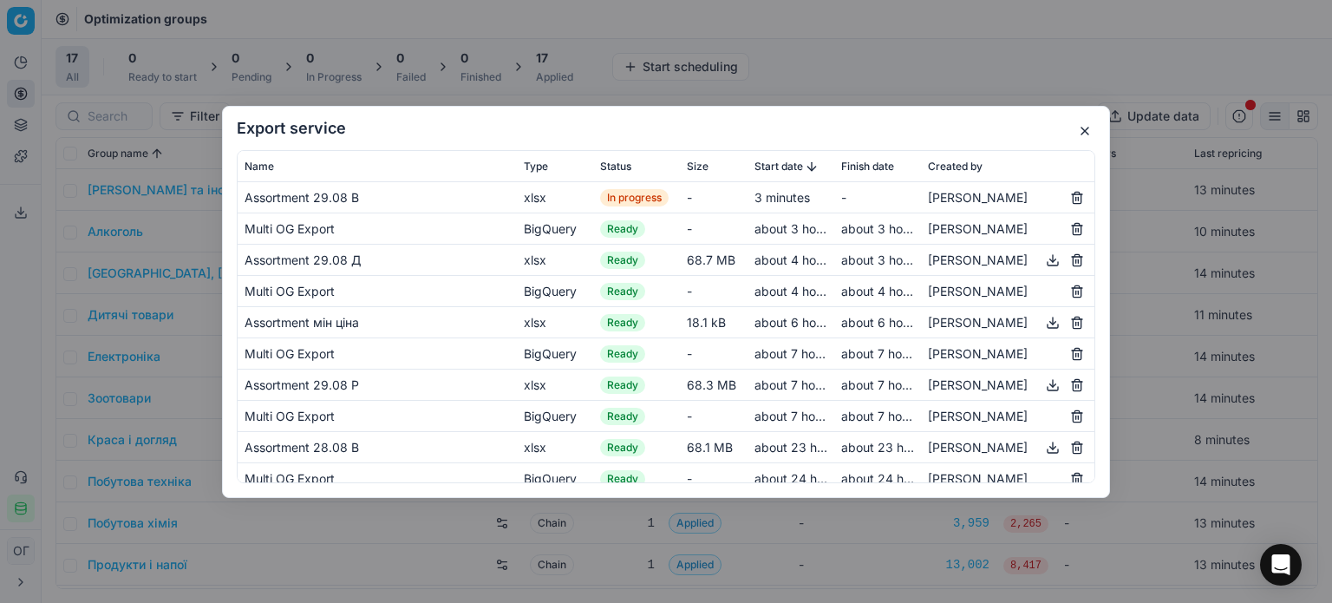
click at [1086, 131] on button "button" at bounding box center [1084, 131] width 21 height 21
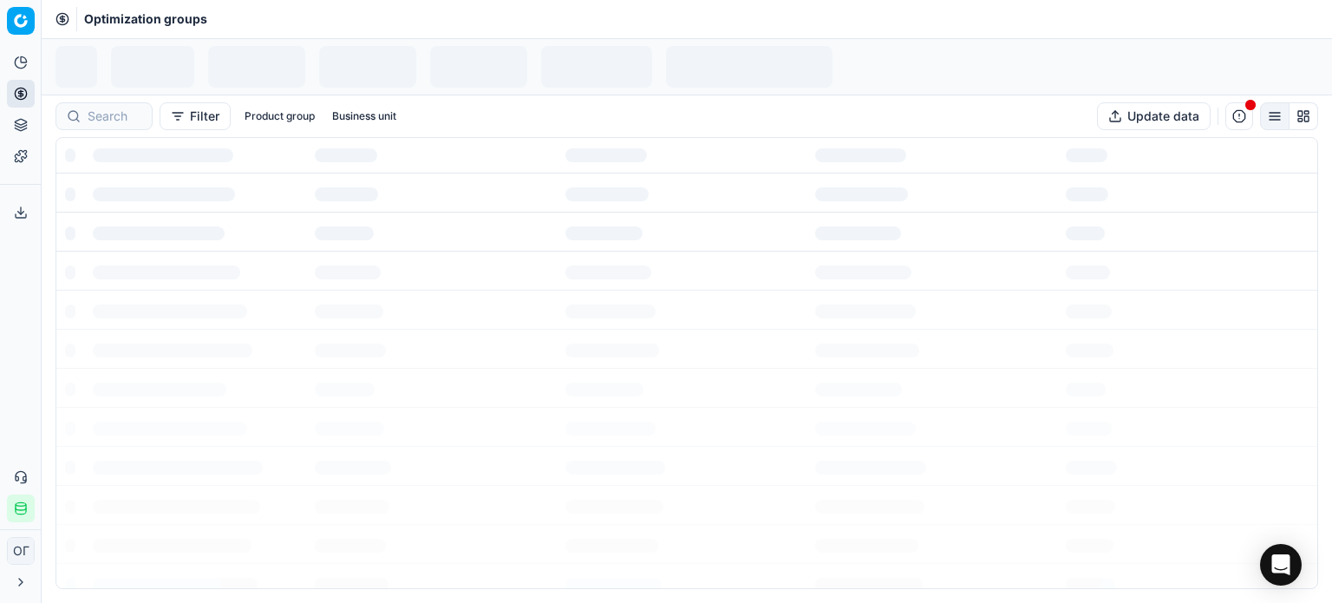
click at [23, 217] on icon at bounding box center [21, 212] width 14 height 14
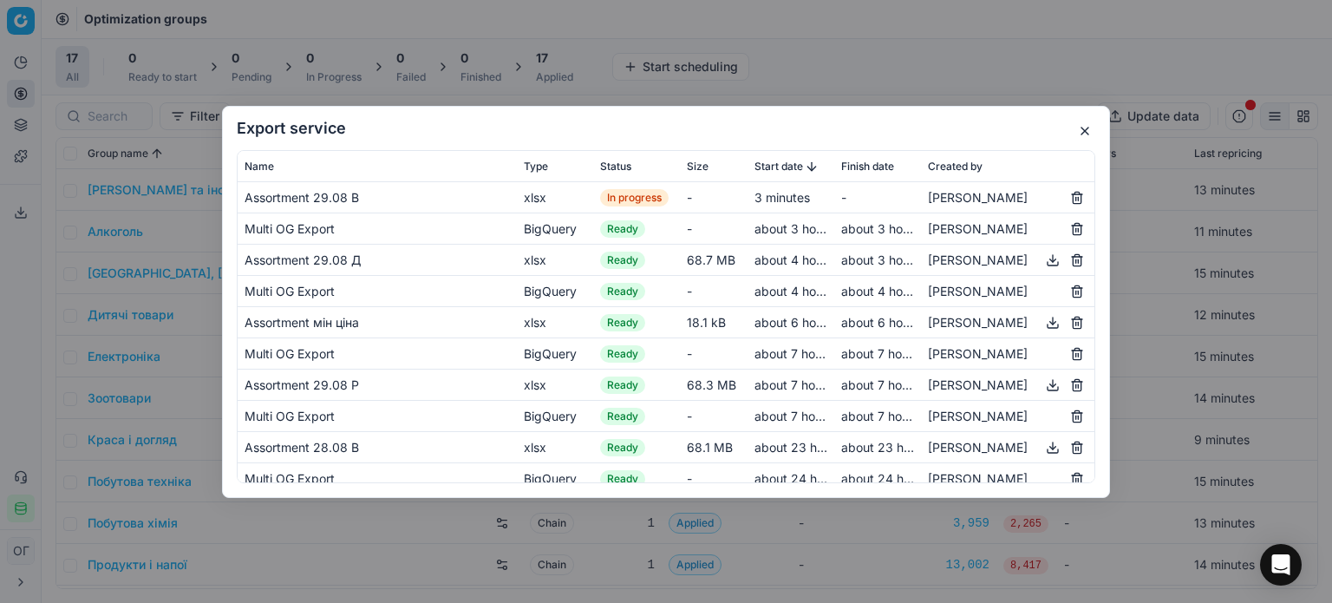
click at [1083, 134] on button "button" at bounding box center [1084, 131] width 21 height 21
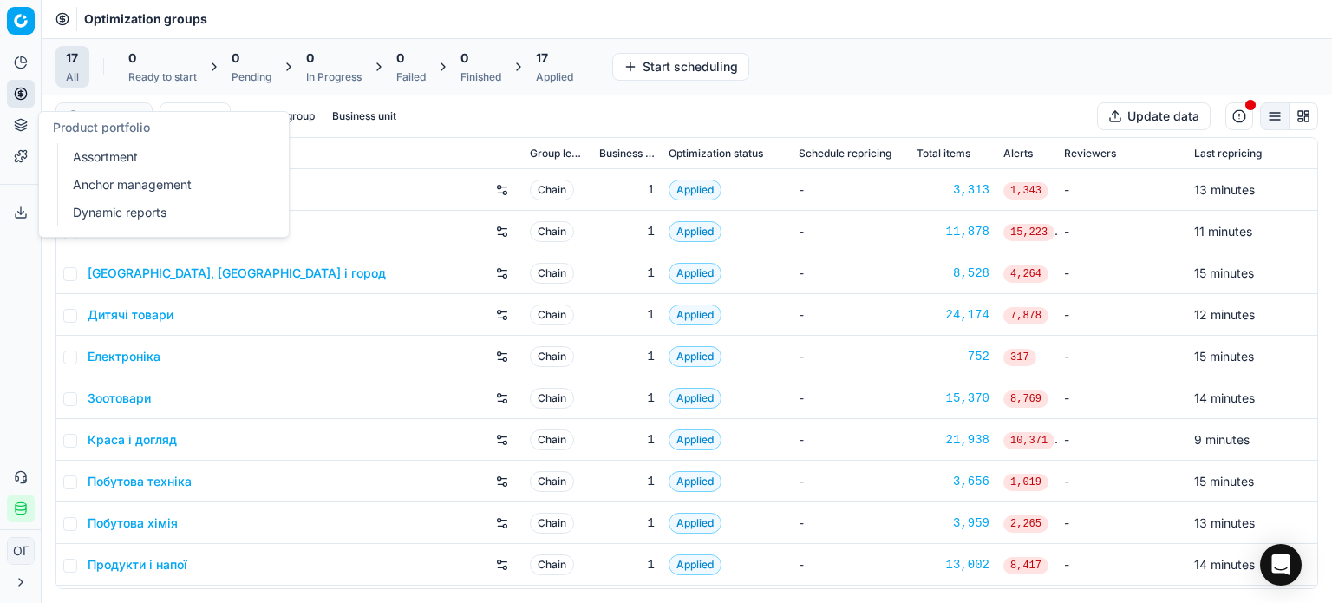
drag, startPoint x: 79, startPoint y: 147, endPoint x: 91, endPoint y: 135, distance: 17.2
click at [79, 148] on link "Assortment" at bounding box center [167, 157] width 202 height 24
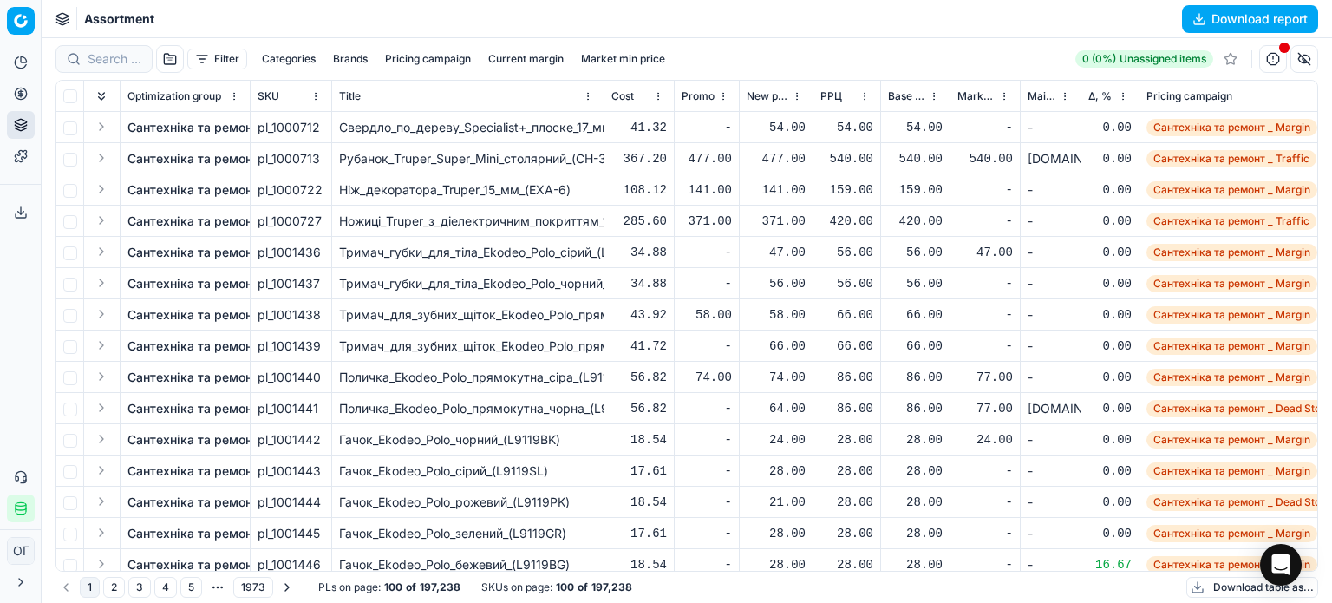
click at [224, 58] on button "Filter" at bounding box center [217, 59] width 60 height 21
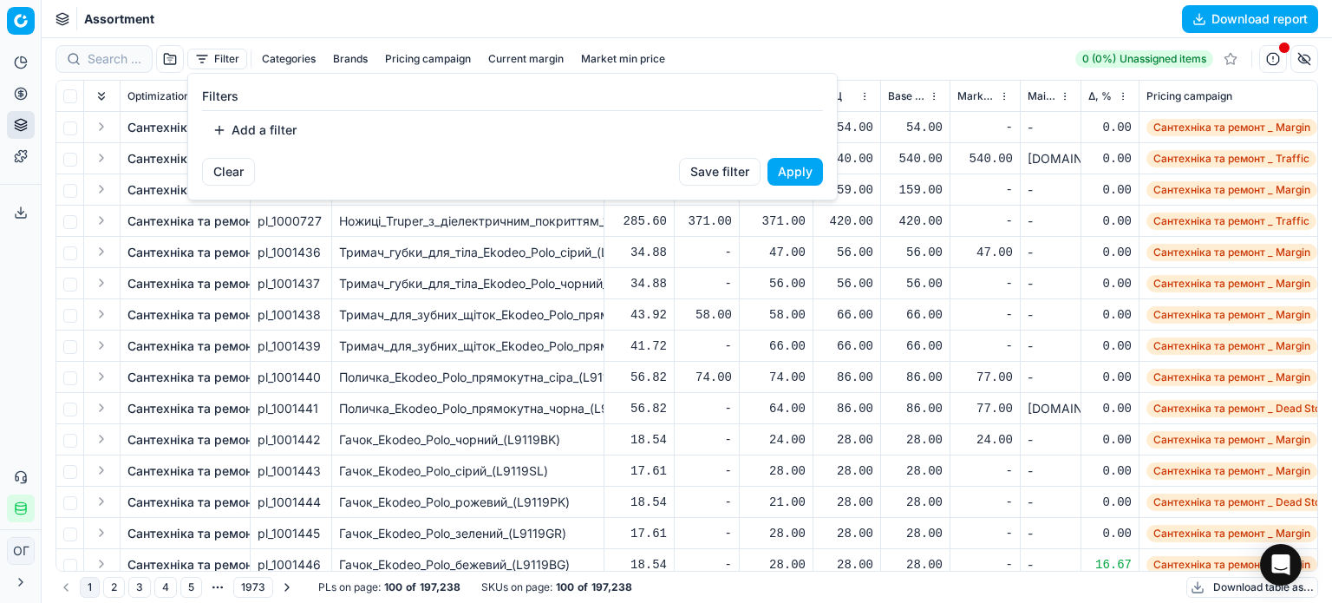
click at [271, 136] on button "Add a filter" at bounding box center [254, 130] width 105 height 28
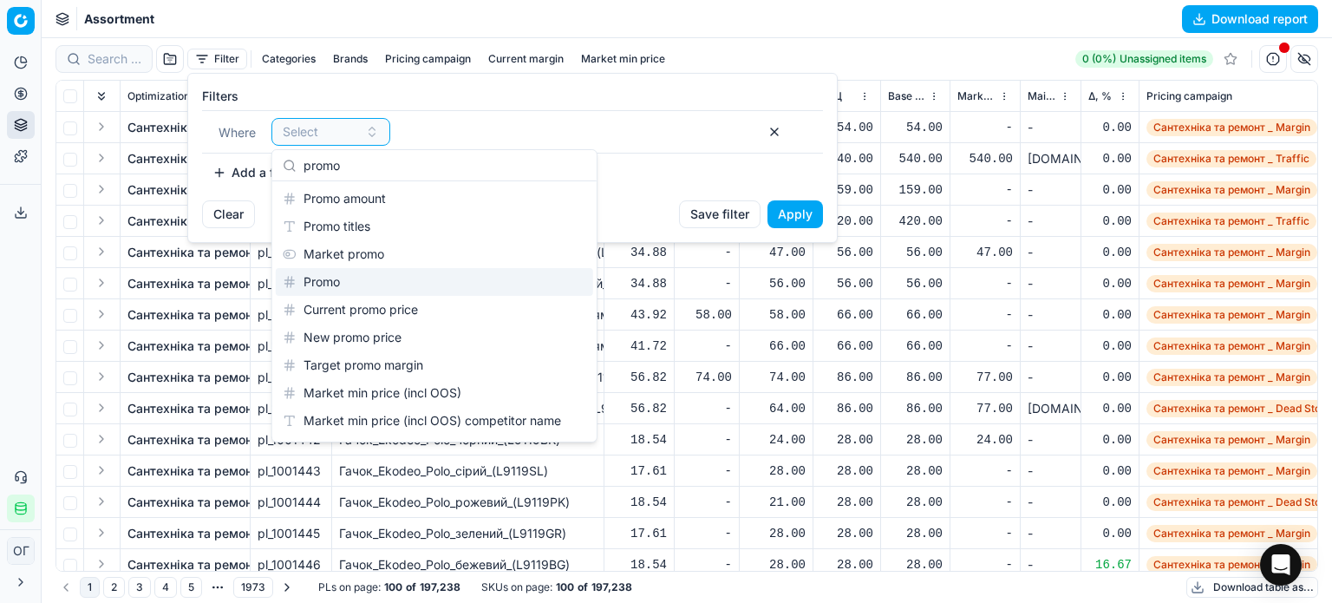
type input "promo"
click at [378, 280] on div "Promo" at bounding box center [434, 282] width 317 height 28
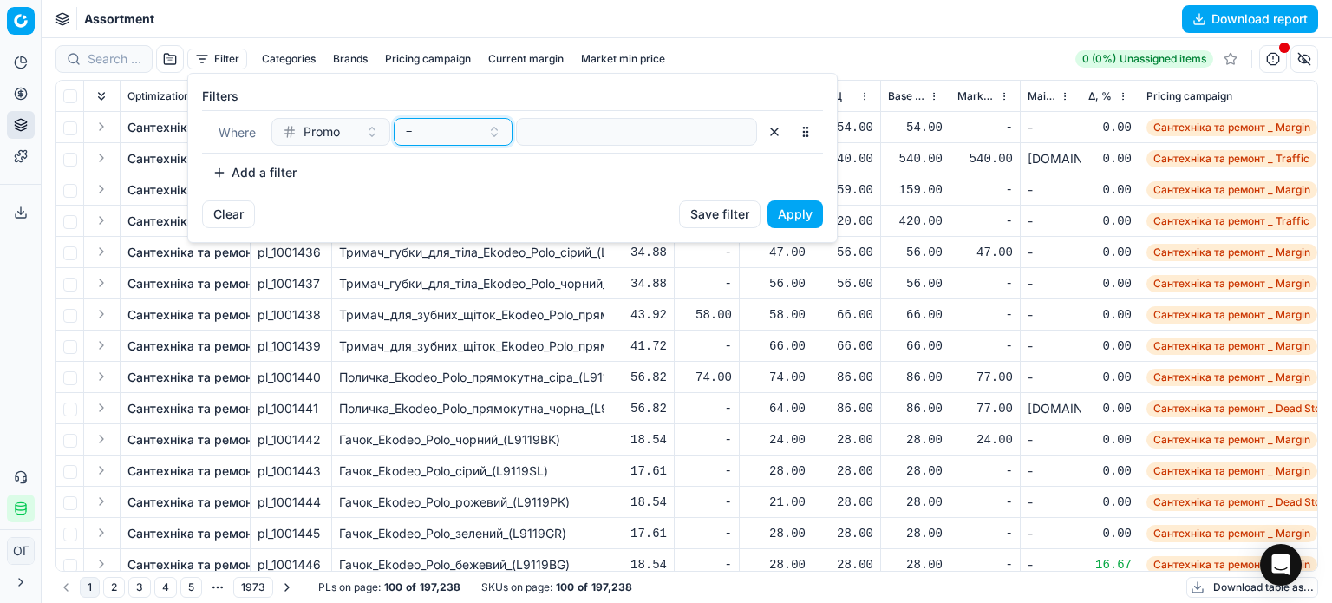
click at [454, 132] on div "=" at bounding box center [442, 131] width 75 height 17
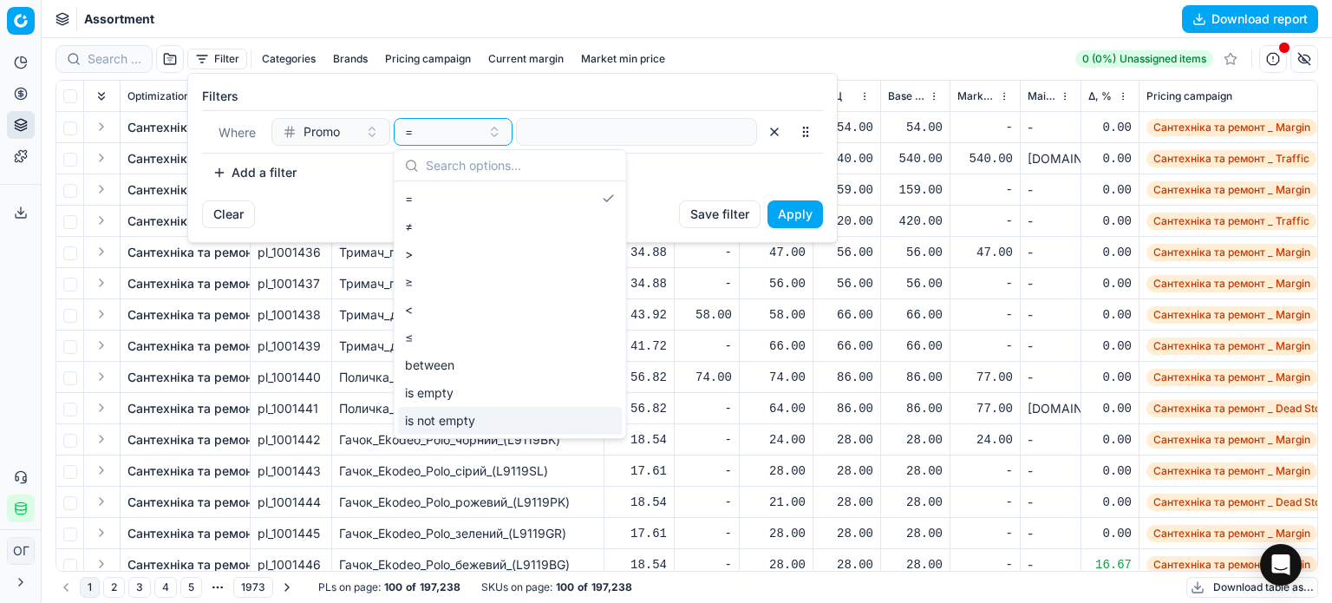
click at [486, 419] on div "is not empty" at bounding box center [510, 421] width 225 height 28
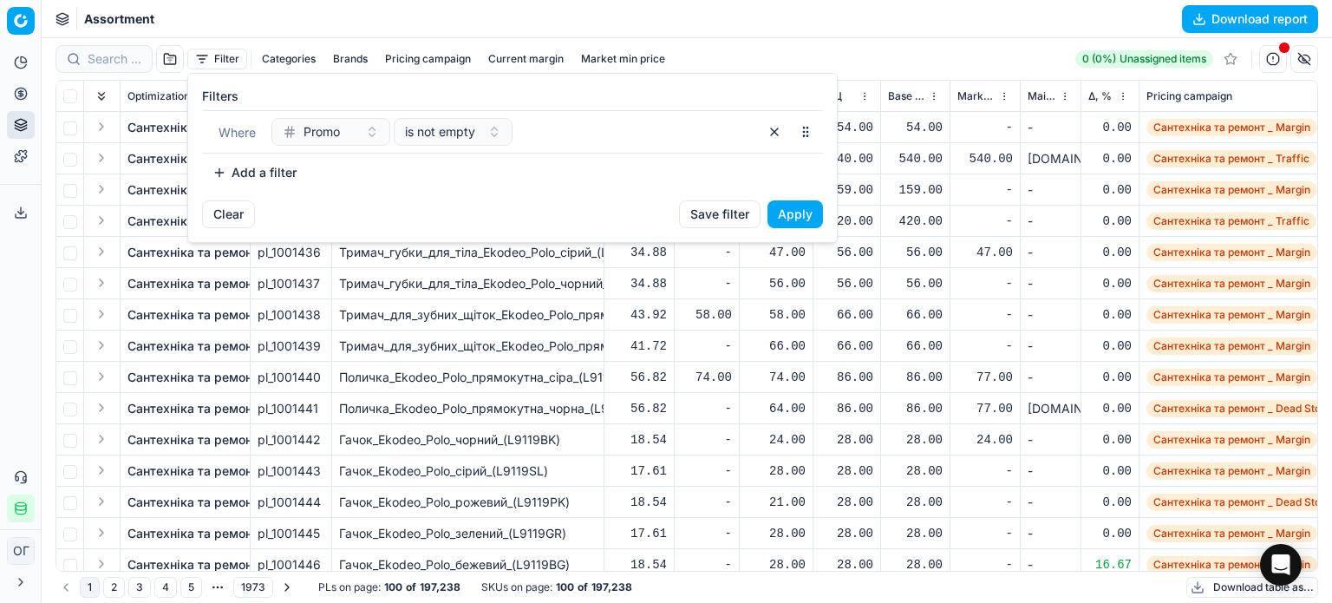
click at [807, 214] on button "Apply" at bounding box center [794, 214] width 55 height 28
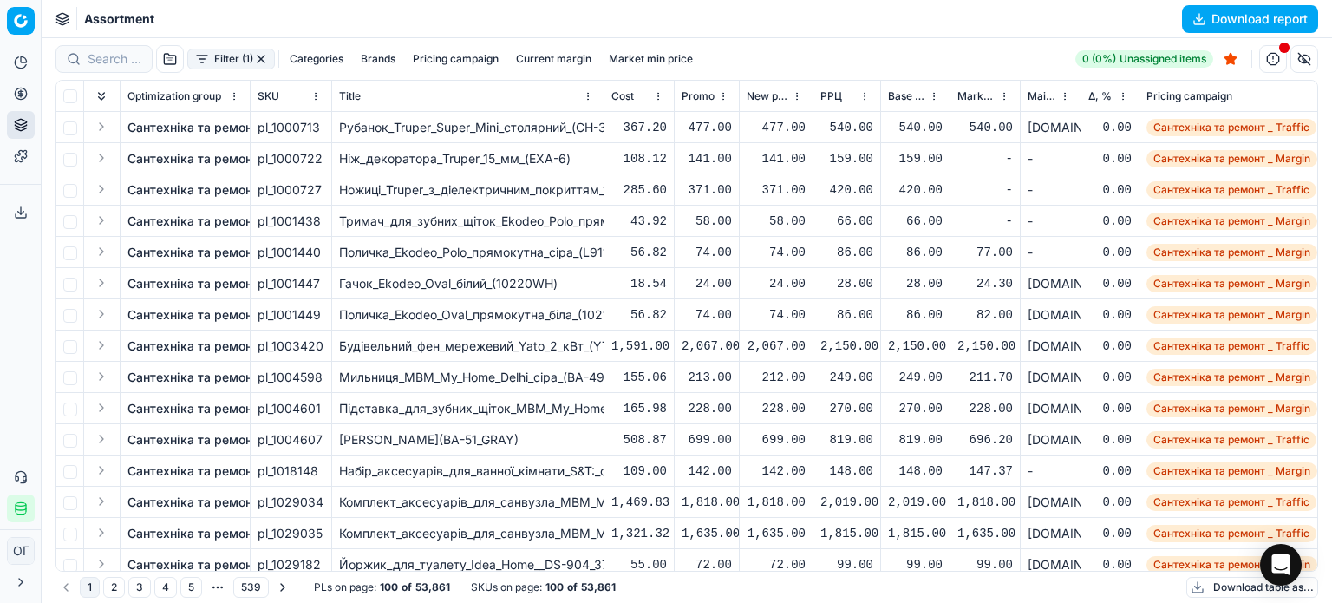
click at [1243, 588] on button "Download table as..." at bounding box center [1252, 587] width 132 height 21
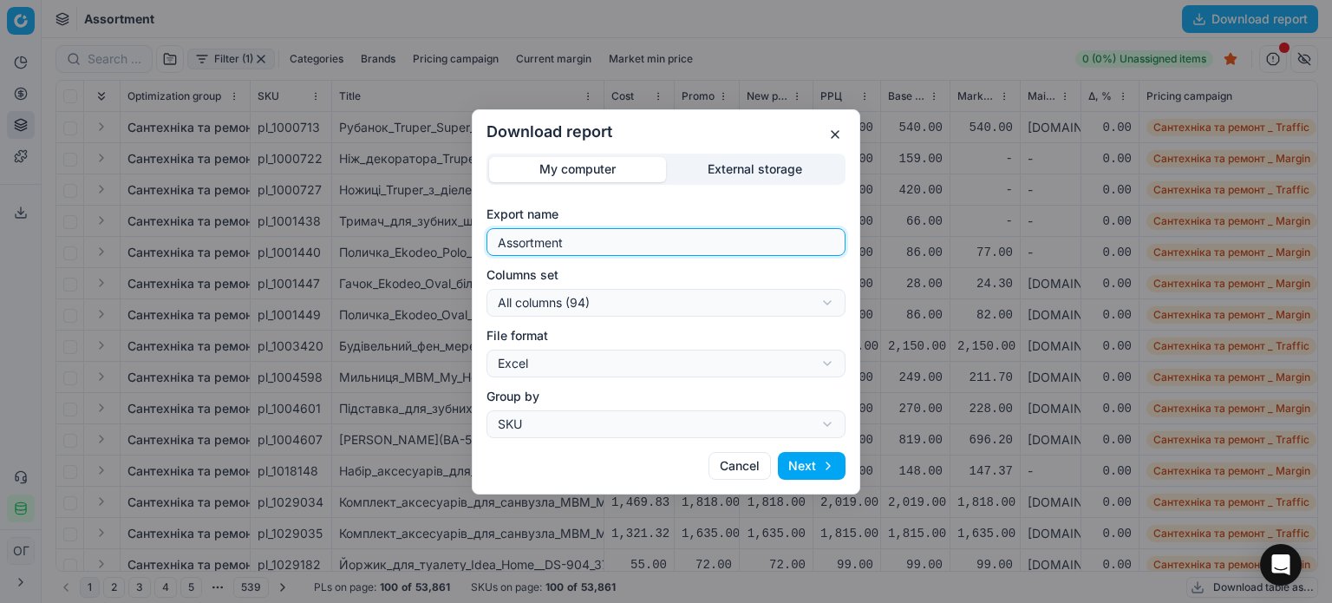
click at [636, 245] on input "Assortment" at bounding box center [665, 242] width 343 height 26
type input "Assortment promo"
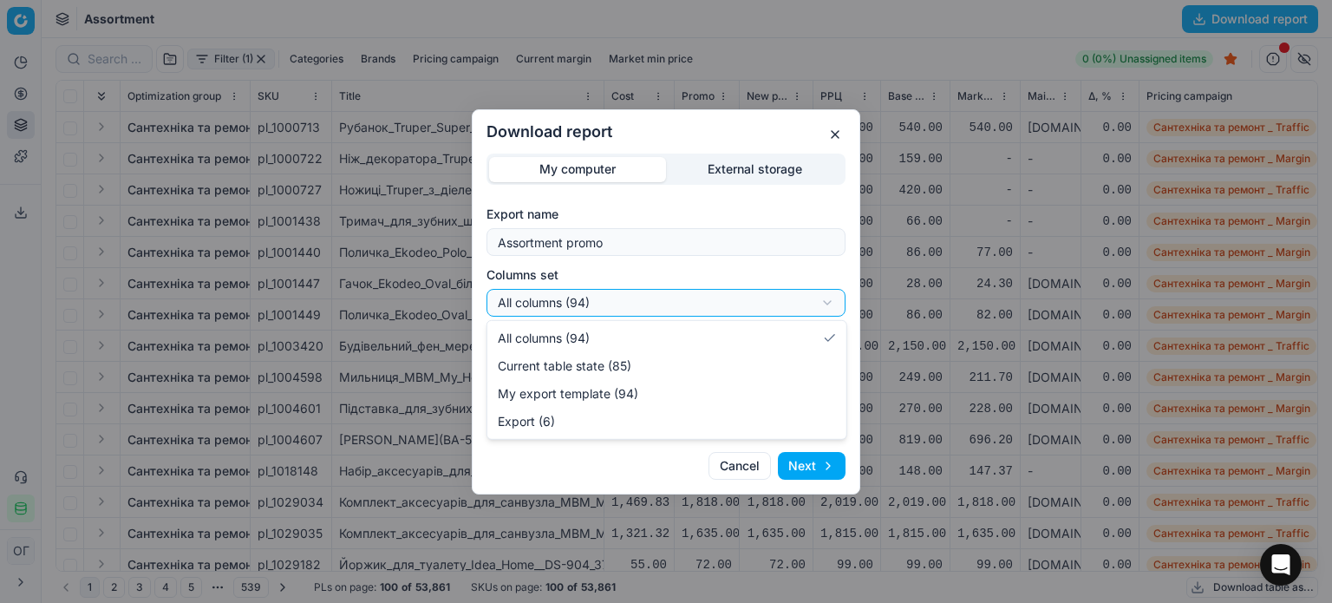
click at [625, 310] on div "Download report My computer External storage Export name Assortment promo Colum…" at bounding box center [666, 301] width 1332 height 603
select select "table"
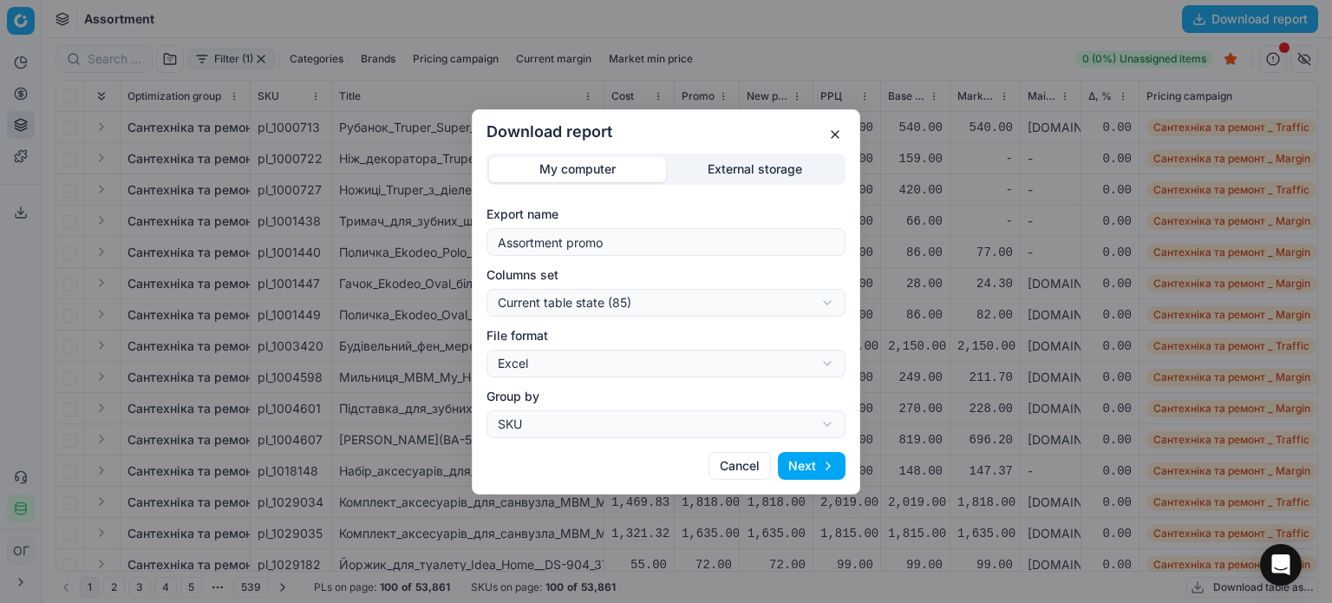
click at [816, 462] on button "Next" at bounding box center [812, 466] width 68 height 28
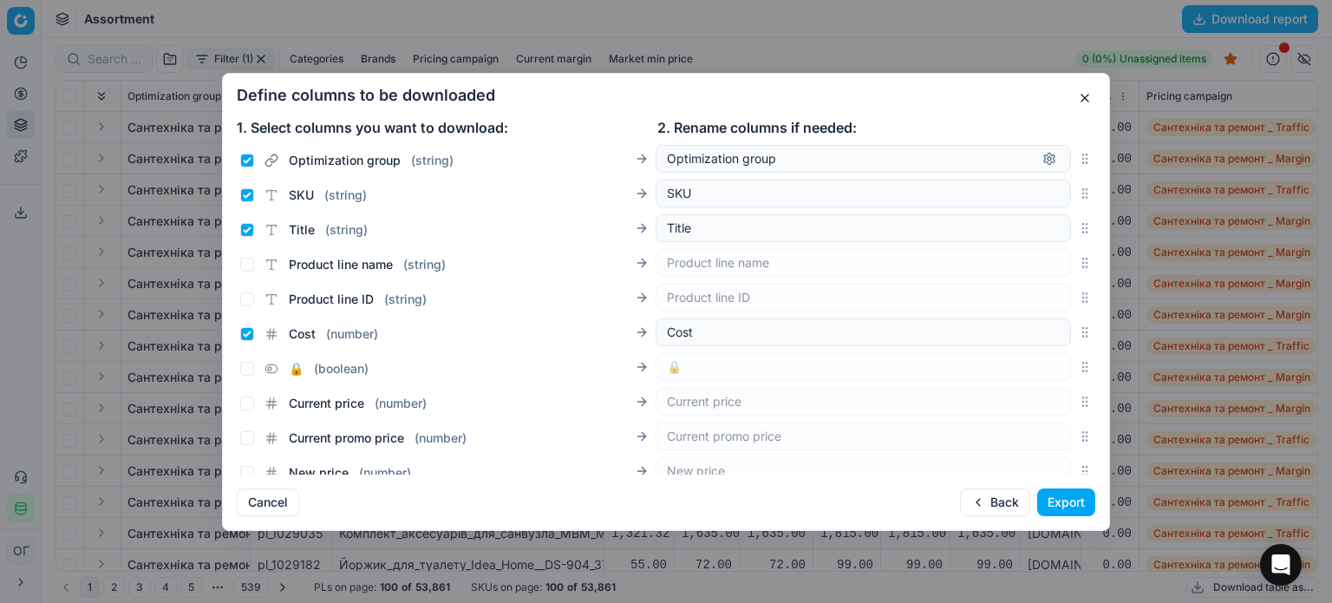
click at [1067, 503] on button "Export" at bounding box center [1066, 502] width 58 height 28
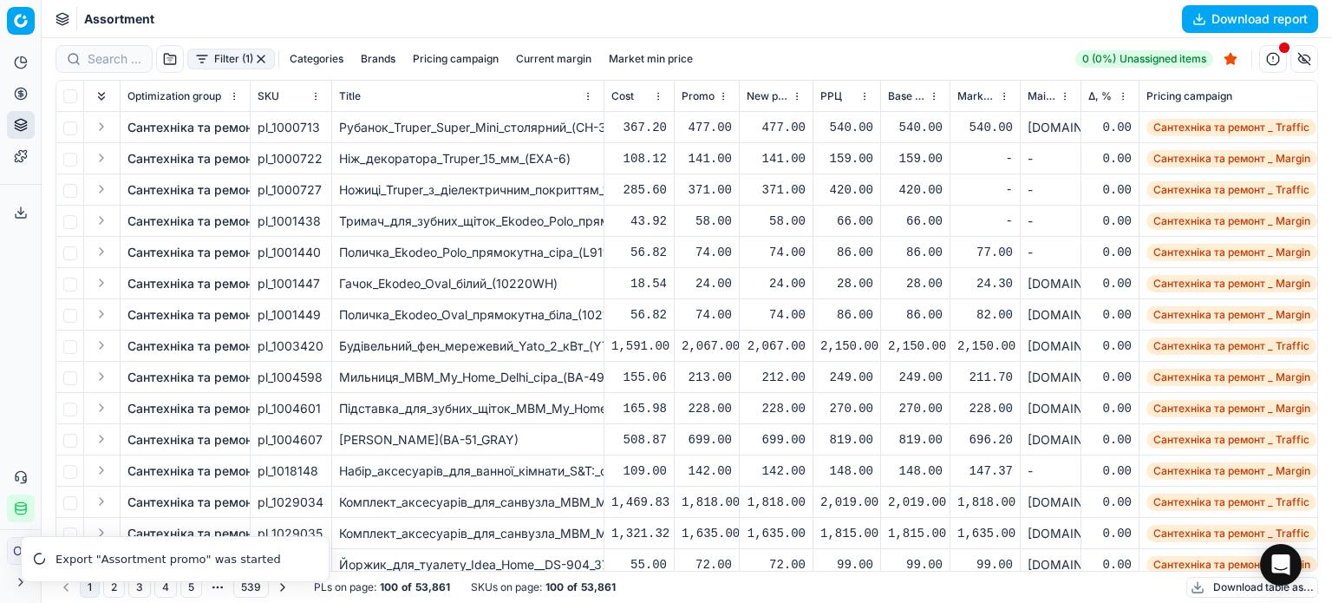
click at [31, 215] on button "Export service" at bounding box center [21, 213] width 28 height 28
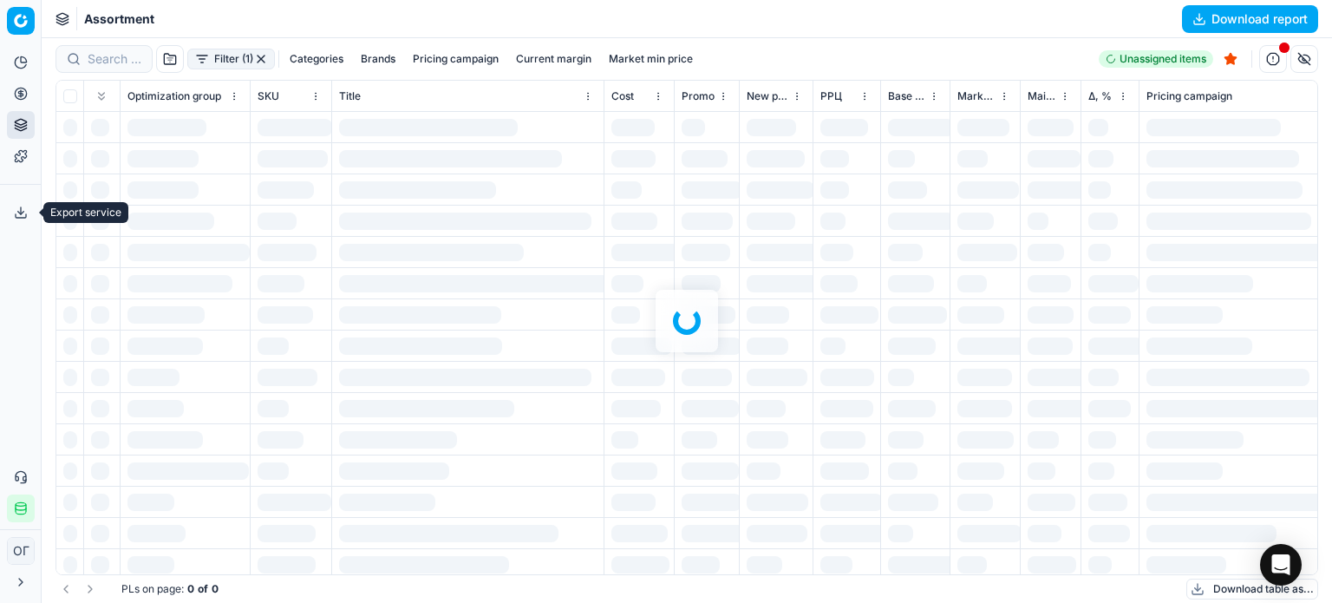
click at [23, 217] on icon at bounding box center [21, 212] width 14 height 14
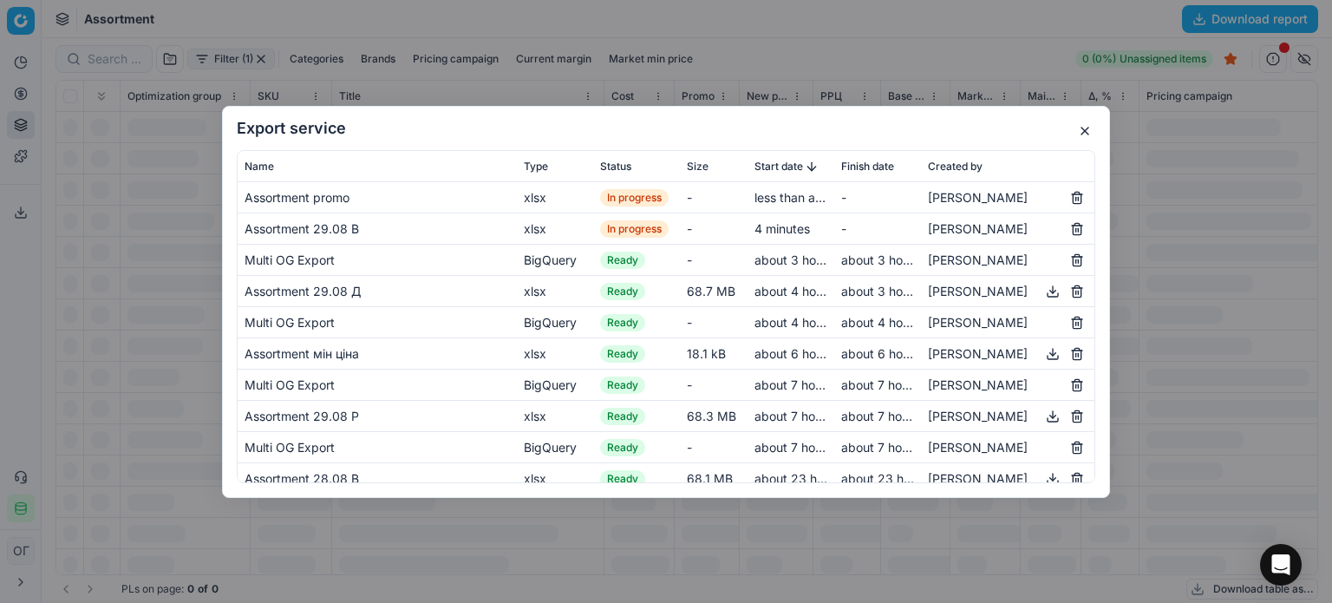
click at [1085, 134] on button "button" at bounding box center [1084, 131] width 21 height 21
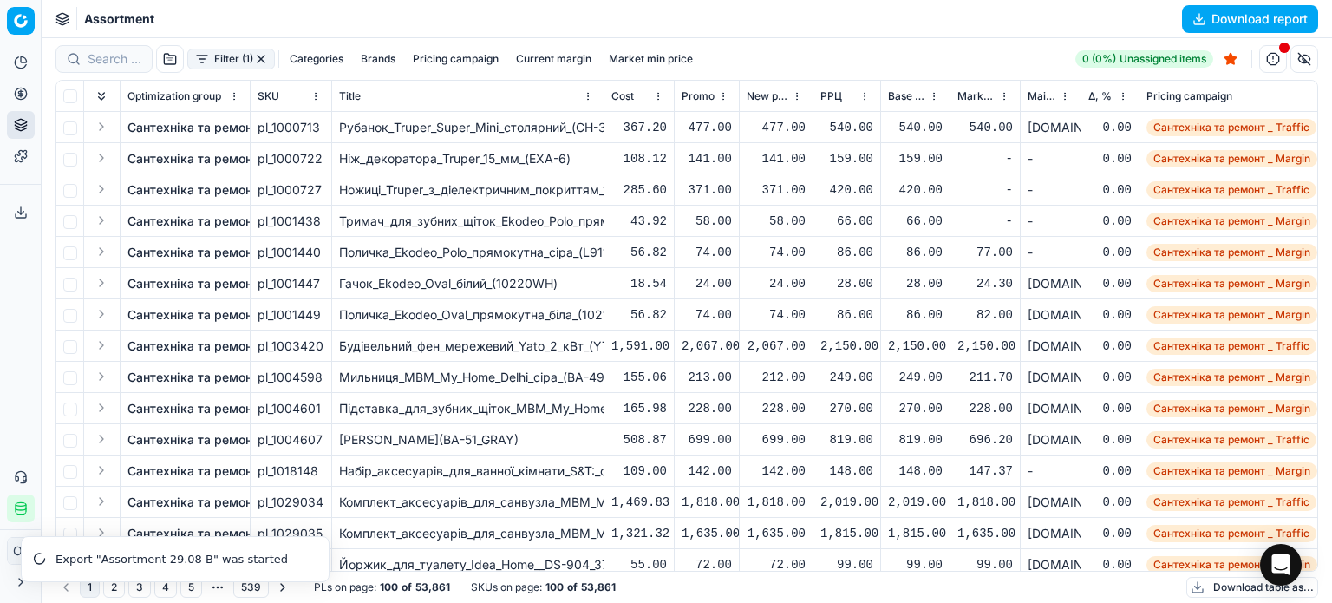
click at [14, 211] on icon at bounding box center [21, 212] width 14 height 14
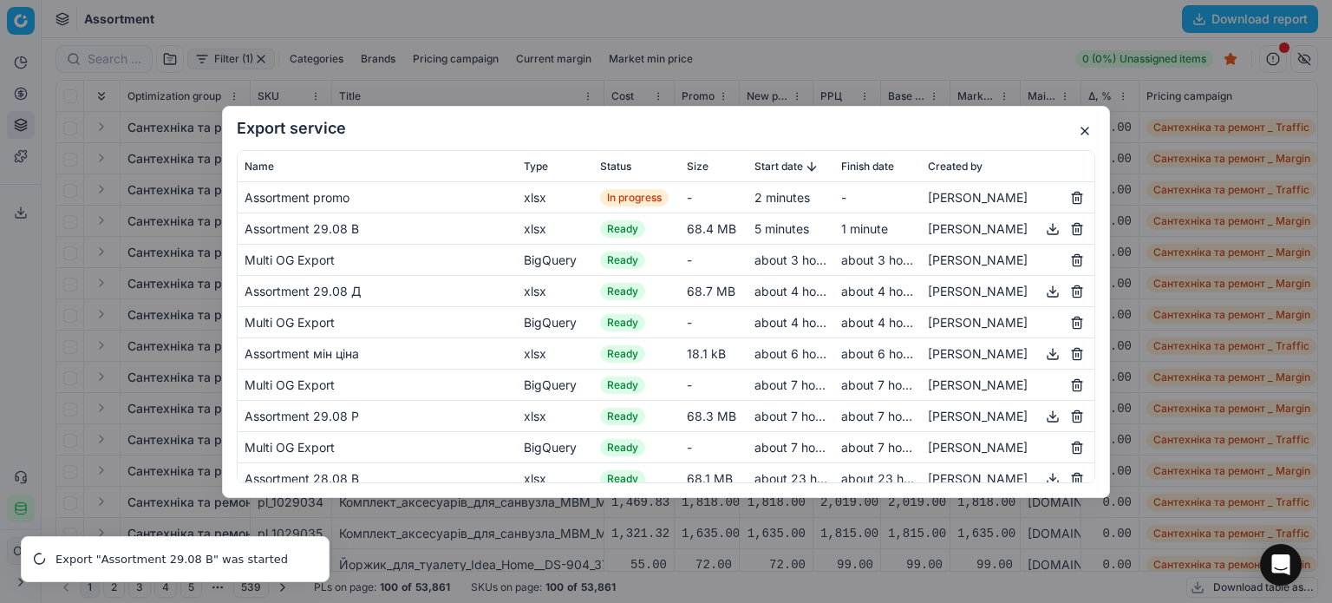
click at [1042, 230] on button "button" at bounding box center [1052, 228] width 21 height 21
click at [1089, 133] on button "button" at bounding box center [1084, 131] width 21 height 21
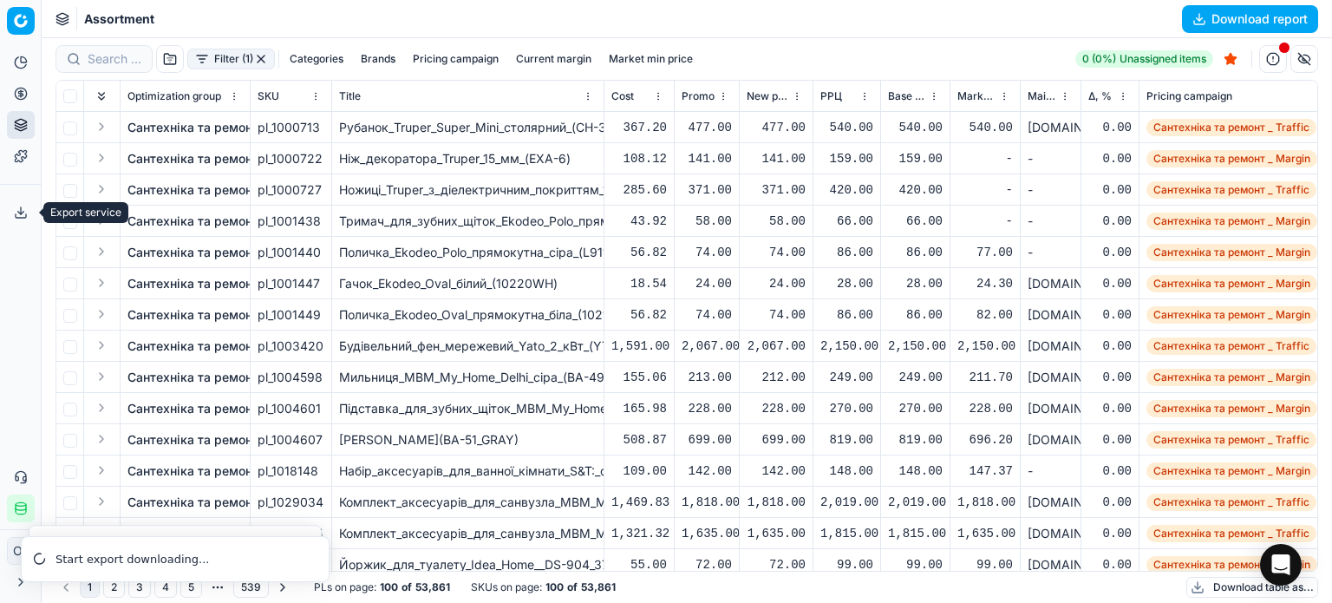
click at [18, 207] on icon at bounding box center [21, 212] width 14 height 14
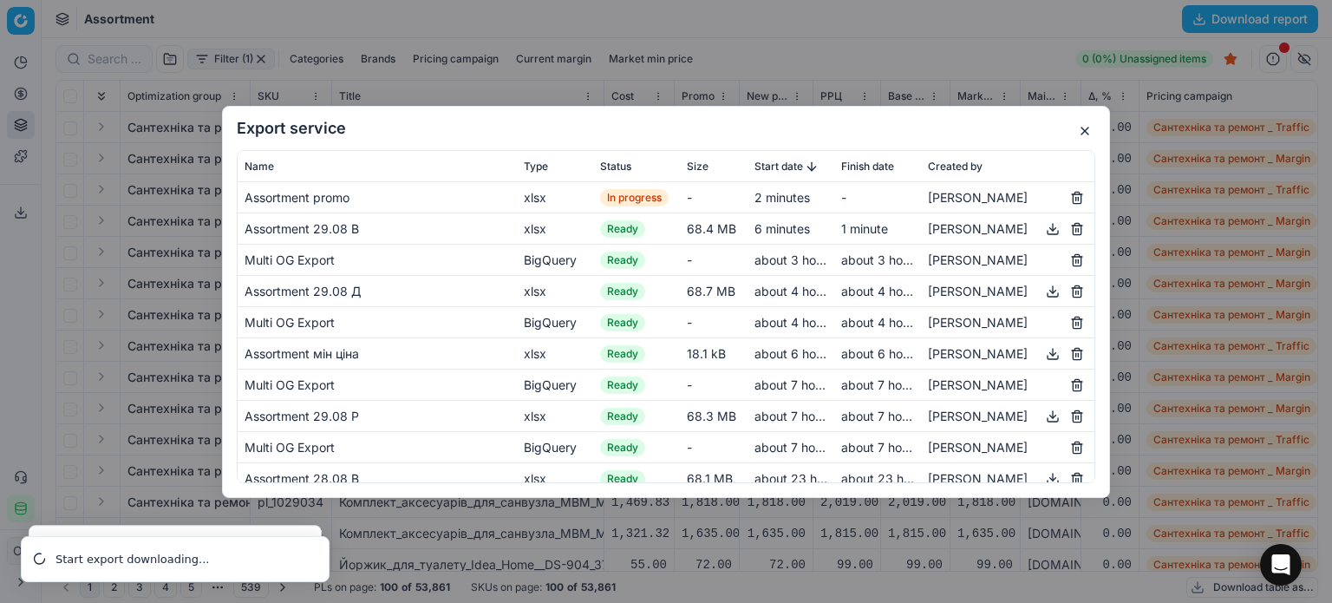
click at [1082, 134] on button "button" at bounding box center [1084, 131] width 21 height 21
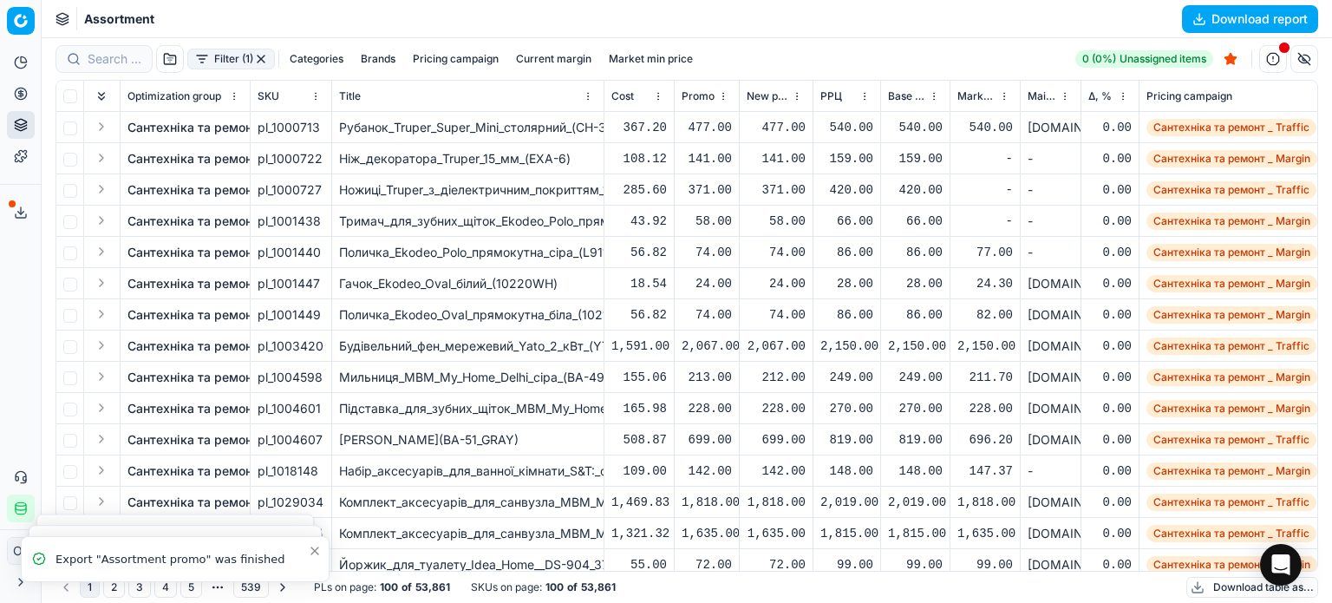
click at [869, 21] on div "Assortment Download report" at bounding box center [687, 19] width 1290 height 38
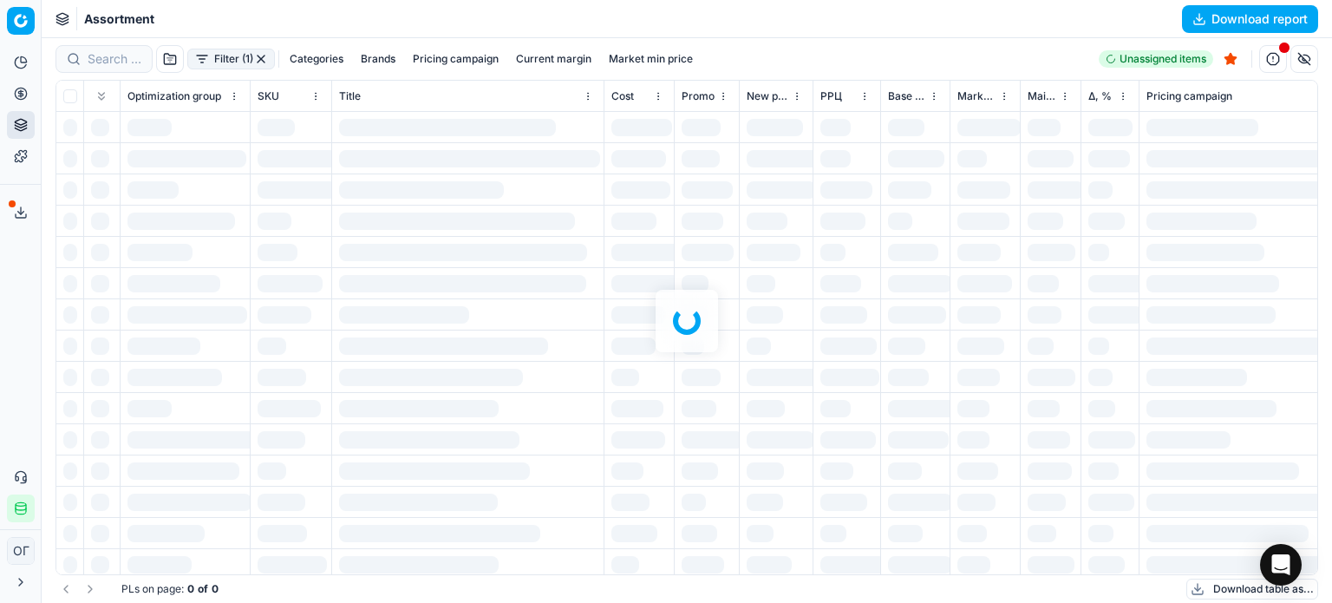
click at [786, 16] on div "Assortment Download report" at bounding box center [687, 19] width 1290 height 38
click at [13, 211] on button "Export service" at bounding box center [21, 213] width 28 height 28
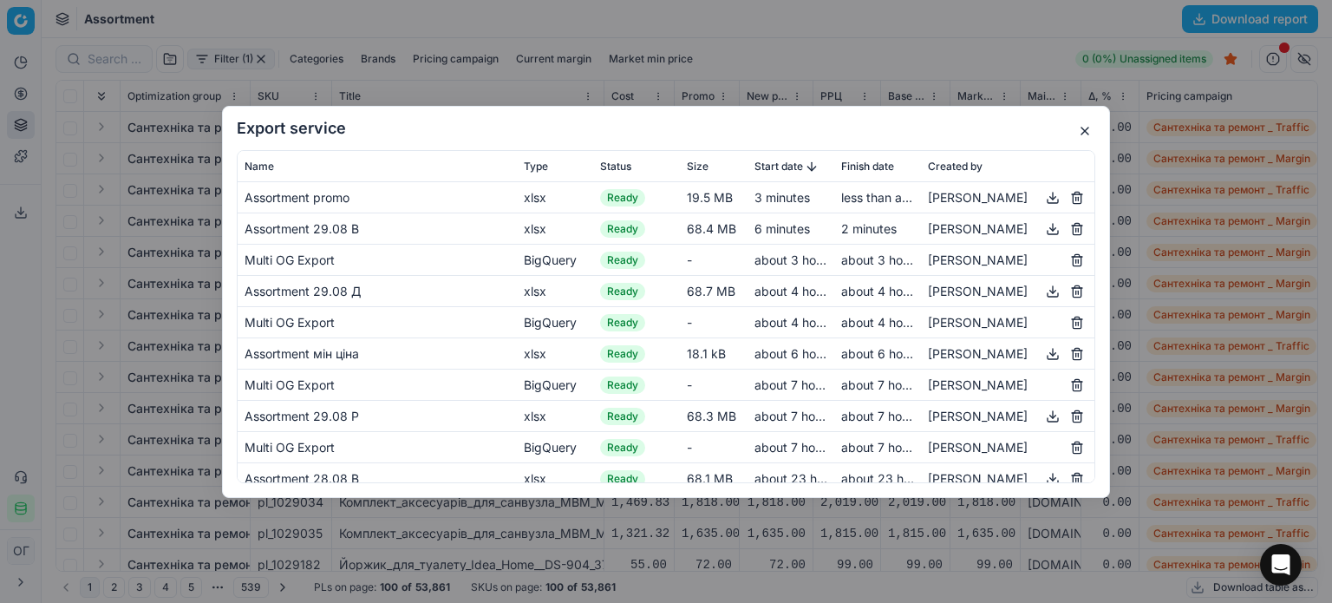
click at [1042, 194] on button "button" at bounding box center [1052, 196] width 21 height 21
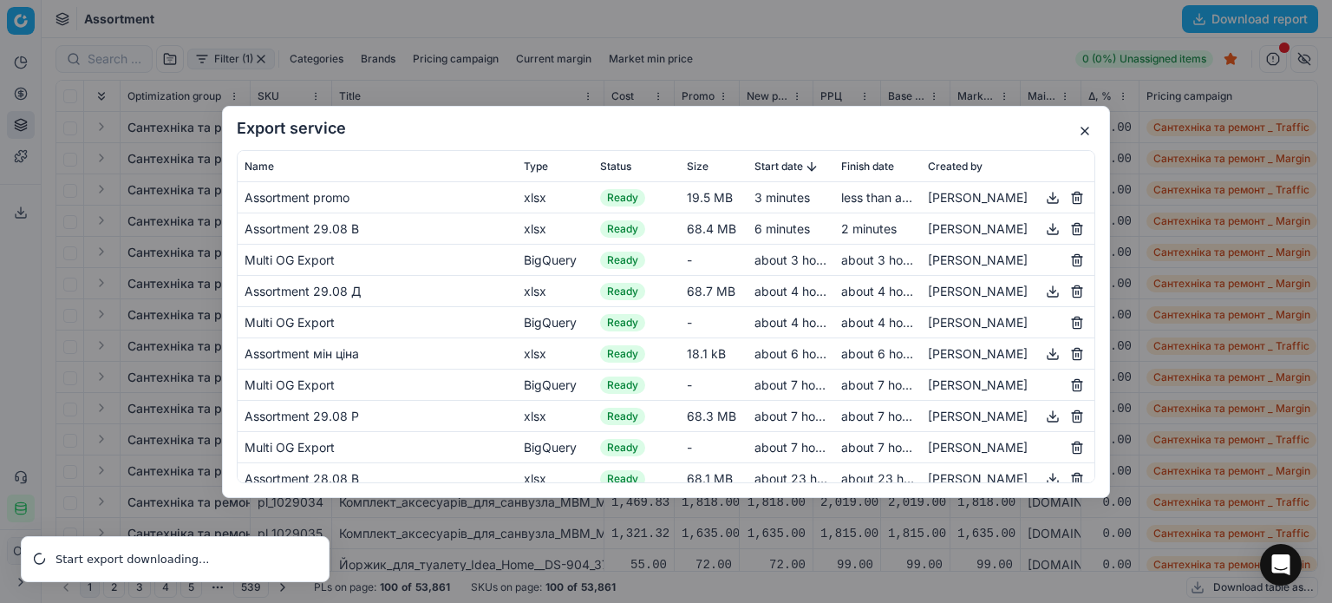
click at [1081, 133] on button "button" at bounding box center [1084, 131] width 21 height 21
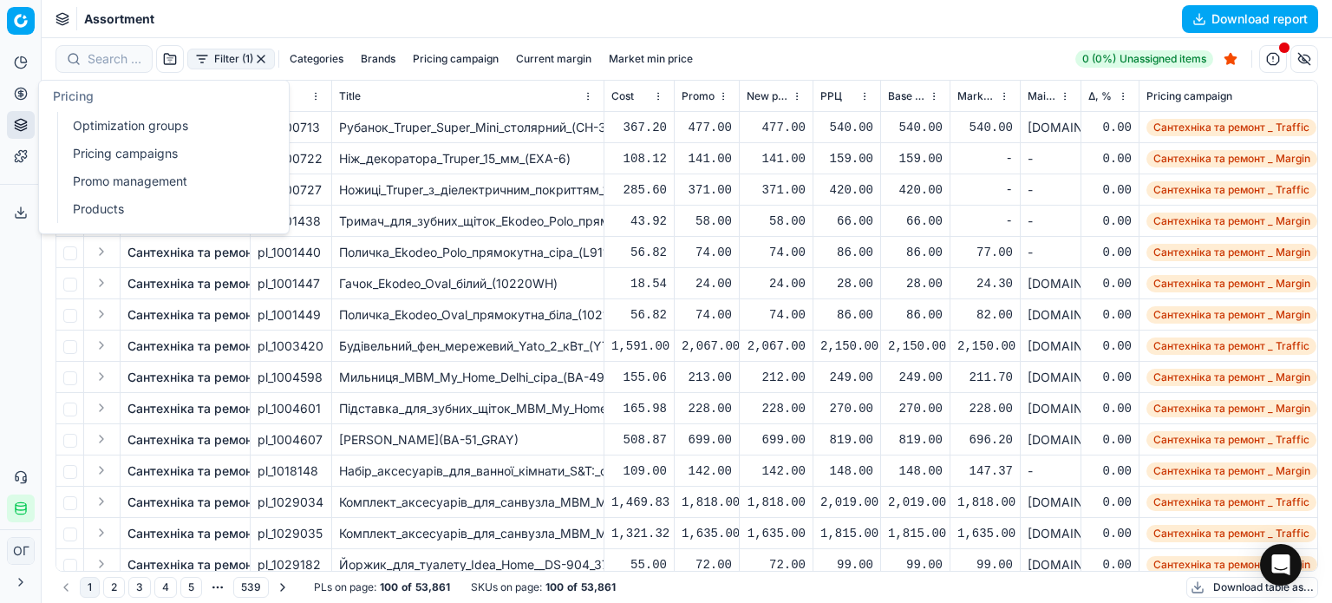
click at [101, 124] on link "Optimization groups" at bounding box center [167, 126] width 202 height 24
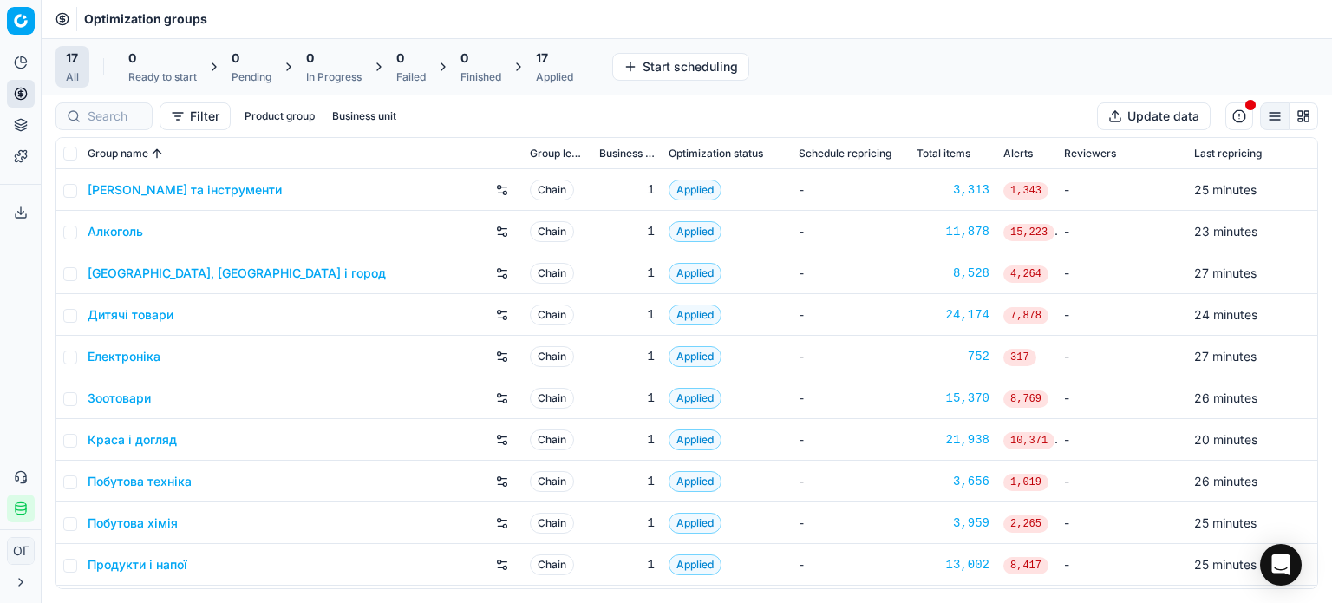
click at [557, 67] on div "17 Applied" at bounding box center [554, 66] width 37 height 35
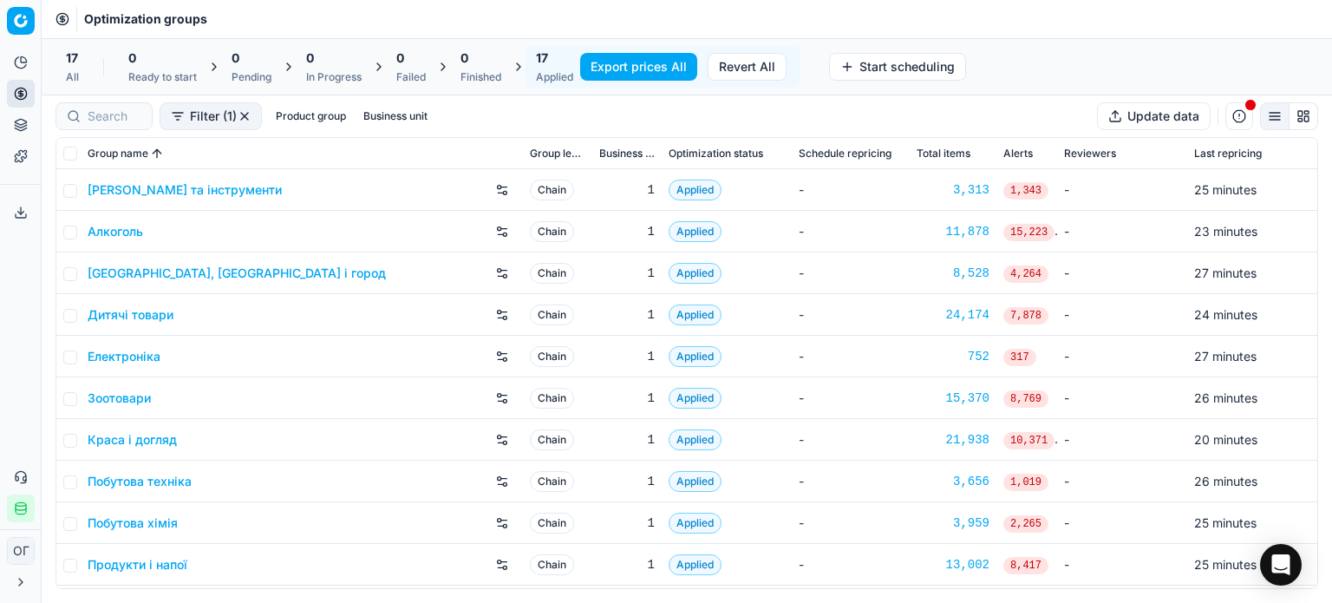
click at [614, 62] on button "Export prices All" at bounding box center [638, 67] width 117 height 28
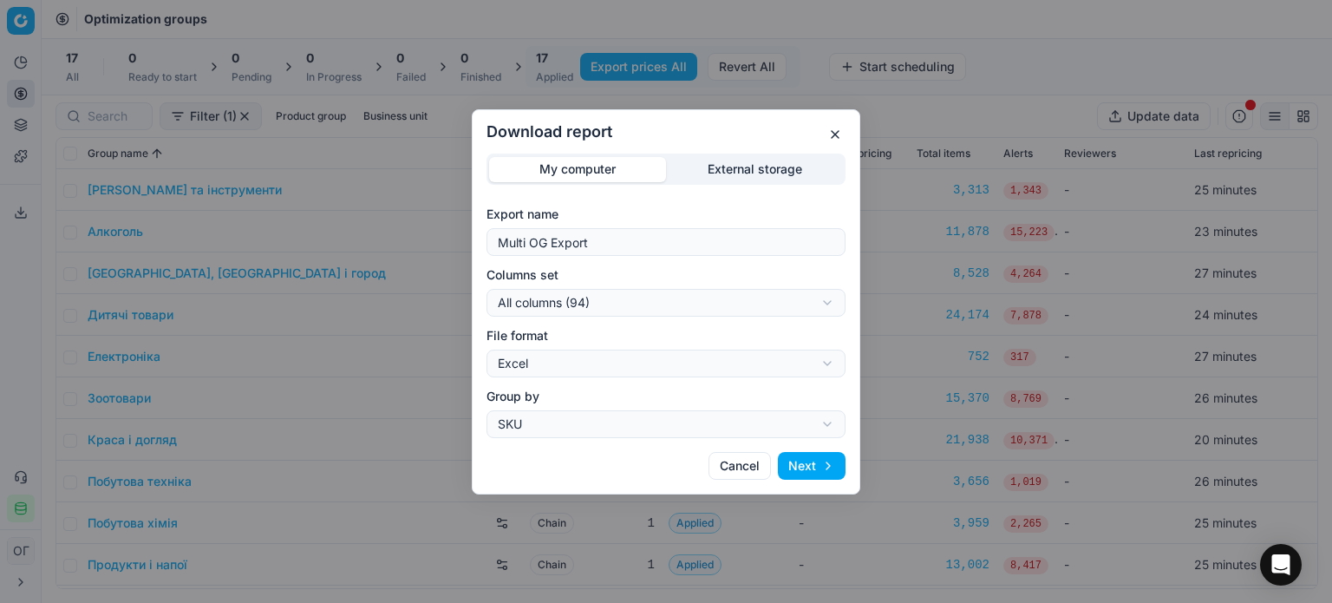
click at [736, 169] on div "Download report My computer External storage Export name Multi OG Export Column…" at bounding box center [666, 301] width 1332 height 603
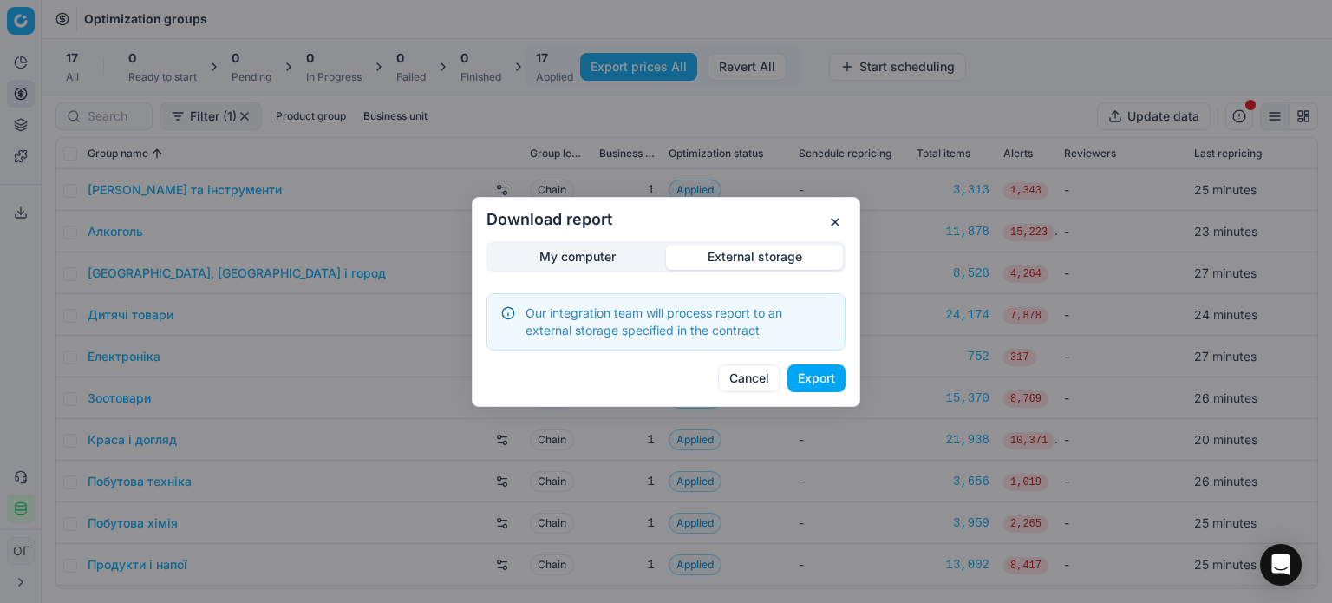
click at [812, 382] on button "Export" at bounding box center [816, 378] width 58 height 28
